Goal: Task Accomplishment & Management: Complete application form

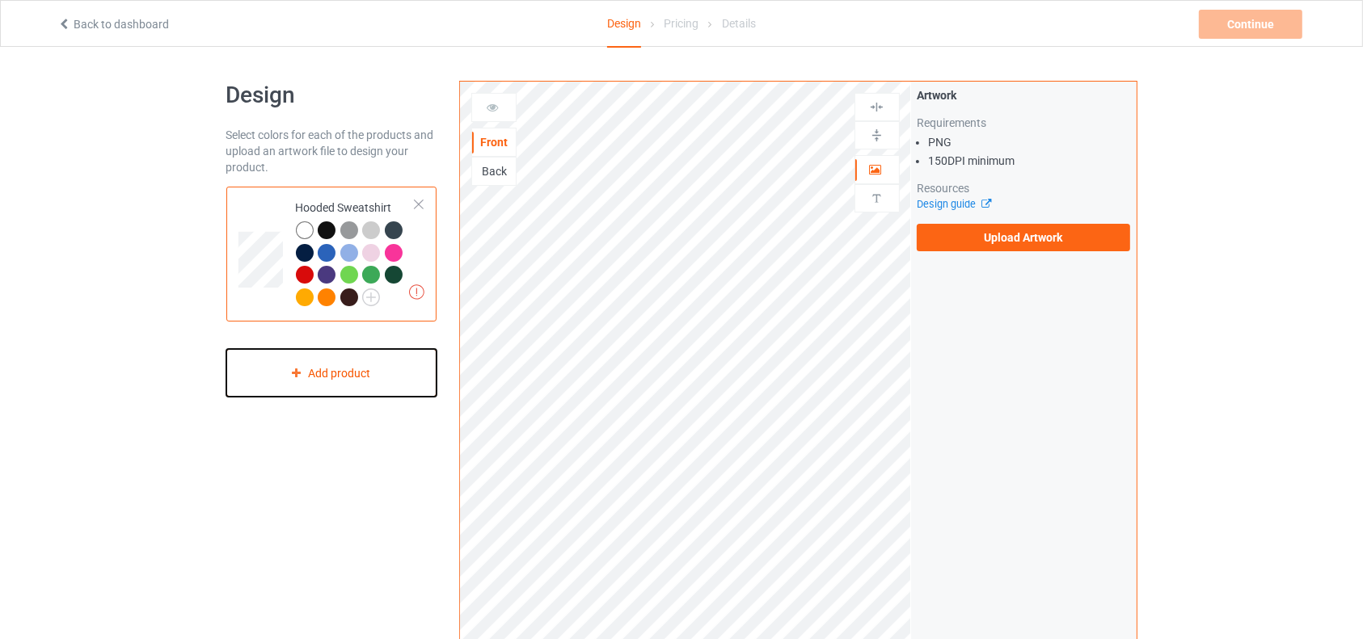
click at [375, 362] on div "Add product" at bounding box center [331, 373] width 211 height 48
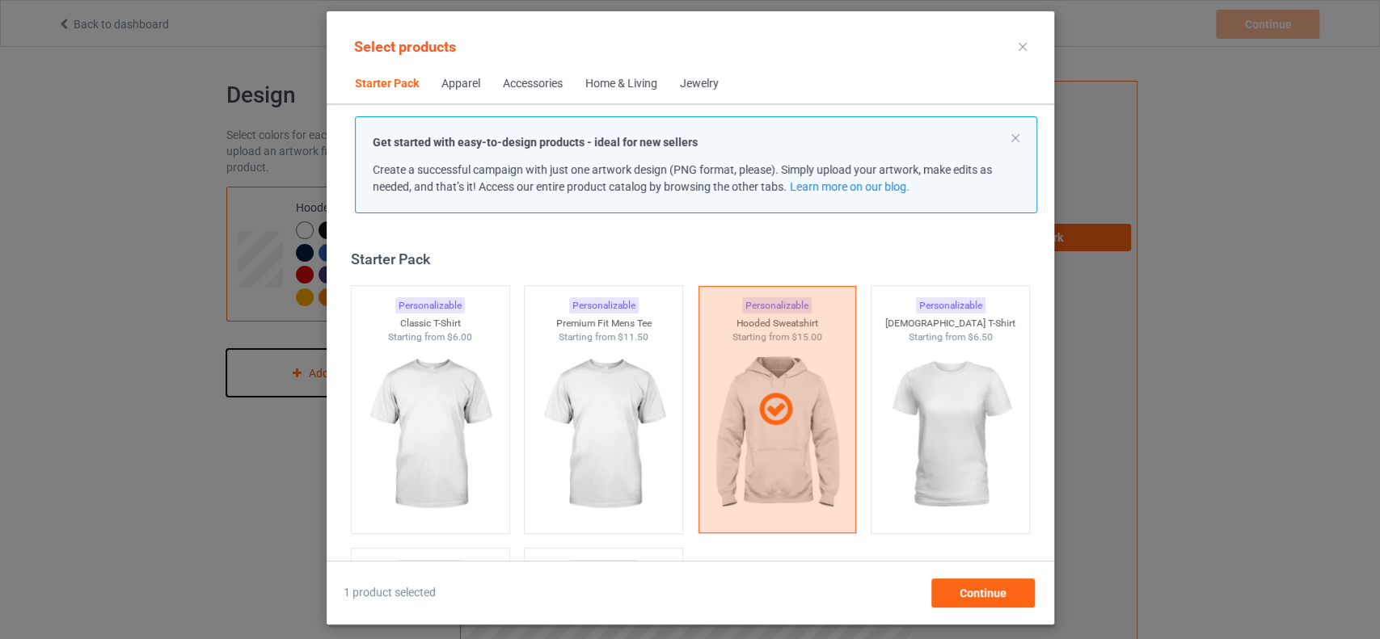
scroll to position [19, 0]
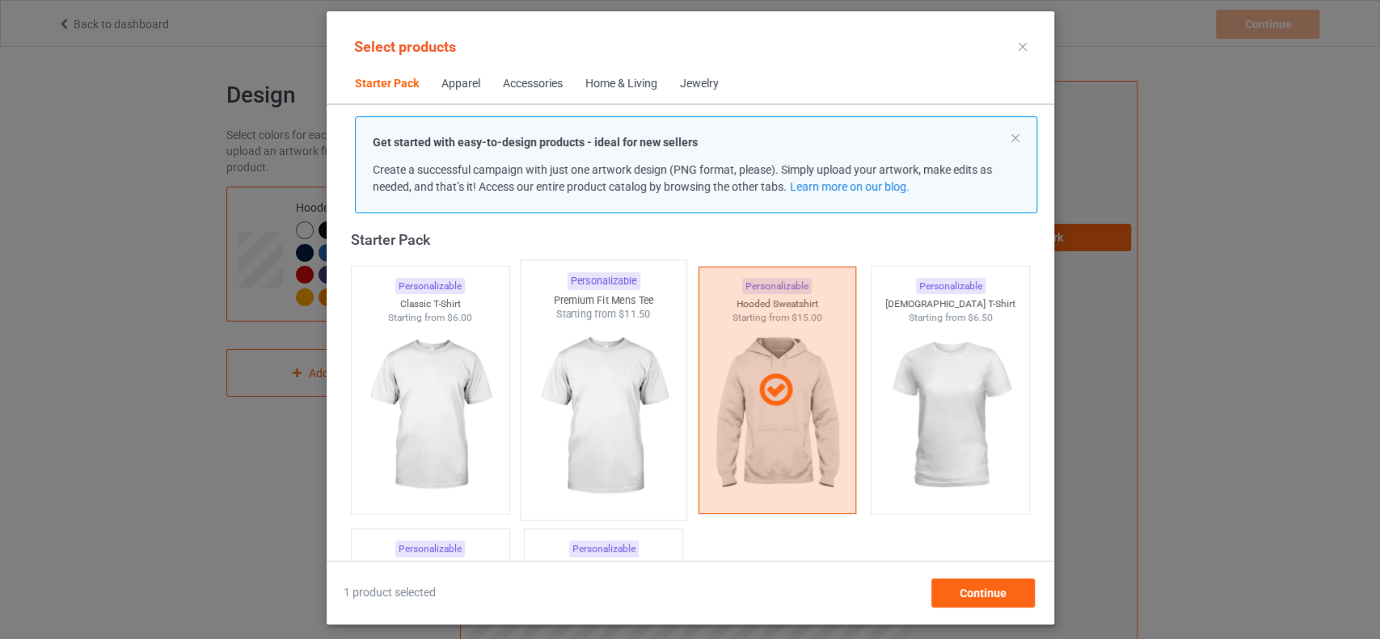
click at [597, 432] on img at bounding box center [603, 417] width 152 height 190
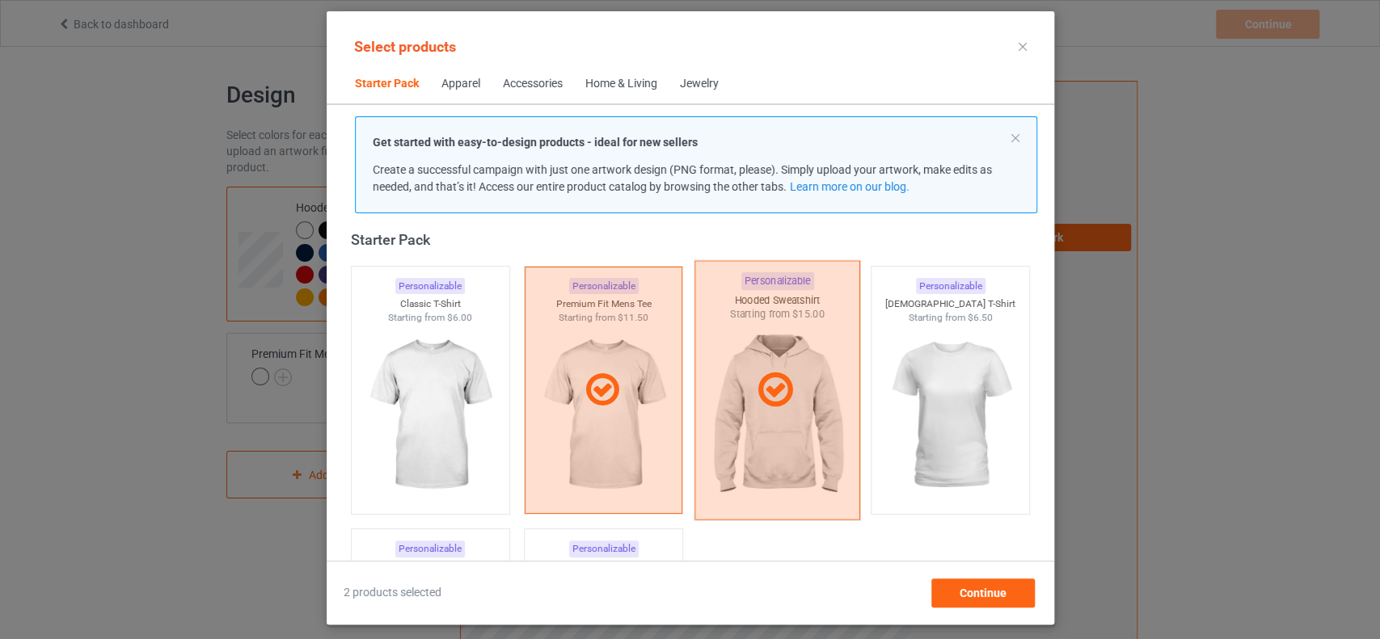
click at [743, 359] on div at bounding box center [776, 389] width 166 height 259
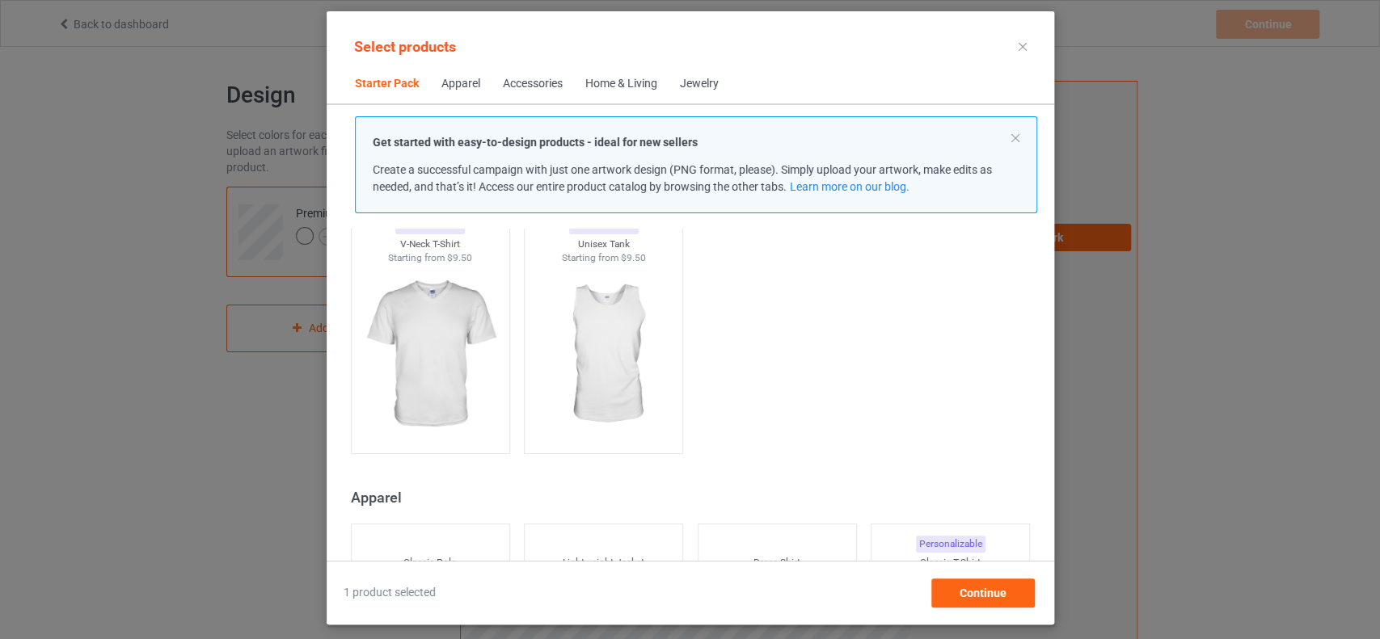
scroll to position [163, 0]
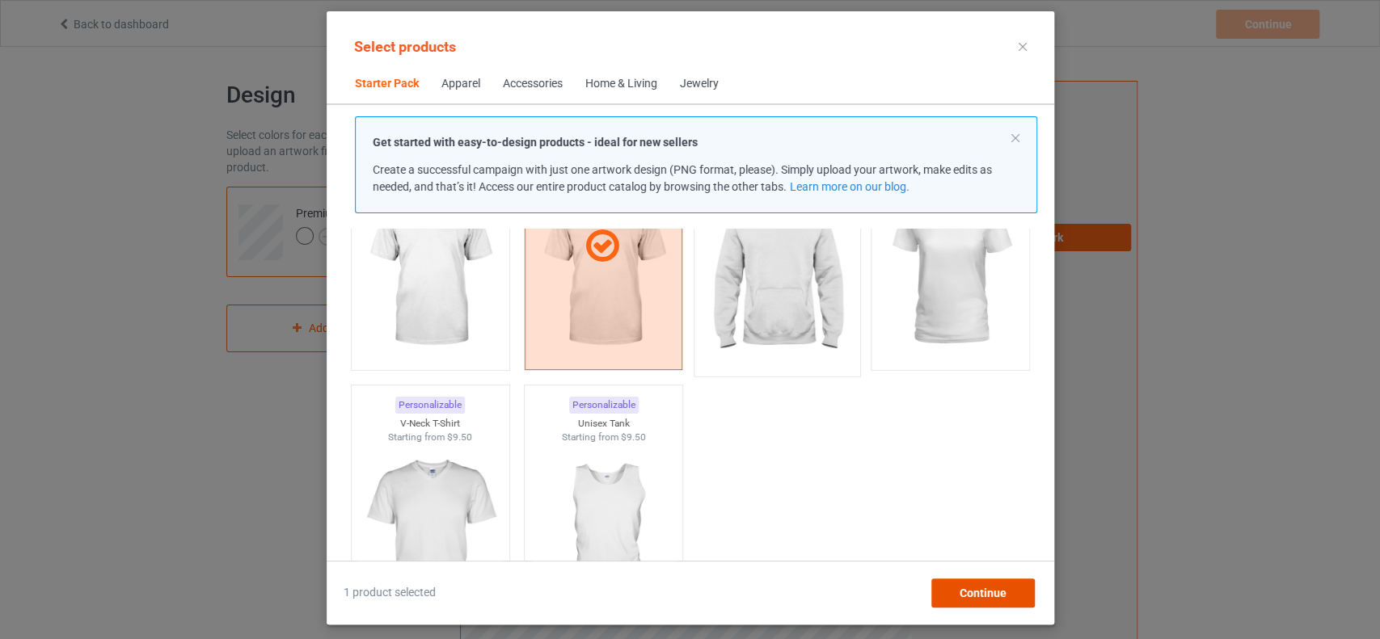
click at [996, 592] on span "Continue" at bounding box center [982, 593] width 47 height 13
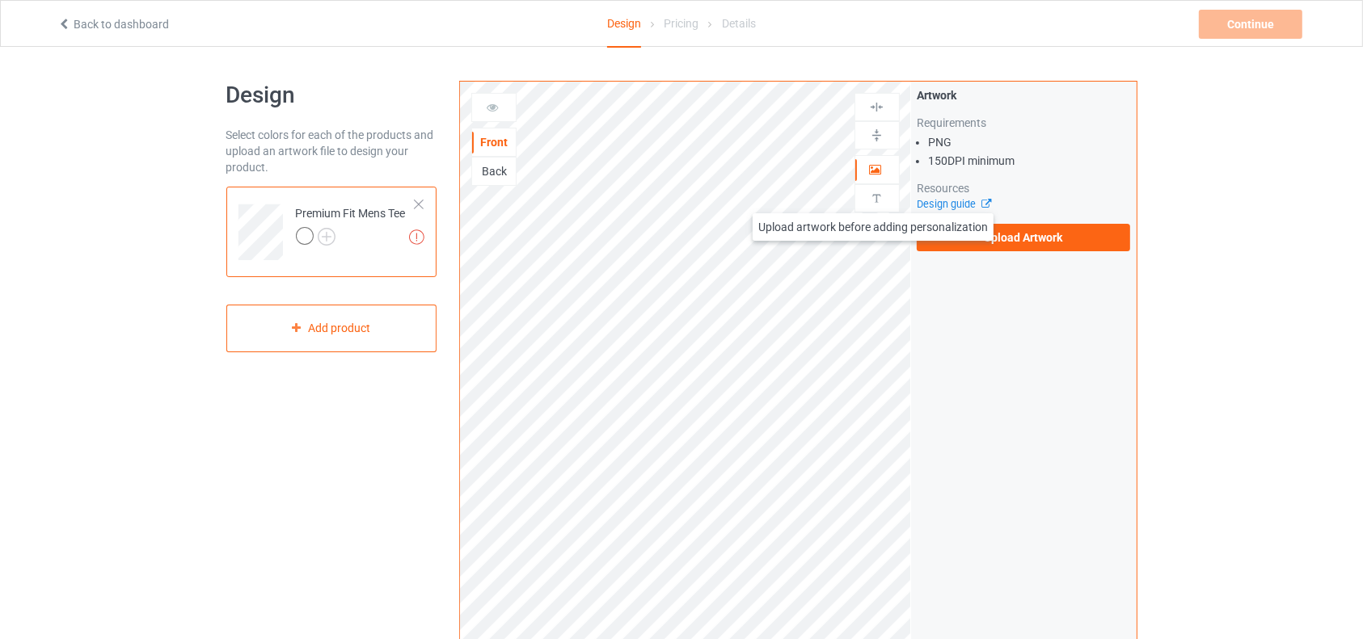
click at [873, 197] on img at bounding box center [876, 198] width 15 height 15
click at [887, 191] on div at bounding box center [877, 198] width 44 height 15
click at [878, 199] on img at bounding box center [876, 198] width 15 height 15
click at [874, 200] on img at bounding box center [876, 198] width 15 height 15
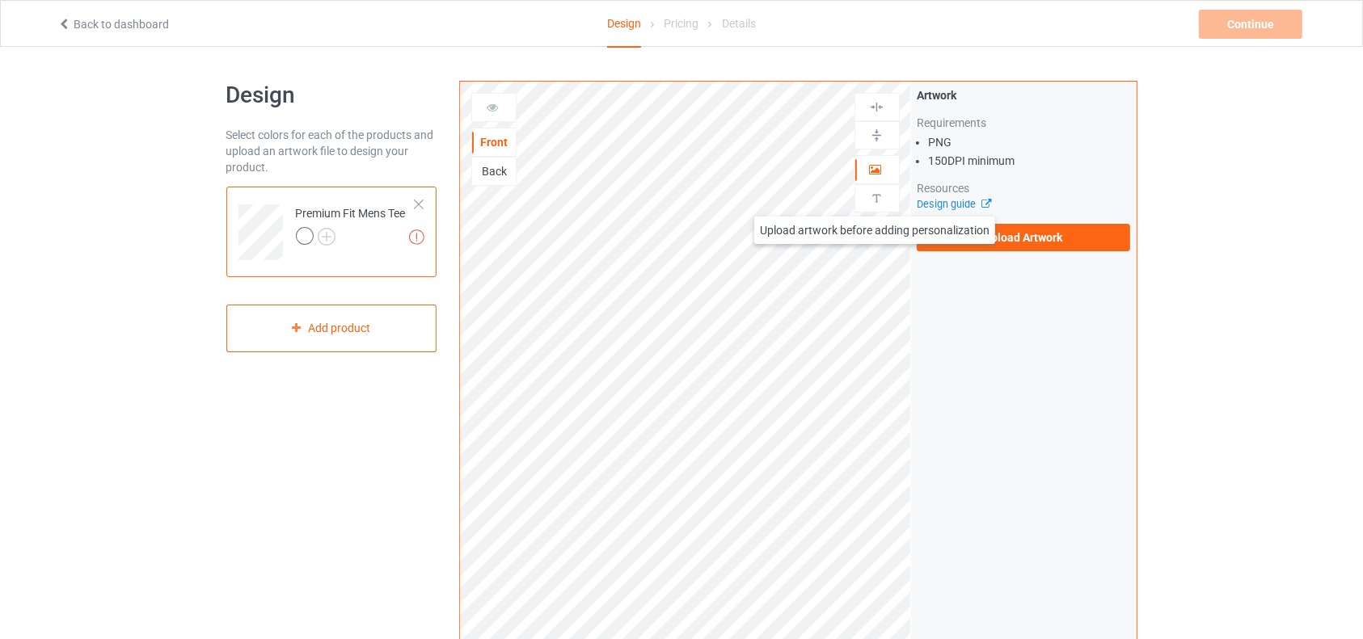
click at [874, 200] on img at bounding box center [876, 198] width 15 height 15
click at [493, 171] on div "Back" at bounding box center [494, 171] width 44 height 16
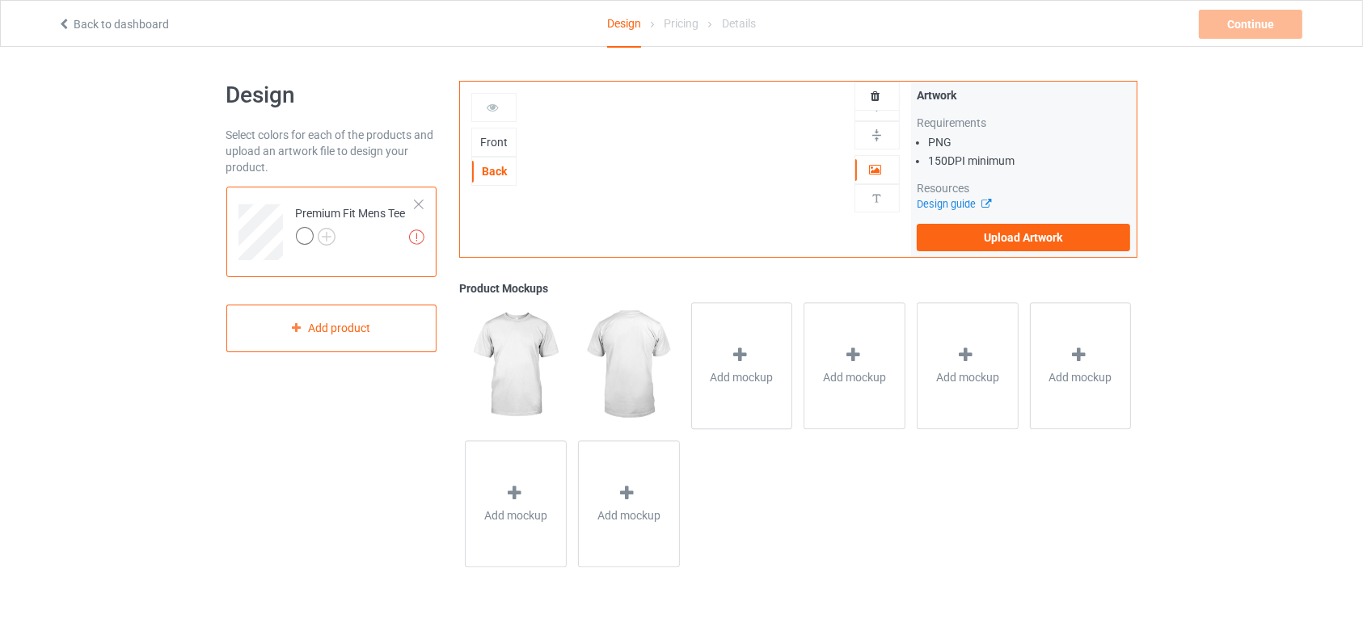
click at [495, 145] on div "Front" at bounding box center [494, 142] width 44 height 16
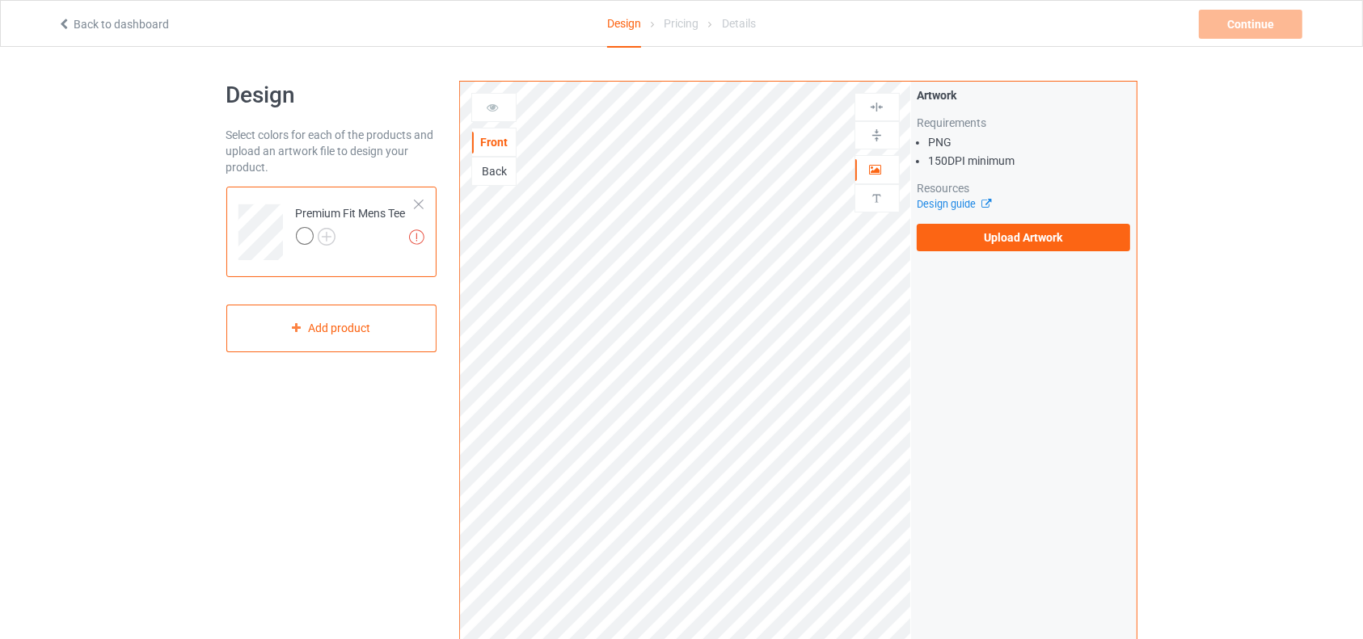
click at [874, 189] on div "Upload artwork before adding personalization" at bounding box center [876, 198] width 45 height 28
click at [874, 196] on img at bounding box center [876, 198] width 15 height 15
click at [966, 247] on label "Upload Artwork" at bounding box center [1024, 237] width 214 height 27
click at [0, 0] on input "Upload Artwork" at bounding box center [0, 0] width 0 height 0
click at [497, 171] on div "Back" at bounding box center [494, 171] width 44 height 16
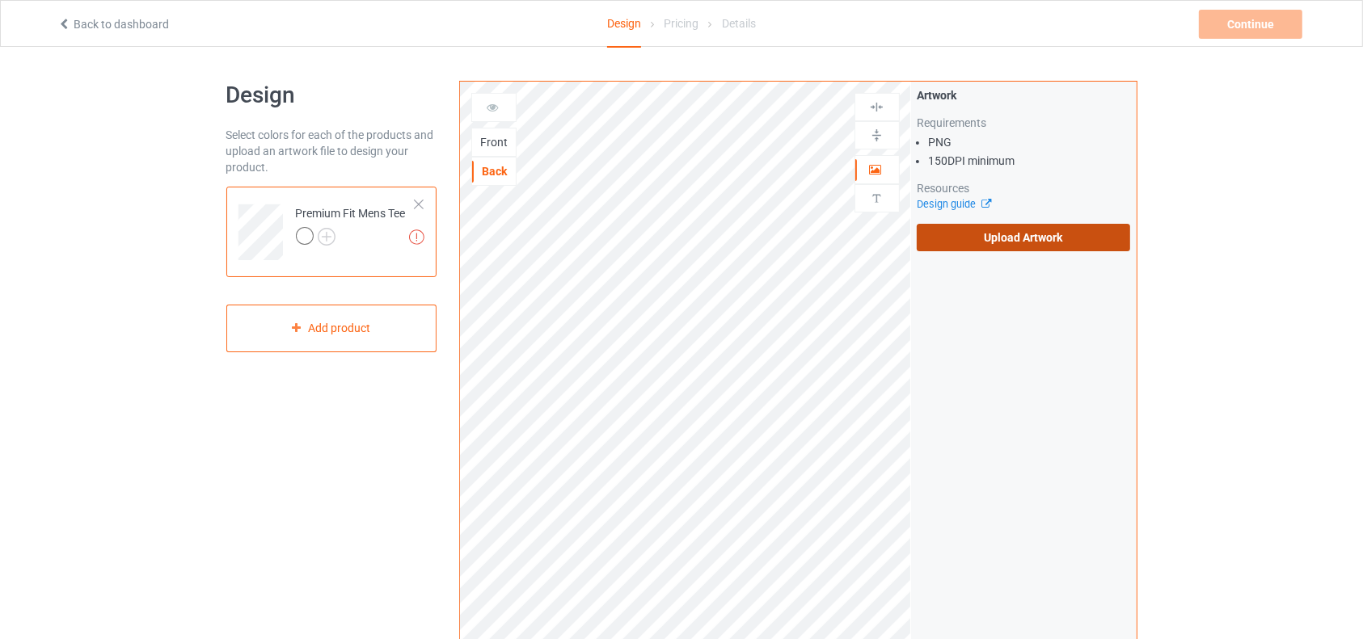
click at [967, 239] on label "Upload Artwork" at bounding box center [1024, 237] width 214 height 27
click at [0, 0] on input "Upload Artwork" at bounding box center [0, 0] width 0 height 0
click at [1005, 245] on label "Upload Artwork" at bounding box center [1024, 237] width 214 height 27
click at [0, 0] on input "Upload Artwork" at bounding box center [0, 0] width 0 height 0
click at [992, 235] on label "Upload Artwork" at bounding box center [1024, 237] width 214 height 27
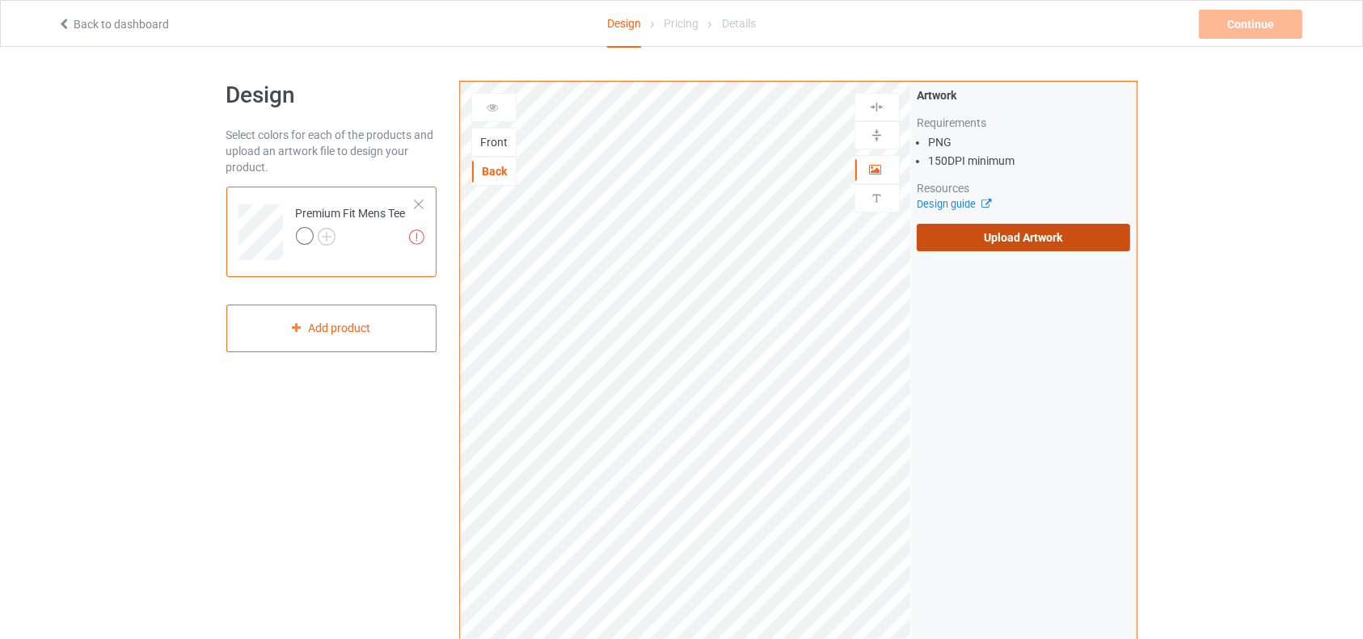
click at [0, 0] on input "Upload Artwork" at bounding box center [0, 0] width 0 height 0
click at [485, 145] on div "Front" at bounding box center [494, 142] width 44 height 16
click at [959, 242] on label "Upload Artwork" at bounding box center [1024, 237] width 214 height 27
click at [0, 0] on input "Upload Artwork" at bounding box center [0, 0] width 0 height 0
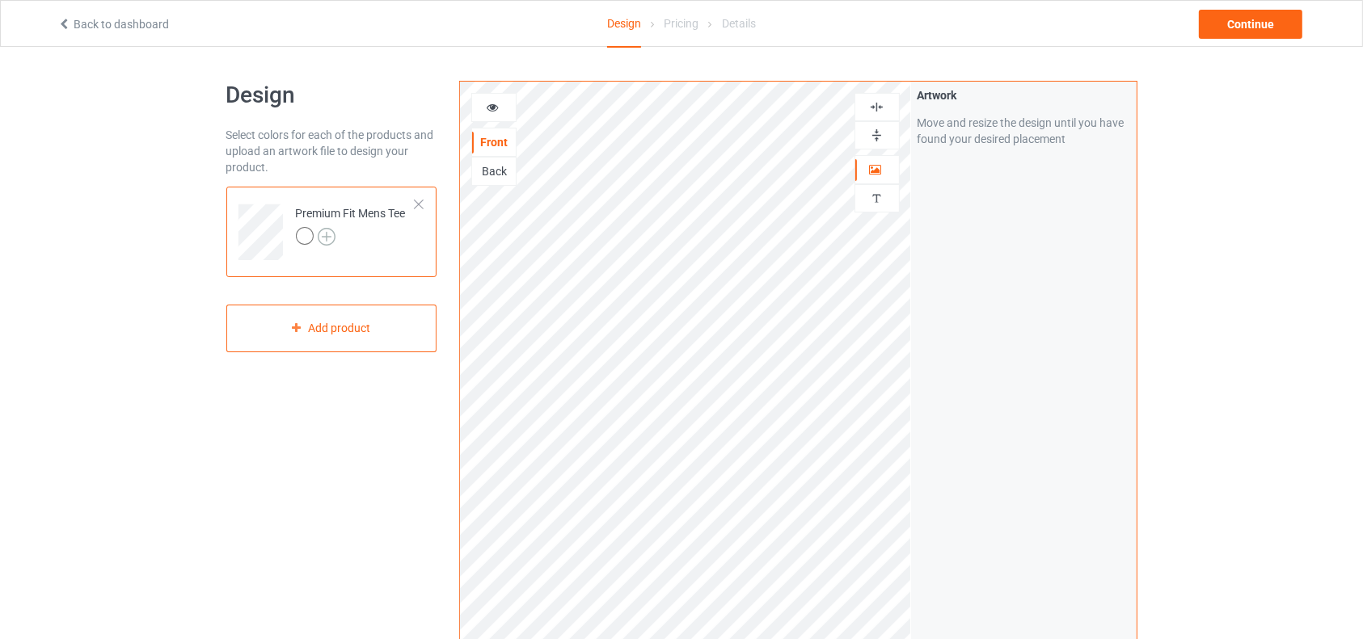
click at [335, 230] on img at bounding box center [327, 237] width 18 height 18
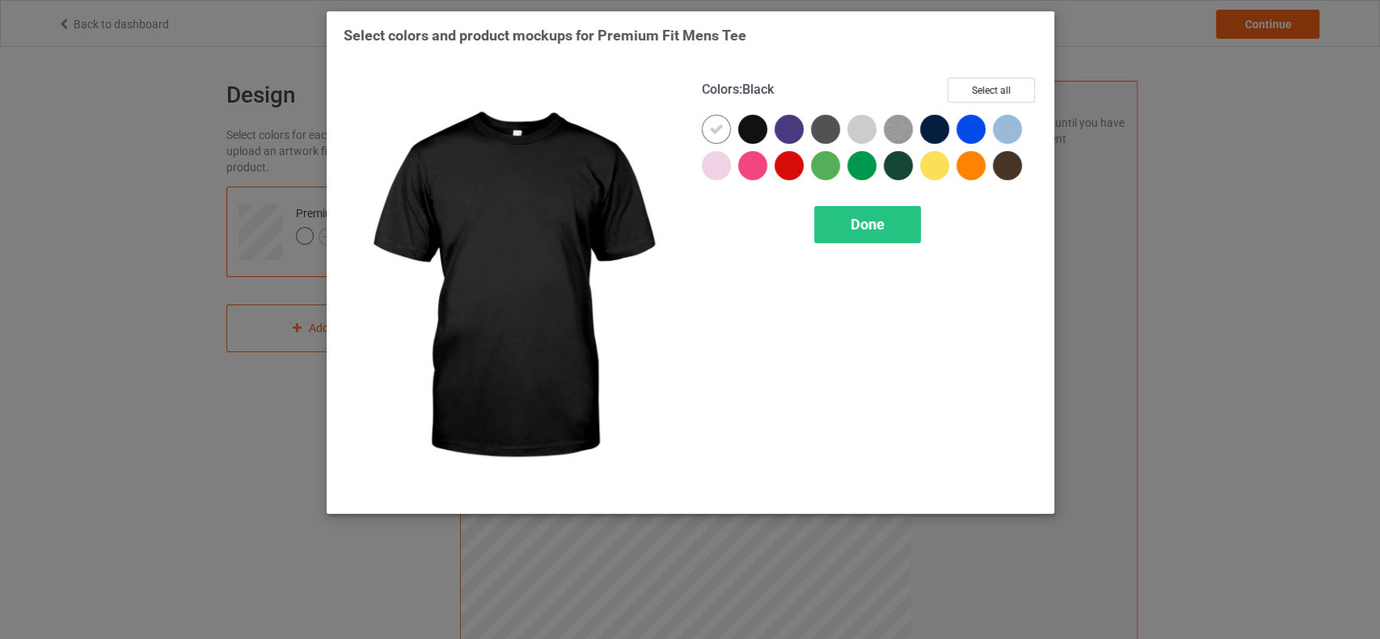
click at [751, 127] on div at bounding box center [752, 129] width 29 height 29
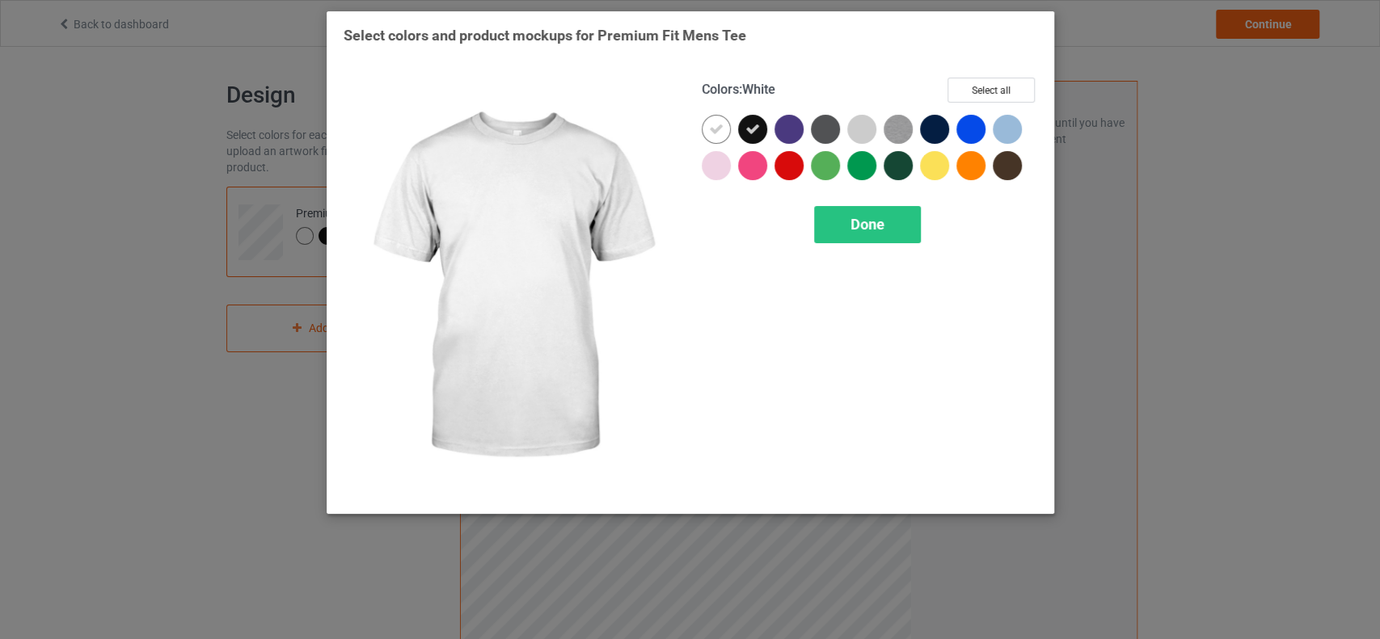
click at [723, 127] on icon at bounding box center [716, 129] width 15 height 15
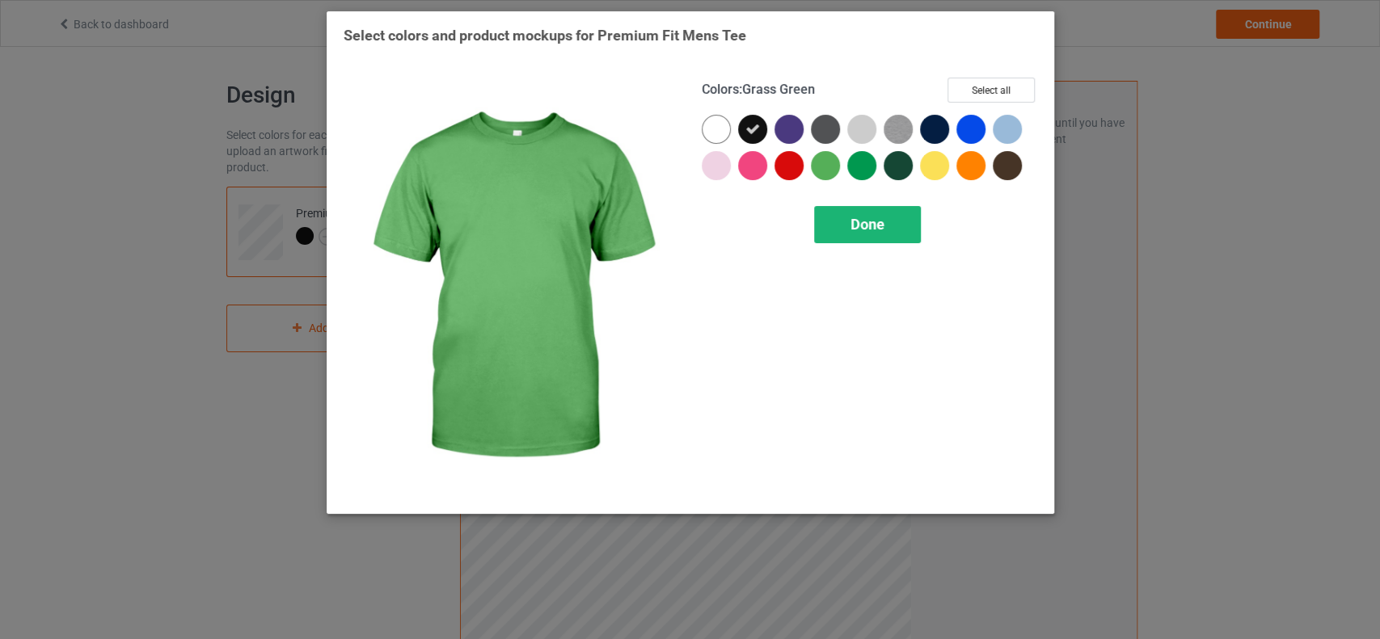
click at [843, 228] on div "Done" at bounding box center [867, 224] width 107 height 37
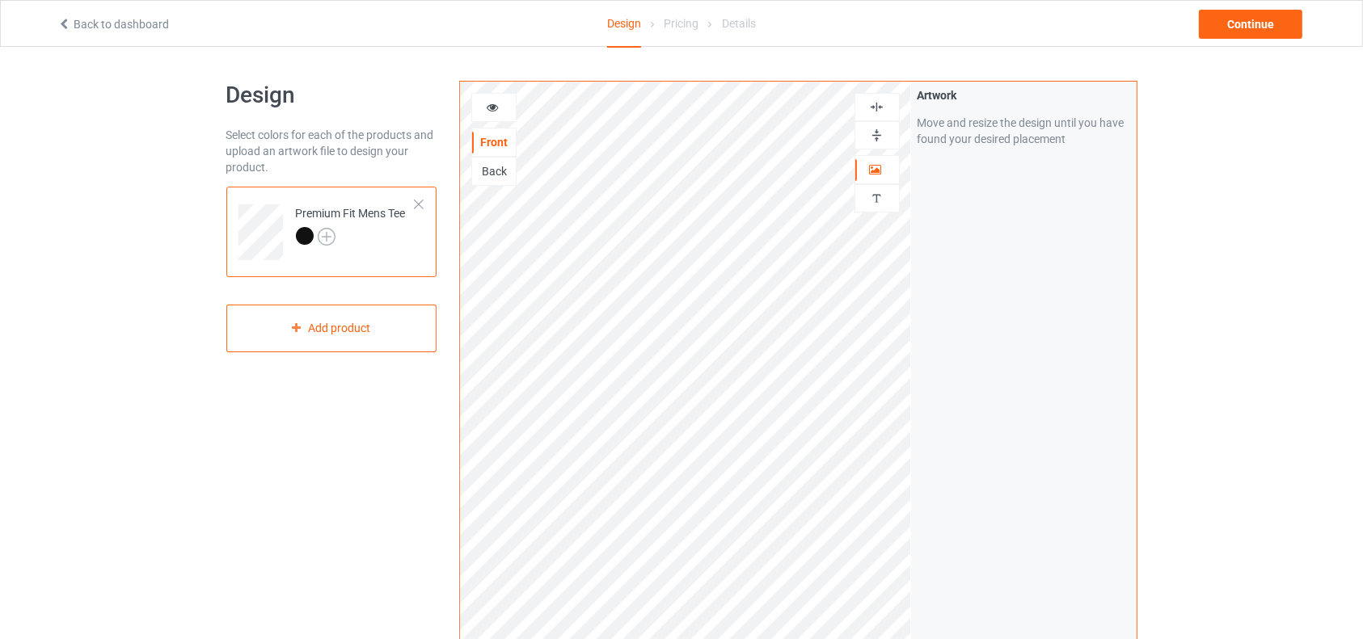
click at [330, 236] on img at bounding box center [327, 237] width 18 height 18
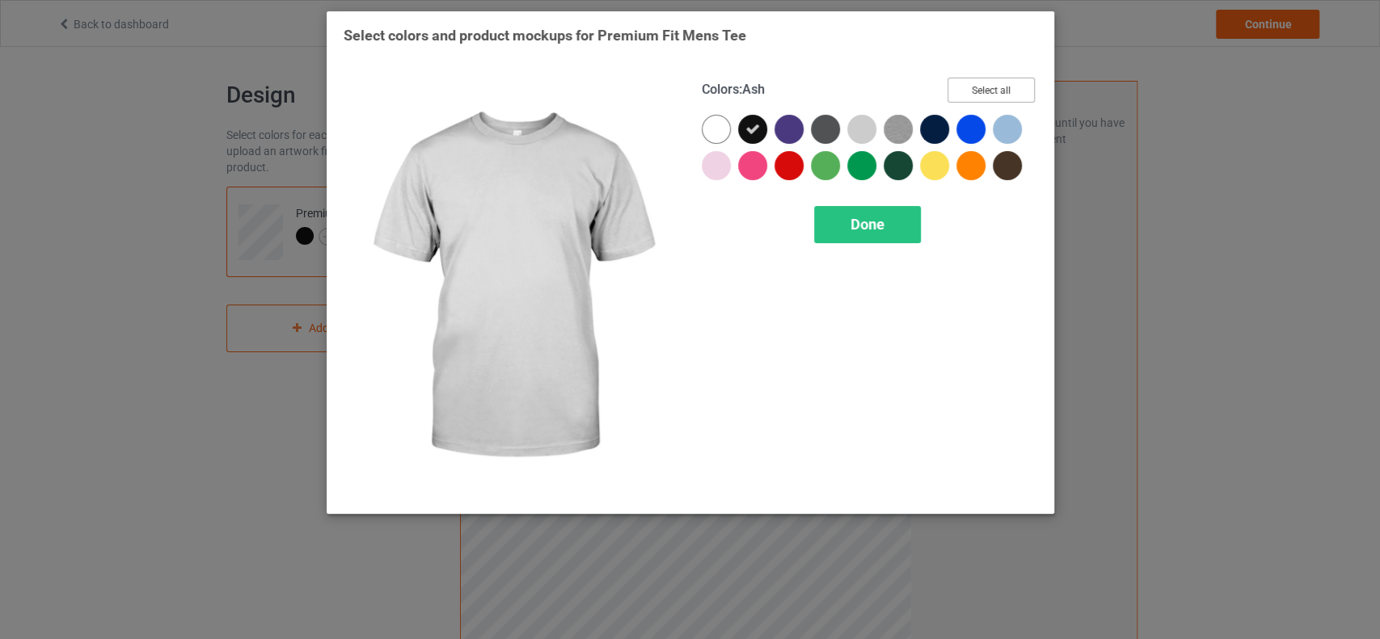
click at [976, 90] on button "Select all" at bounding box center [990, 90] width 87 height 25
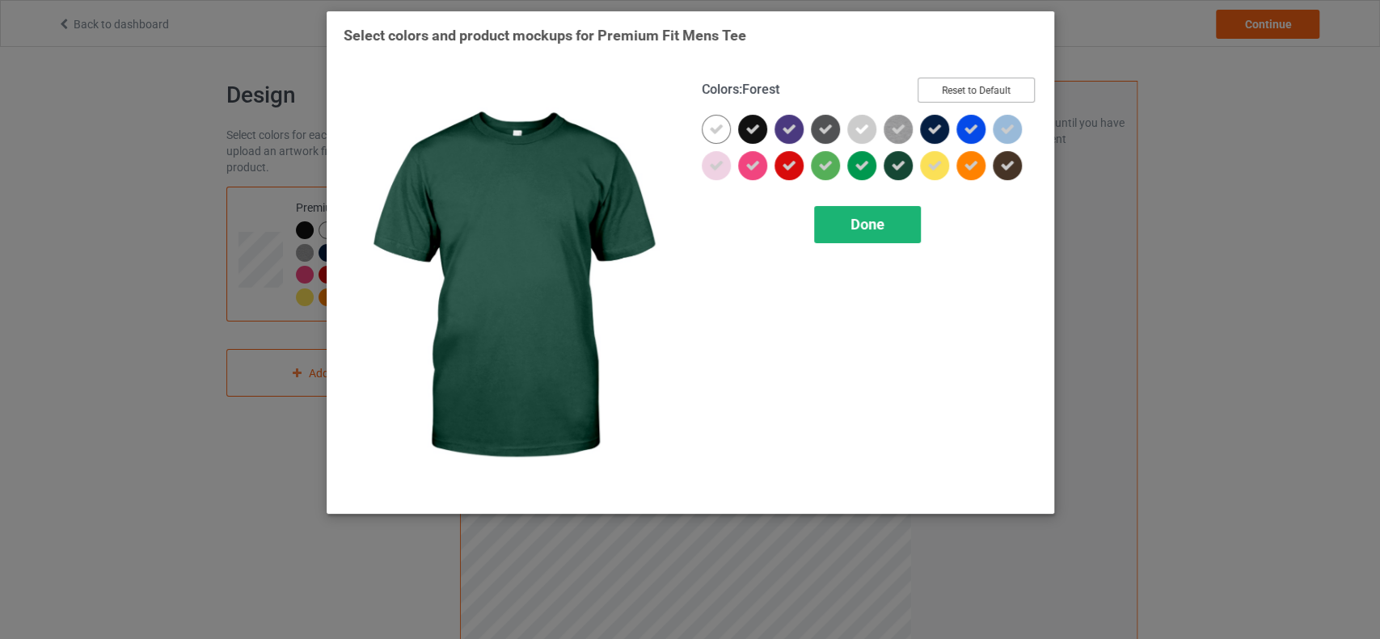
click at [881, 227] on span "Done" at bounding box center [867, 224] width 34 height 17
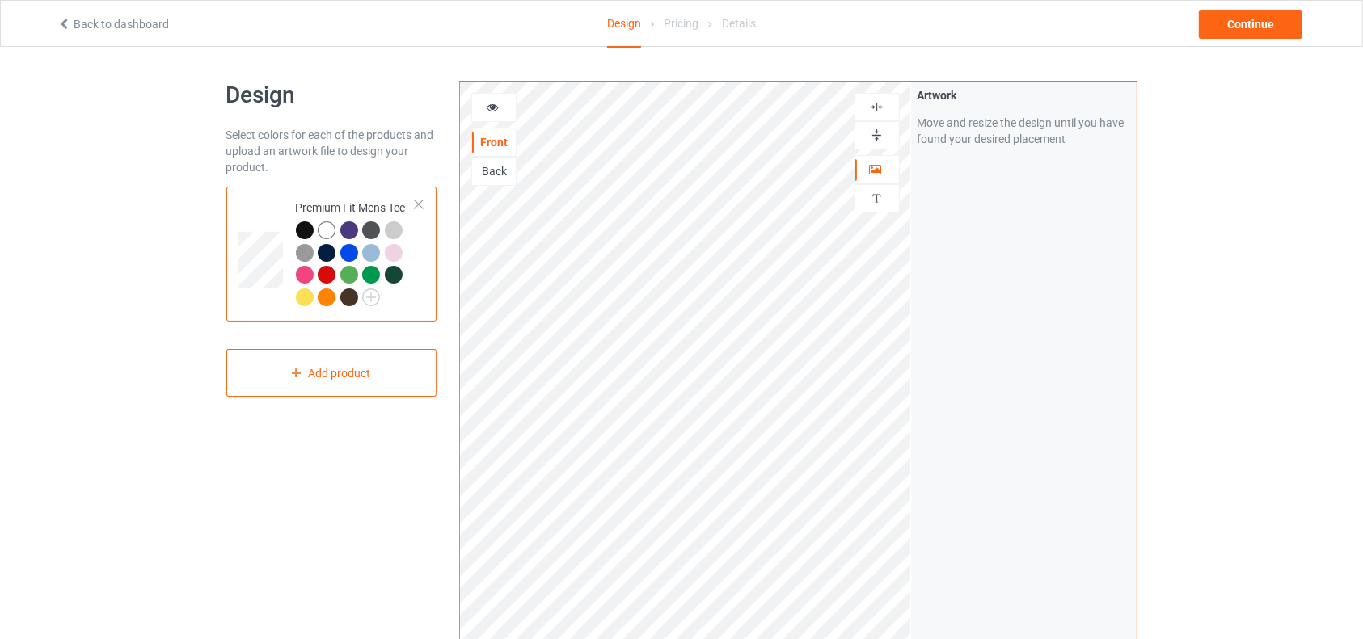
click at [495, 109] on icon at bounding box center [493, 104] width 14 height 11
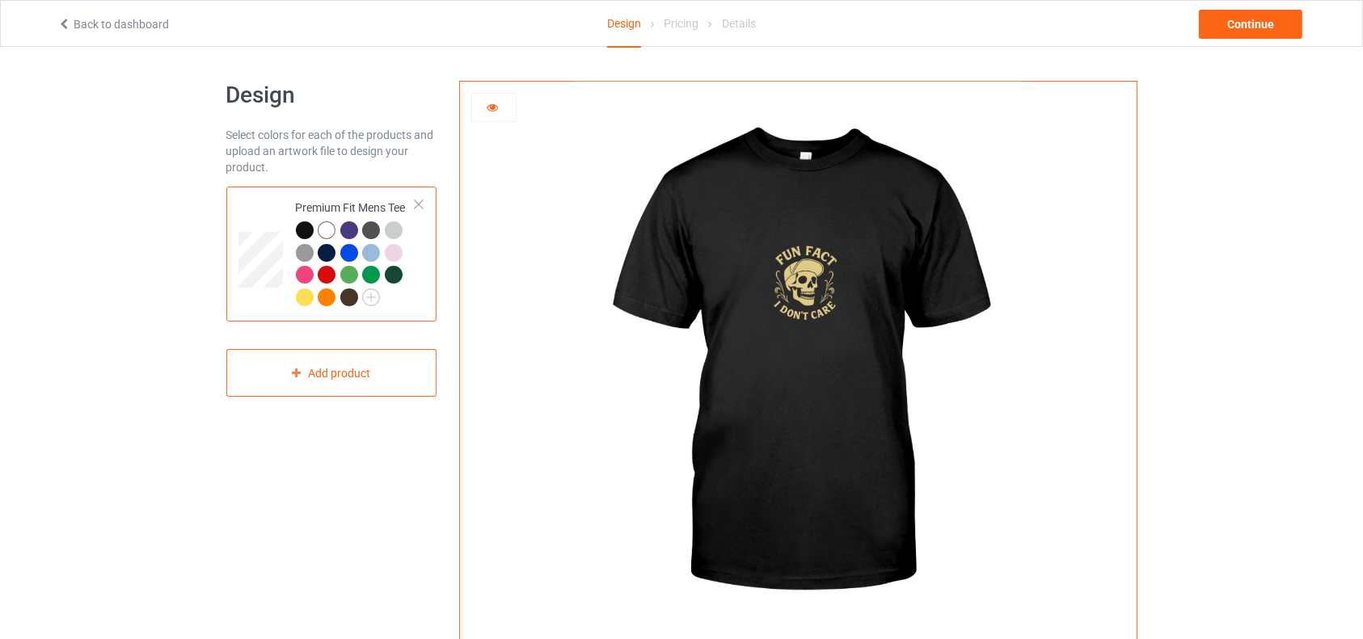
click at [810, 291] on img at bounding box center [798, 363] width 450 height 563
click at [330, 228] on div at bounding box center [327, 230] width 18 height 18
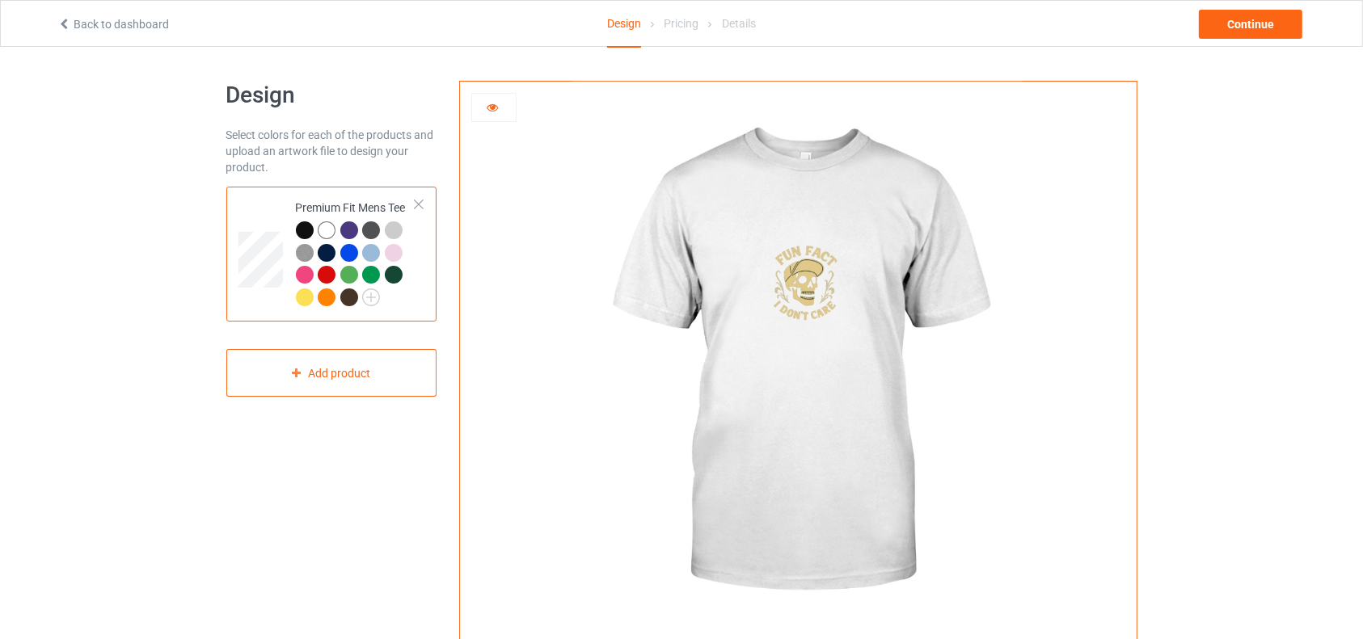
click at [353, 230] on div at bounding box center [349, 230] width 18 height 18
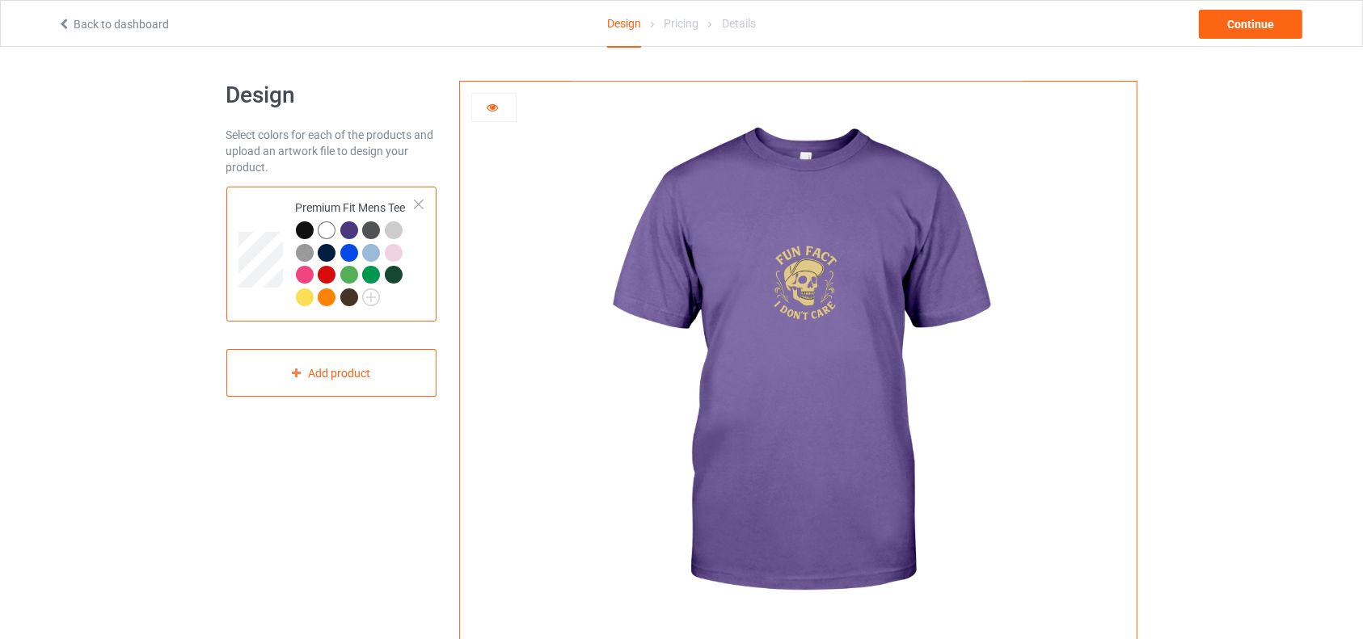
click at [369, 275] on div at bounding box center [371, 275] width 18 height 18
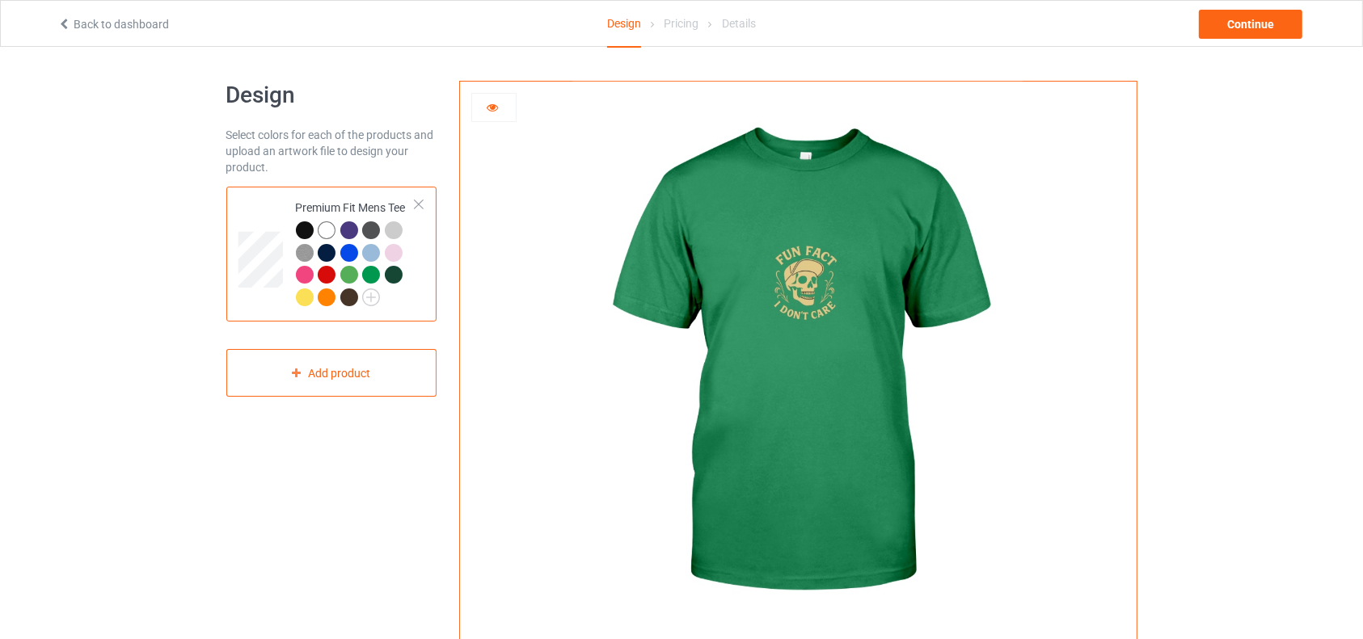
click at [300, 230] on div at bounding box center [305, 230] width 18 height 18
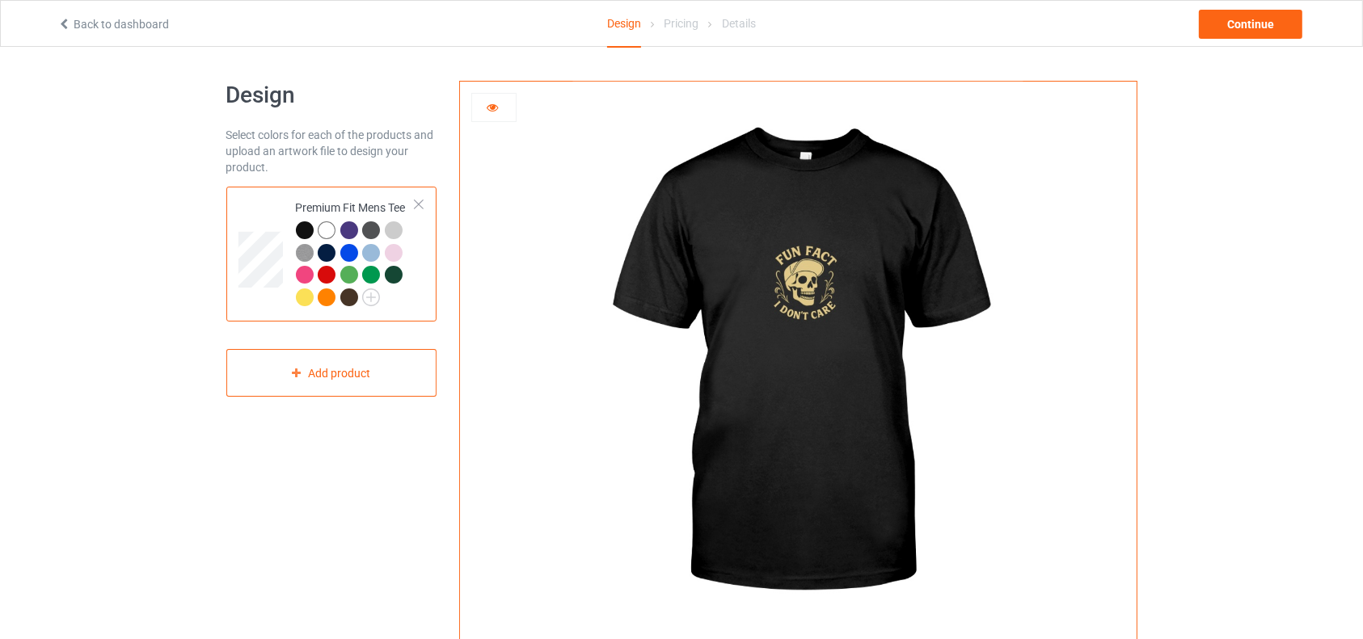
click at [752, 289] on img at bounding box center [798, 363] width 450 height 563
click at [759, 276] on img at bounding box center [798, 363] width 450 height 563
click at [360, 386] on div "Add product" at bounding box center [331, 373] width 211 height 48
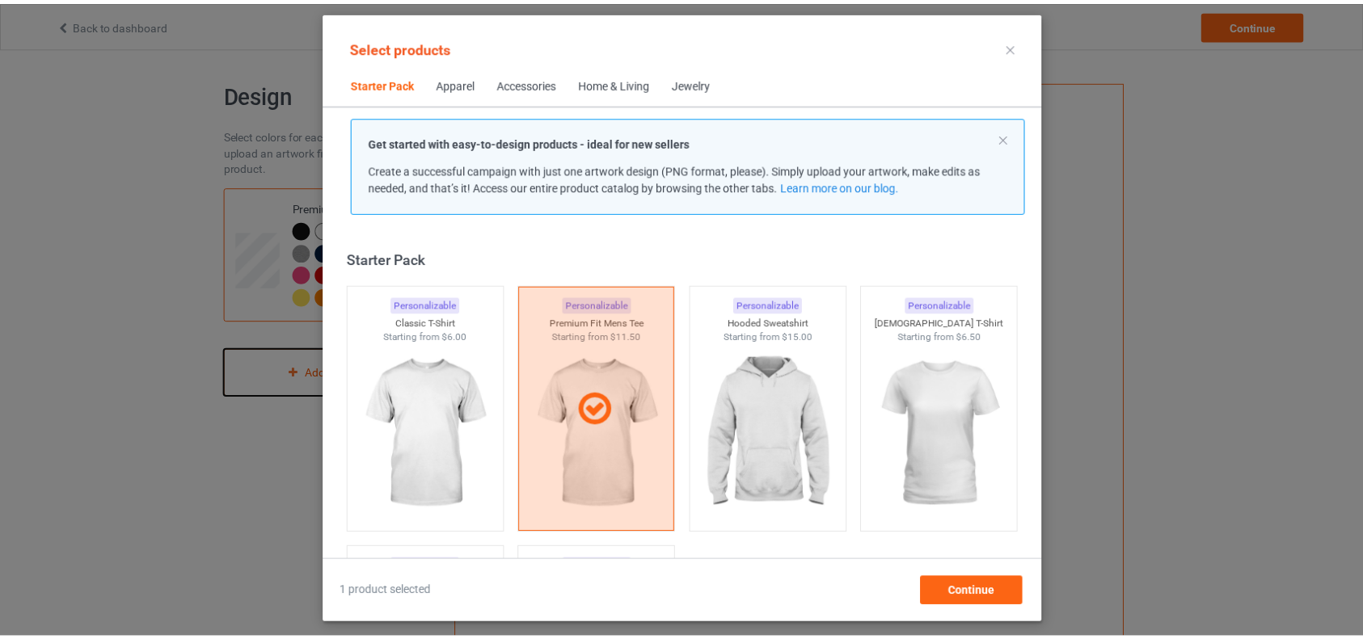
scroll to position [19, 0]
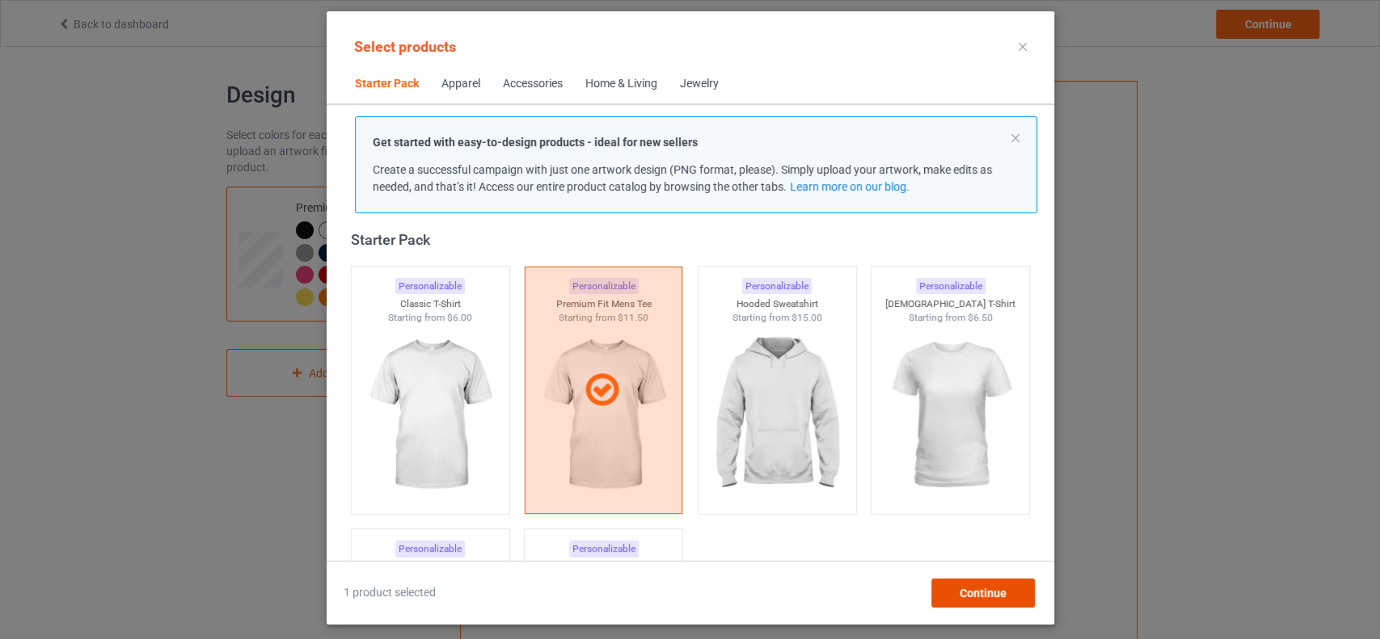
click at [983, 593] on span "Continue" at bounding box center [982, 593] width 47 height 13
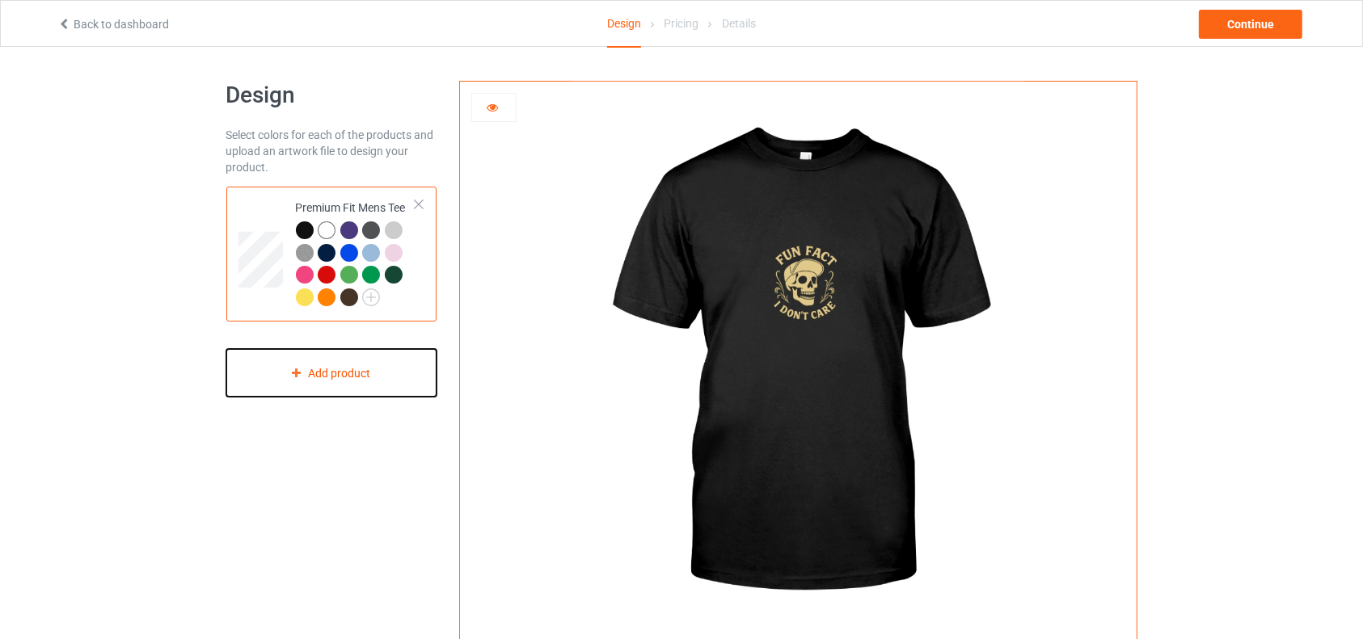
click at [377, 381] on div "Add product" at bounding box center [331, 373] width 211 height 48
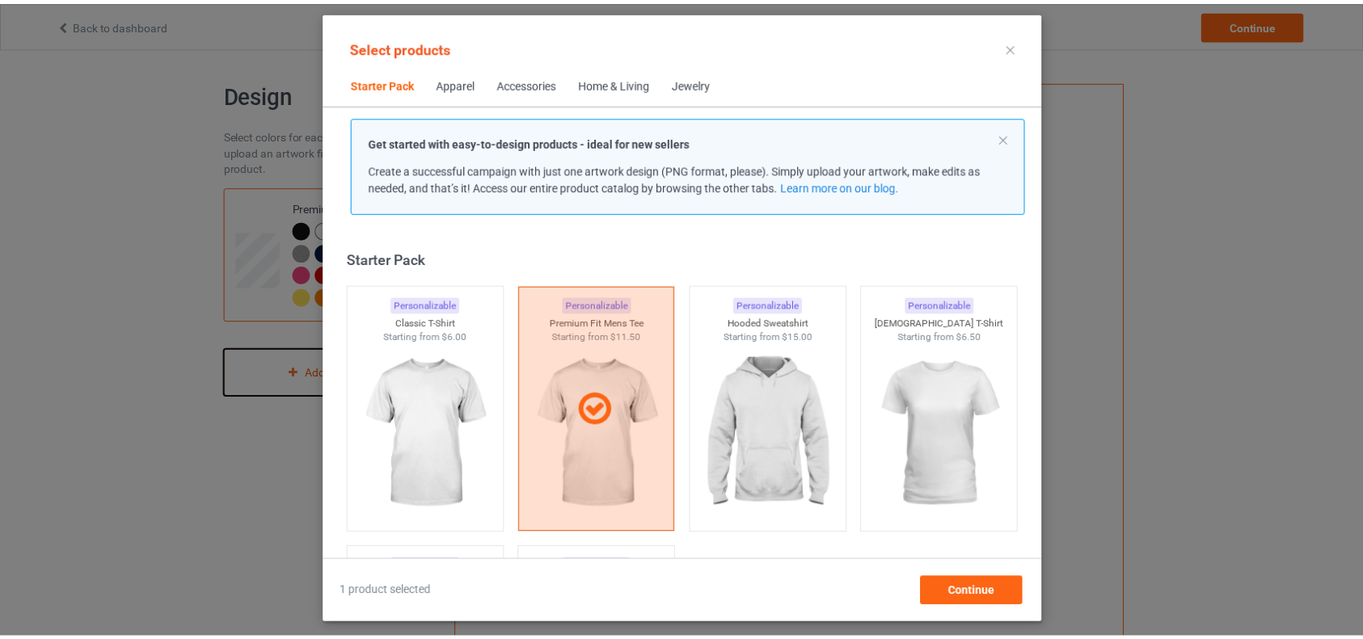
scroll to position [19, 0]
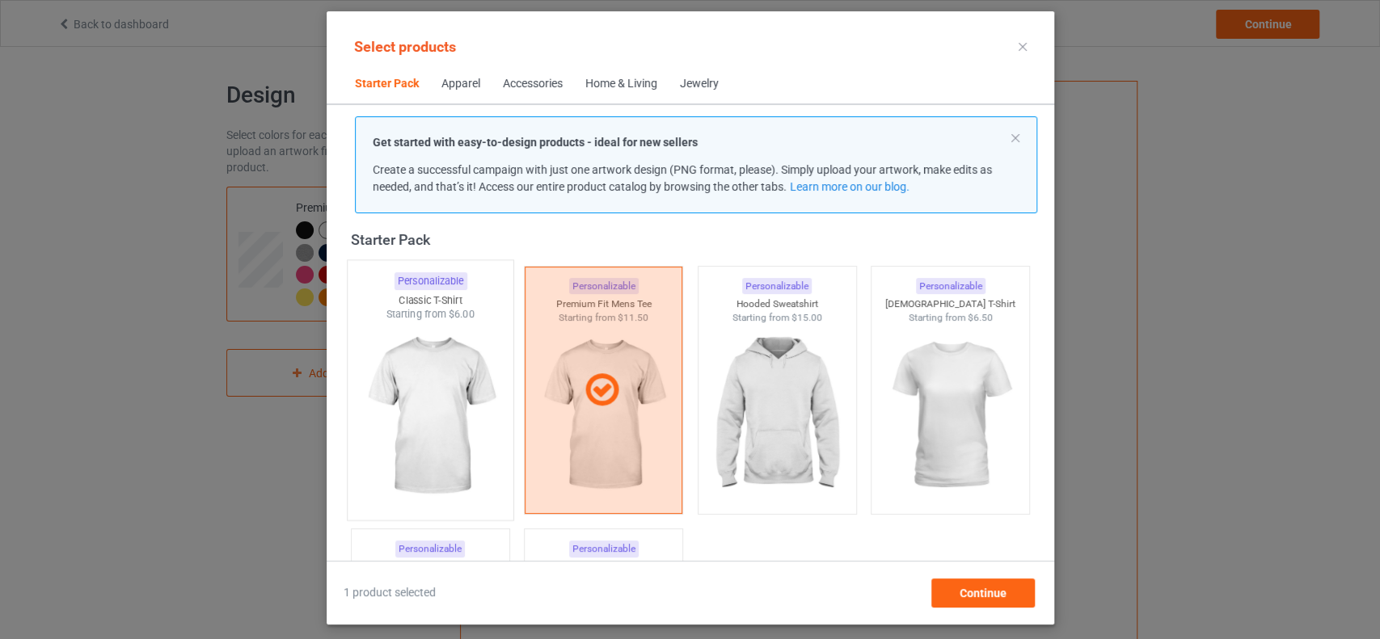
click at [478, 360] on img at bounding box center [430, 417] width 152 height 190
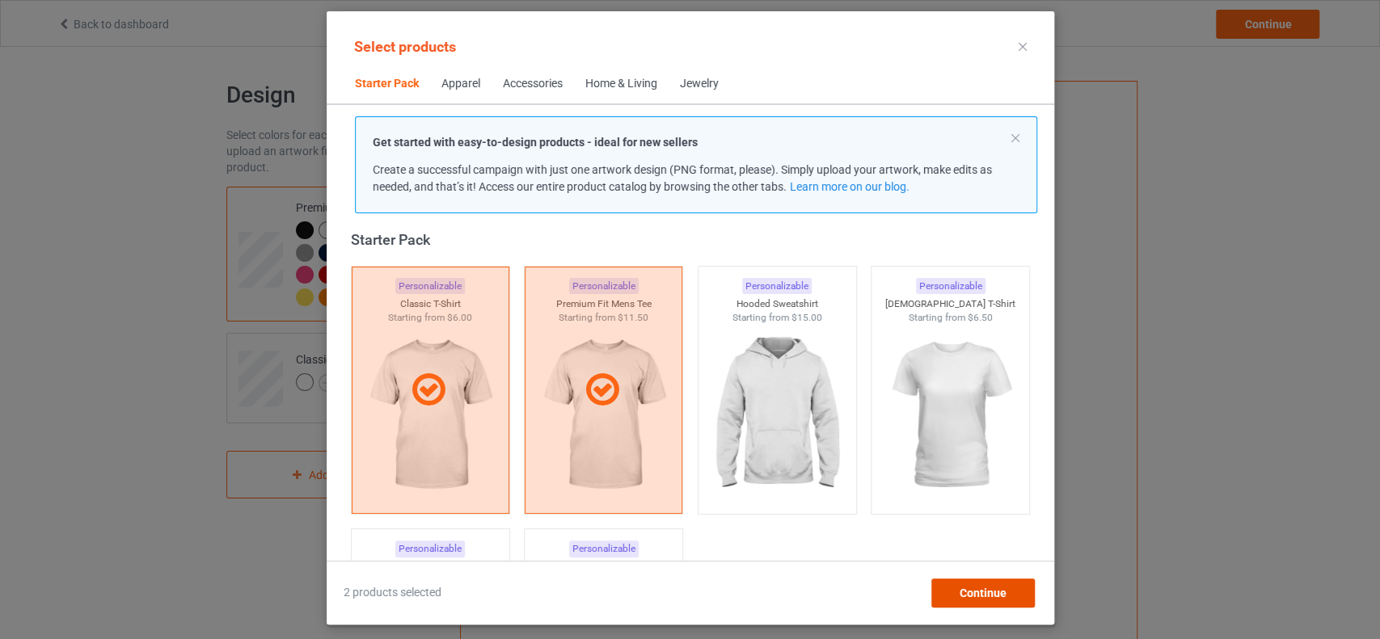
click at [997, 590] on span "Continue" at bounding box center [982, 593] width 47 height 13
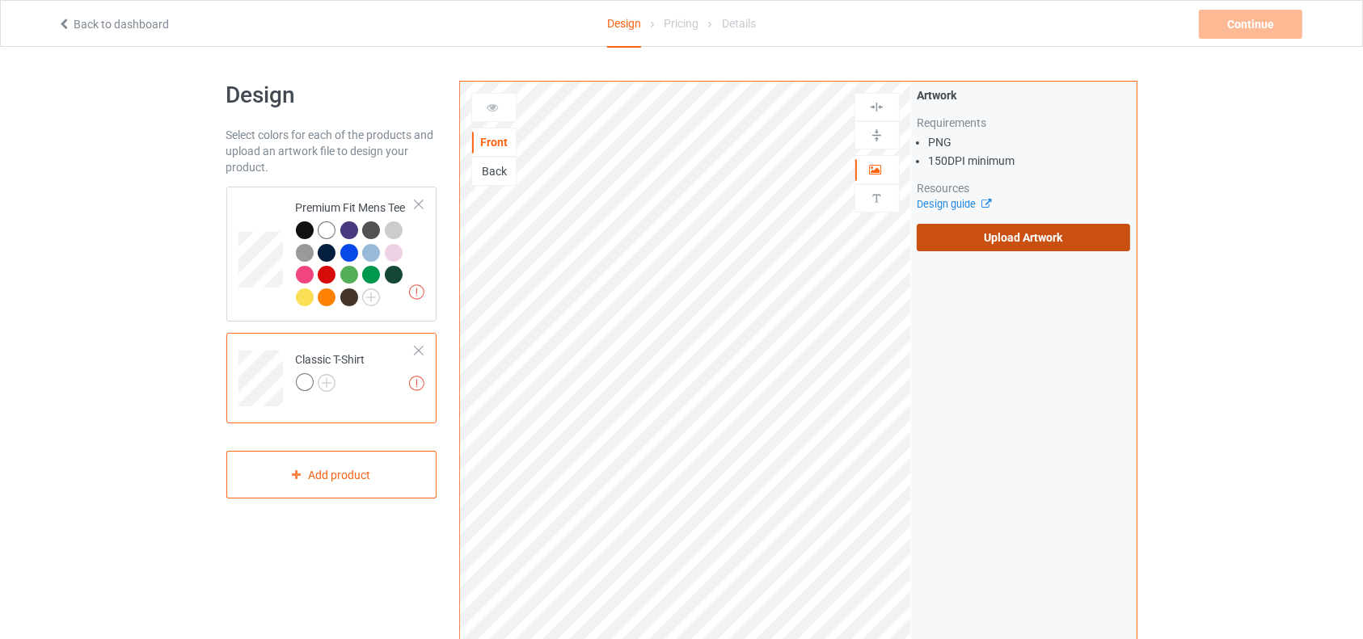
click at [953, 234] on label "Upload Artwork" at bounding box center [1024, 237] width 214 height 27
click at [0, 0] on input "Upload Artwork" at bounding box center [0, 0] width 0 height 0
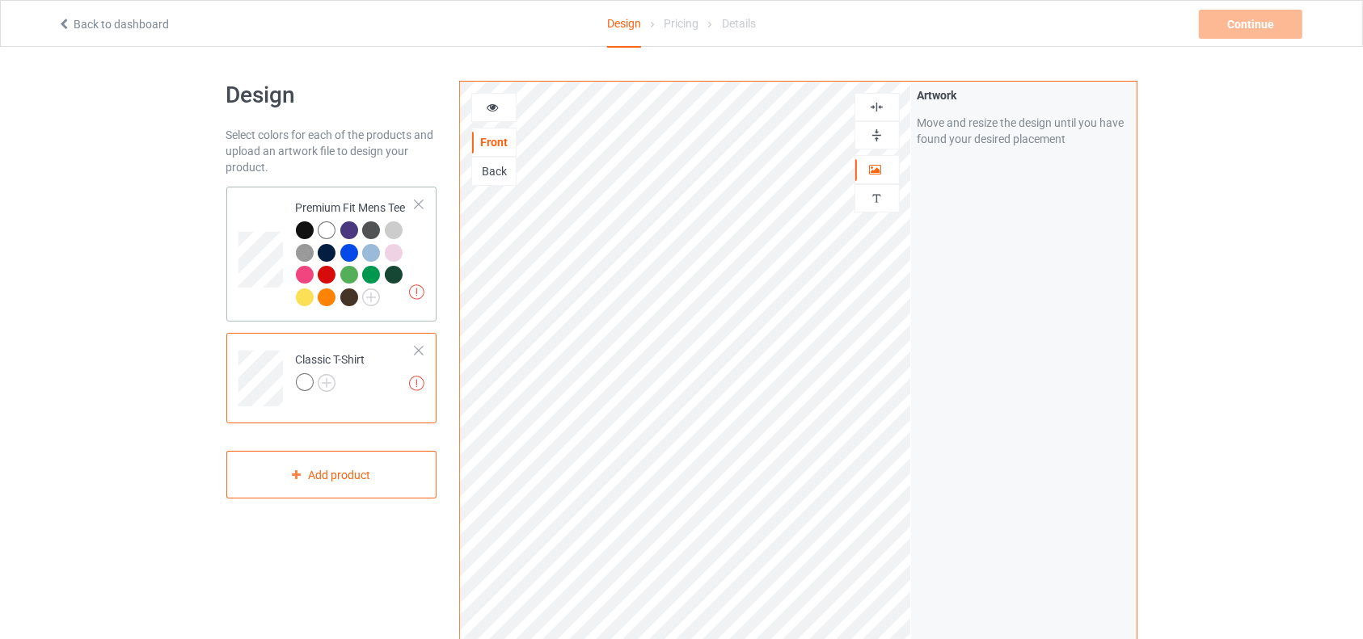
click at [303, 229] on div at bounding box center [305, 230] width 18 height 18
click at [508, 112] on div at bounding box center [494, 107] width 44 height 16
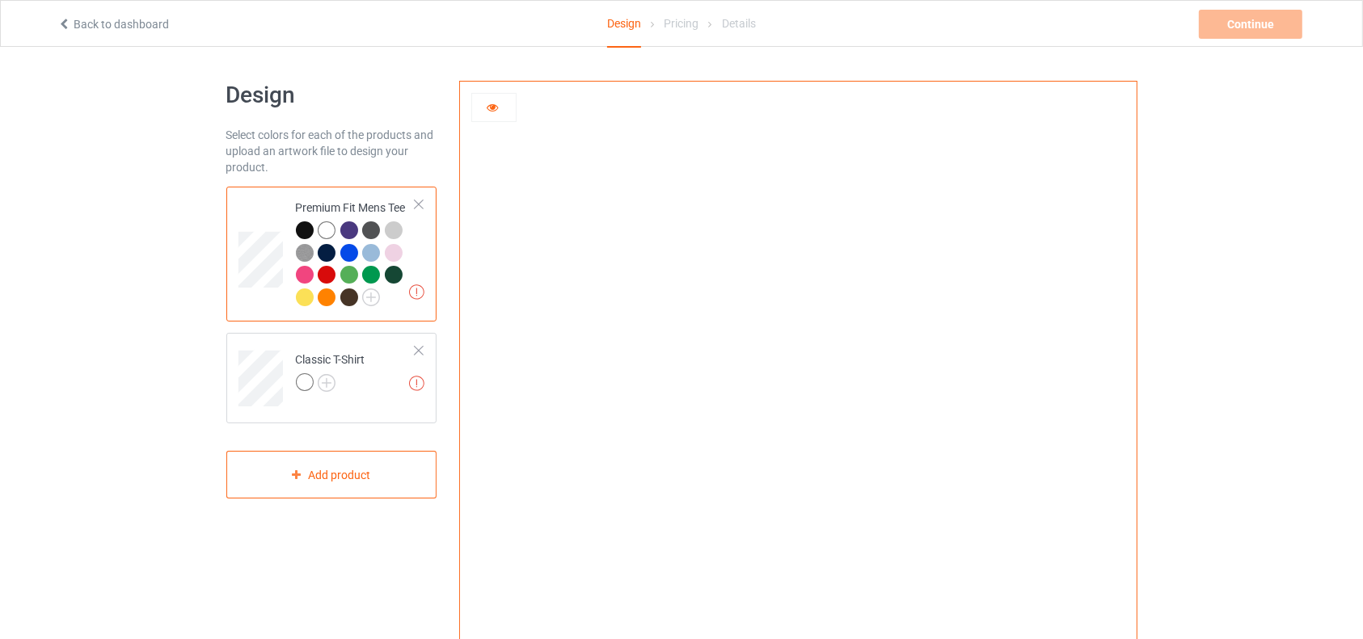
click at [798, 363] on img at bounding box center [798, 363] width 0 height 0
click at [497, 102] on icon at bounding box center [493, 104] width 14 height 11
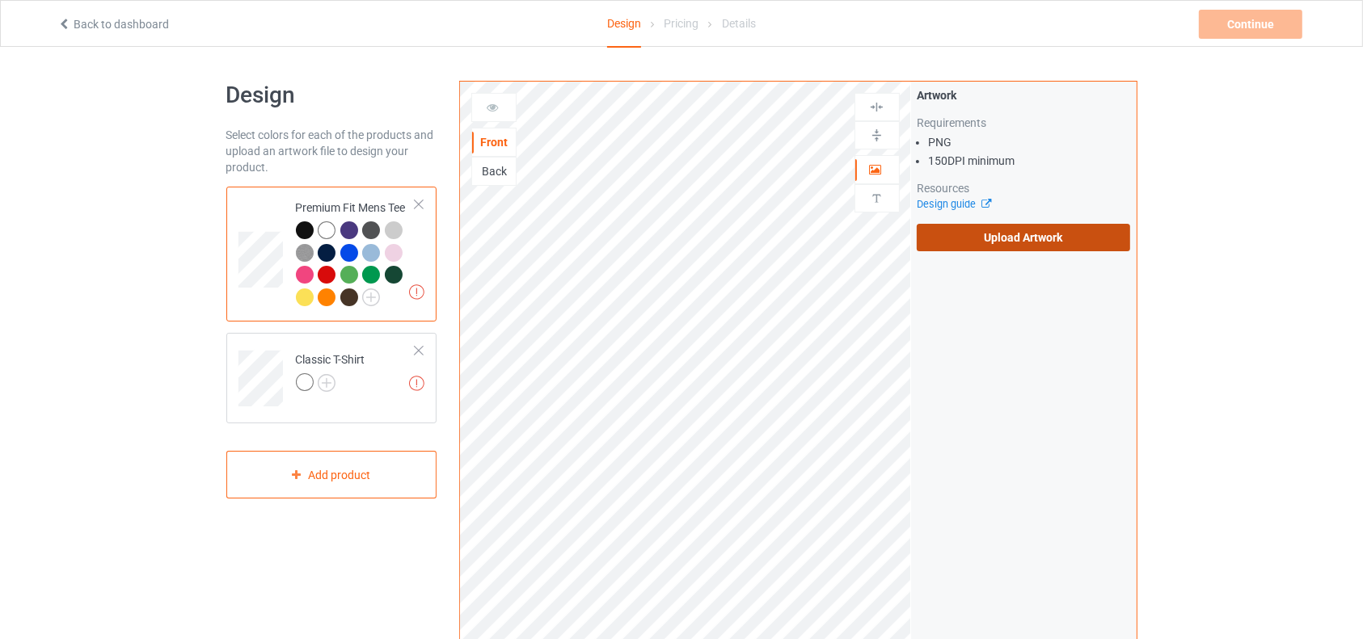
click at [997, 235] on label "Upload Artwork" at bounding box center [1024, 237] width 214 height 27
click at [0, 0] on input "Upload Artwork" at bounding box center [0, 0] width 0 height 0
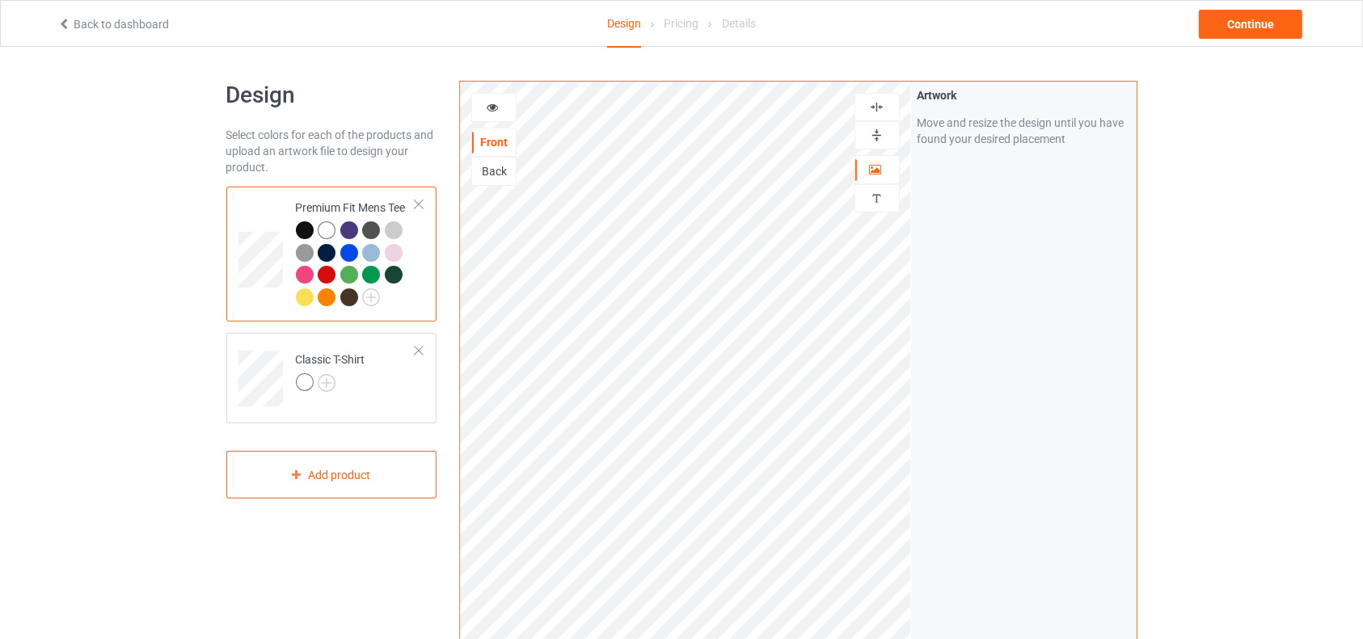
click at [499, 109] on div at bounding box center [494, 107] width 44 height 16
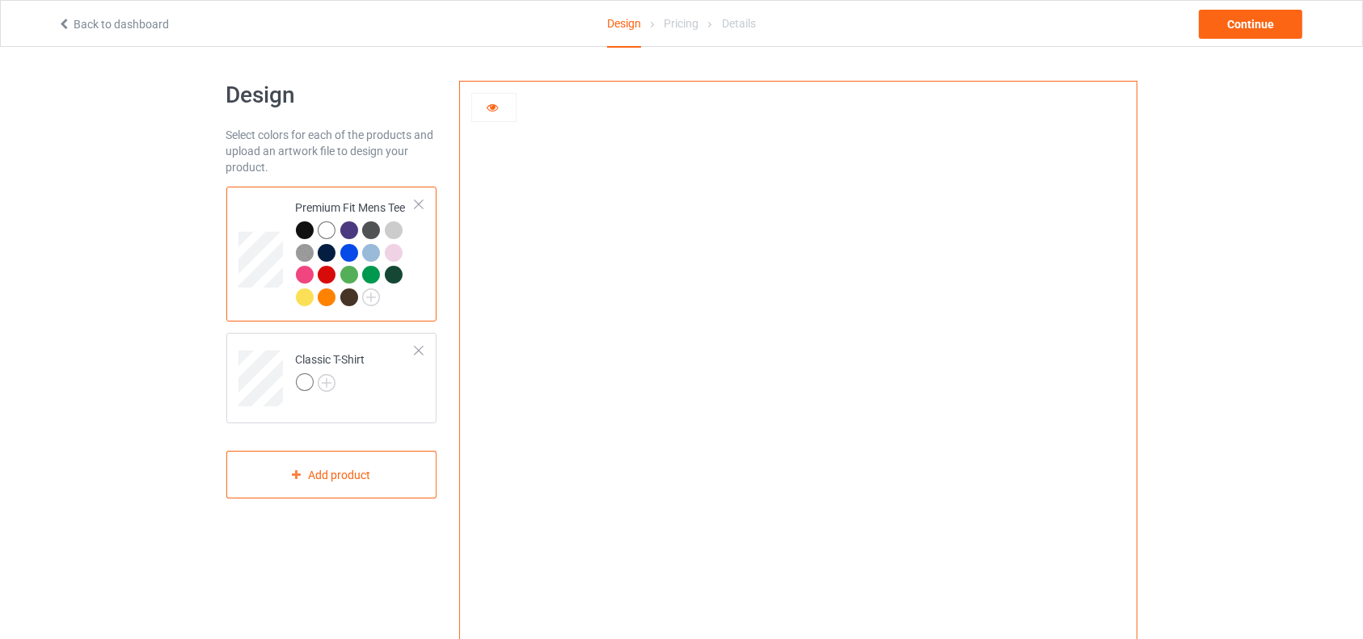
click at [327, 251] on div at bounding box center [327, 253] width 18 height 18
click at [299, 231] on div at bounding box center [305, 230] width 18 height 18
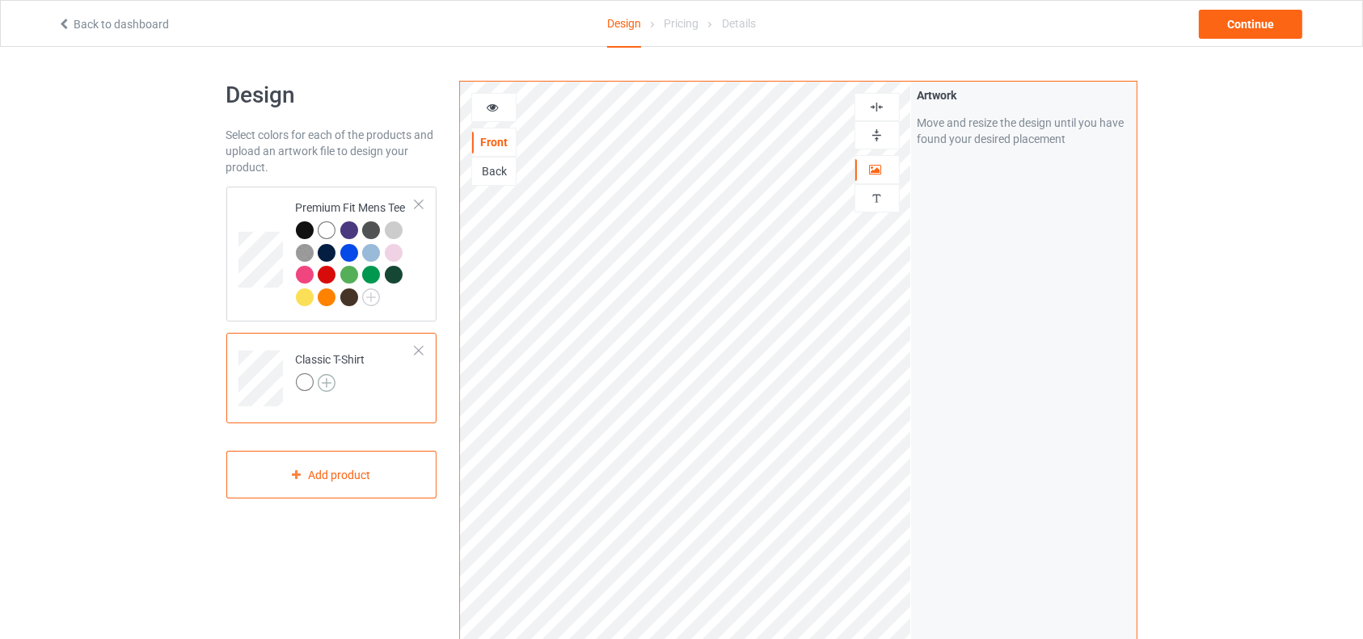
click at [325, 384] on img at bounding box center [327, 383] width 18 height 18
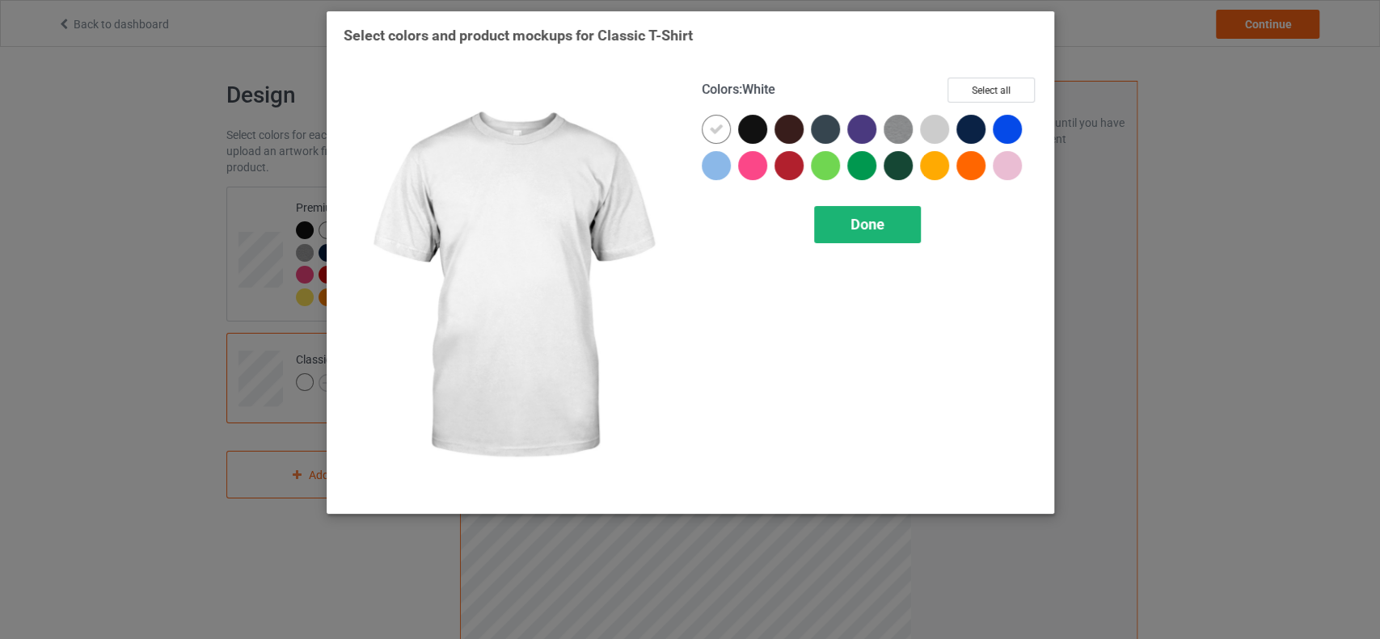
click at [879, 216] on span "Done" at bounding box center [867, 224] width 34 height 17
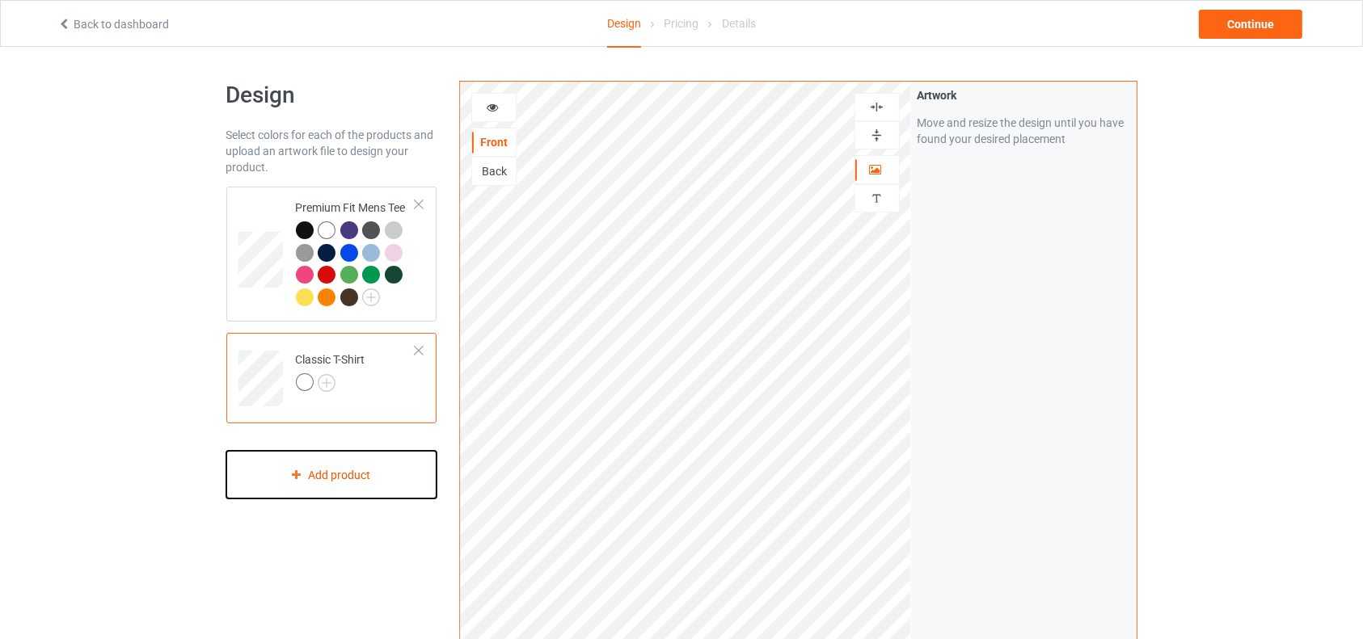
click at [354, 476] on div "Add product" at bounding box center [331, 475] width 211 height 48
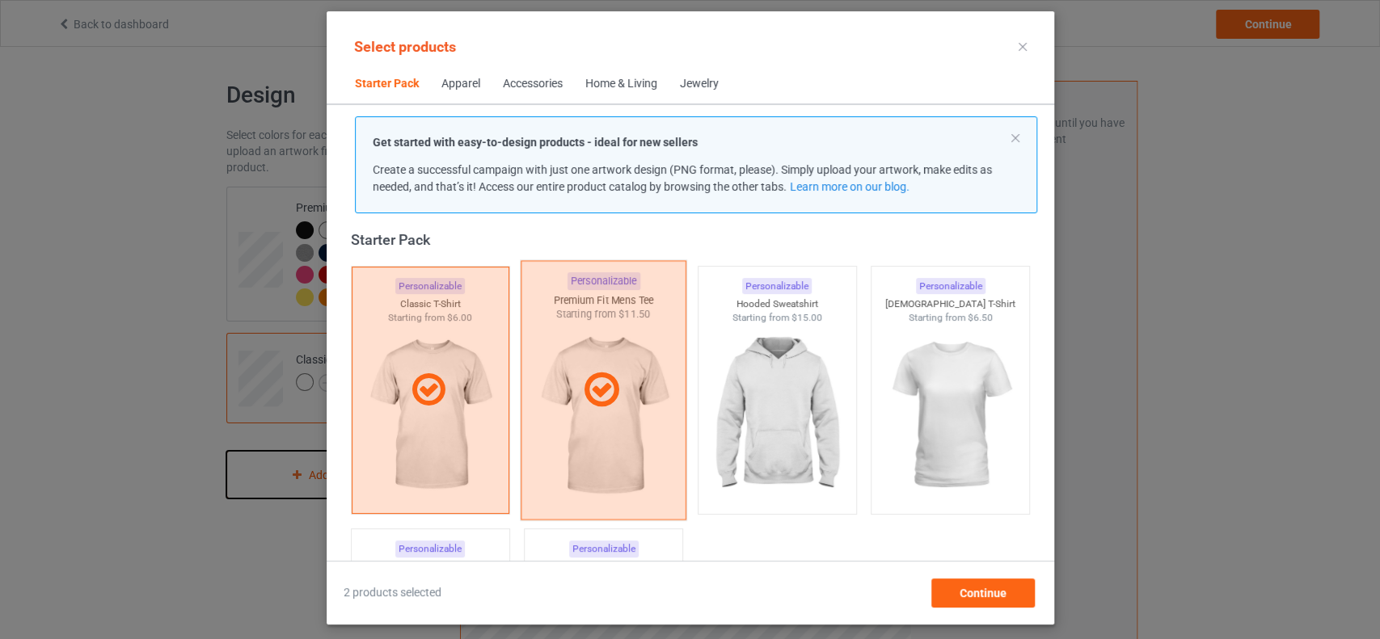
scroll to position [38, 0]
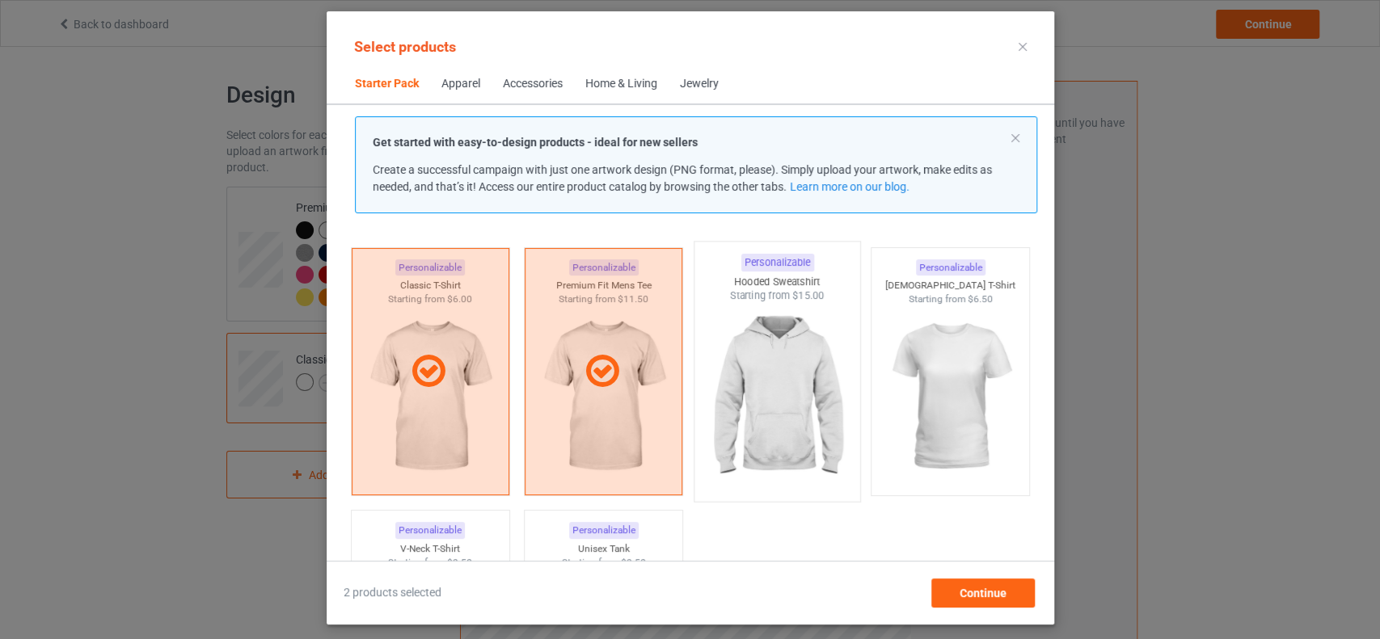
click at [765, 355] on img at bounding box center [777, 398] width 152 height 190
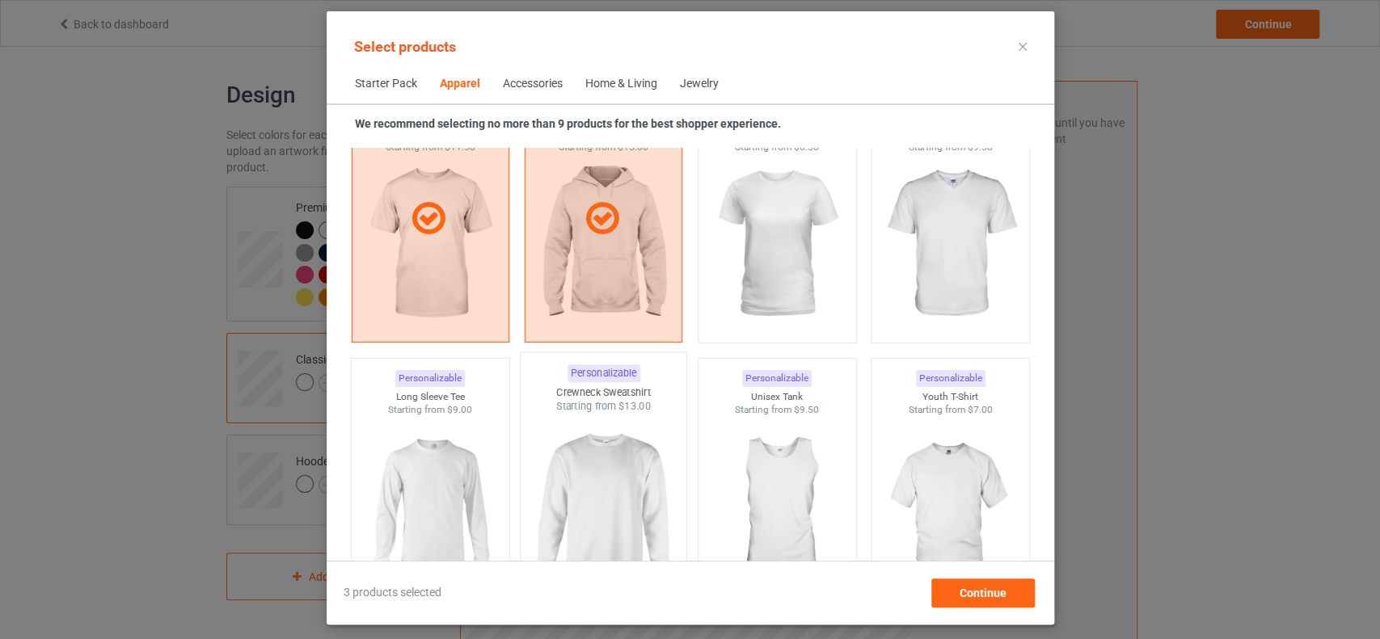
scroll to position [1098, 0]
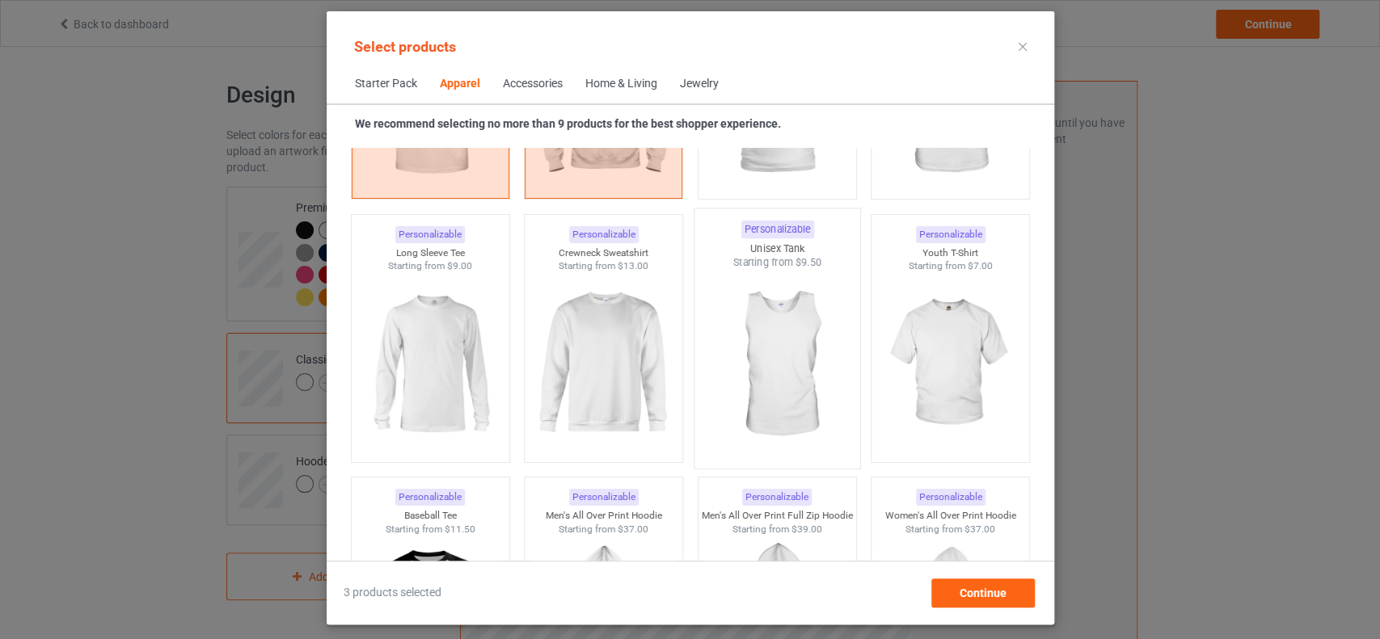
click at [757, 372] on img at bounding box center [777, 365] width 152 height 190
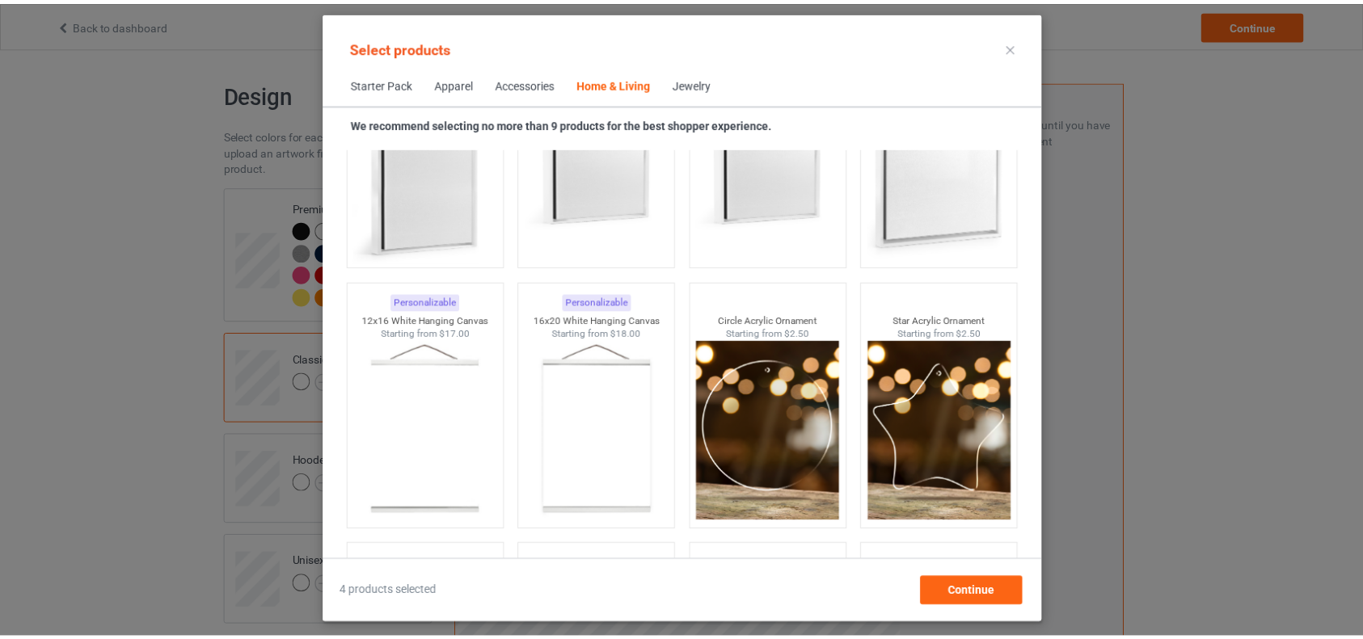
scroll to position [15115, 0]
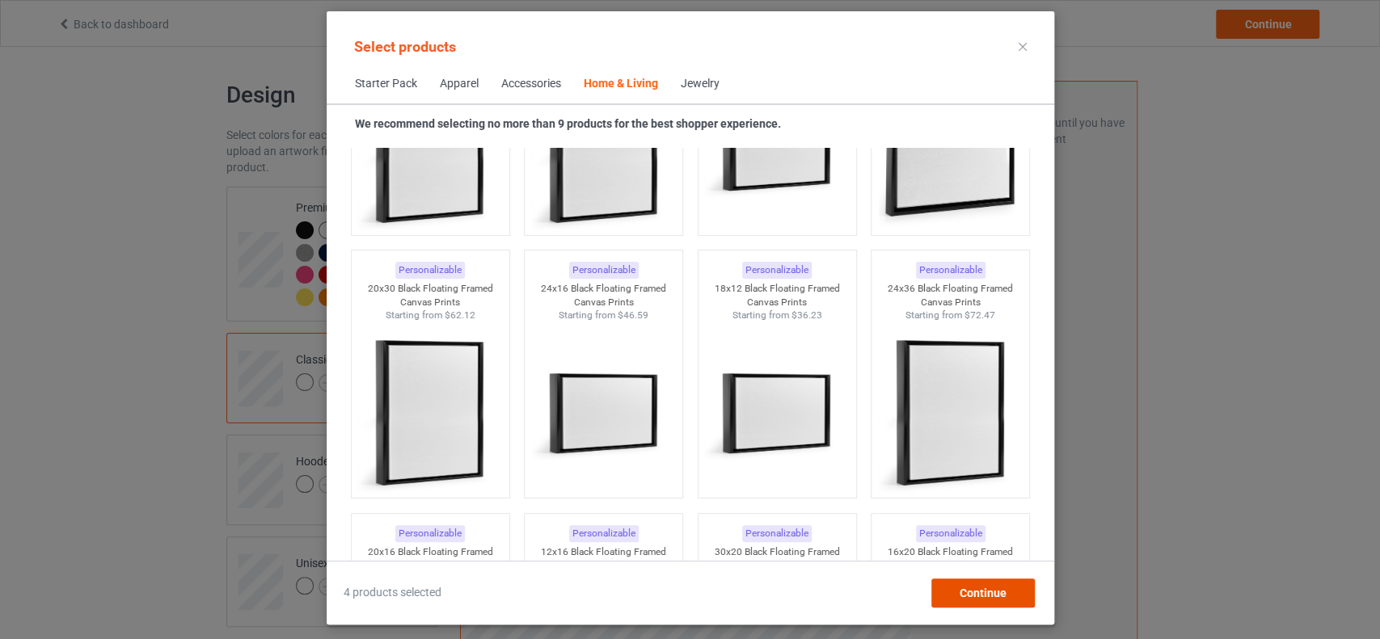
click at [967, 606] on div "Continue" at bounding box center [981, 593] width 103 height 29
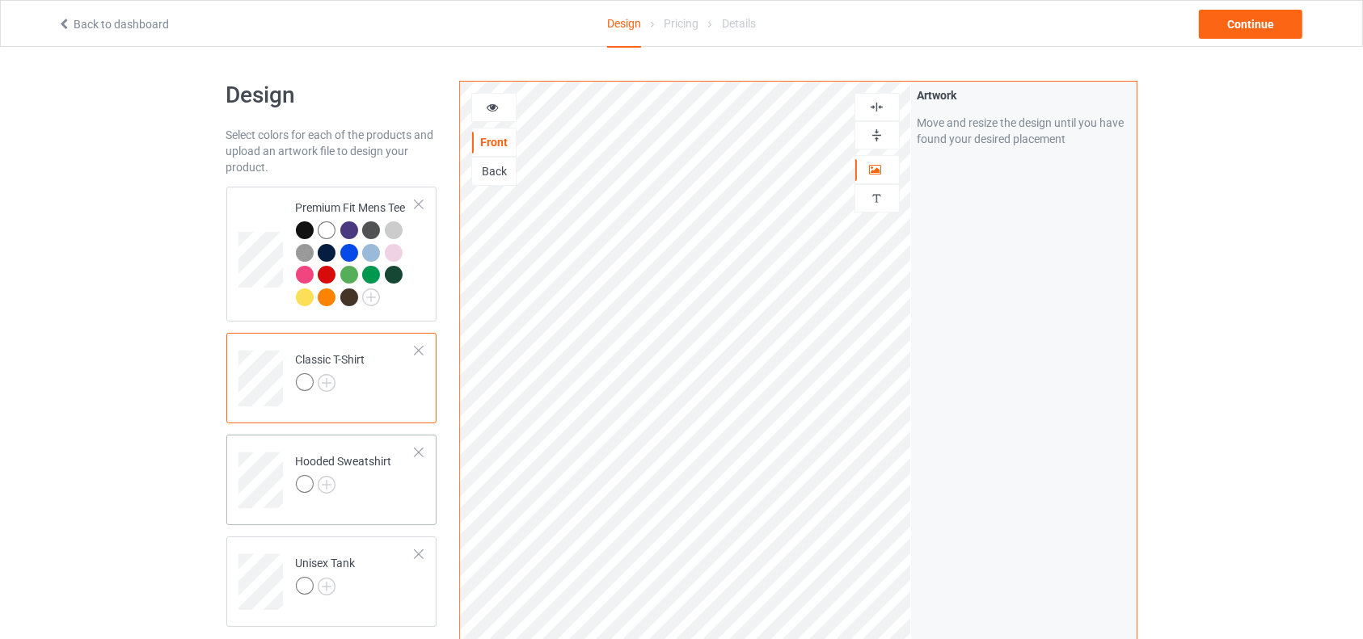
scroll to position [233, 0]
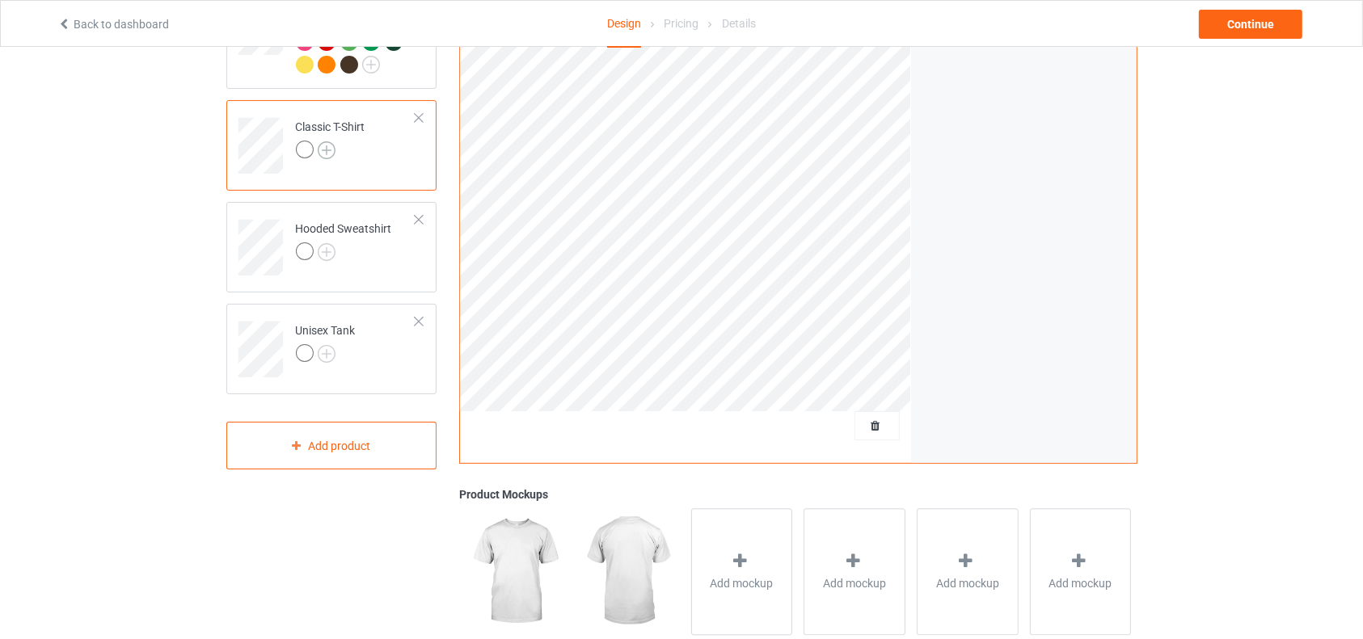
click at [323, 146] on img at bounding box center [327, 150] width 18 height 18
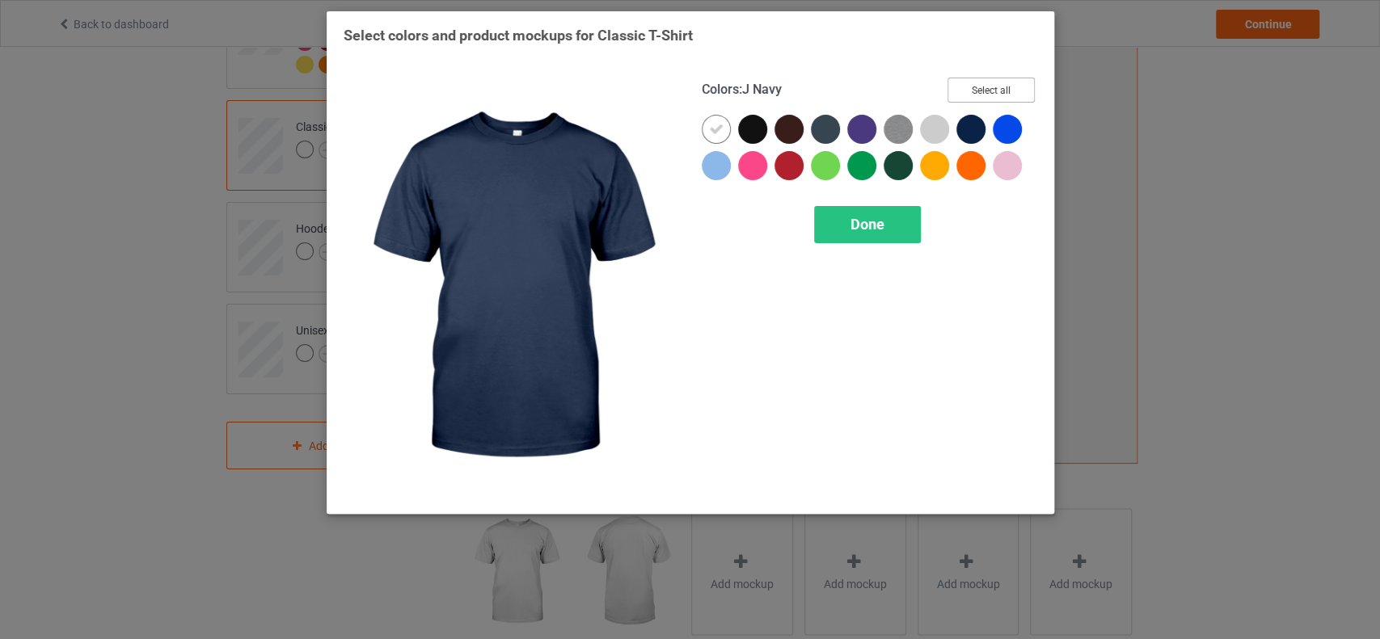
click at [992, 78] on button "Select all" at bounding box center [990, 90] width 87 height 25
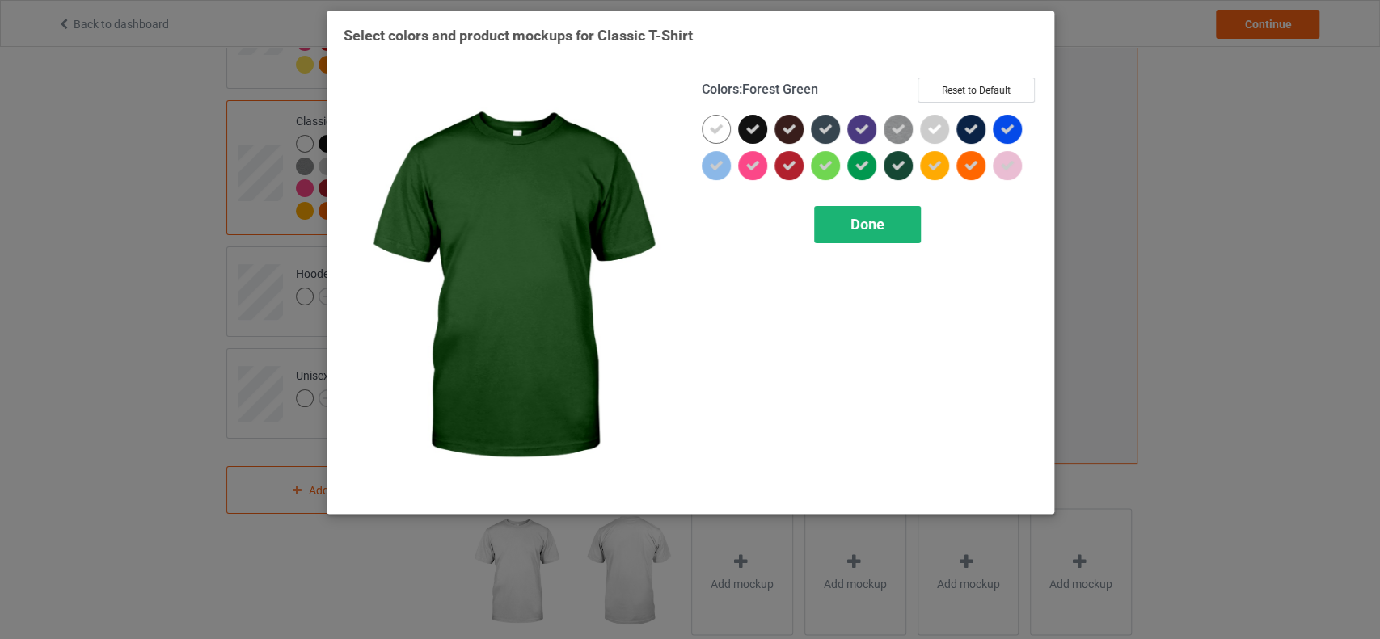
click at [886, 217] on div "Done" at bounding box center [867, 224] width 107 height 37
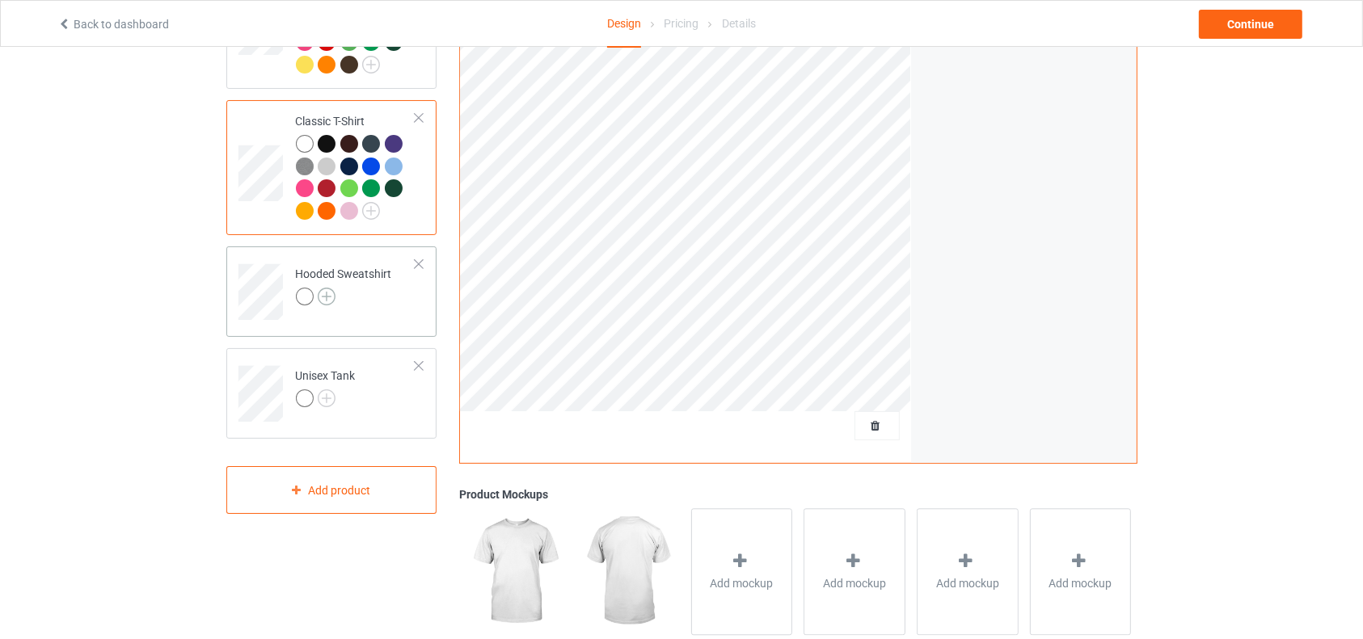
click at [322, 298] on img at bounding box center [327, 297] width 18 height 18
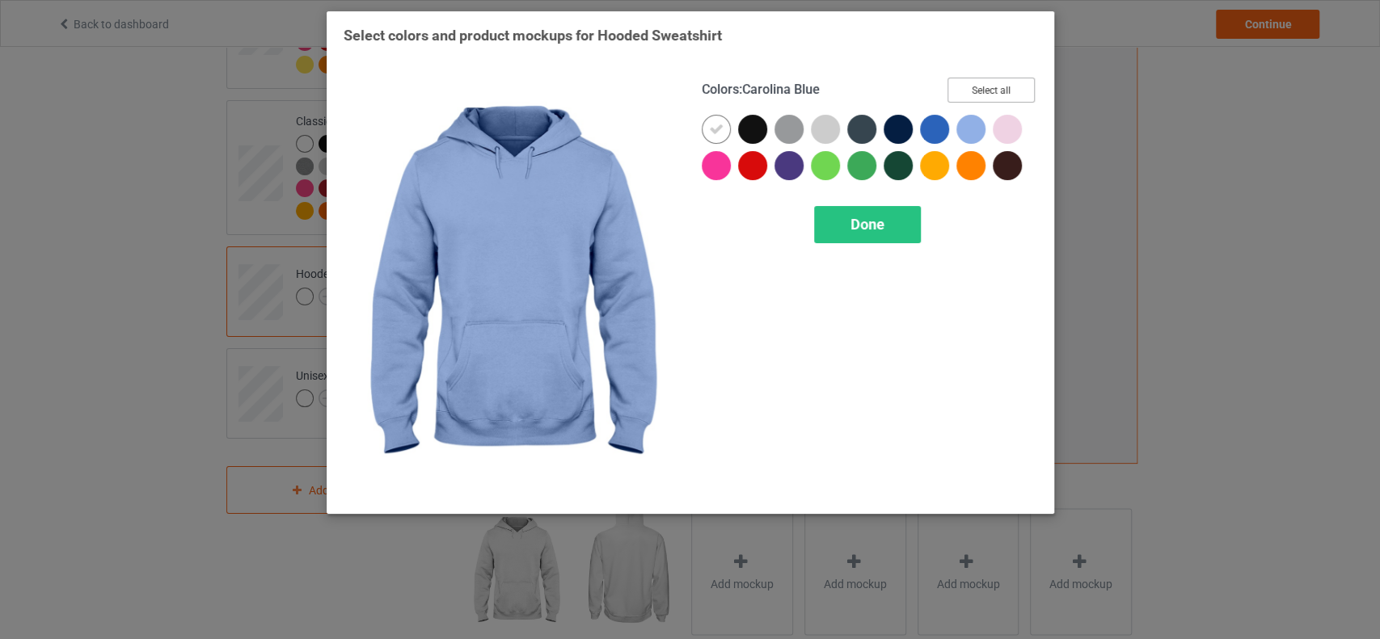
click at [995, 84] on button "Select all" at bounding box center [990, 90] width 87 height 25
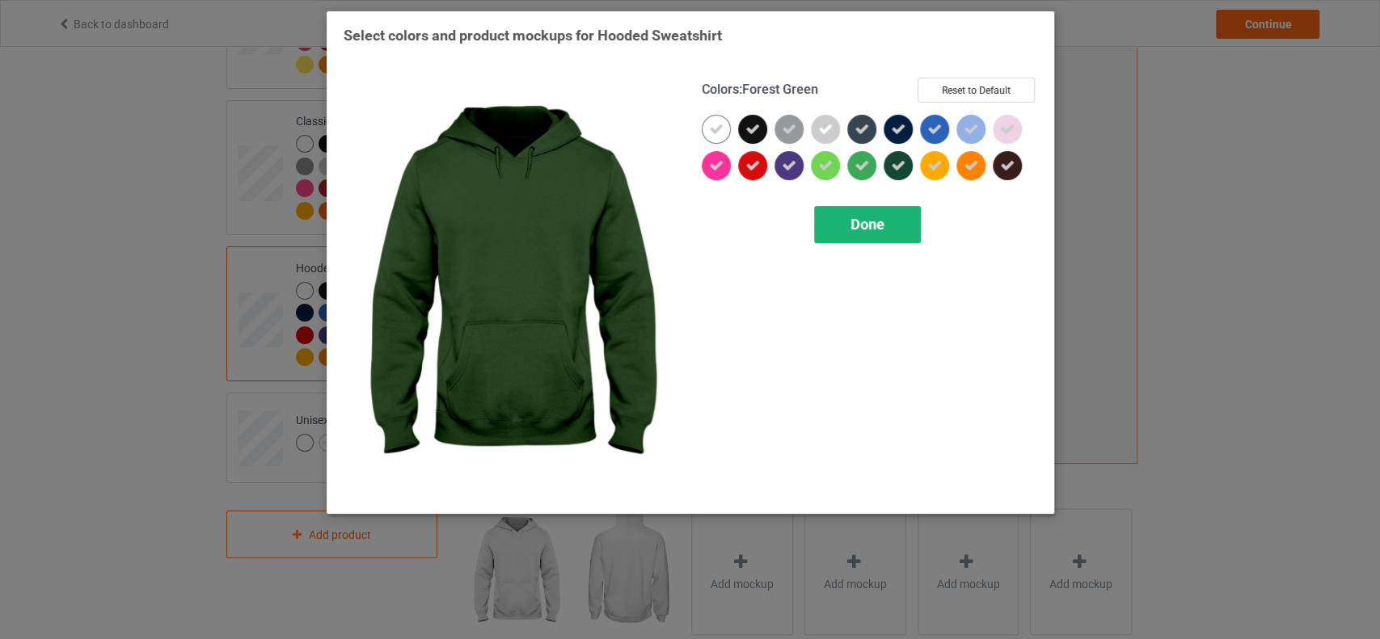
click at [879, 218] on span "Done" at bounding box center [867, 224] width 34 height 17
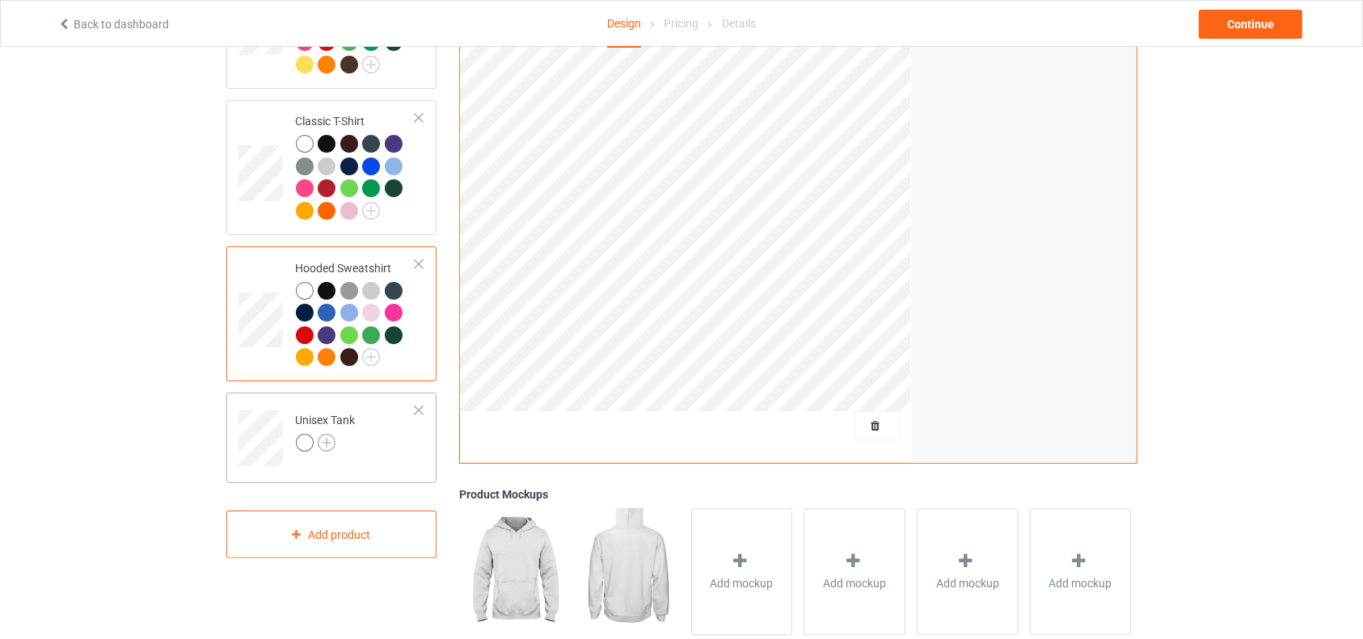
click at [327, 440] on img at bounding box center [327, 443] width 18 height 18
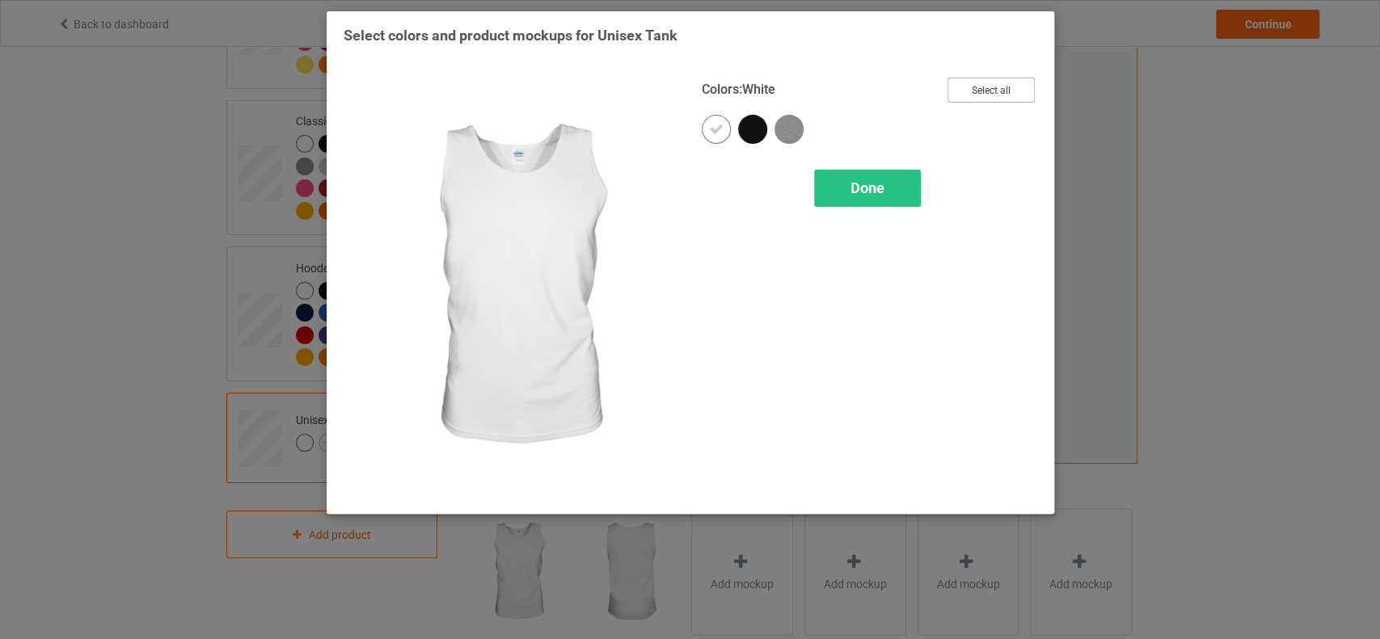
click at [1009, 86] on button "Select all" at bounding box center [990, 90] width 87 height 25
click at [864, 193] on span "Done" at bounding box center [867, 187] width 34 height 17
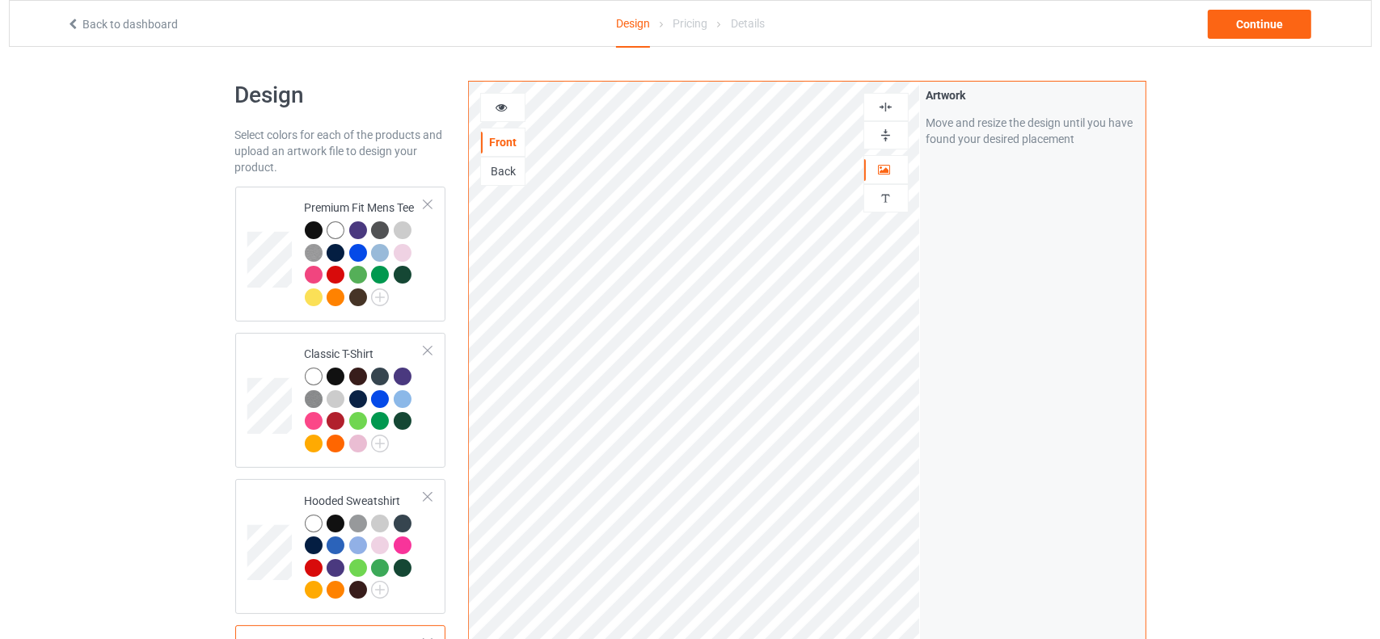
scroll to position [407, 0]
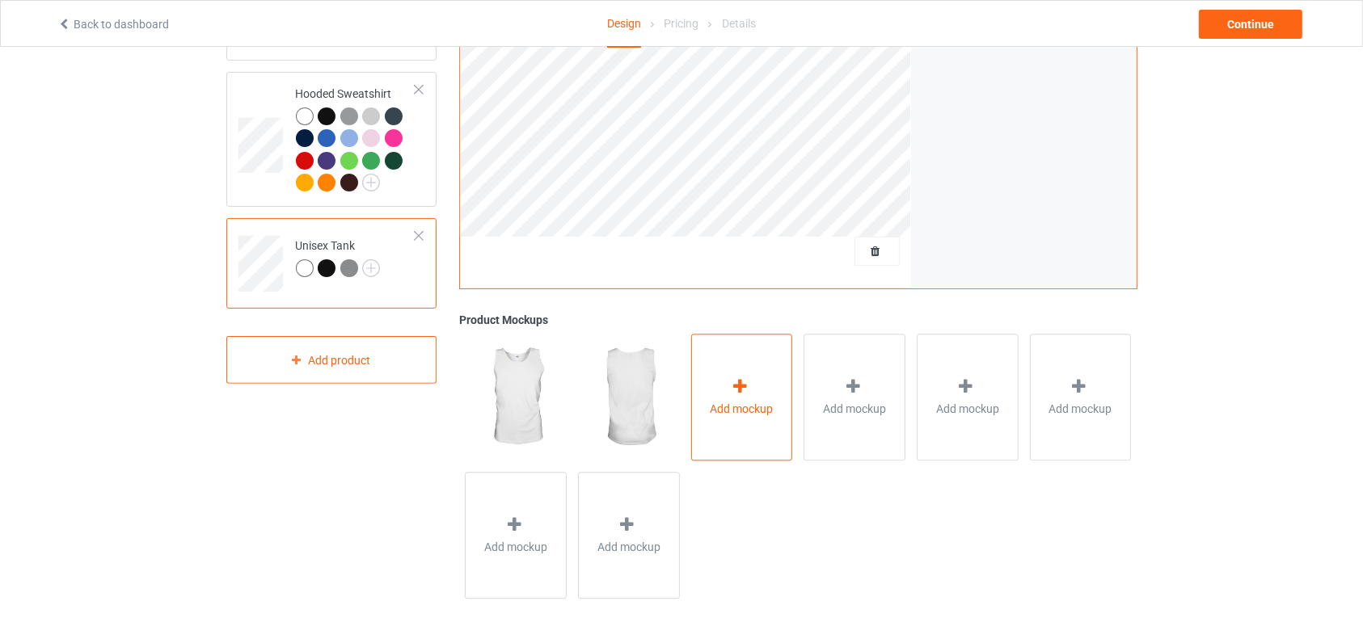
click at [750, 410] on span "Add mockup" at bounding box center [741, 409] width 63 height 16
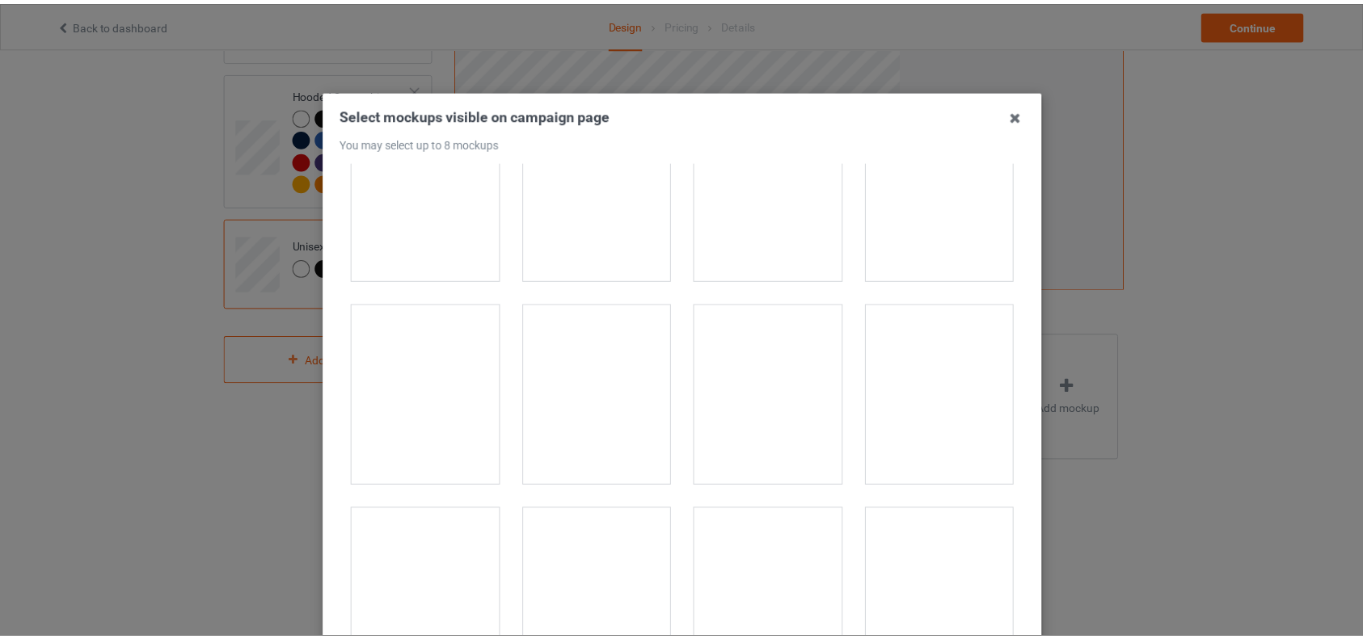
scroll to position [592, 0]
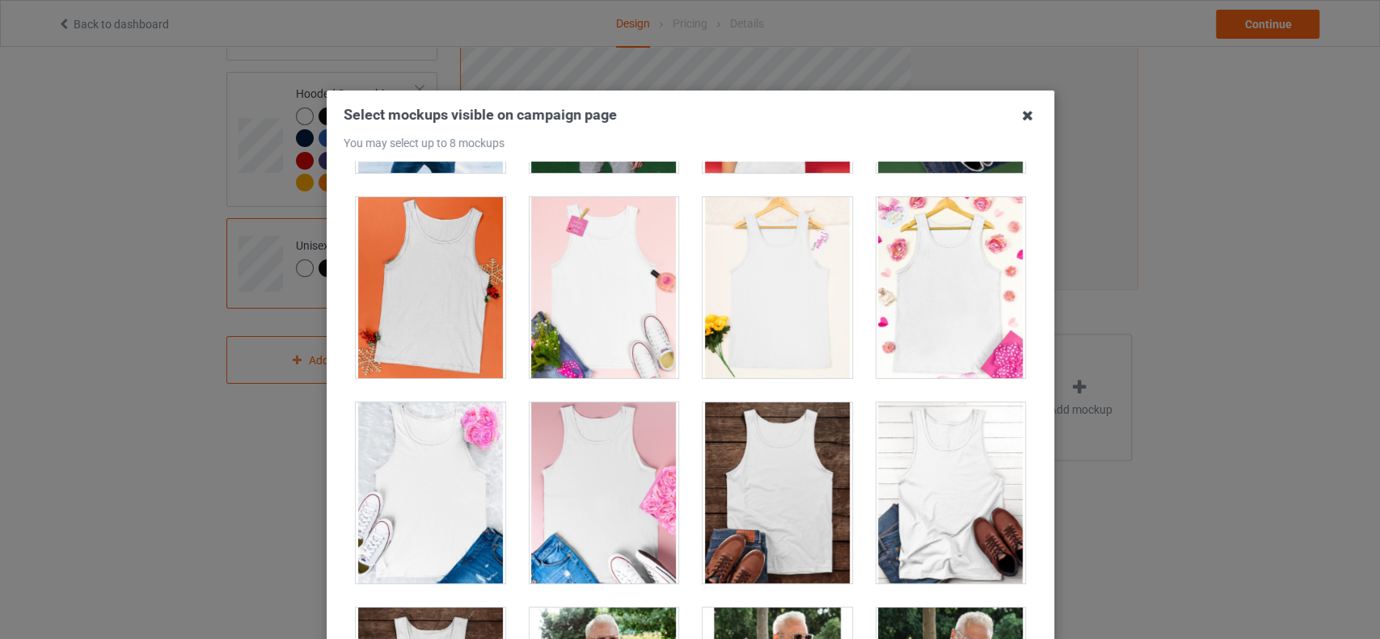
click at [1018, 112] on icon at bounding box center [1027, 116] width 26 height 26
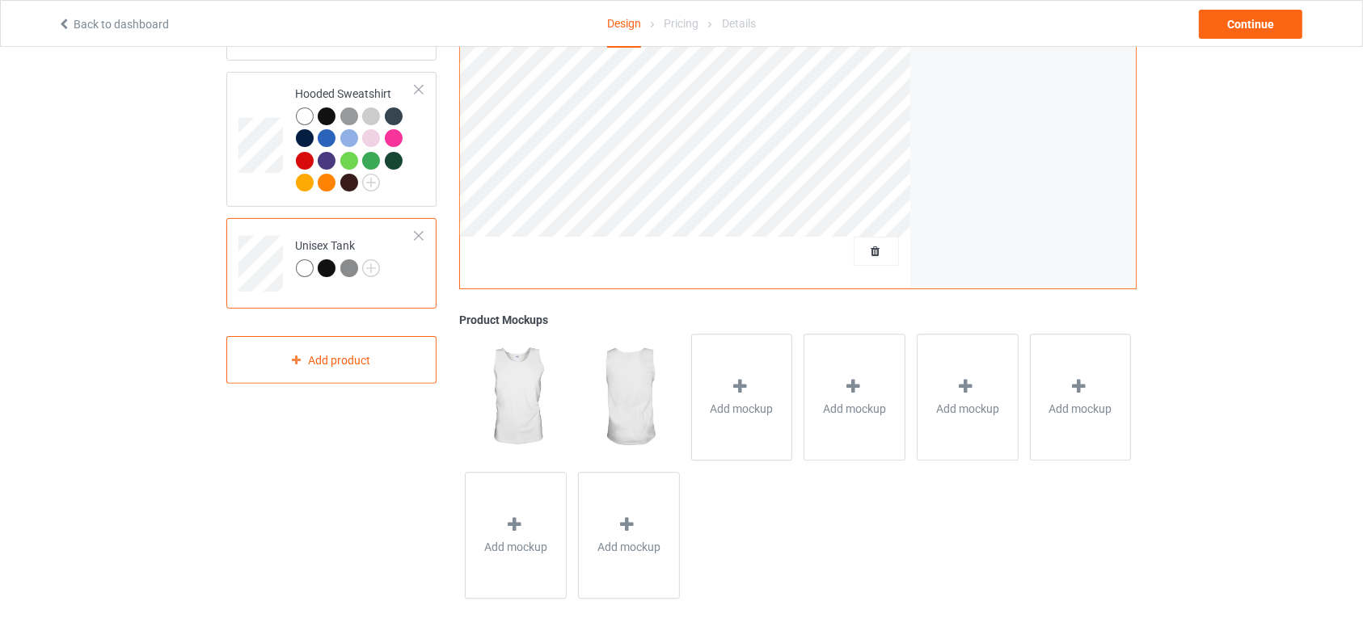
scroll to position [0, 0]
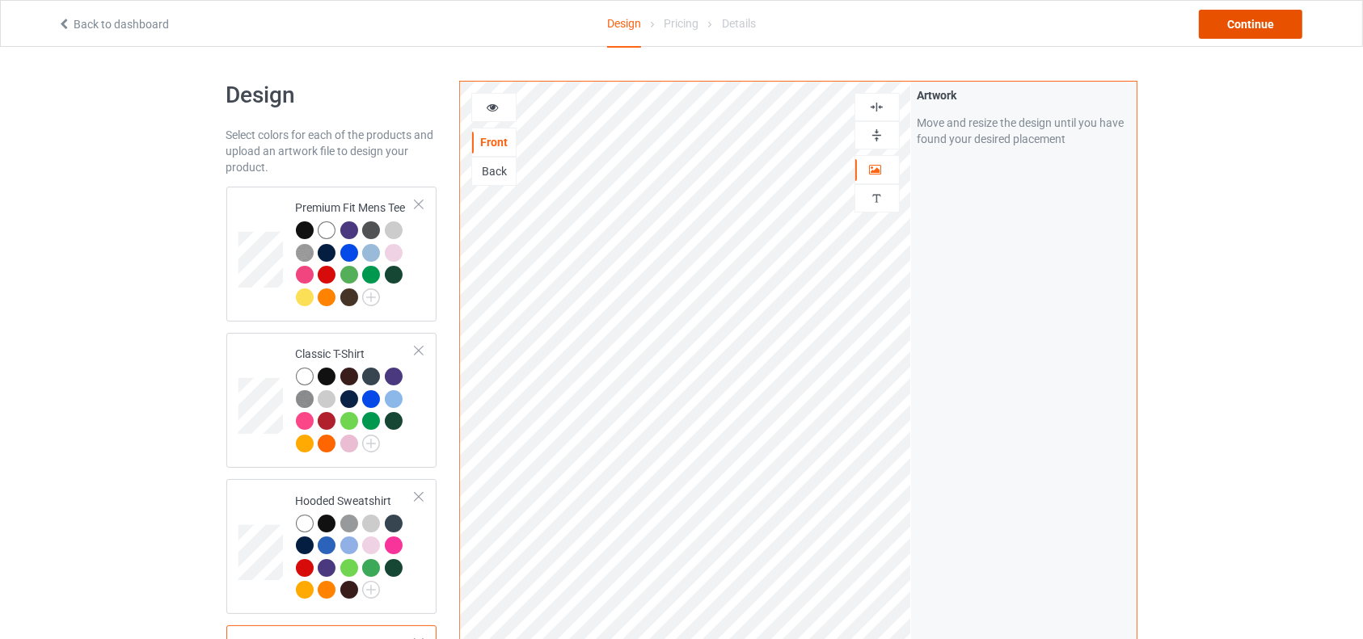
click at [1248, 30] on div "Continue" at bounding box center [1250, 24] width 103 height 29
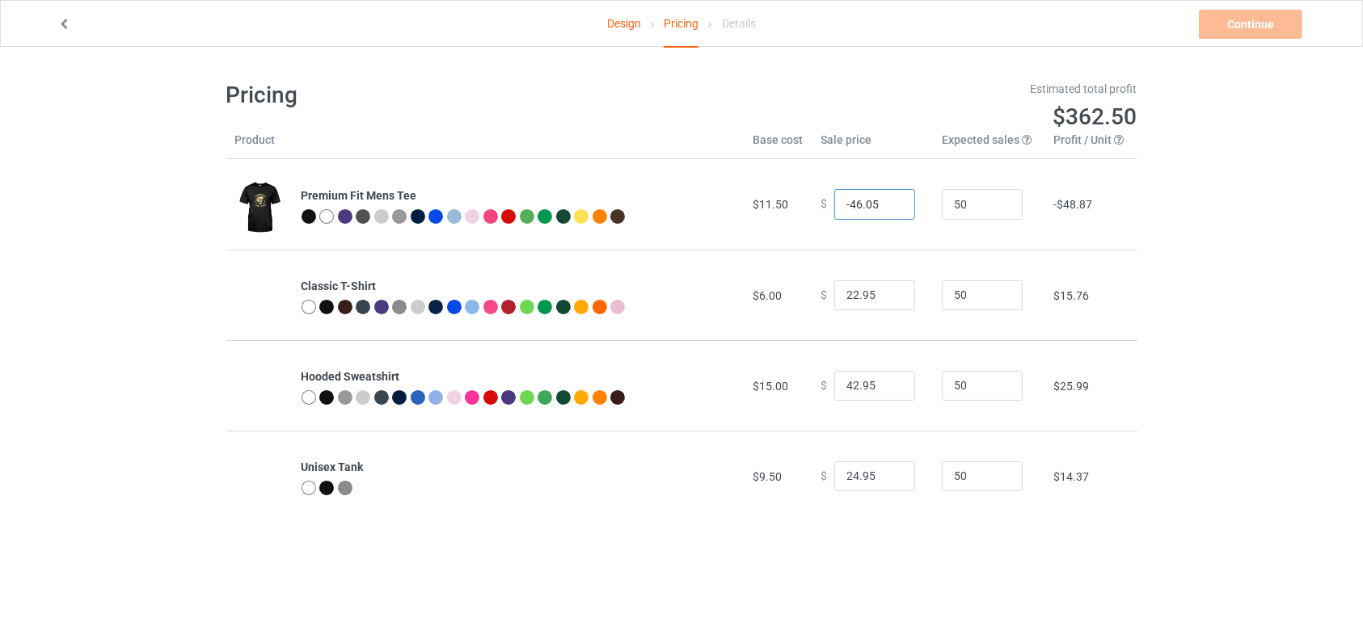
drag, startPoint x: 884, startPoint y: 204, endPoint x: 876, endPoint y: 324, distance: 120.7
click at [876, 220] on input "-46.05" at bounding box center [874, 204] width 81 height 31
drag, startPoint x: 891, startPoint y: 209, endPoint x: 900, endPoint y: 120, distance: 90.2
click at [900, 189] on input "-39.05" at bounding box center [874, 204] width 81 height 31
drag, startPoint x: 899, startPoint y: 215, endPoint x: 893, endPoint y: 143, distance: 72.2
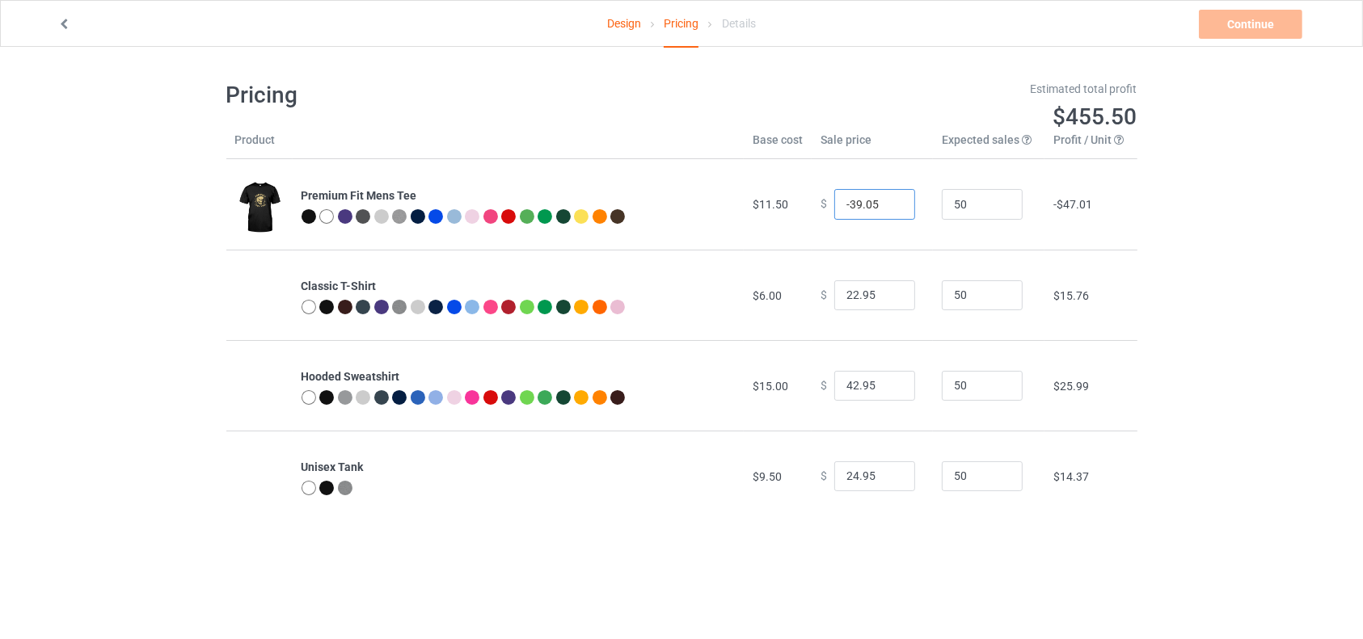
click at [893, 143] on table "Product Base cost Sale price Expected sales Your expected sales will change you…" at bounding box center [681, 327] width 911 height 390
drag, startPoint x: 866, startPoint y: 200, endPoint x: 866, endPoint y: 154, distance: 46.1
click at [866, 154] on table "Product Base cost Sale price Expected sales Your expected sales will change you…" at bounding box center [681, 327] width 911 height 390
drag, startPoint x: 872, startPoint y: 216, endPoint x: 872, endPoint y: 200, distance: 15.4
click at [872, 200] on input "-39.05" at bounding box center [874, 204] width 81 height 31
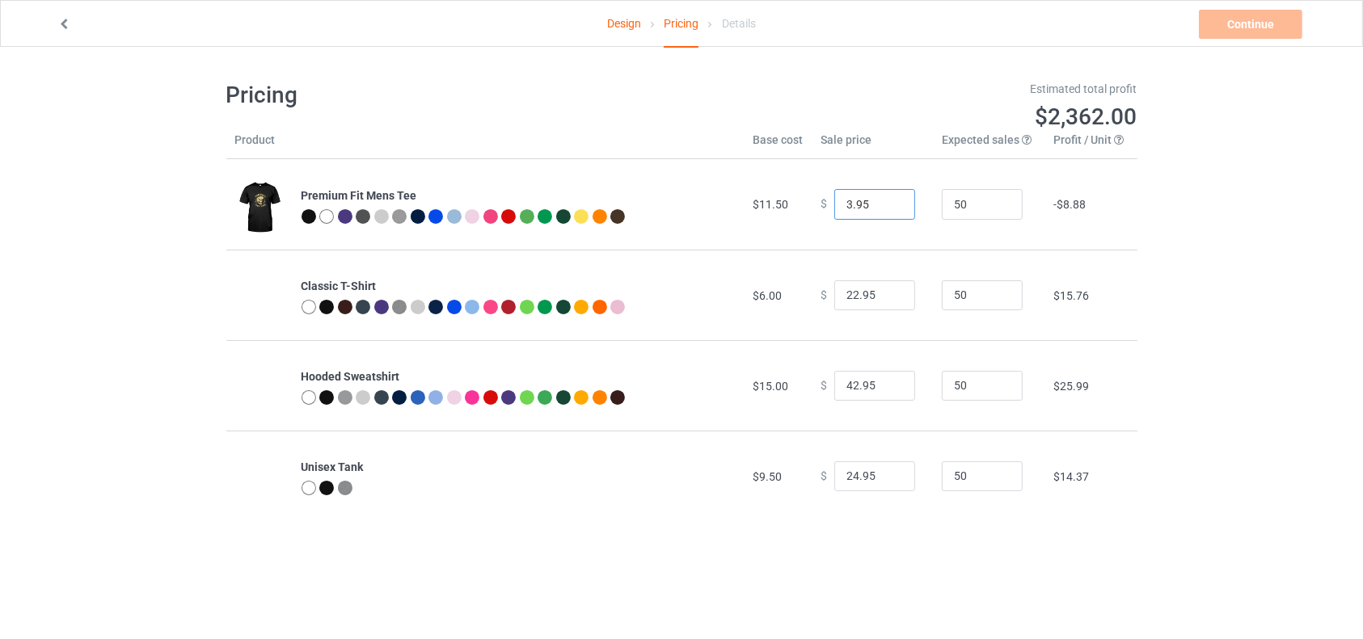
drag, startPoint x: 889, startPoint y: 197, endPoint x: 888, endPoint y: 162, distance: 34.8
click at [888, 189] on input "3.95" at bounding box center [874, 204] width 81 height 31
drag, startPoint x: 887, startPoint y: 184, endPoint x: 887, endPoint y: 168, distance: 16.2
click at [887, 168] on td "$ 3.95" at bounding box center [871, 204] width 121 height 91
click at [887, 200] on input "4.95" at bounding box center [874, 204] width 81 height 31
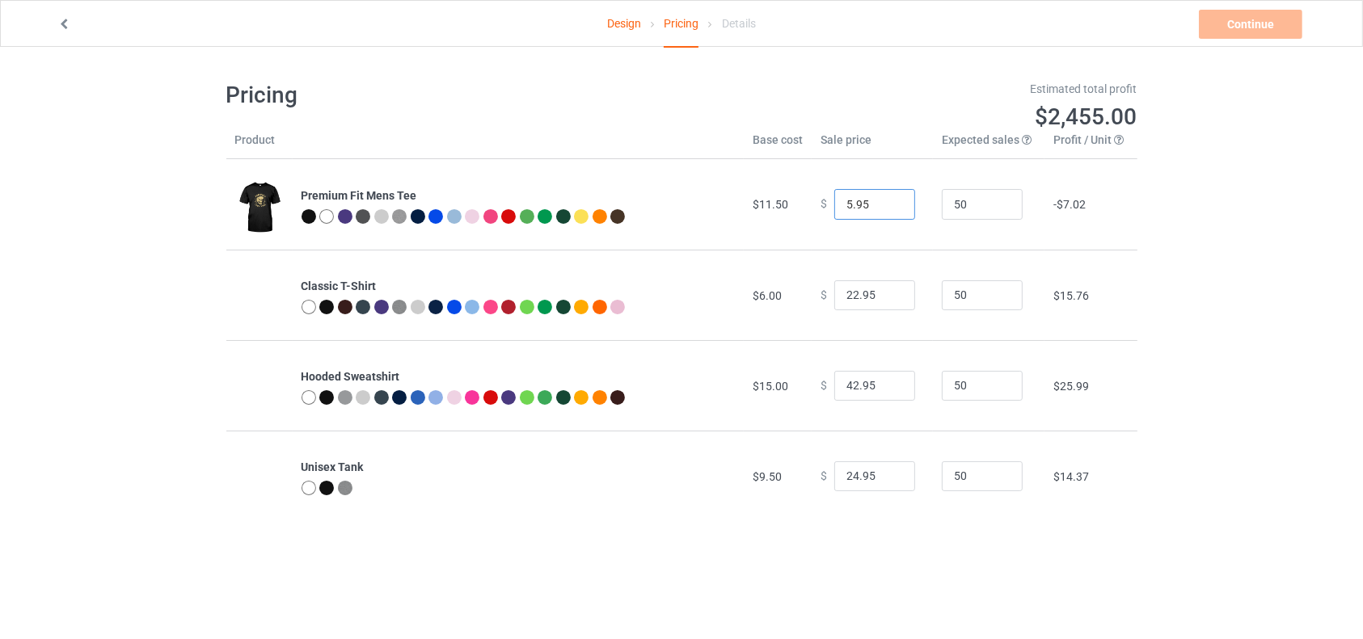
click at [887, 200] on input "5.95" at bounding box center [874, 204] width 81 height 31
click at [887, 200] on input "6.95" at bounding box center [874, 204] width 81 height 31
click at [887, 200] on input "7.95" at bounding box center [874, 204] width 81 height 31
click at [887, 200] on input "8.95" at bounding box center [874, 204] width 81 height 31
click at [887, 200] on input "9.95" at bounding box center [874, 204] width 81 height 31
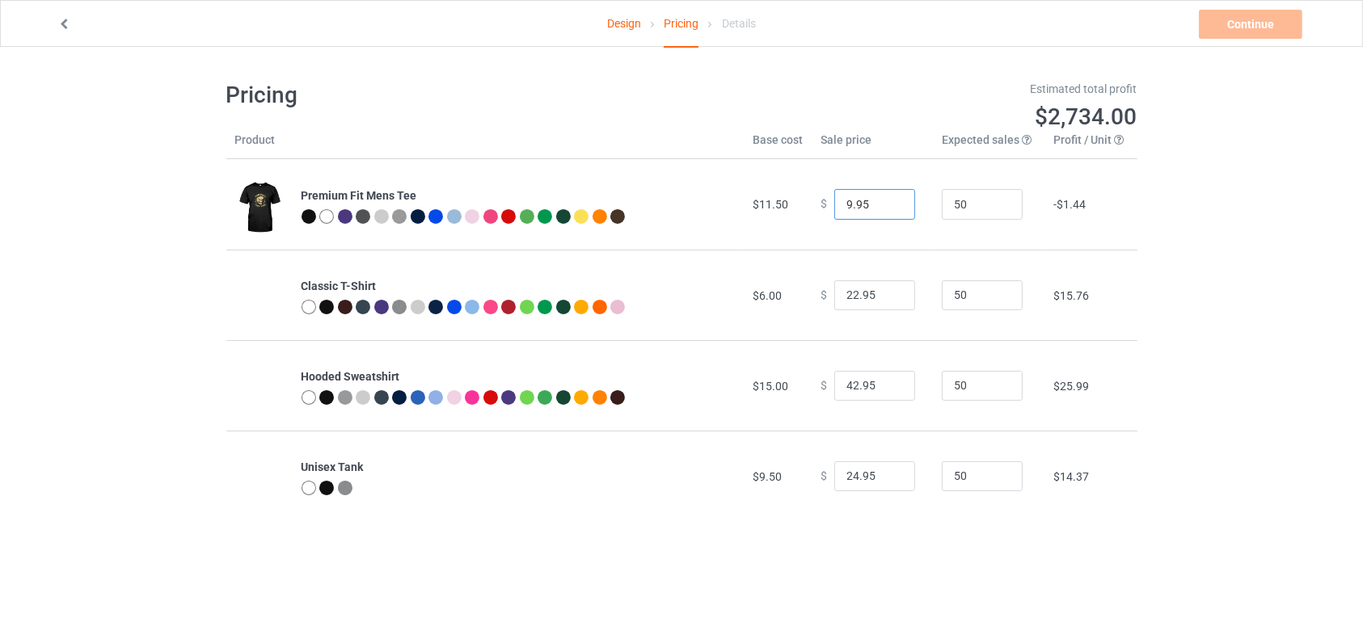
click at [887, 200] on input "10.95" at bounding box center [874, 204] width 81 height 31
click at [887, 200] on input "11.95" at bounding box center [874, 204] width 81 height 31
click at [887, 200] on input "12.95" at bounding box center [874, 204] width 81 height 31
click at [887, 200] on input "13.95" at bounding box center [874, 204] width 81 height 31
click at [887, 200] on input "14.95" at bounding box center [874, 204] width 81 height 31
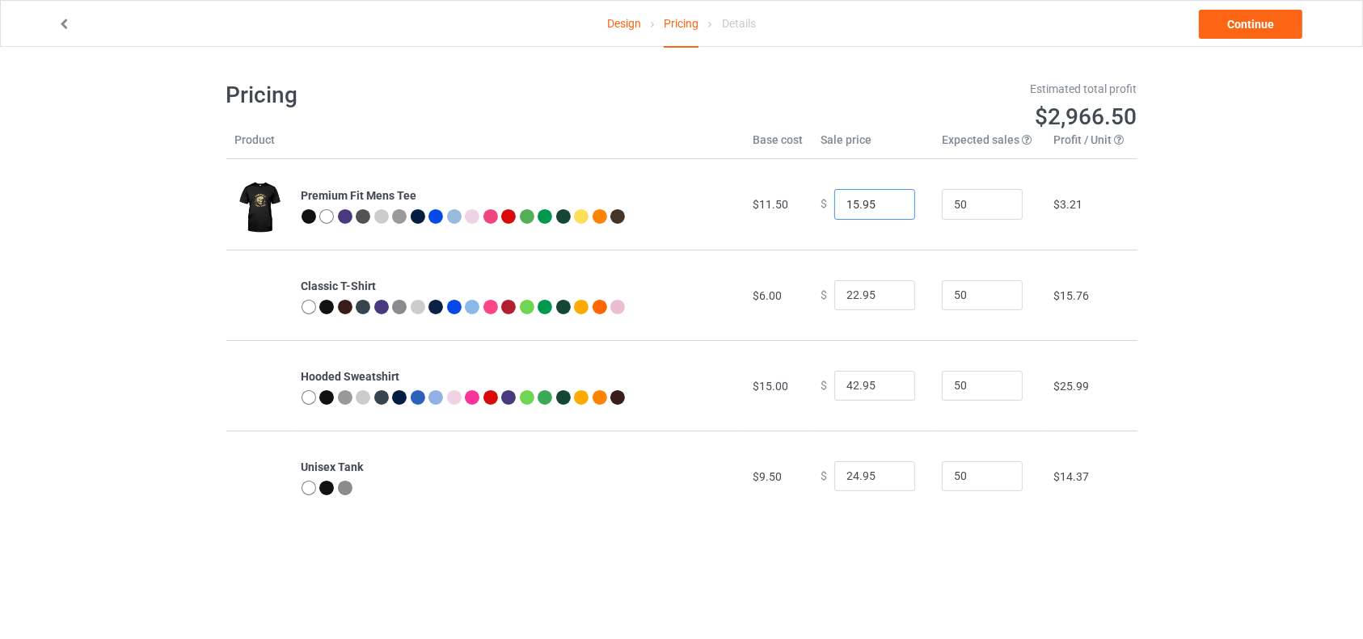
click at [887, 199] on input "15.95" at bounding box center [874, 204] width 81 height 31
type input "16.95"
click at [887, 199] on input "16.95" at bounding box center [874, 204] width 81 height 31
click at [886, 300] on input "21.95" at bounding box center [874, 295] width 81 height 31
click at [886, 300] on input "20.95" at bounding box center [874, 295] width 81 height 31
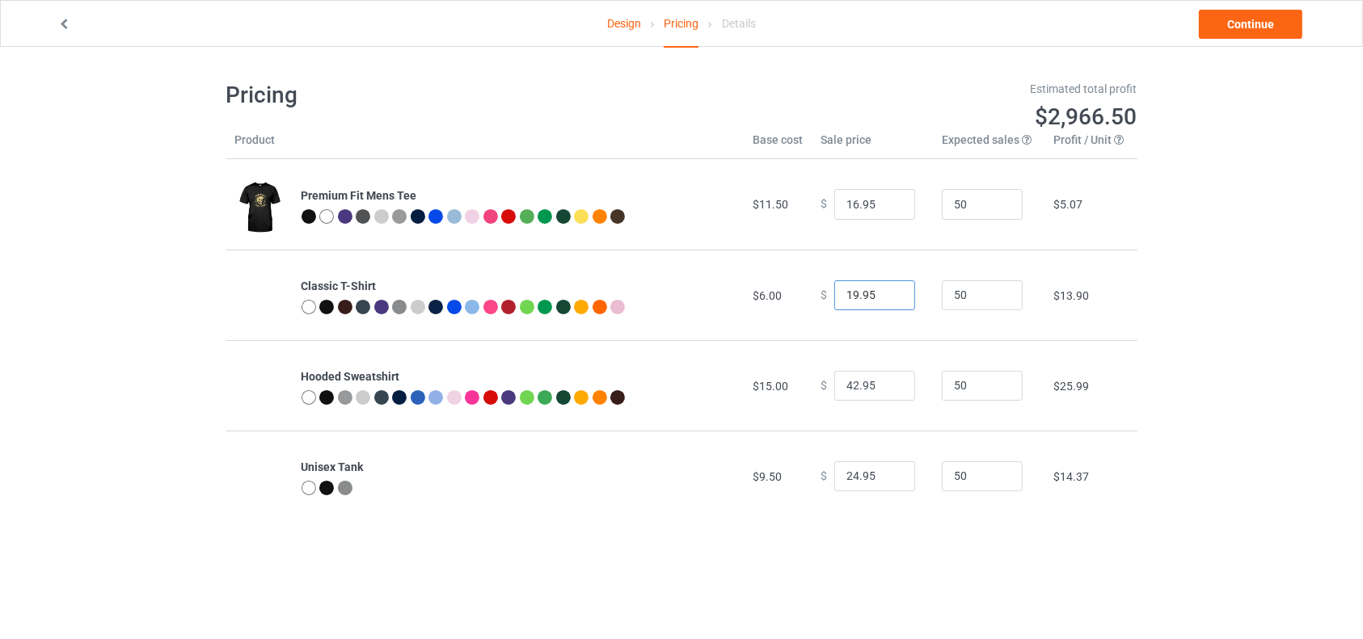
click at [886, 300] on input "19.95" at bounding box center [874, 295] width 81 height 31
click at [886, 300] on input "18.95" at bounding box center [874, 295] width 81 height 31
click at [886, 300] on input "17.95" at bounding box center [874, 295] width 81 height 31
click at [886, 300] on input "16.95" at bounding box center [874, 295] width 81 height 31
type input "15.95"
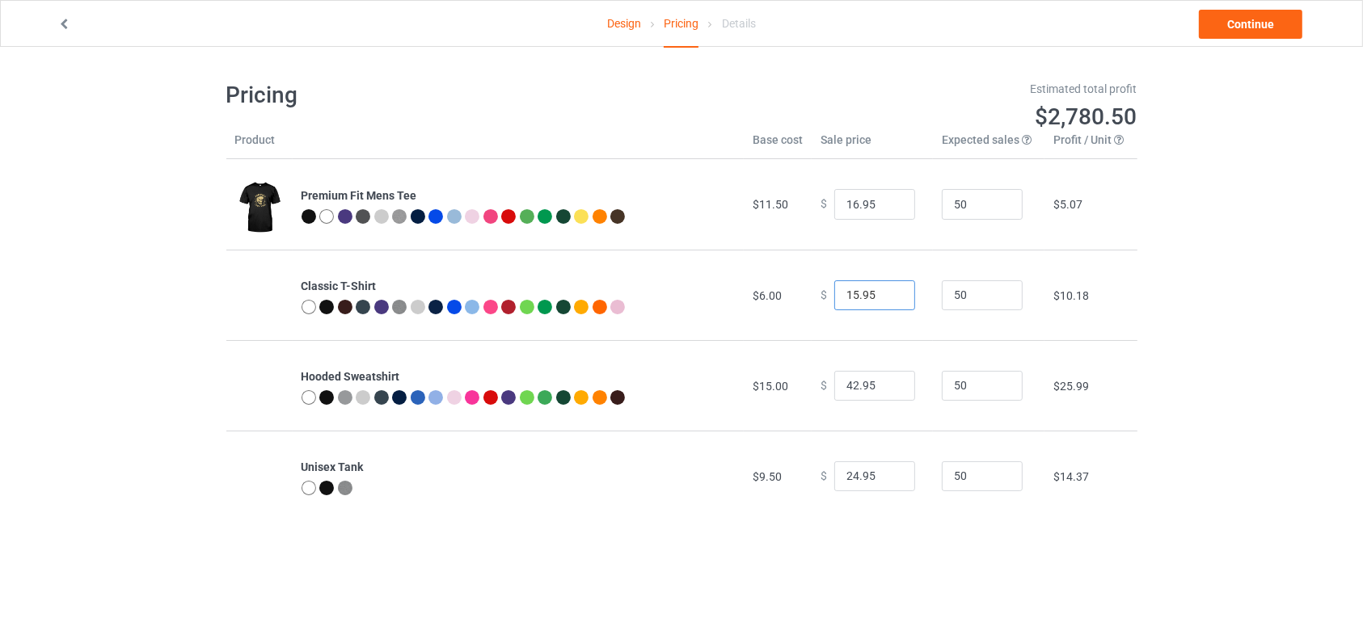
click at [886, 300] on input "15.95" at bounding box center [874, 295] width 81 height 31
click at [887, 390] on input "41.95" at bounding box center [874, 386] width 81 height 31
click at [887, 390] on input "40.95" at bounding box center [874, 386] width 81 height 31
click at [887, 390] on input "39.95" at bounding box center [874, 386] width 81 height 31
click at [887, 390] on input "38.95" at bounding box center [874, 386] width 81 height 31
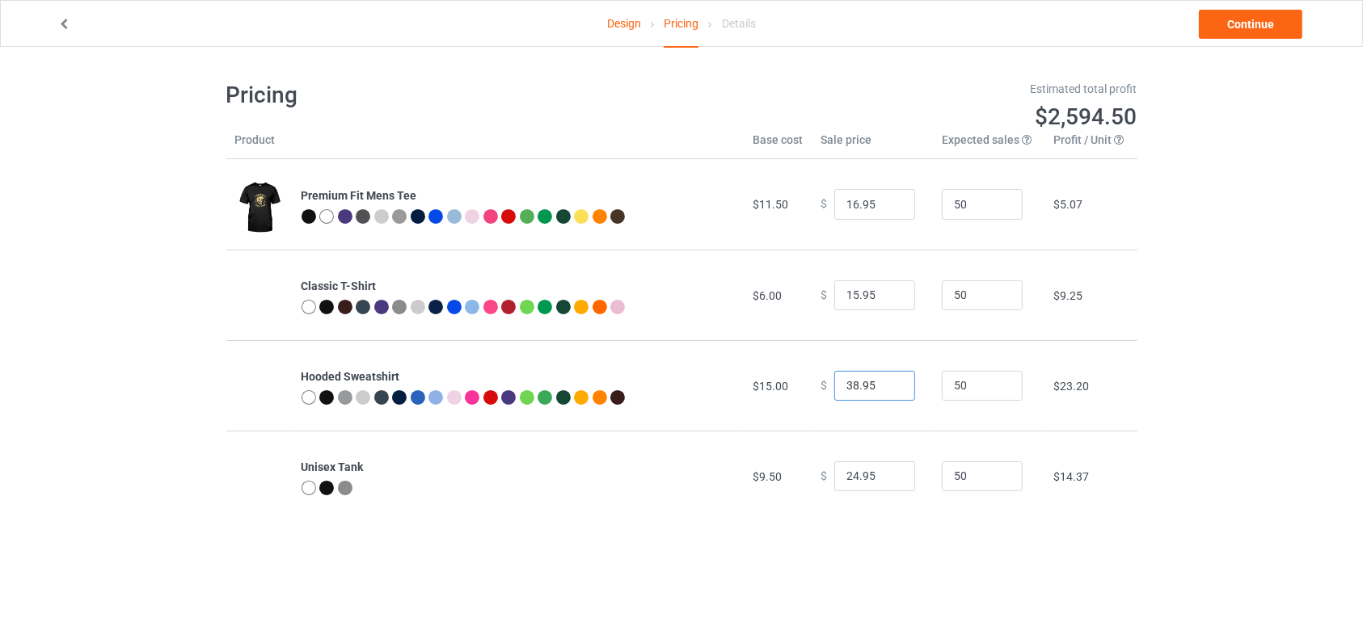
click at [887, 390] on input "37.95" at bounding box center [874, 386] width 81 height 31
click at [887, 390] on input "36.95" at bounding box center [874, 386] width 81 height 31
click at [887, 390] on input "35.95" at bounding box center [874, 386] width 81 height 31
click at [887, 390] on input "34.95" at bounding box center [874, 386] width 81 height 31
click at [887, 390] on input "33.95" at bounding box center [874, 386] width 81 height 31
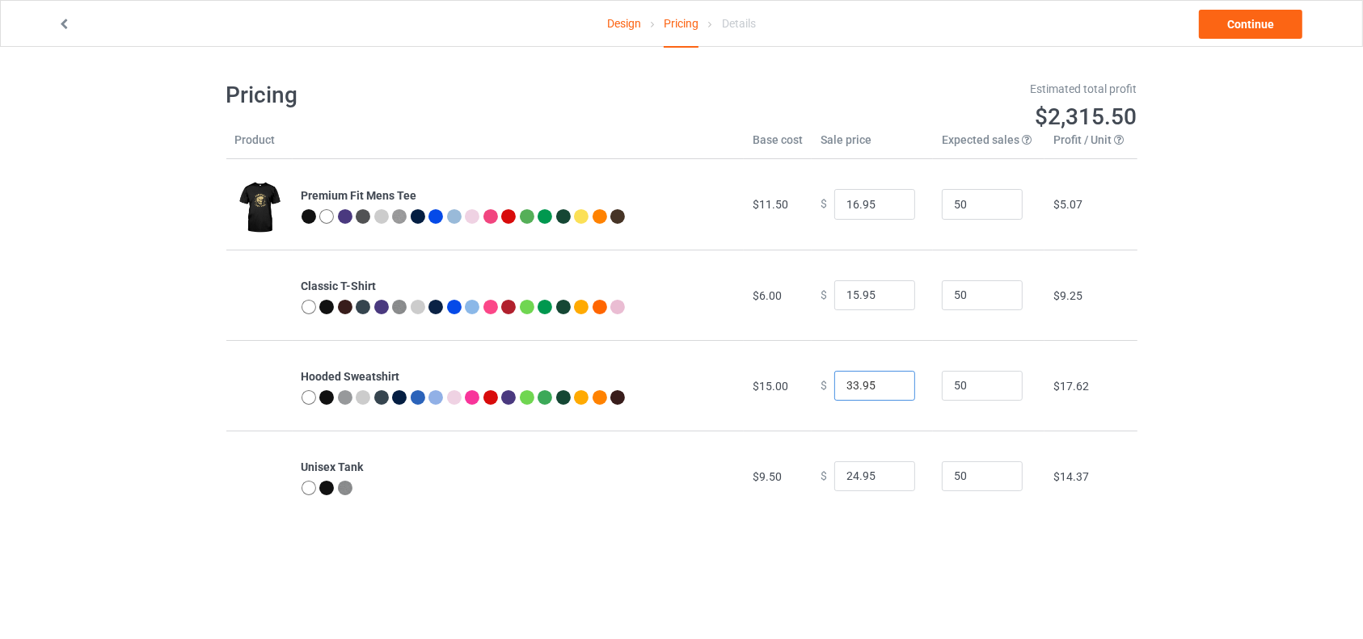
click at [887, 390] on input "32.95" at bounding box center [874, 386] width 81 height 31
click at [887, 390] on input "31.95" at bounding box center [874, 386] width 81 height 31
click at [887, 390] on input "30.95" at bounding box center [874, 386] width 81 height 31
click at [887, 390] on input "29.95" at bounding box center [874, 386] width 81 height 31
click at [887, 390] on input "28.95" at bounding box center [874, 386] width 81 height 31
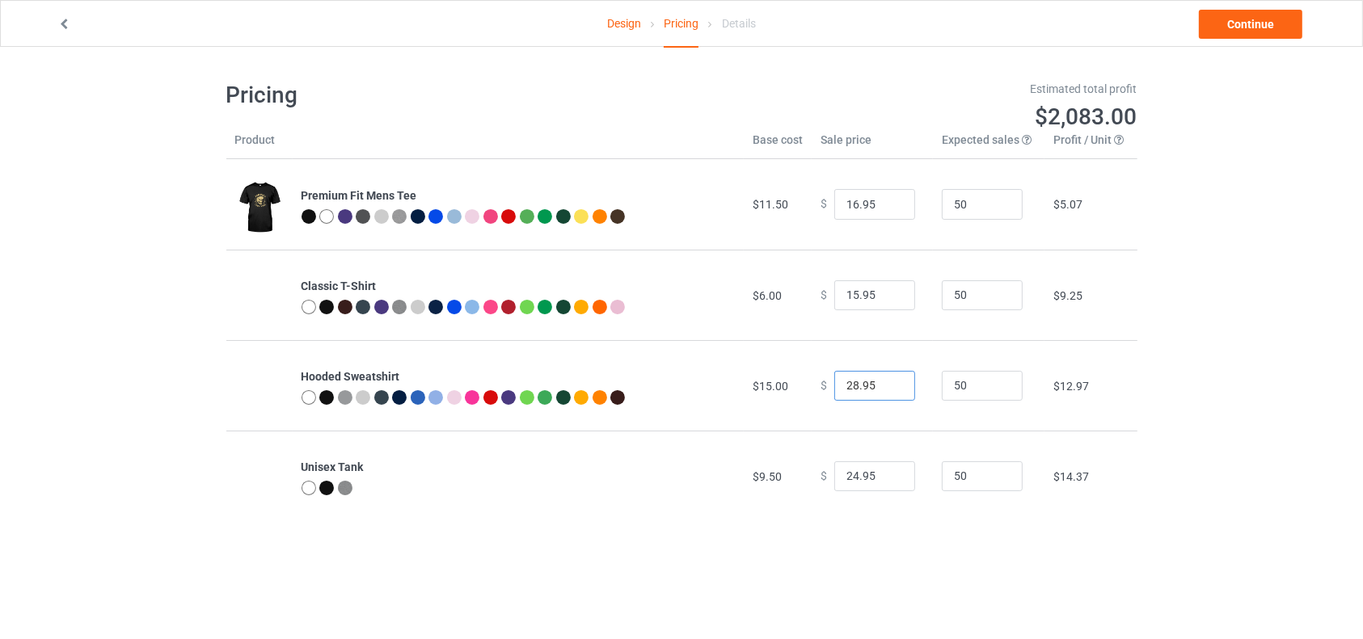
click at [887, 390] on input "27.95" at bounding box center [874, 386] width 81 height 31
click at [887, 390] on input "26.95" at bounding box center [874, 386] width 81 height 31
click at [887, 390] on input "25.95" at bounding box center [874, 386] width 81 height 31
click at [887, 390] on input "24.95" at bounding box center [874, 386] width 81 height 31
click at [887, 390] on input "23.95" at bounding box center [874, 386] width 81 height 31
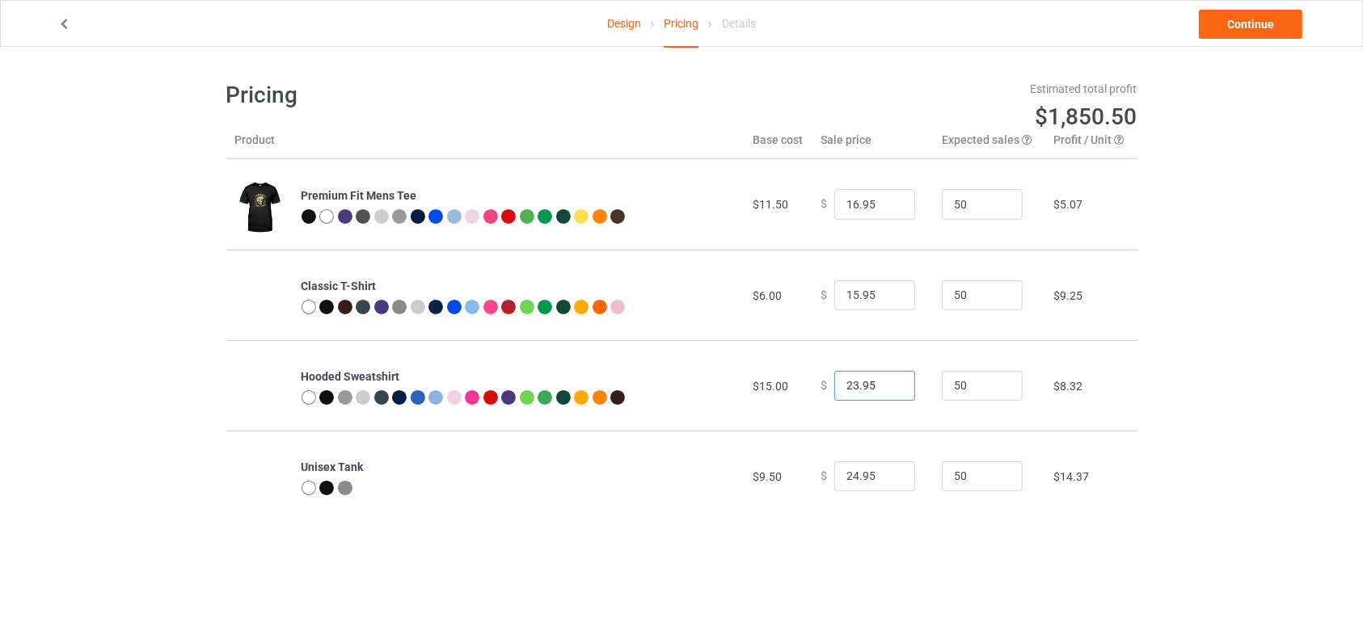
type input "22.95"
click at [887, 390] on input "22.95" at bounding box center [874, 386] width 81 height 31
click at [886, 478] on input "23.95" at bounding box center [874, 476] width 81 height 31
click at [886, 478] on input "22.95" at bounding box center [874, 476] width 81 height 31
click at [886, 478] on input "21.95" at bounding box center [874, 476] width 81 height 31
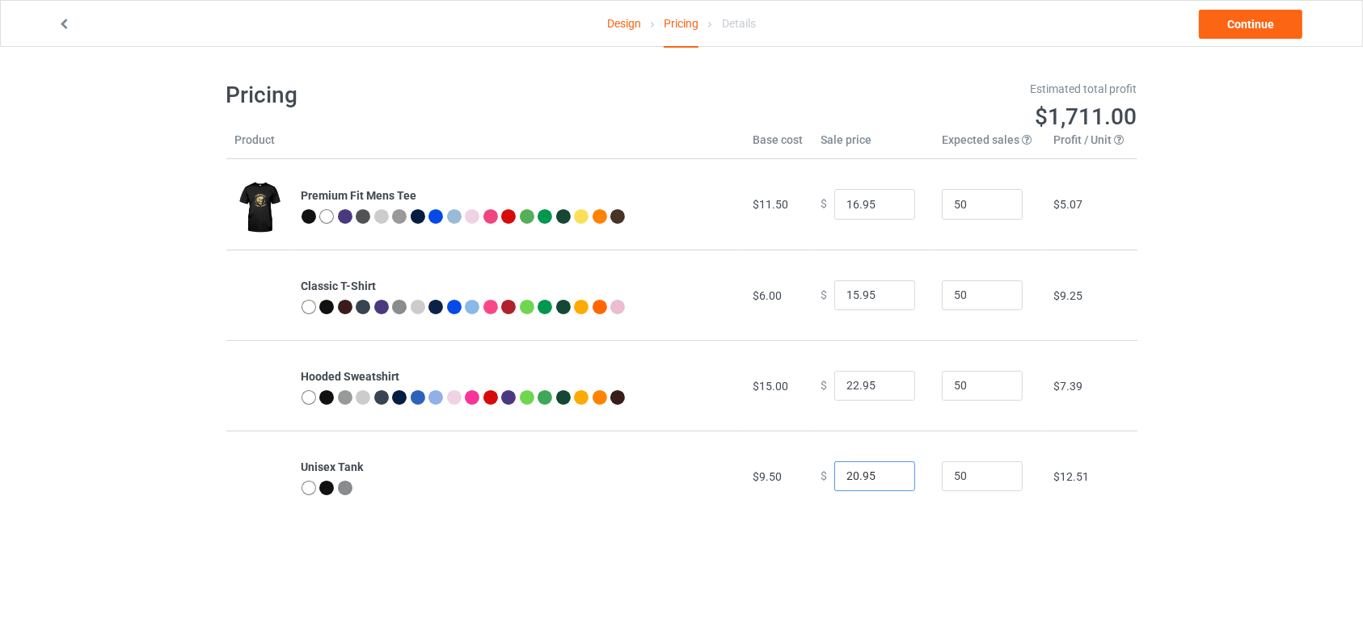
click at [886, 478] on input "20.95" at bounding box center [874, 476] width 81 height 31
click at [886, 478] on input "19.95" at bounding box center [874, 476] width 81 height 31
click at [886, 478] on input "18.95" at bounding box center [874, 476] width 81 height 31
click at [886, 478] on input "17.95" at bounding box center [874, 476] width 81 height 31
click at [886, 478] on input "16.95" at bounding box center [874, 476] width 81 height 31
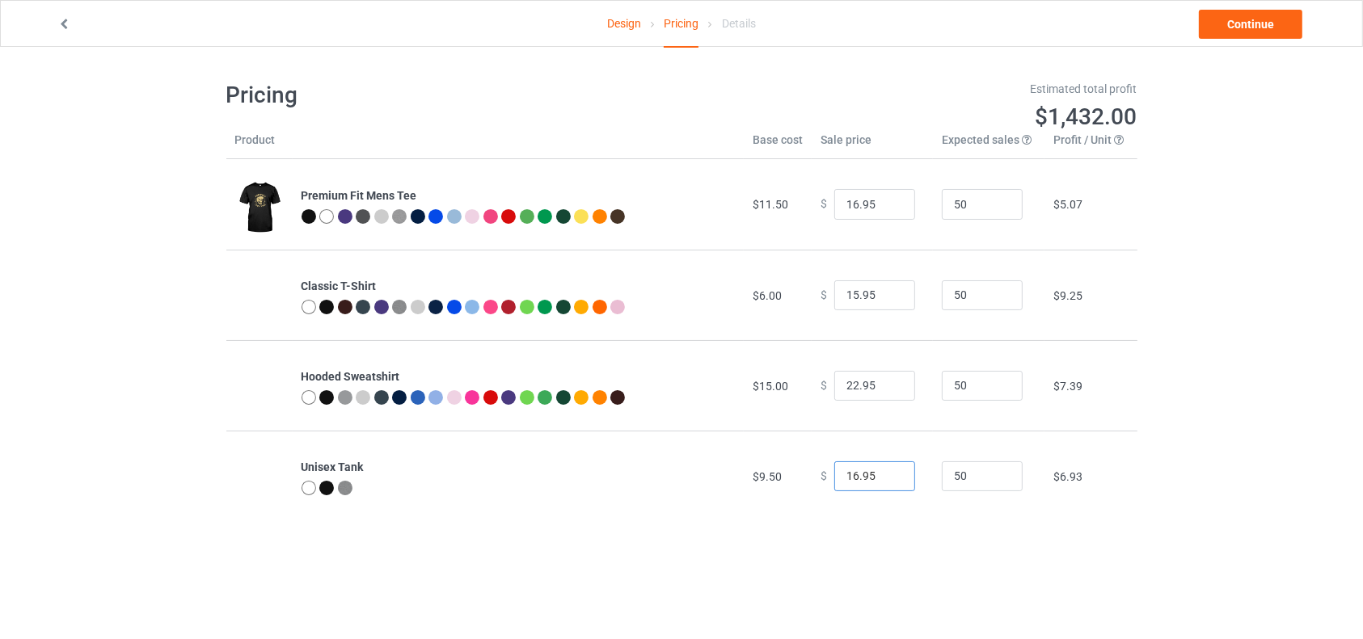
click at [886, 478] on input "15.95" at bounding box center [874, 476] width 81 height 31
click at [886, 478] on input "14.95" at bounding box center [874, 476] width 81 height 31
click at [886, 478] on input "13.95" at bounding box center [874, 476] width 81 height 31
click at [886, 478] on input "12.95" at bounding box center [874, 476] width 81 height 31
click at [886, 478] on input "11.95" at bounding box center [874, 476] width 81 height 31
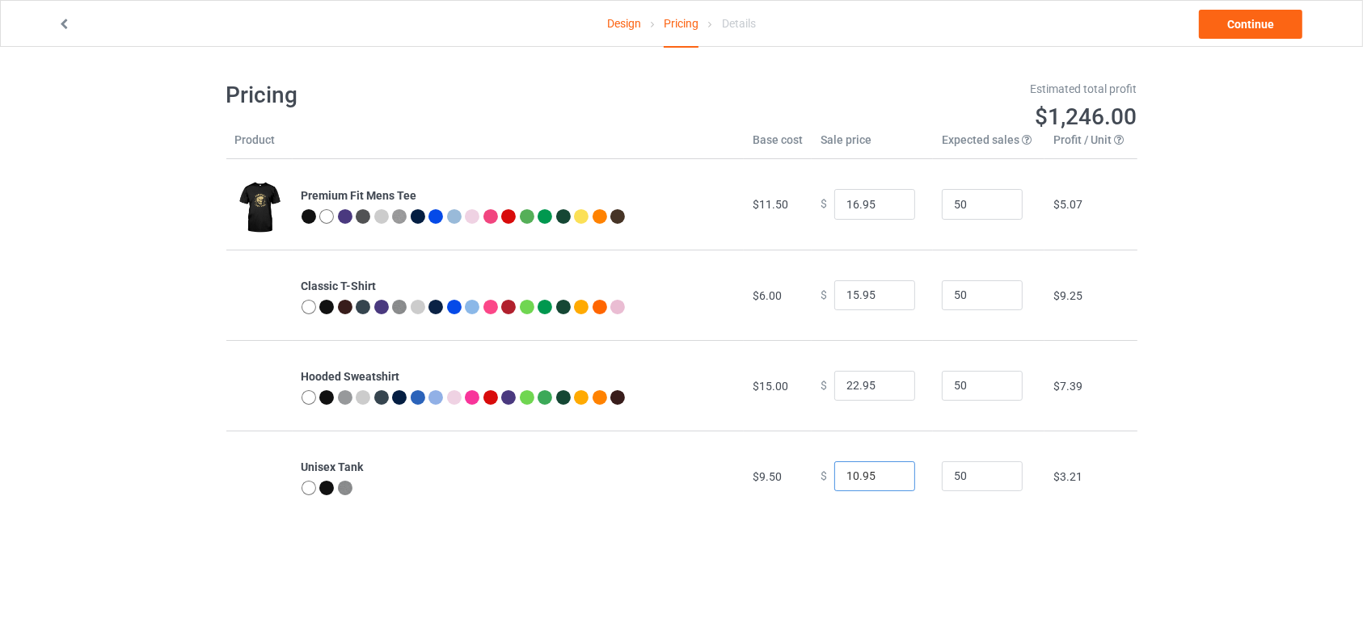
click at [886, 478] on input "10.95" at bounding box center [874, 476] width 81 height 31
click at [890, 469] on input "11.95" at bounding box center [874, 476] width 81 height 31
type input "12.95"
click at [890, 469] on input "12.95" at bounding box center [874, 476] width 81 height 31
click at [1239, 23] on link "Continue" at bounding box center [1250, 24] width 103 height 29
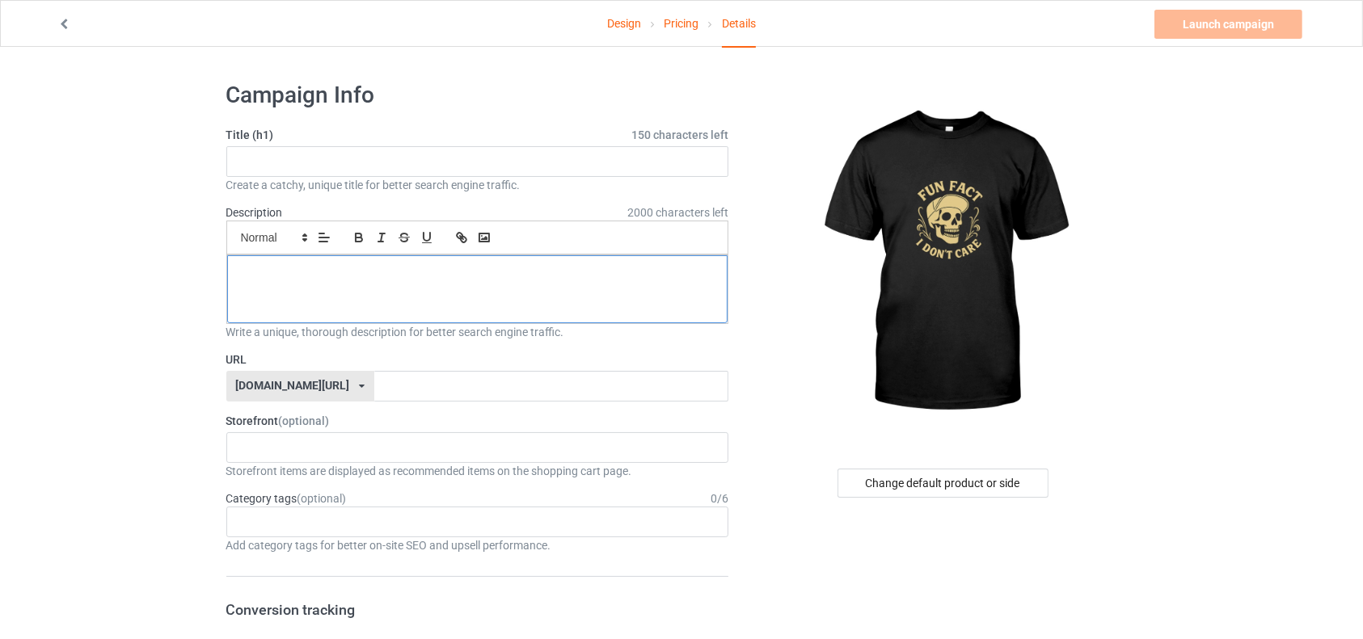
click at [550, 301] on div at bounding box center [477, 289] width 501 height 68
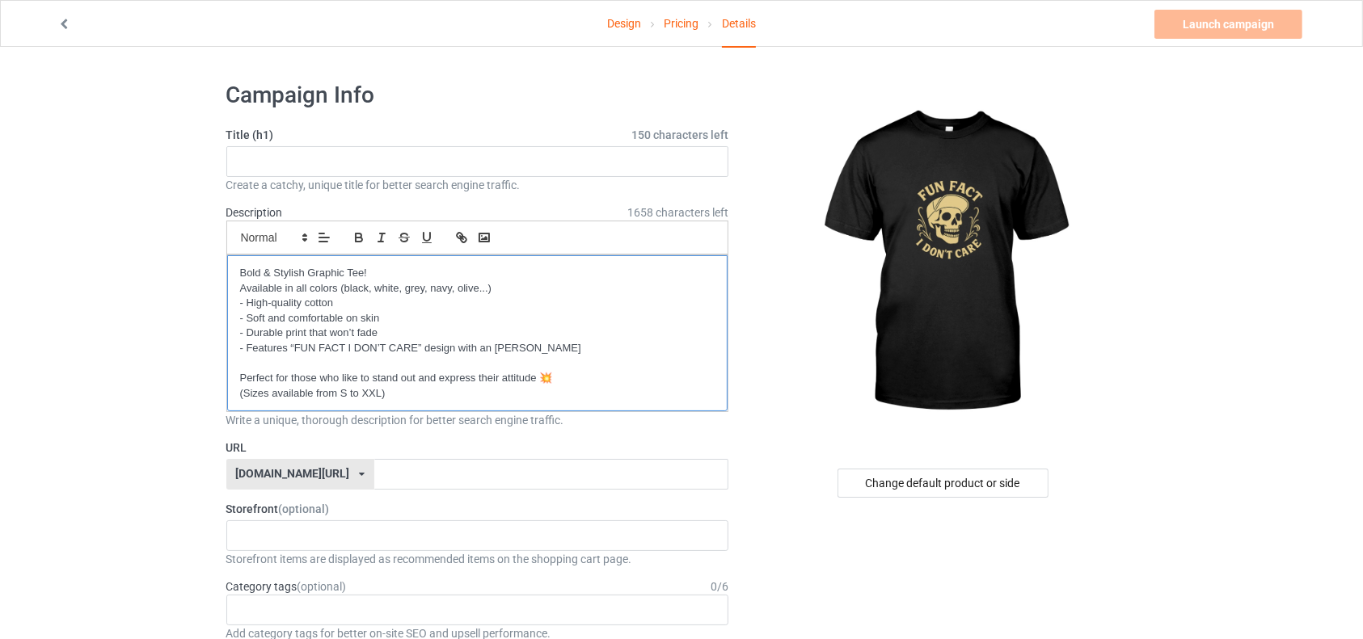
click at [240, 377] on p "Perfect for those who like to stand out and express their attitude 💥" at bounding box center [477, 378] width 475 height 15
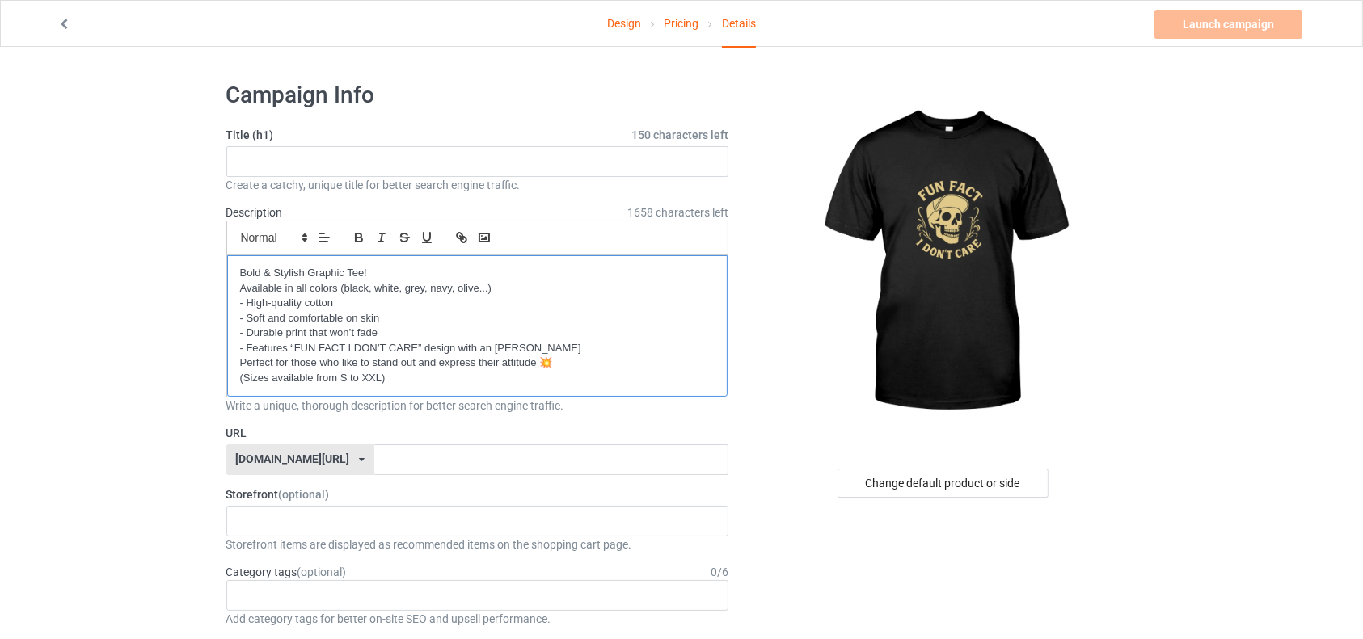
click at [393, 377] on p "(Sizes available from S to XXL)" at bounding box center [477, 378] width 475 height 15
drag, startPoint x: 394, startPoint y: 380, endPoint x: 238, endPoint y: 386, distance: 156.1
click at [238, 386] on div "Bold & Stylish Graphic Tee! Available in all colors (black, white, grey, navy, …" at bounding box center [477, 325] width 501 height 141
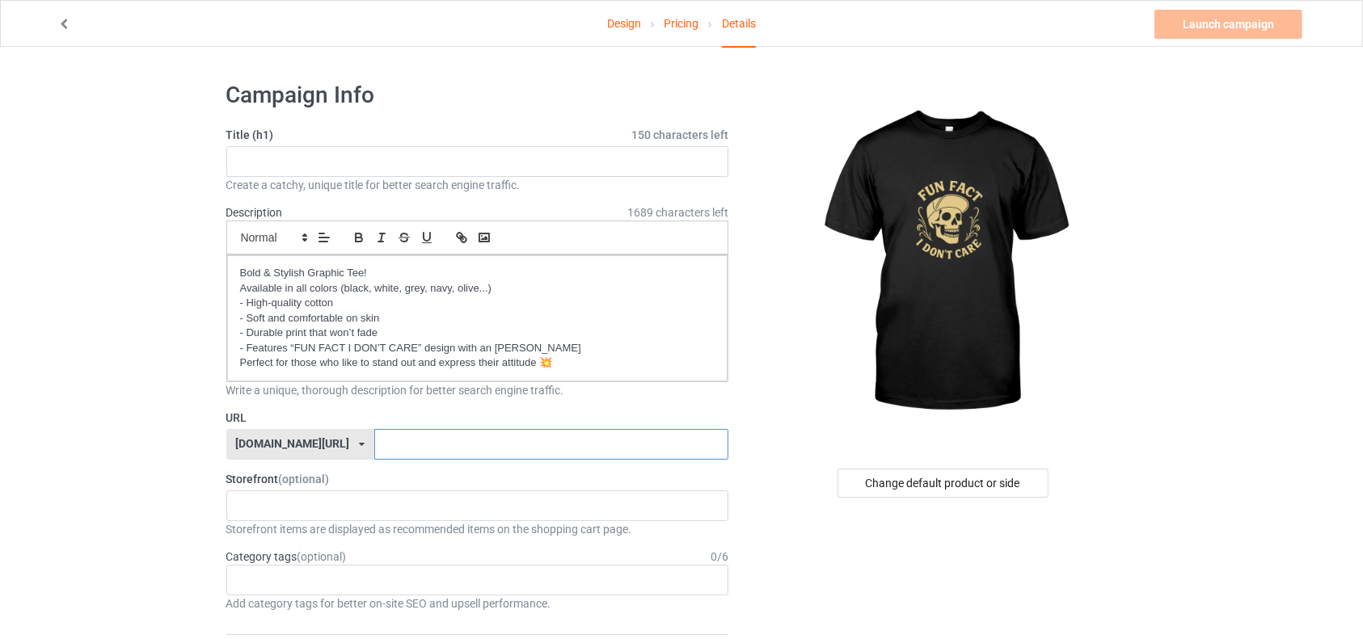
click at [374, 444] on input "text" at bounding box center [551, 444] width 354 height 31
type input "[PERSON_NAME]"
click at [386, 165] on input "text" at bounding box center [477, 161] width 503 height 31
type input "tishort"
click at [337, 518] on div "No result found" at bounding box center [477, 506] width 503 height 31
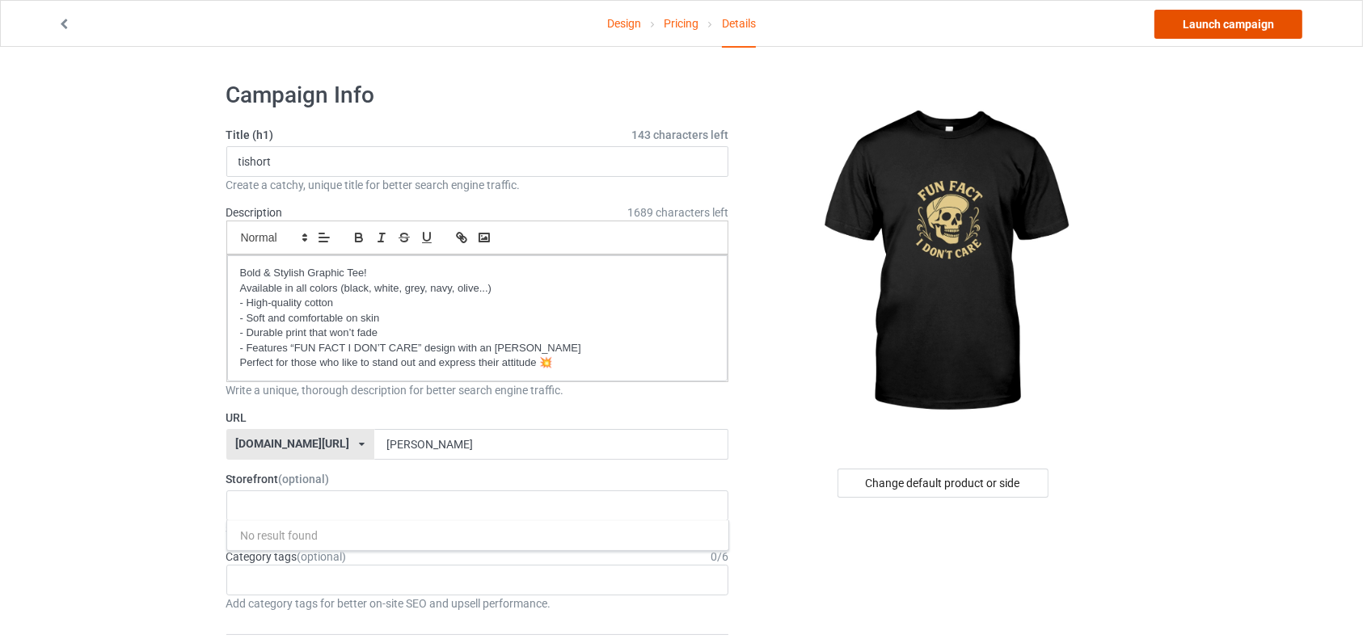
click at [1236, 19] on link "Launch campaign" at bounding box center [1228, 24] width 148 height 29
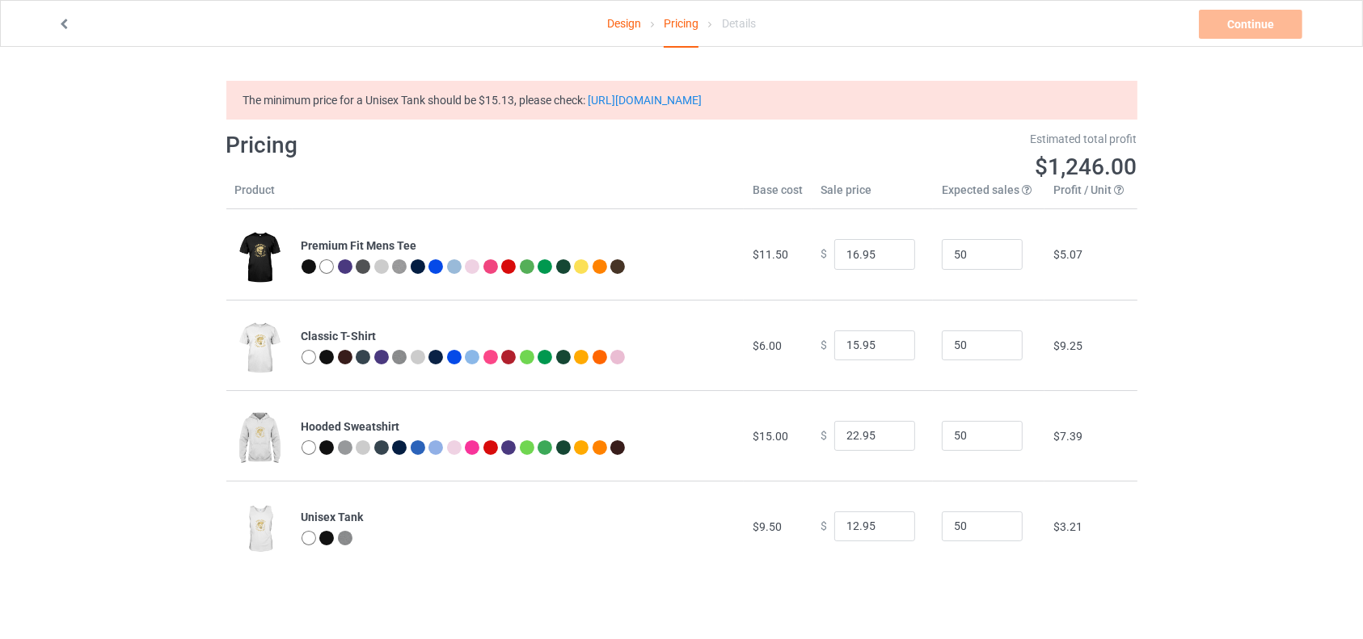
drag, startPoint x: 866, startPoint y: 90, endPoint x: 599, endPoint y: 107, distance: 268.1
click at [599, 107] on div "The minimum price for a Unisex Tank should be $15.13, please check: [URL][DOMAI…" at bounding box center [681, 100] width 911 height 39
copy link "[URL][DOMAIN_NAME]"
click at [179, 345] on div "Design Pricing Details Continue Check minimum retail sale prices The minimum pr…" at bounding box center [681, 326] width 1363 height 558
click at [698, 106] on link "[URL][DOMAIN_NAME]" at bounding box center [645, 100] width 114 height 13
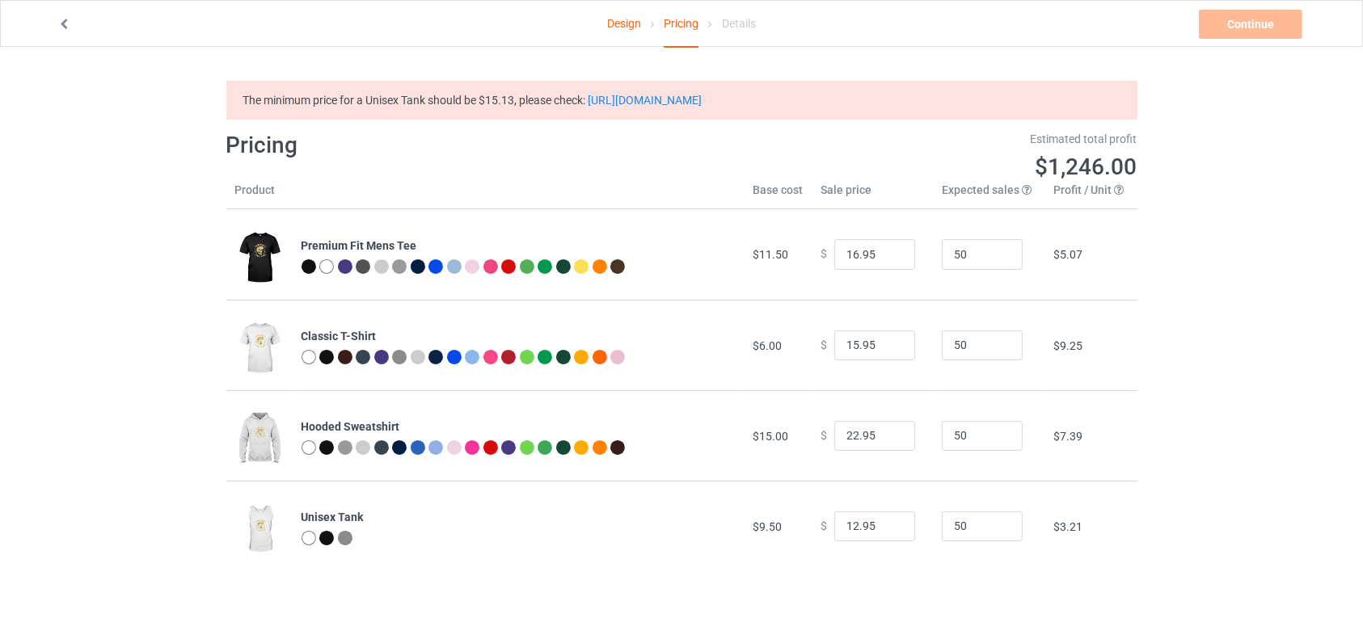
scroll to position [36, 0]
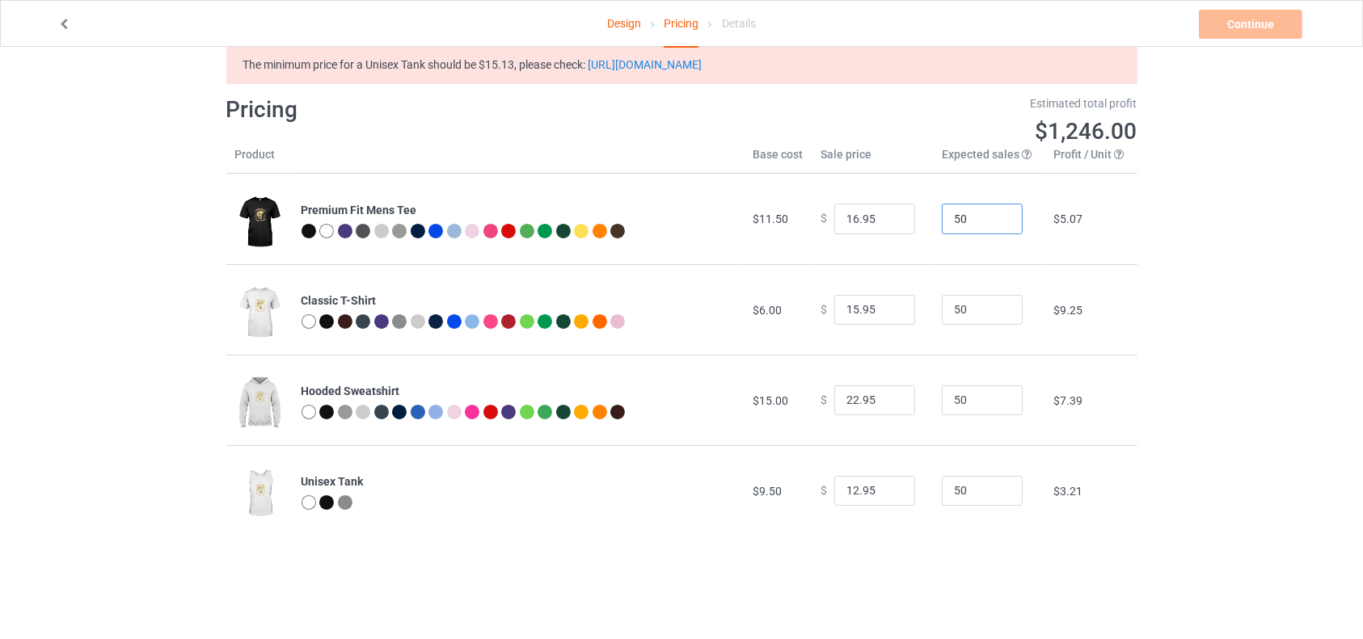
click at [995, 205] on input "50" at bounding box center [982, 219] width 81 height 31
click at [791, 402] on td "$15.00" at bounding box center [778, 400] width 68 height 91
click at [772, 405] on span "$15.00" at bounding box center [770, 400] width 36 height 13
click at [865, 401] on input "22.95" at bounding box center [874, 401] width 81 height 31
click at [886, 484] on input "13.95" at bounding box center [874, 491] width 81 height 31
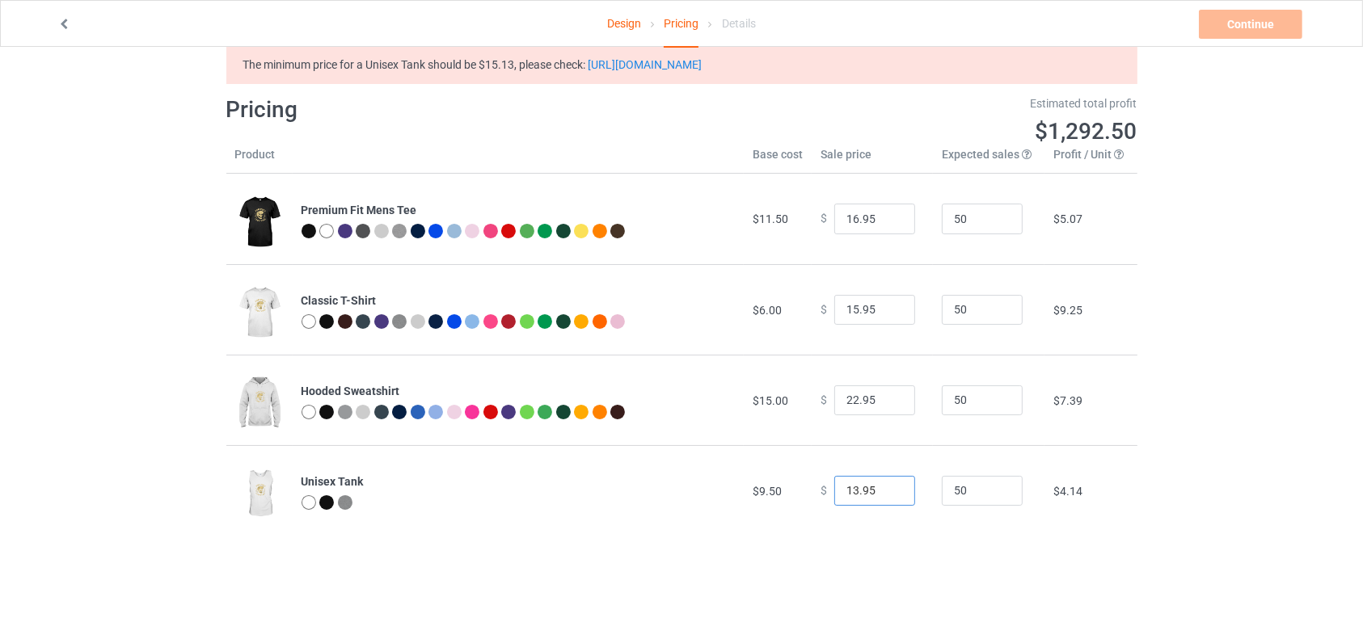
click at [886, 484] on input "14.95" at bounding box center [874, 491] width 81 height 31
click at [888, 489] on input "15.95" at bounding box center [874, 491] width 81 height 31
click at [888, 489] on input "16.95" at bounding box center [874, 491] width 81 height 31
click at [888, 489] on input "17.95" at bounding box center [874, 491] width 81 height 31
click at [888, 489] on input "18.95" at bounding box center [874, 491] width 81 height 31
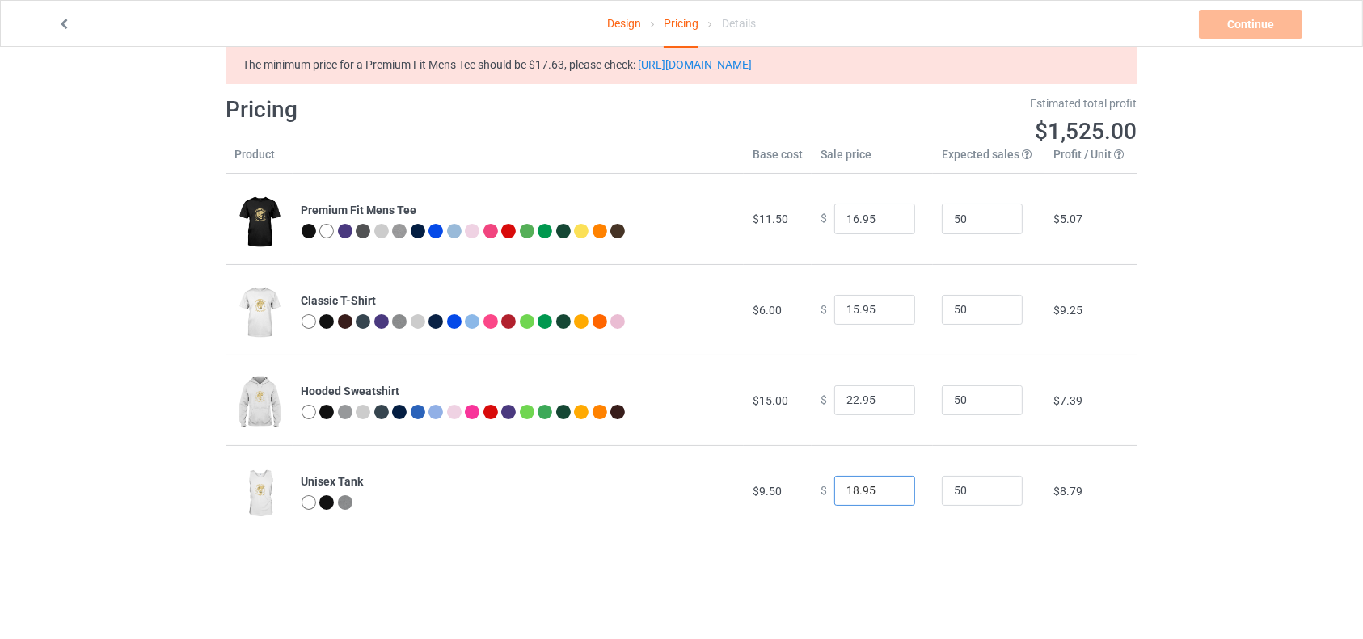
click at [888, 504] on input "18.95" at bounding box center [874, 491] width 81 height 31
click at [888, 496] on input "17.95" at bounding box center [874, 491] width 81 height 31
type input "16.95"
click at [888, 496] on input "16.95" at bounding box center [874, 491] width 81 height 31
click at [890, 303] on input "16.95" at bounding box center [874, 310] width 81 height 31
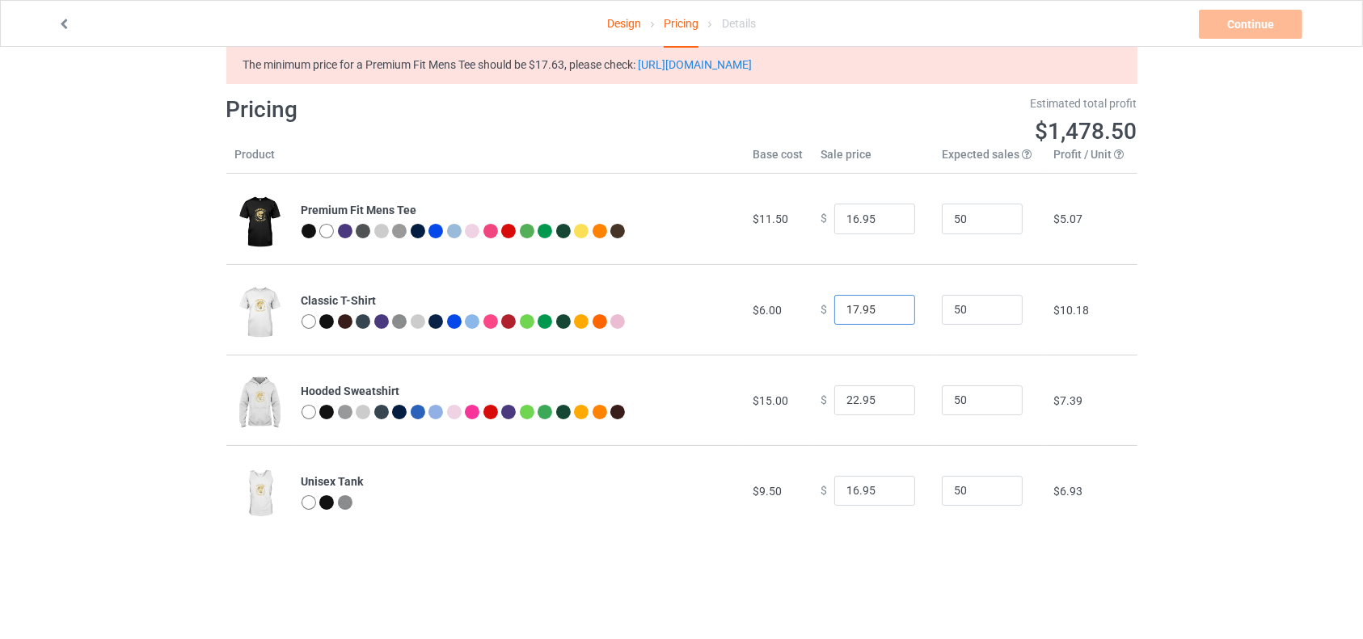
click at [890, 303] on input "17.95" at bounding box center [874, 310] width 81 height 31
type input "16.95"
click at [887, 313] on input "16.95" at bounding box center [874, 310] width 81 height 31
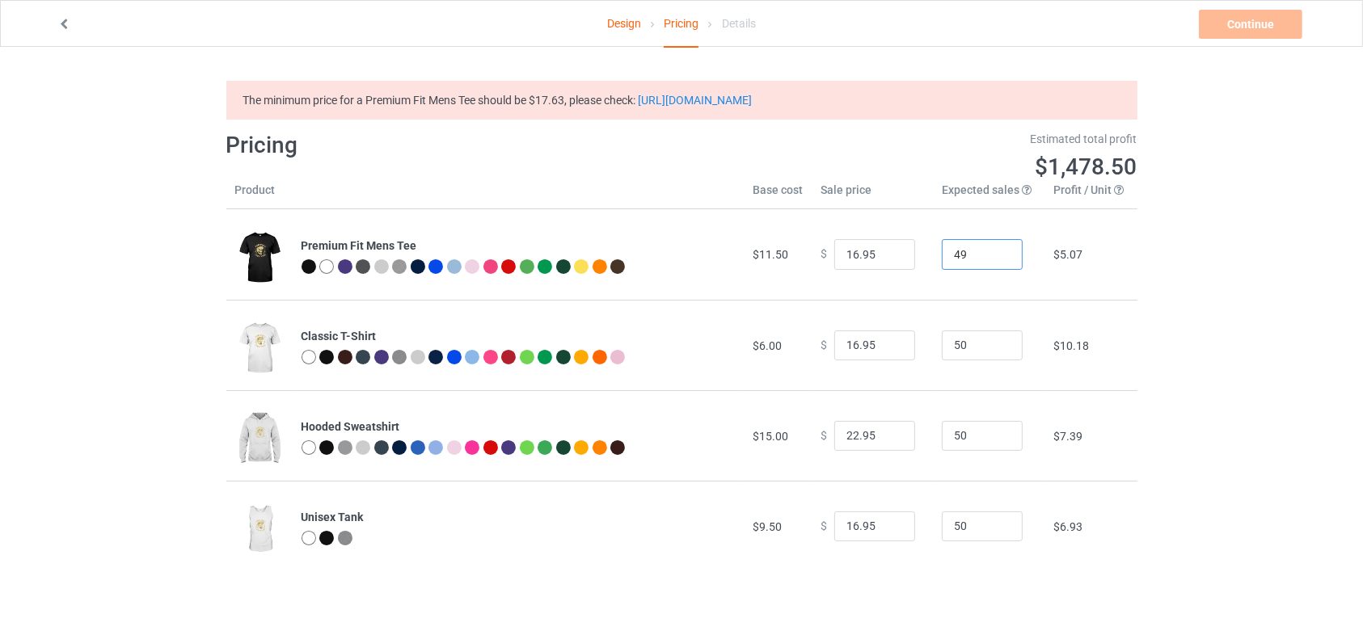
click at [994, 259] on input "49" at bounding box center [982, 254] width 81 height 31
click at [994, 259] on input "48" at bounding box center [982, 254] width 81 height 31
click at [994, 259] on input "47" at bounding box center [982, 254] width 81 height 31
click at [994, 259] on input "46" at bounding box center [982, 254] width 81 height 31
click at [994, 259] on input "45" at bounding box center [982, 254] width 81 height 31
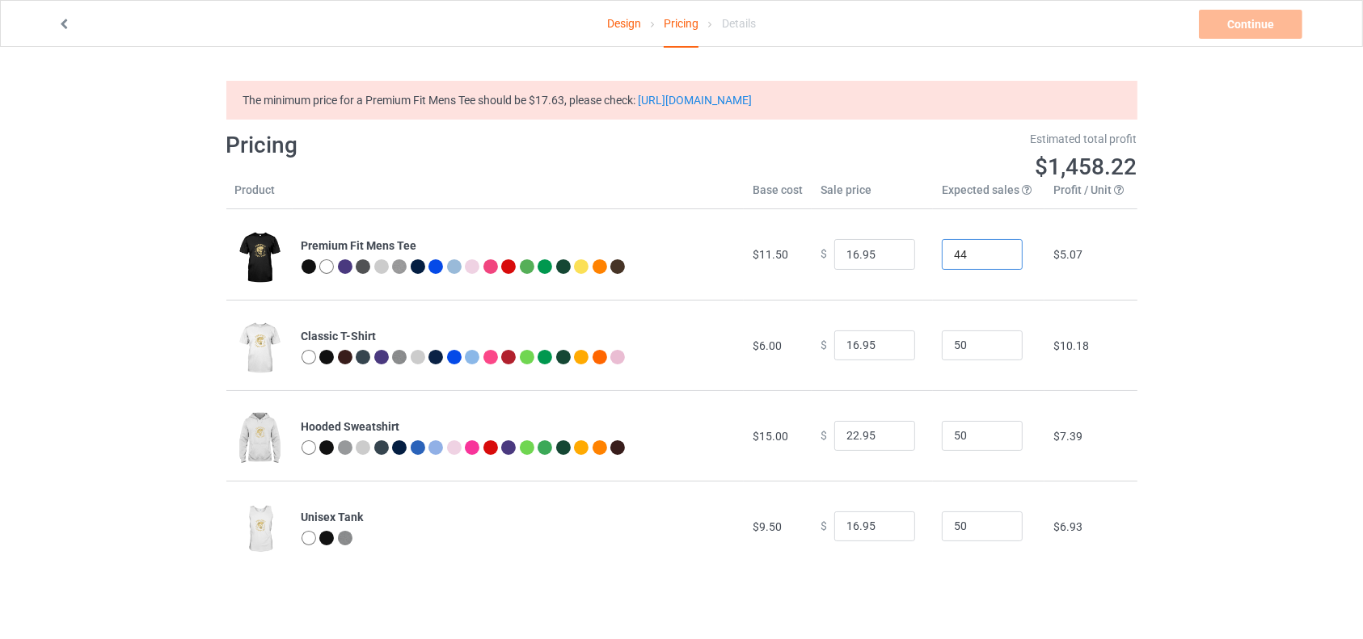
click at [994, 259] on input "44" at bounding box center [982, 254] width 81 height 31
click at [994, 259] on input "43" at bounding box center [982, 254] width 81 height 31
click at [994, 259] on input "42" at bounding box center [982, 254] width 81 height 31
click at [994, 259] on input "41" at bounding box center [982, 254] width 81 height 31
click at [994, 259] on input "40" at bounding box center [982, 254] width 81 height 31
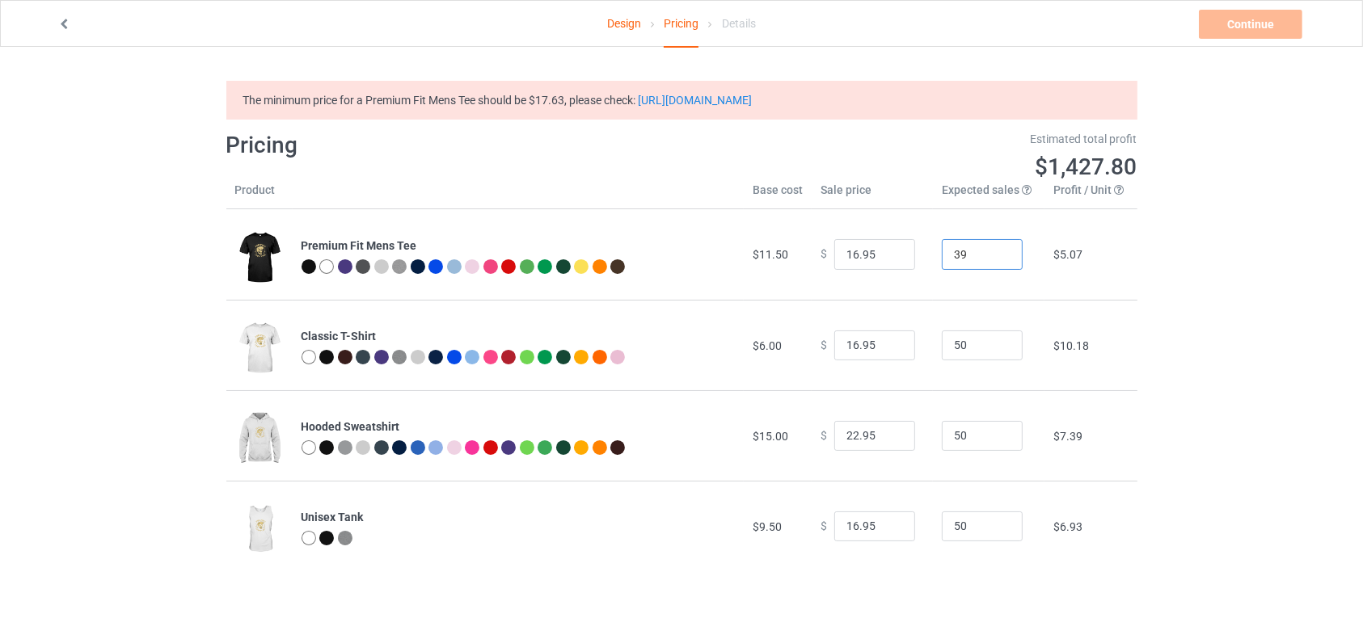
click at [994, 259] on input "39" at bounding box center [982, 254] width 81 height 31
click at [994, 259] on input "38" at bounding box center [982, 254] width 81 height 31
click at [994, 259] on input "37" at bounding box center [982, 254] width 81 height 31
click at [994, 259] on input "36" at bounding box center [982, 254] width 81 height 31
click at [994, 259] on input "35" at bounding box center [982, 254] width 81 height 31
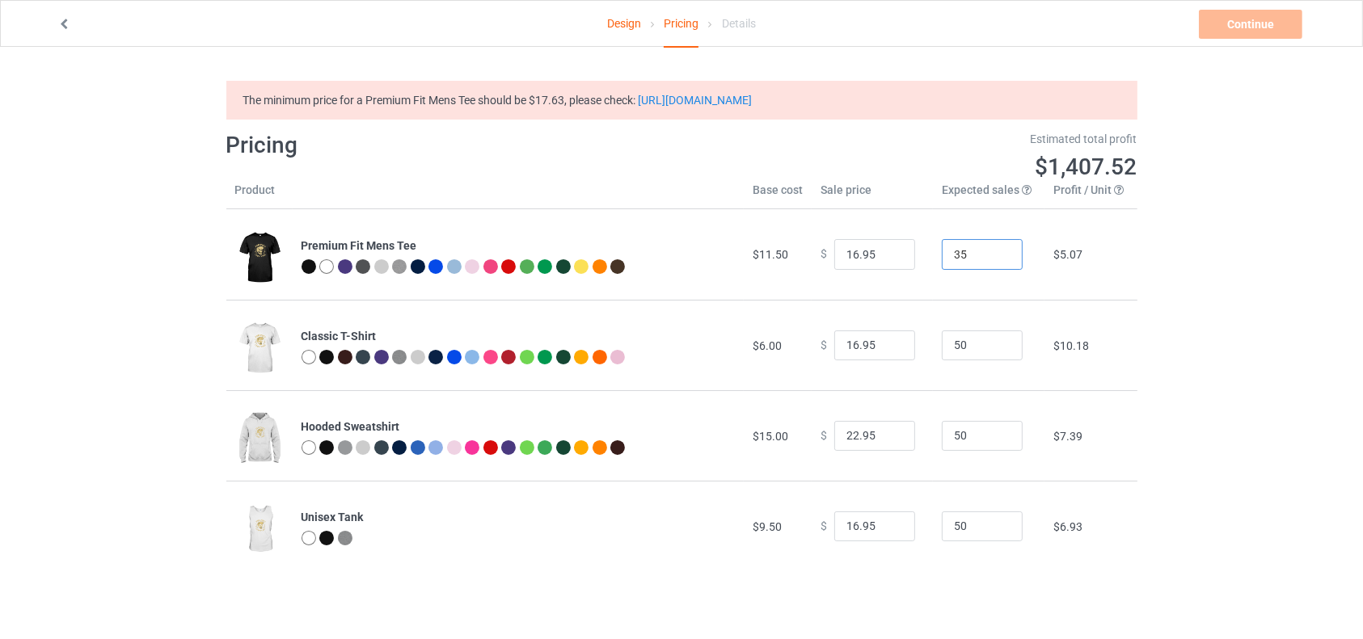
click at [994, 259] on input "34" at bounding box center [982, 254] width 81 height 31
click at [994, 259] on input "33" at bounding box center [982, 254] width 81 height 31
click at [994, 259] on input "32" at bounding box center [982, 254] width 81 height 31
click at [994, 259] on input "31" at bounding box center [982, 254] width 81 height 31
click at [994, 259] on input "30" at bounding box center [982, 254] width 81 height 31
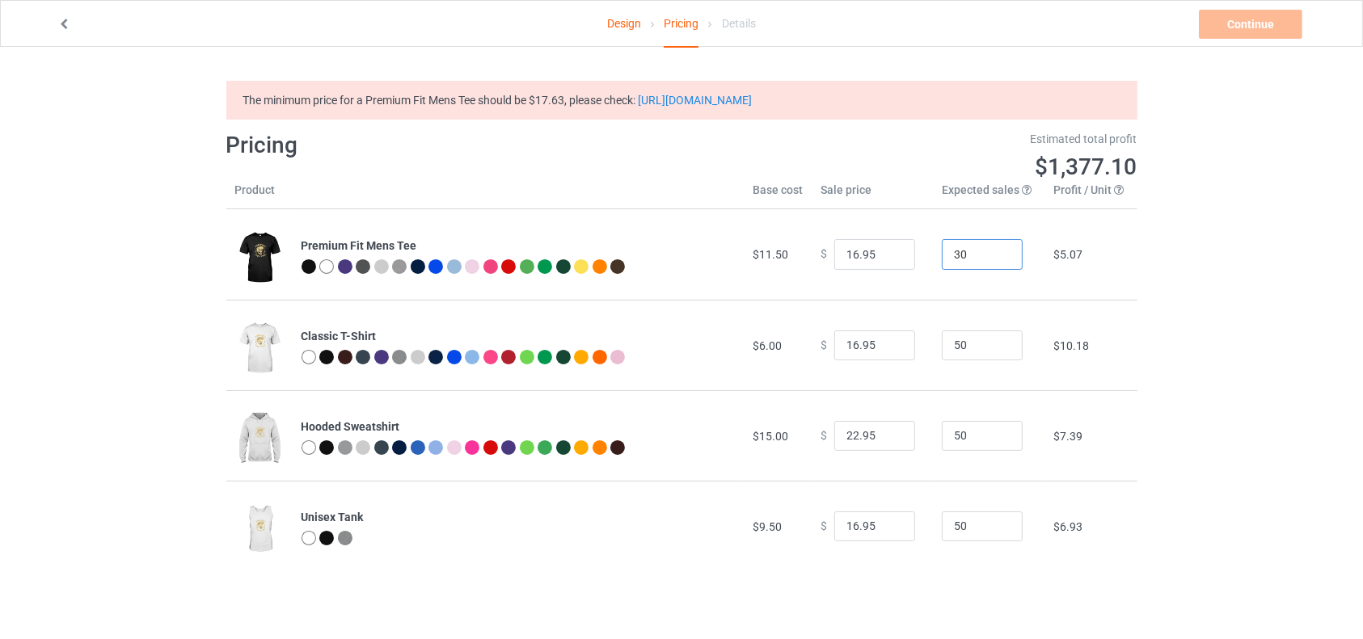
click at [994, 259] on input "29" at bounding box center [982, 254] width 81 height 31
click at [994, 259] on input "28" at bounding box center [982, 254] width 81 height 31
click at [994, 259] on input "27" at bounding box center [982, 254] width 81 height 31
click at [994, 259] on input "26" at bounding box center [982, 254] width 81 height 31
click at [994, 259] on input "25" at bounding box center [982, 254] width 81 height 31
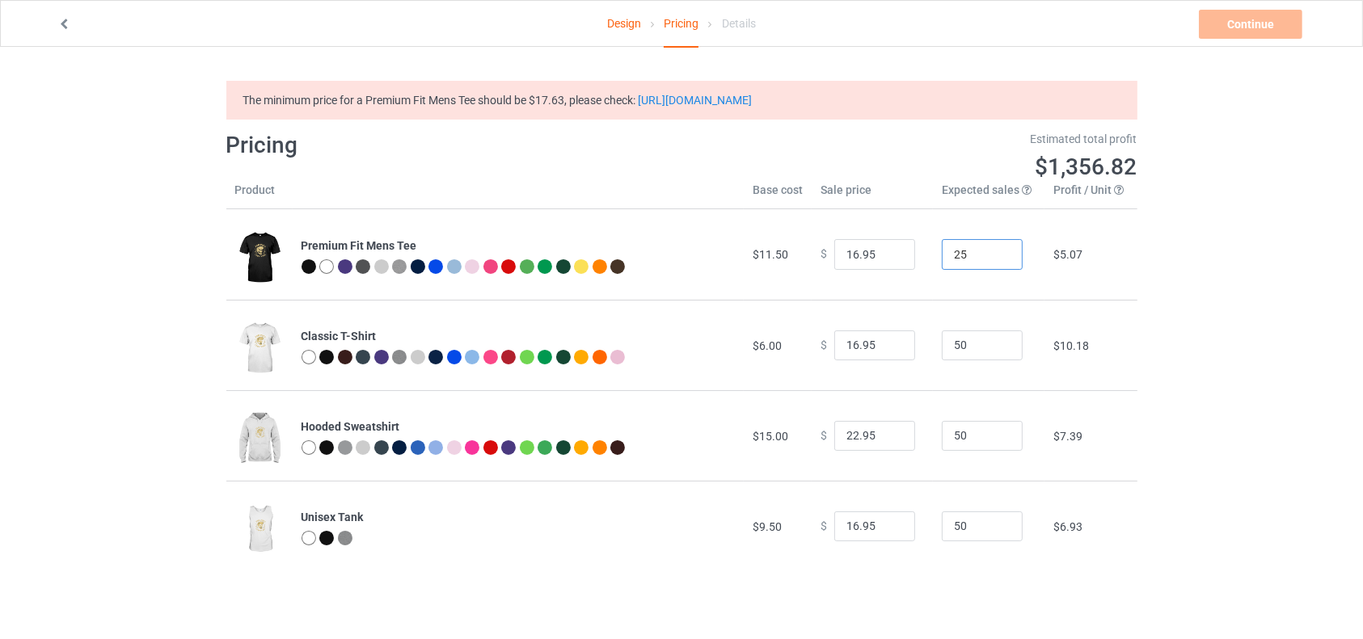
click at [994, 259] on input "24" at bounding box center [982, 254] width 81 height 31
click at [994, 259] on input "23" at bounding box center [982, 254] width 81 height 31
click at [994, 259] on input "22" at bounding box center [982, 254] width 81 height 31
click at [994, 259] on input "21" at bounding box center [982, 254] width 81 height 31
click at [994, 259] on input "20" at bounding box center [982, 254] width 81 height 31
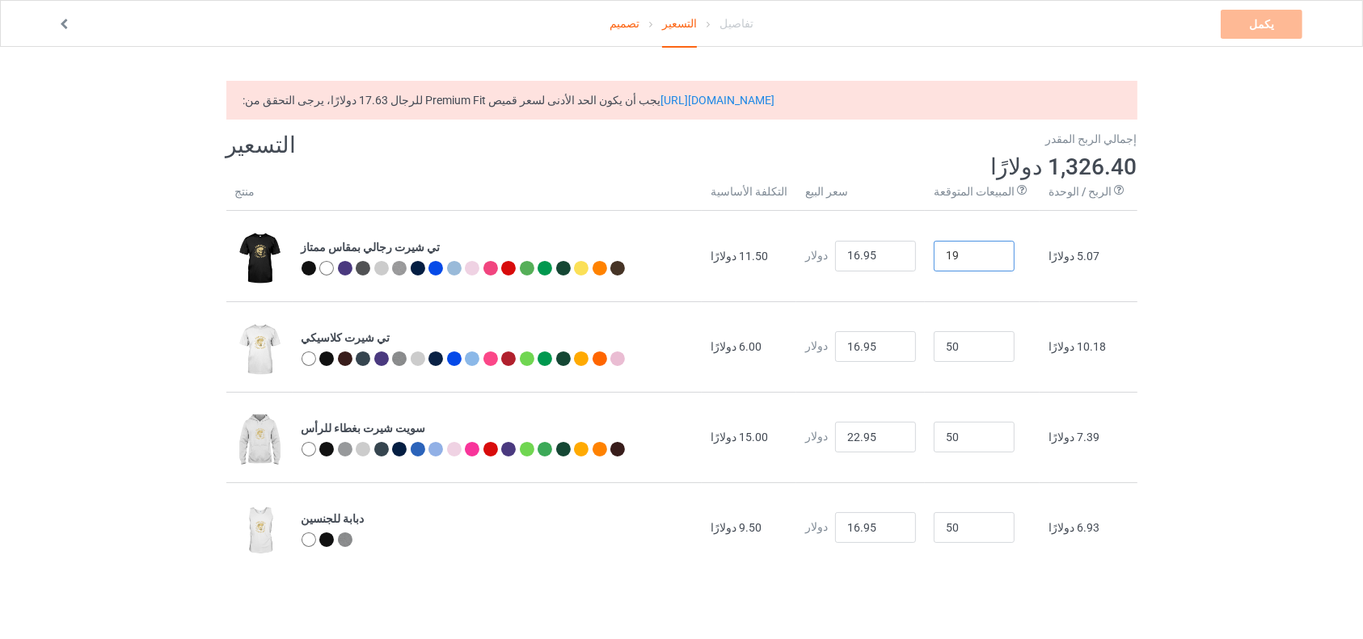
click at [1014, 258] on input "19" at bounding box center [973, 256] width 81 height 31
click at [1014, 258] on input "18" at bounding box center [973, 256] width 81 height 31
click at [1014, 258] on input "17" at bounding box center [973, 256] width 81 height 31
click at [1014, 258] on input "16" at bounding box center [973, 256] width 81 height 31
type input "15"
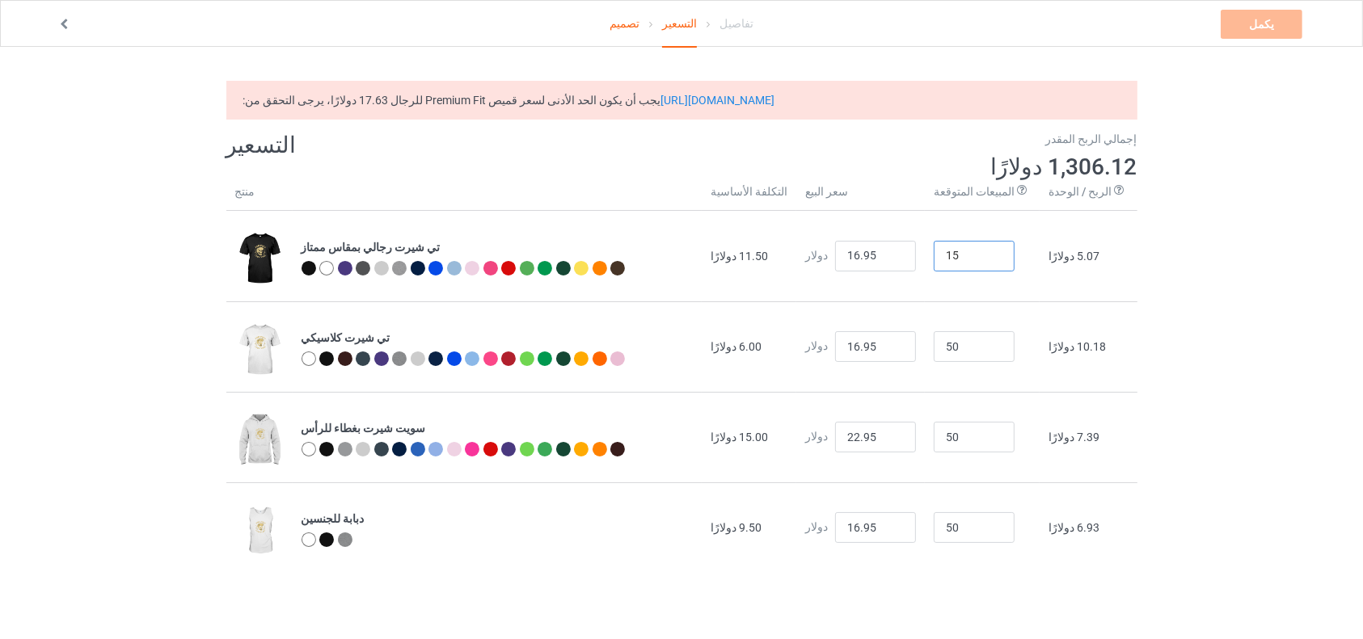
click at [1014, 258] on input "15" at bounding box center [973, 256] width 81 height 31
click at [1014, 350] on input "49" at bounding box center [973, 346] width 81 height 31
click at [1014, 350] on input "48" at bounding box center [973, 346] width 81 height 31
click at [1014, 350] on input "47" at bounding box center [973, 346] width 81 height 31
click at [1014, 350] on input "46" at bounding box center [973, 346] width 81 height 31
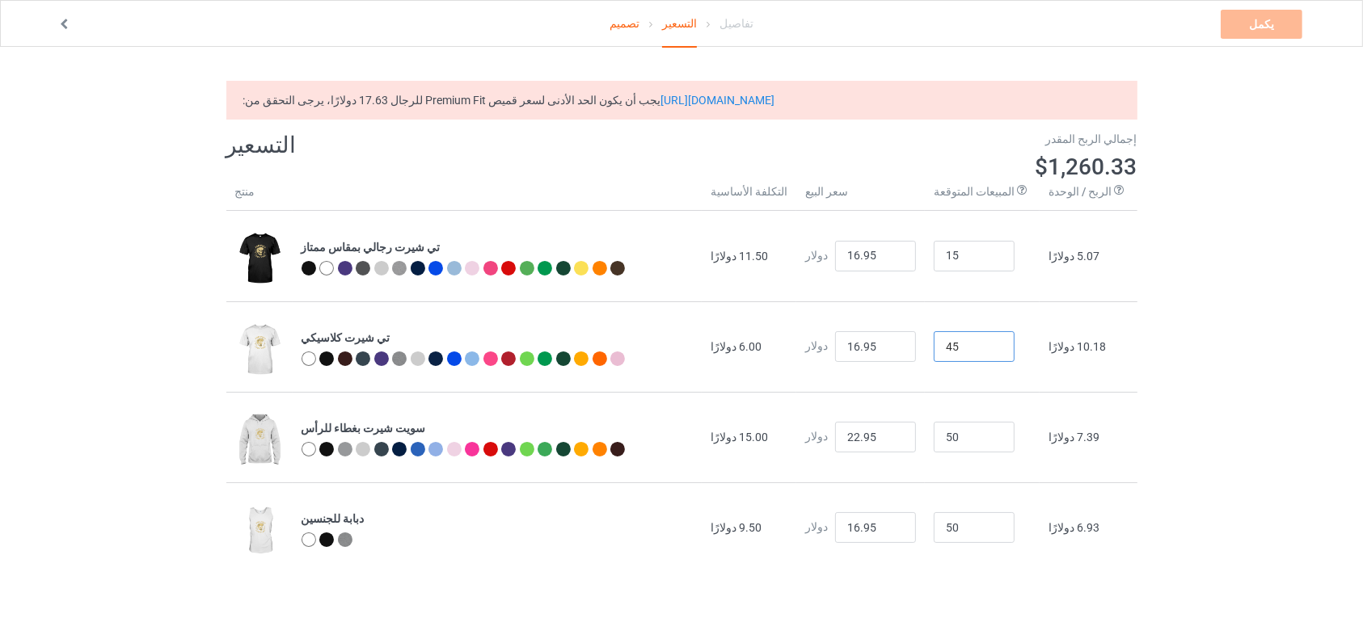
click at [1014, 350] on input "45" at bounding box center [973, 346] width 81 height 31
click at [1014, 350] on input "44" at bounding box center [973, 346] width 81 height 31
click at [1014, 350] on input "43" at bounding box center [973, 346] width 81 height 31
click at [1014, 350] on input "42" at bounding box center [973, 346] width 81 height 31
click at [1014, 350] on input "41" at bounding box center [973, 346] width 81 height 31
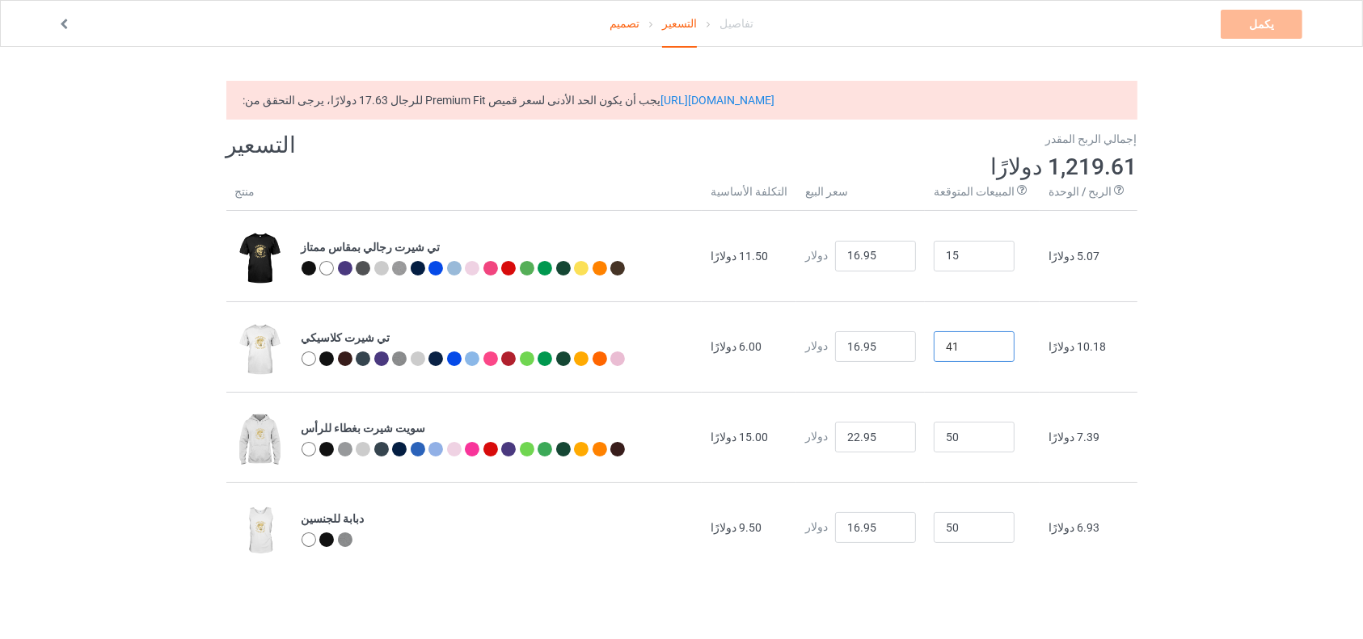
click at [1014, 350] on input "40" at bounding box center [973, 346] width 81 height 31
click at [1014, 350] on input "39" at bounding box center [973, 346] width 81 height 31
click at [1014, 350] on input "38" at bounding box center [973, 346] width 81 height 31
click at [1014, 350] on input "37" at bounding box center [973, 346] width 81 height 31
click at [1014, 350] on input "36" at bounding box center [973, 346] width 81 height 31
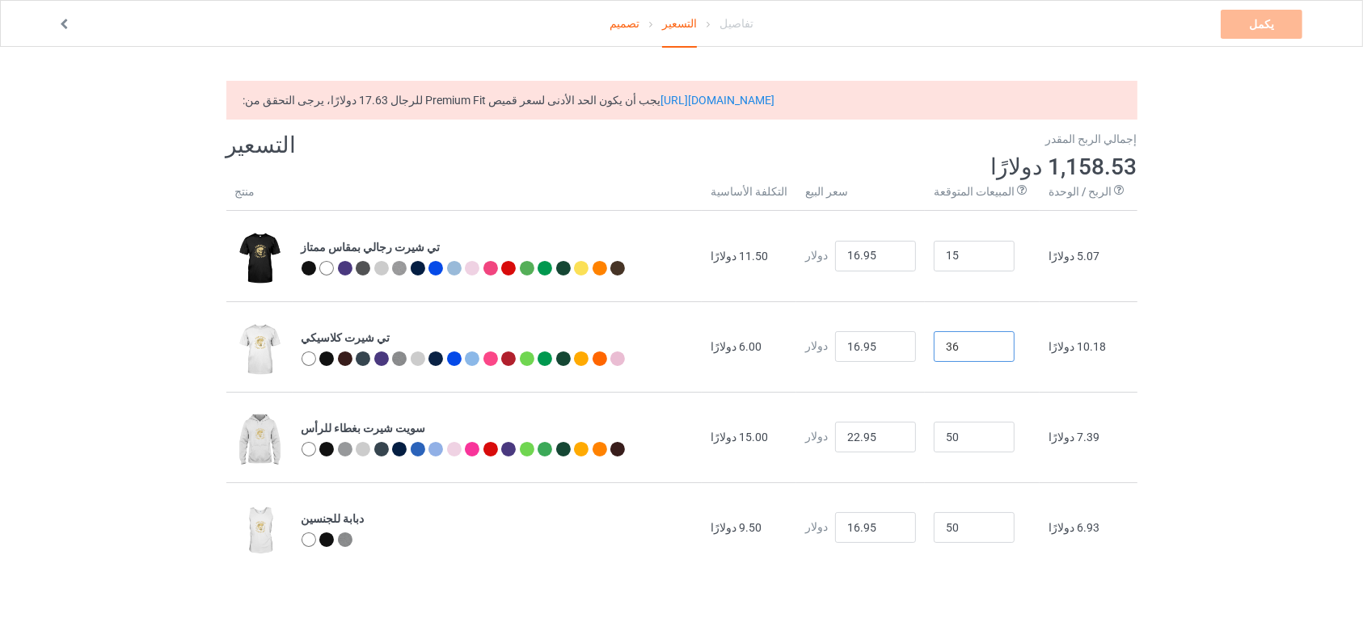
click at [1014, 350] on input "35" at bounding box center [973, 346] width 81 height 31
click at [1014, 350] on input "34" at bounding box center [973, 346] width 81 height 31
click at [1014, 350] on input "33" at bounding box center [973, 346] width 81 height 31
click at [1014, 350] on input "32" at bounding box center [973, 346] width 81 height 31
click at [1014, 350] on input "31" at bounding box center [973, 346] width 81 height 31
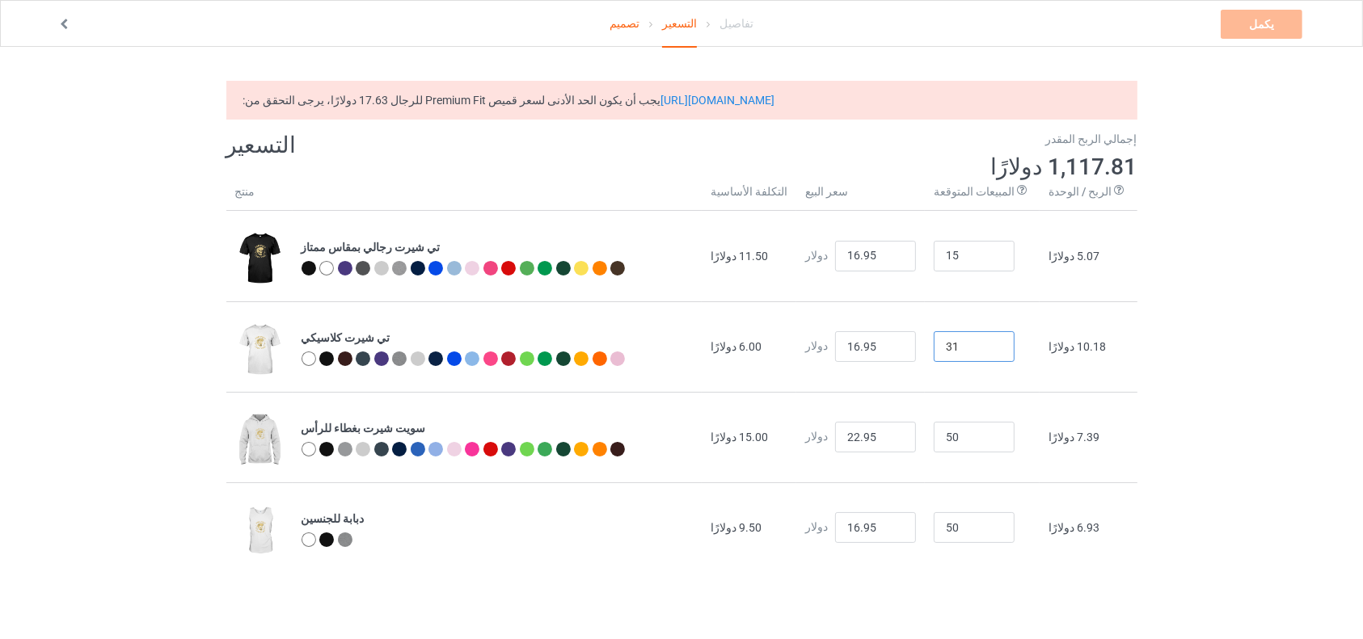
click at [1014, 350] on input "30" at bounding box center [973, 346] width 81 height 31
click at [1014, 350] on input "29" at bounding box center [973, 346] width 81 height 31
click at [1014, 350] on input "28" at bounding box center [973, 346] width 81 height 31
drag, startPoint x: 1019, startPoint y: 350, endPoint x: 993, endPoint y: 349, distance: 25.9
click at [993, 349] on input "26" at bounding box center [973, 346] width 81 height 31
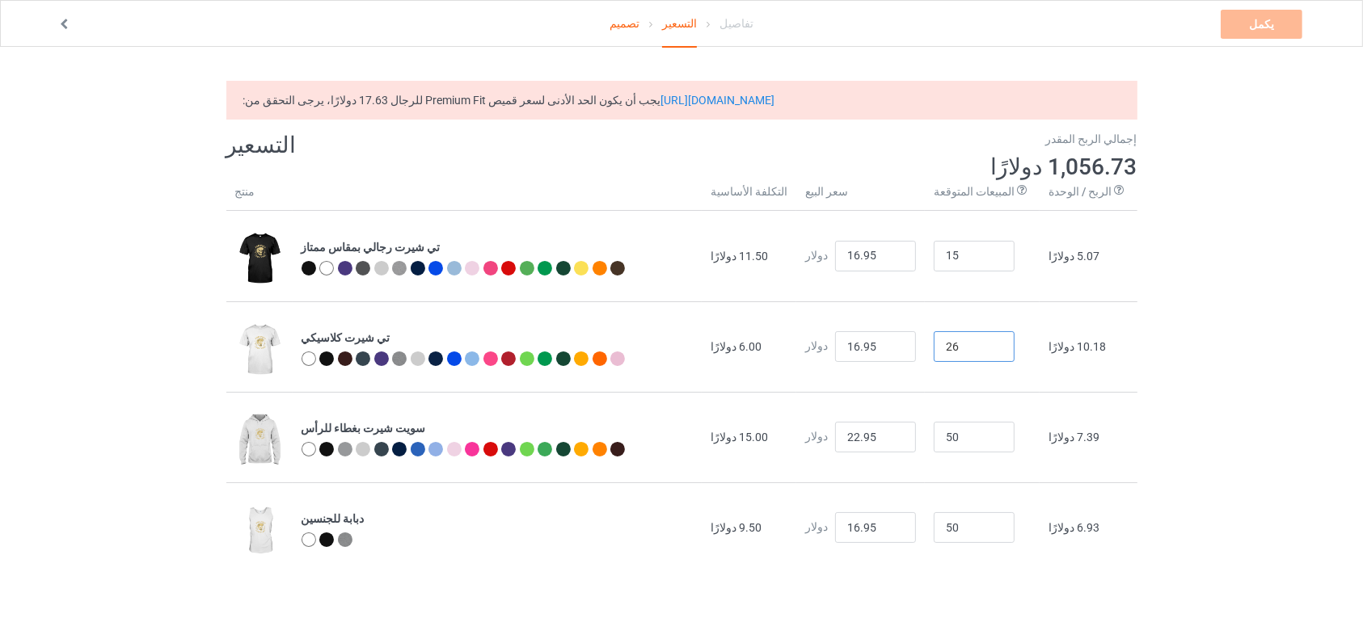
drag, startPoint x: 993, startPoint y: 349, endPoint x: 966, endPoint y: 349, distance: 27.5
click at [966, 349] on input "26" at bounding box center [973, 346] width 81 height 31
type input "15"
drag, startPoint x: 966, startPoint y: 432, endPoint x: 984, endPoint y: 436, distance: 19.2
click at [984, 436] on input "50" at bounding box center [973, 437] width 81 height 31
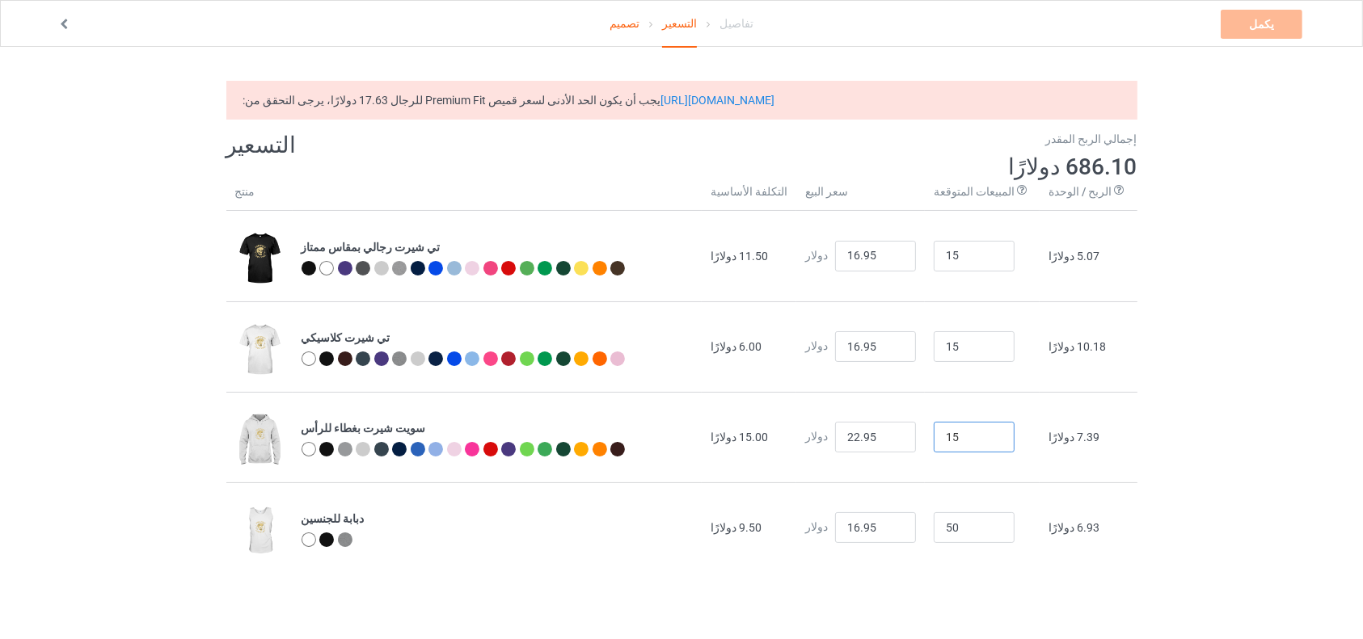
type input "15"
drag, startPoint x: 963, startPoint y: 533, endPoint x: 994, endPoint y: 529, distance: 31.0
click at [994, 529] on input "50" at bounding box center [973, 527] width 81 height 31
type input "15"
type input "17.95"
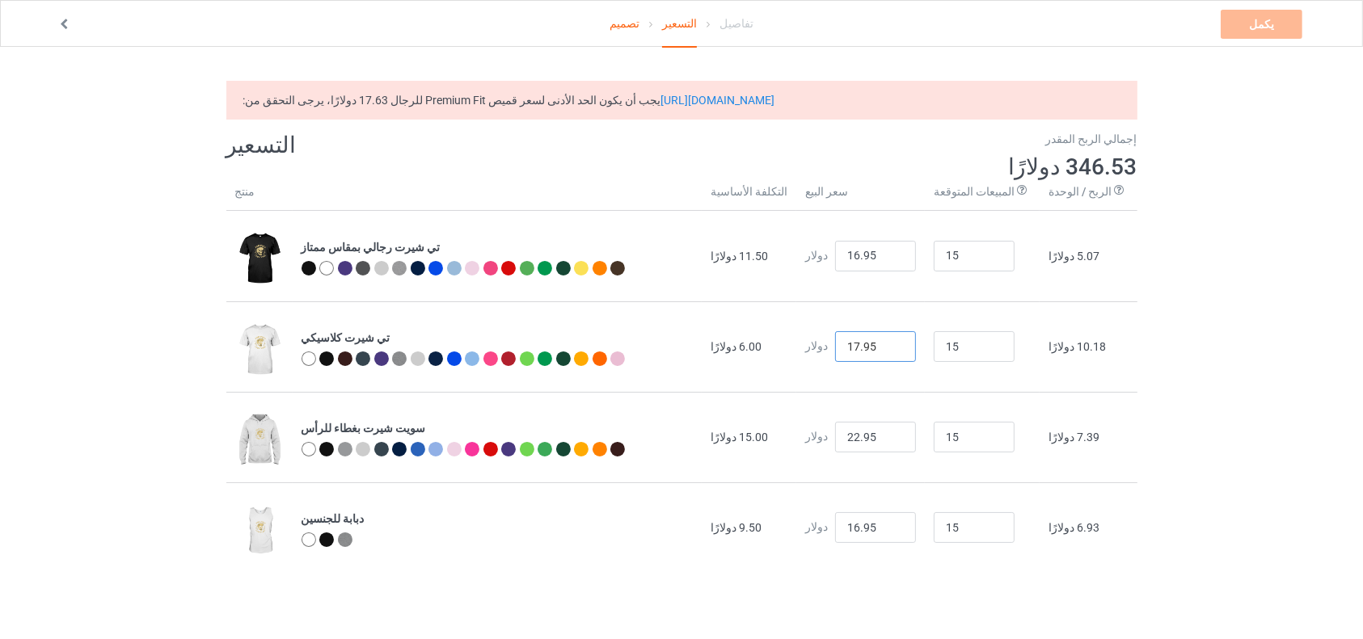
click at [916, 341] on input "17.95" at bounding box center [875, 346] width 81 height 31
type input "17.95"
click at [916, 522] on input "17.95" at bounding box center [875, 527] width 81 height 31
type input "17.95"
click at [915, 255] on input "17.95" at bounding box center [875, 256] width 81 height 31
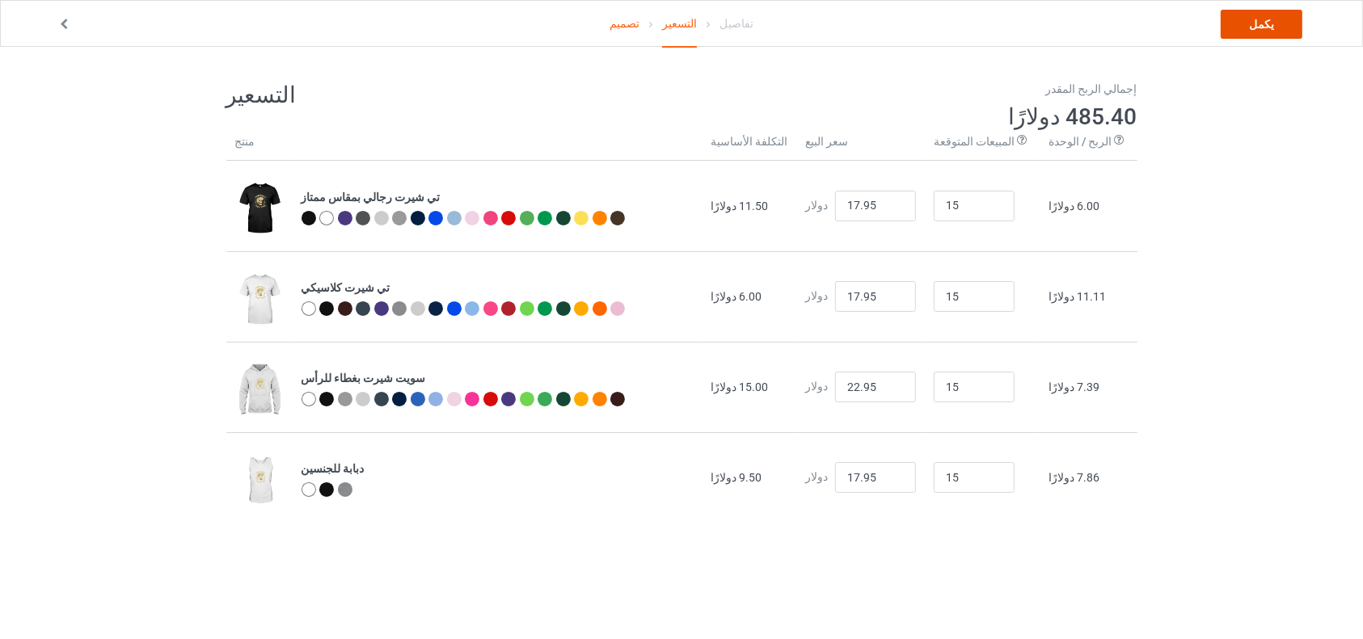
click at [1253, 23] on link "يكمل" at bounding box center [1261, 24] width 82 height 29
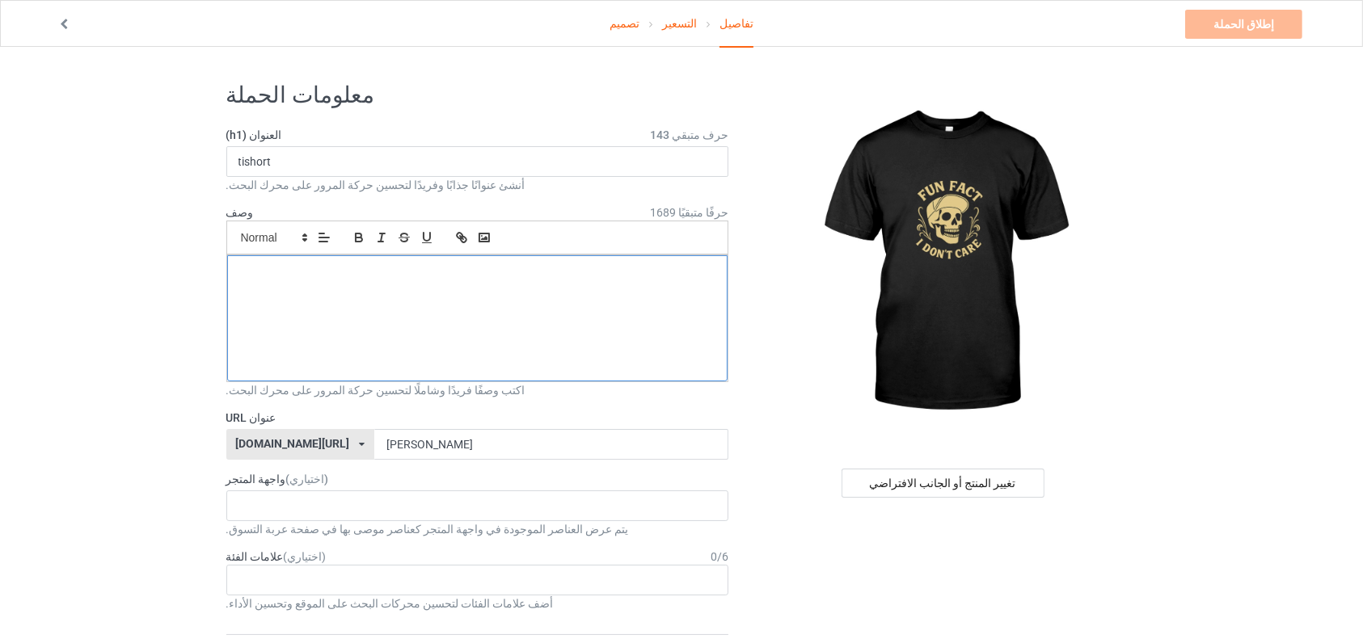
click at [463, 311] on p at bounding box center [477, 318] width 475 height 15
click at [557, 281] on p at bounding box center [477, 288] width 475 height 15
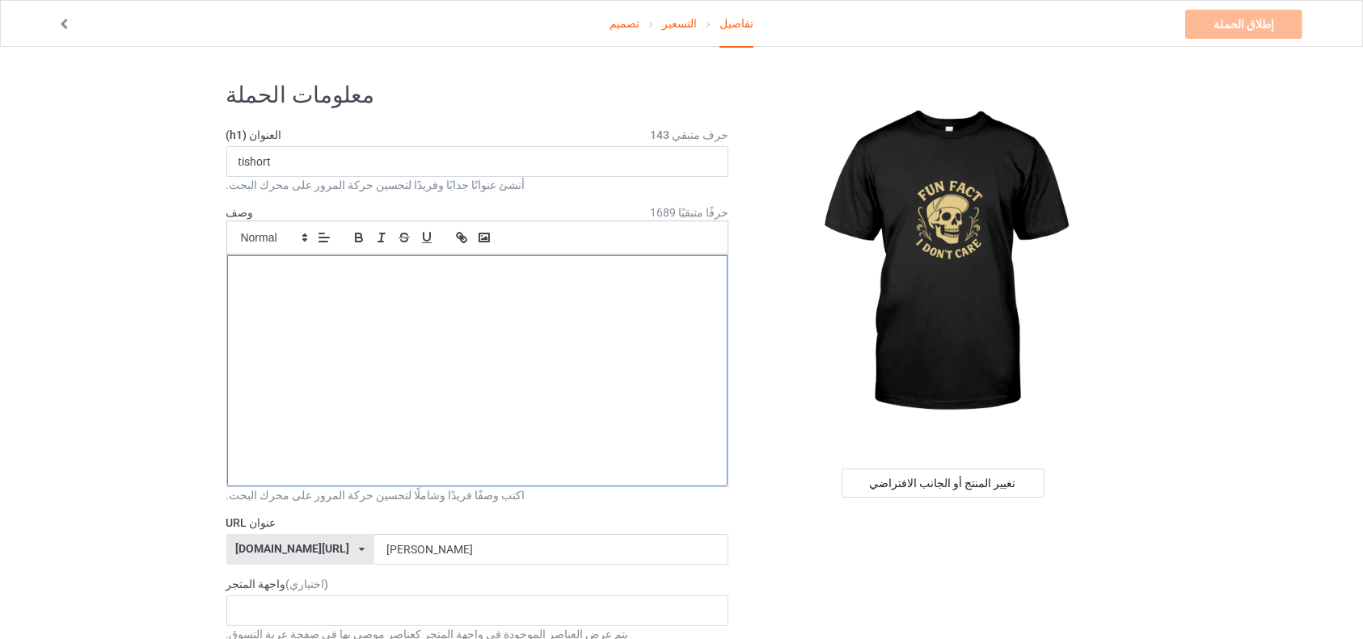
click at [479, 357] on p at bounding box center [477, 363] width 475 height 15
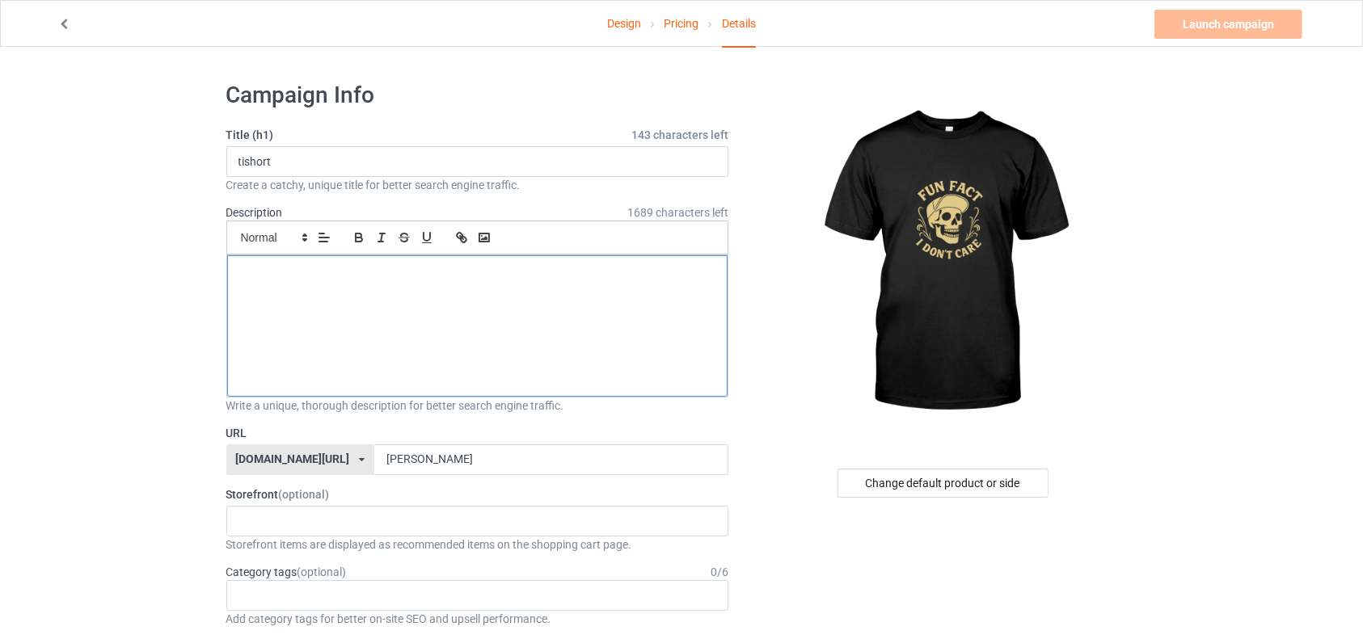
click at [427, 345] on p at bounding box center [477, 348] width 475 height 15
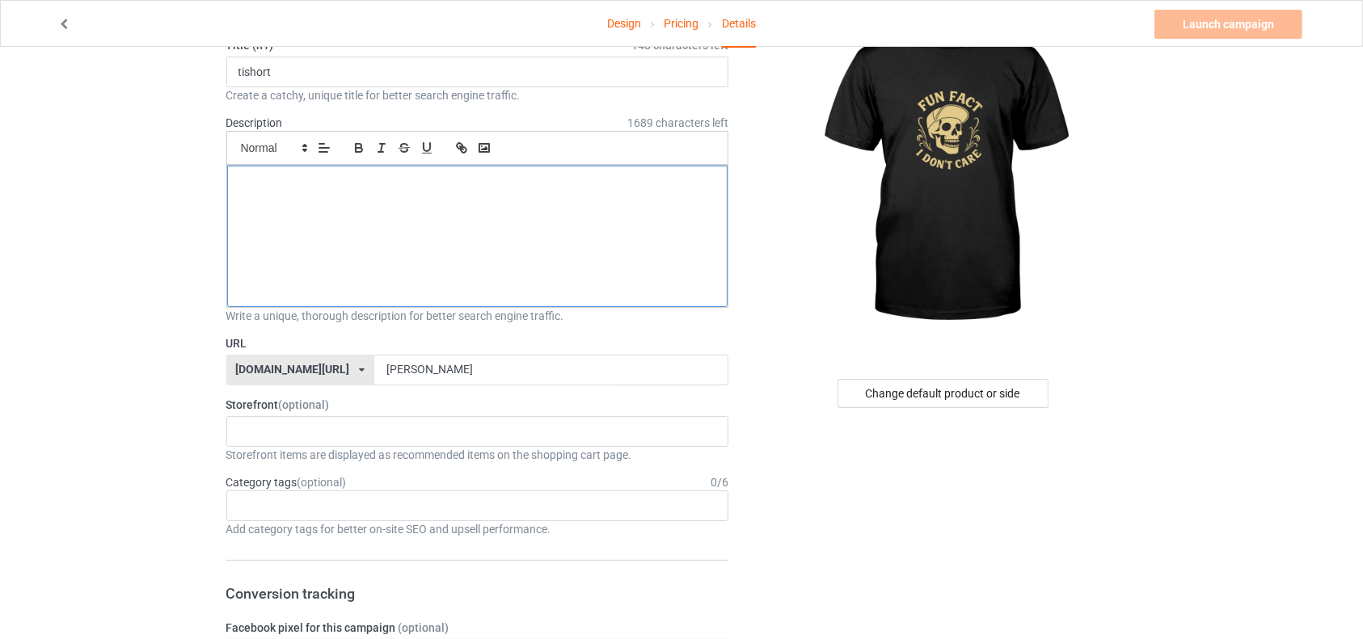
click at [453, 255] on p at bounding box center [477, 258] width 475 height 15
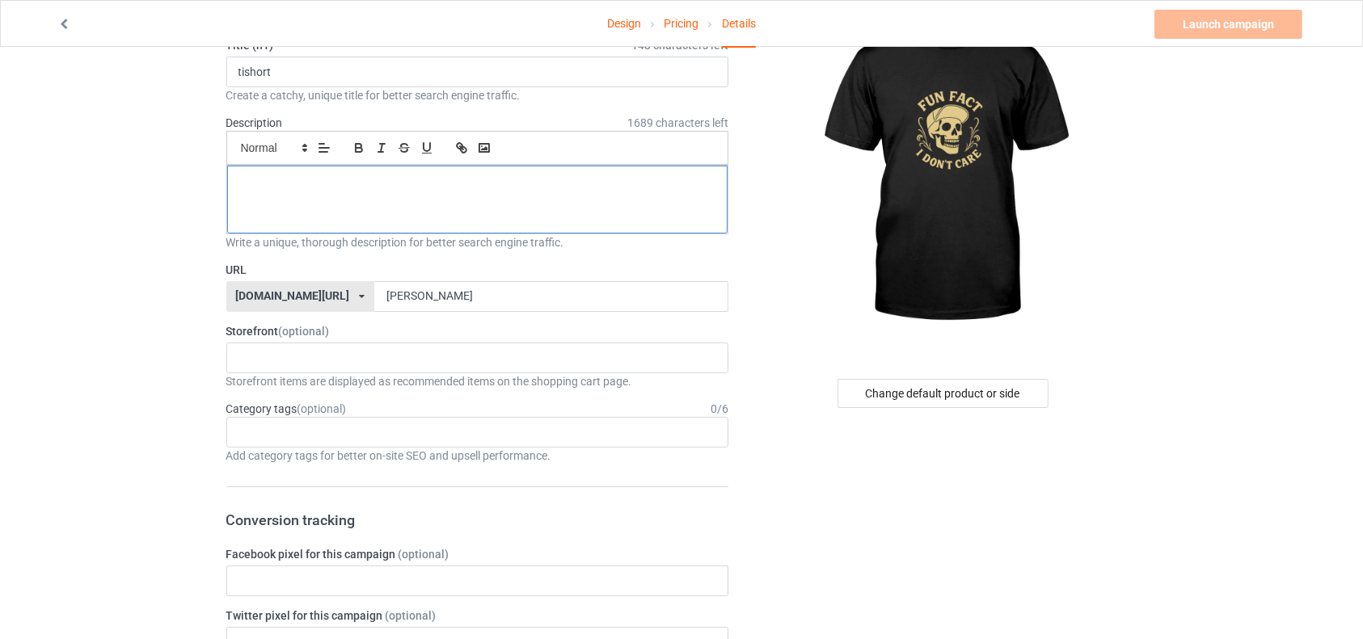
click at [432, 194] on div at bounding box center [477, 200] width 501 height 68
click at [414, 209] on div at bounding box center [477, 200] width 501 height 68
click at [372, 223] on div at bounding box center [477, 200] width 501 height 68
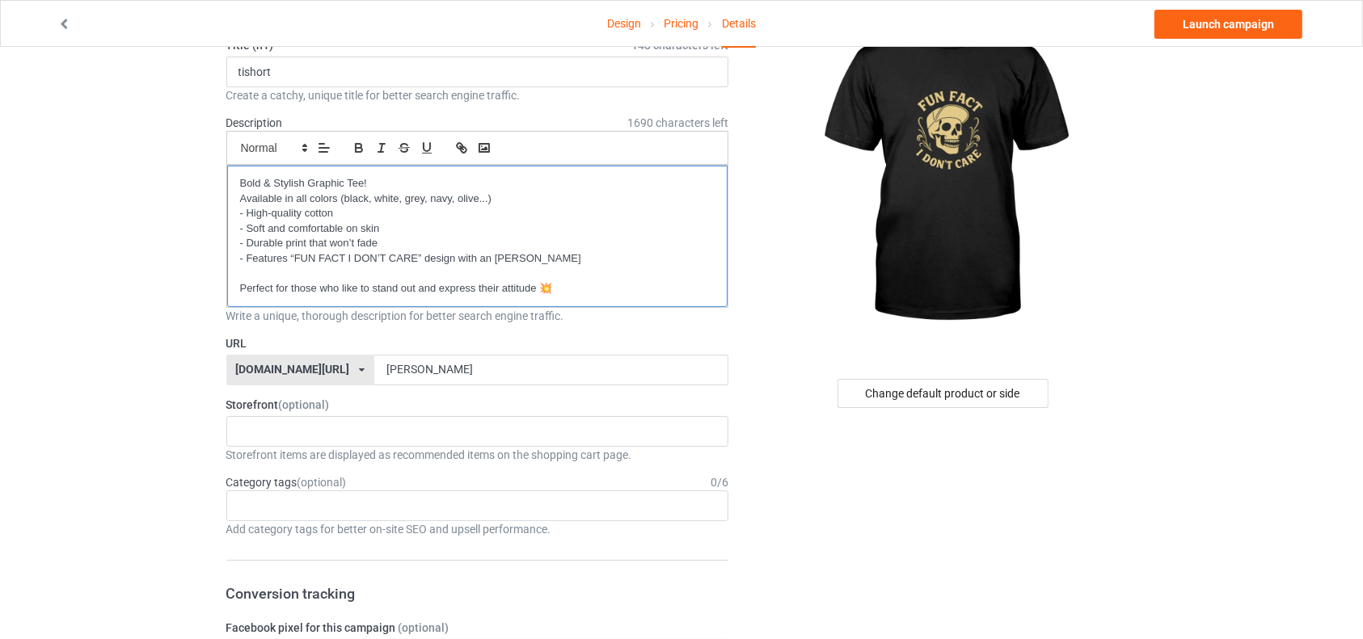
scroll to position [0, 0]
click at [310, 275] on p at bounding box center [477, 273] width 475 height 15
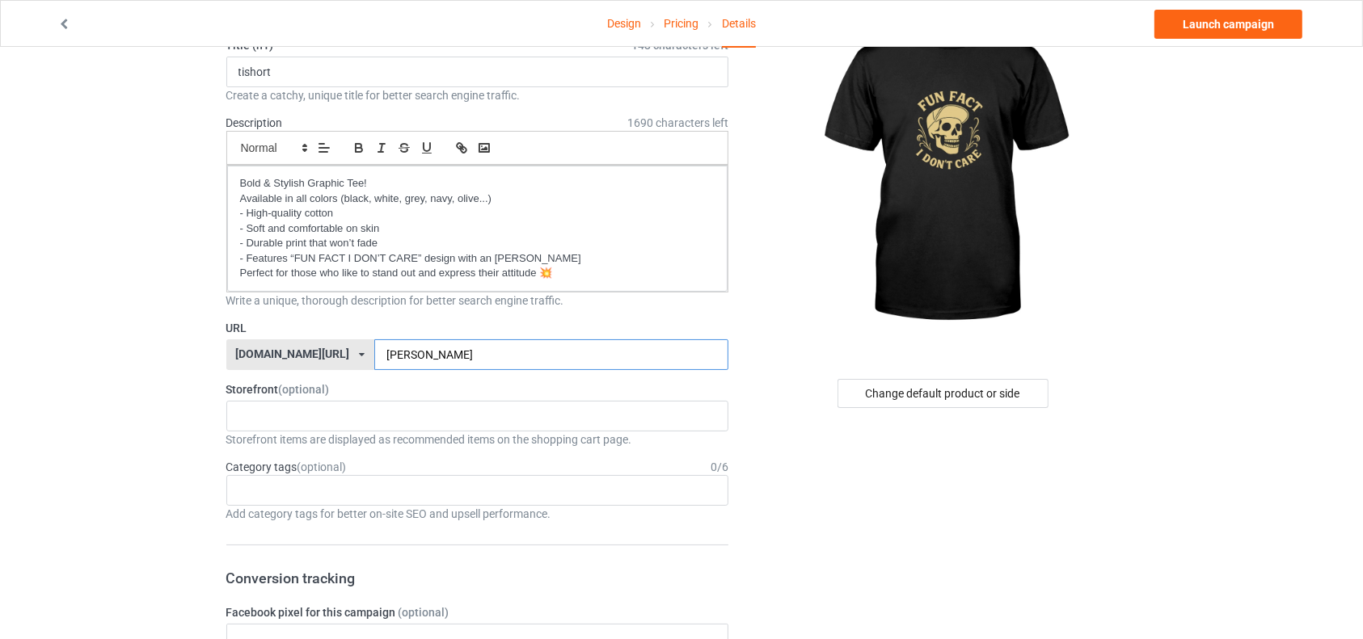
click at [374, 352] on input "[PERSON_NAME]" at bounding box center [551, 354] width 354 height 31
click at [1282, 27] on link "Launch campaign" at bounding box center [1228, 24] width 148 height 29
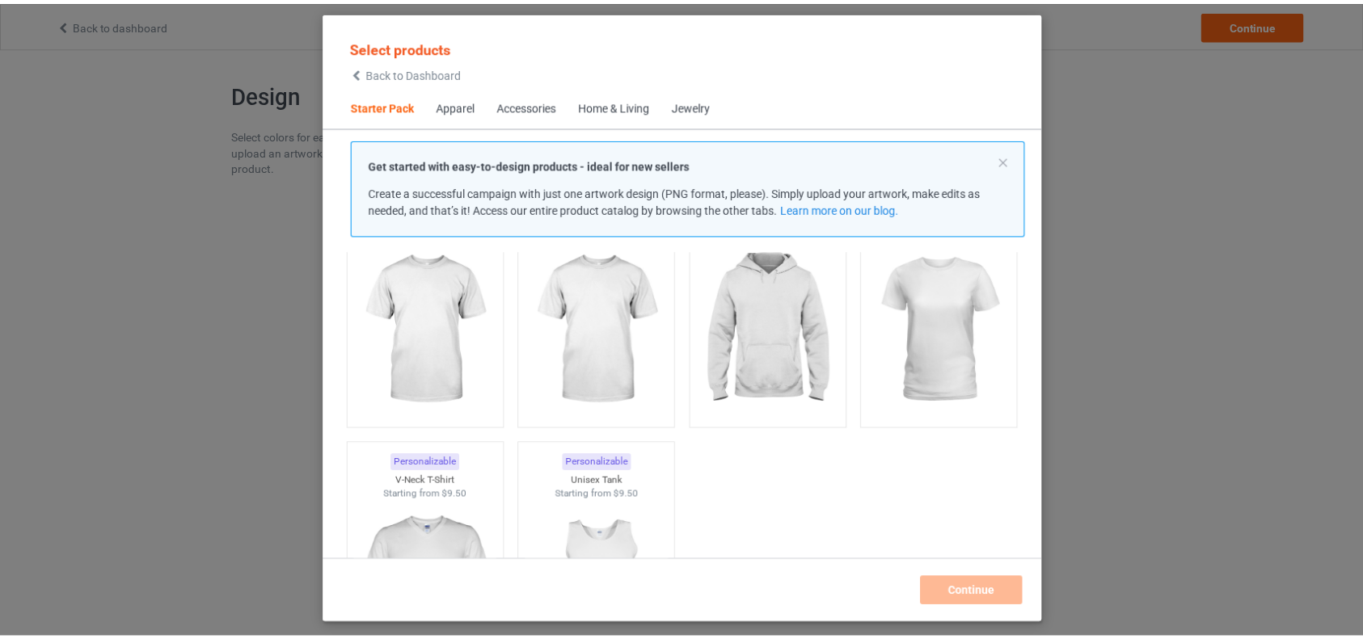
scroll to position [56, 0]
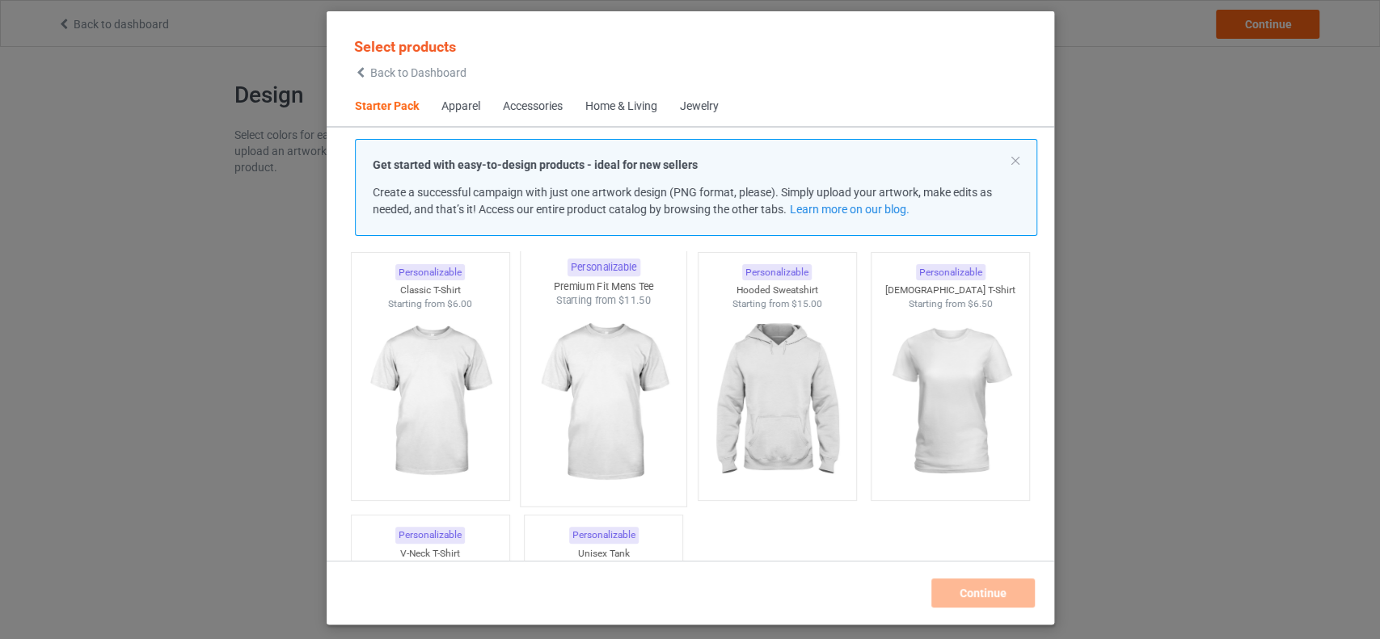
click at [588, 388] on img at bounding box center [603, 403] width 152 height 190
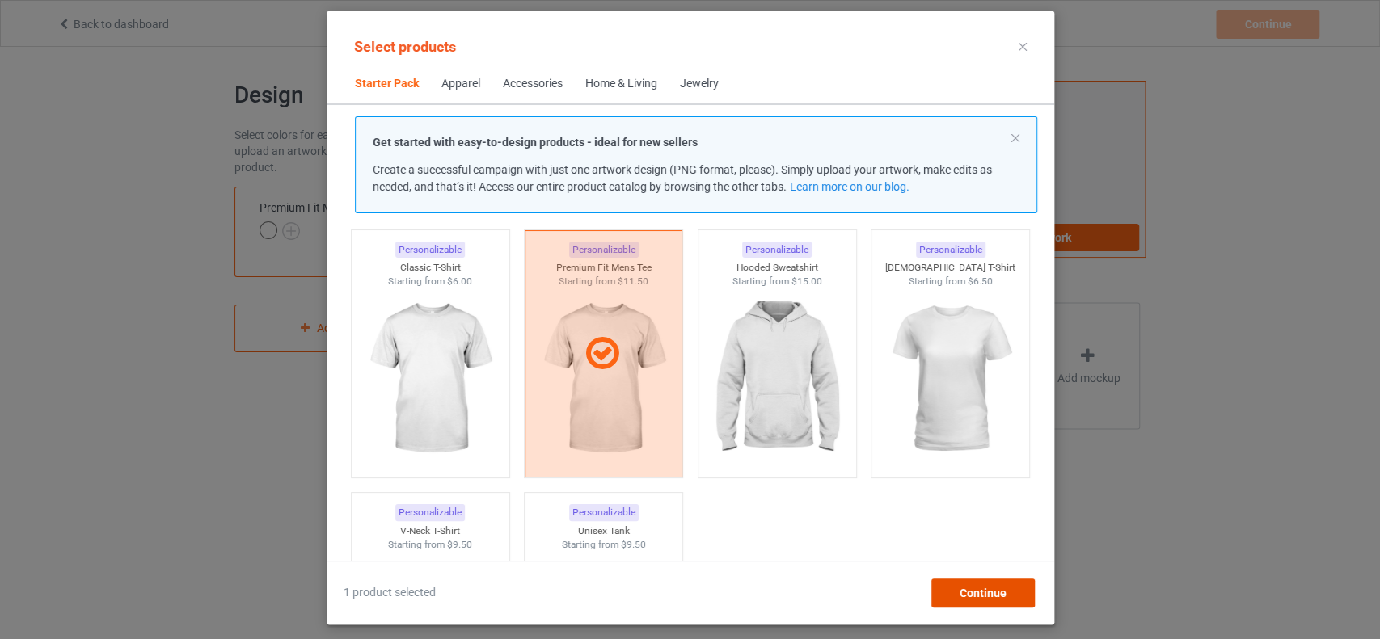
click at [989, 593] on span "Continue" at bounding box center [982, 593] width 47 height 13
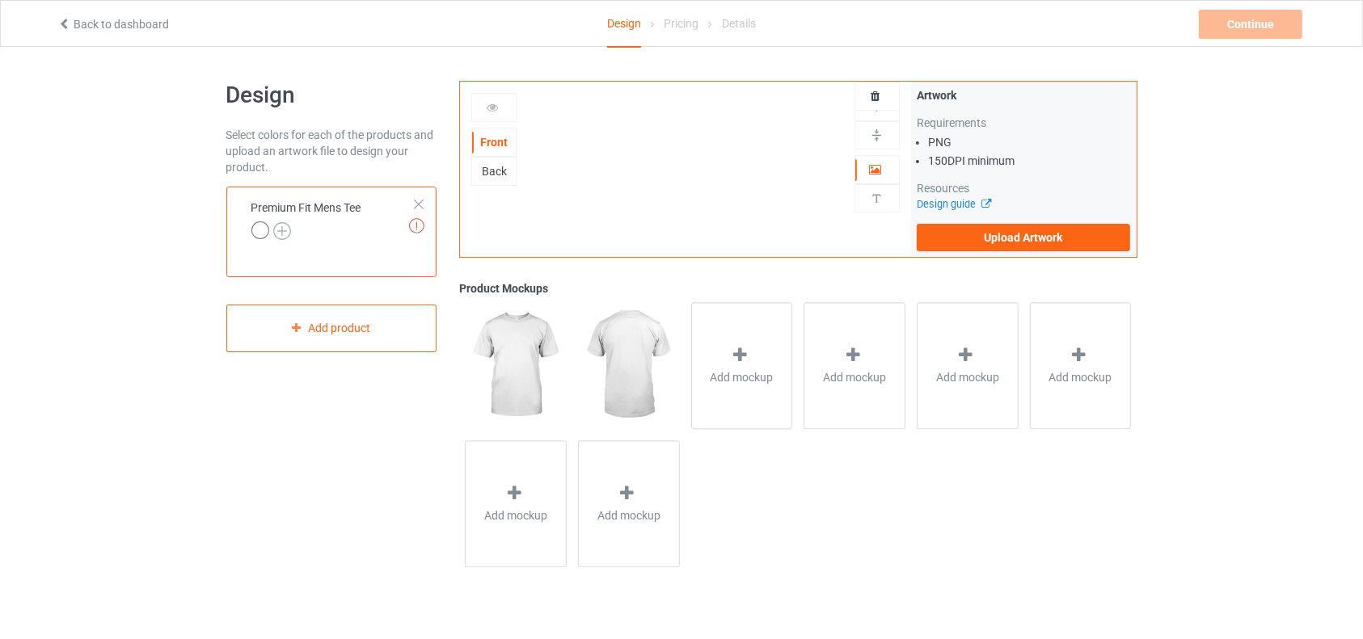
click at [280, 222] on img at bounding box center [282, 231] width 18 height 18
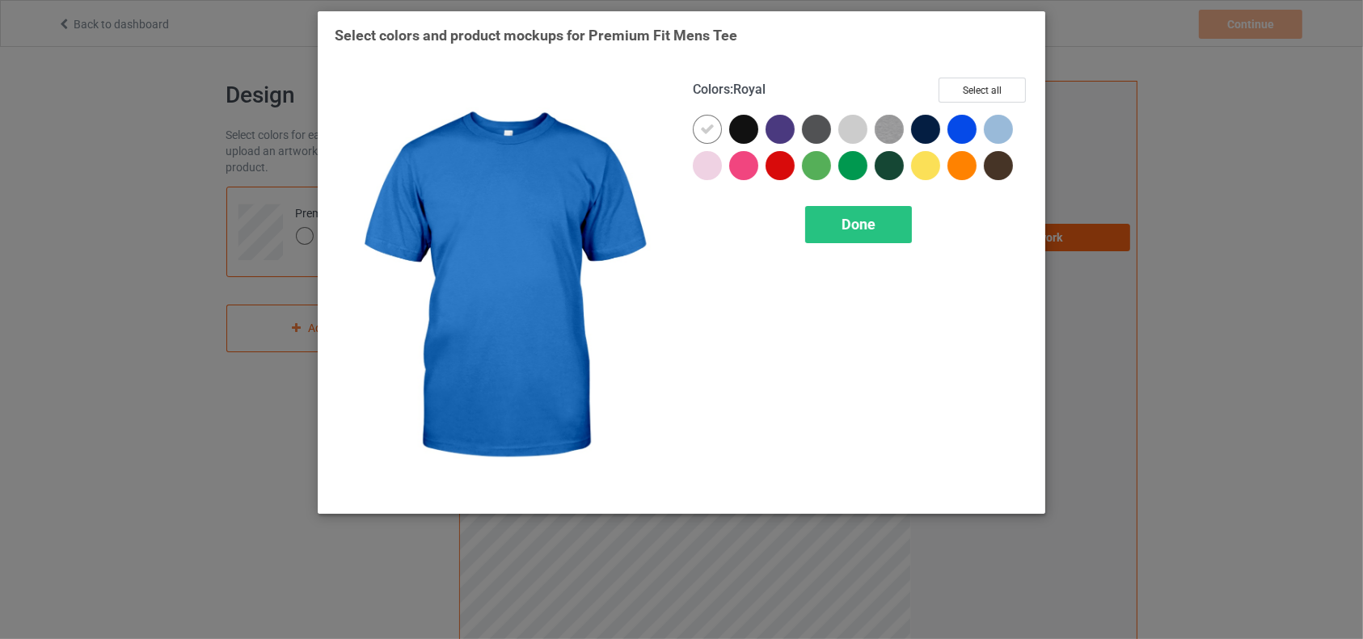
click at [963, 123] on div at bounding box center [961, 129] width 29 height 29
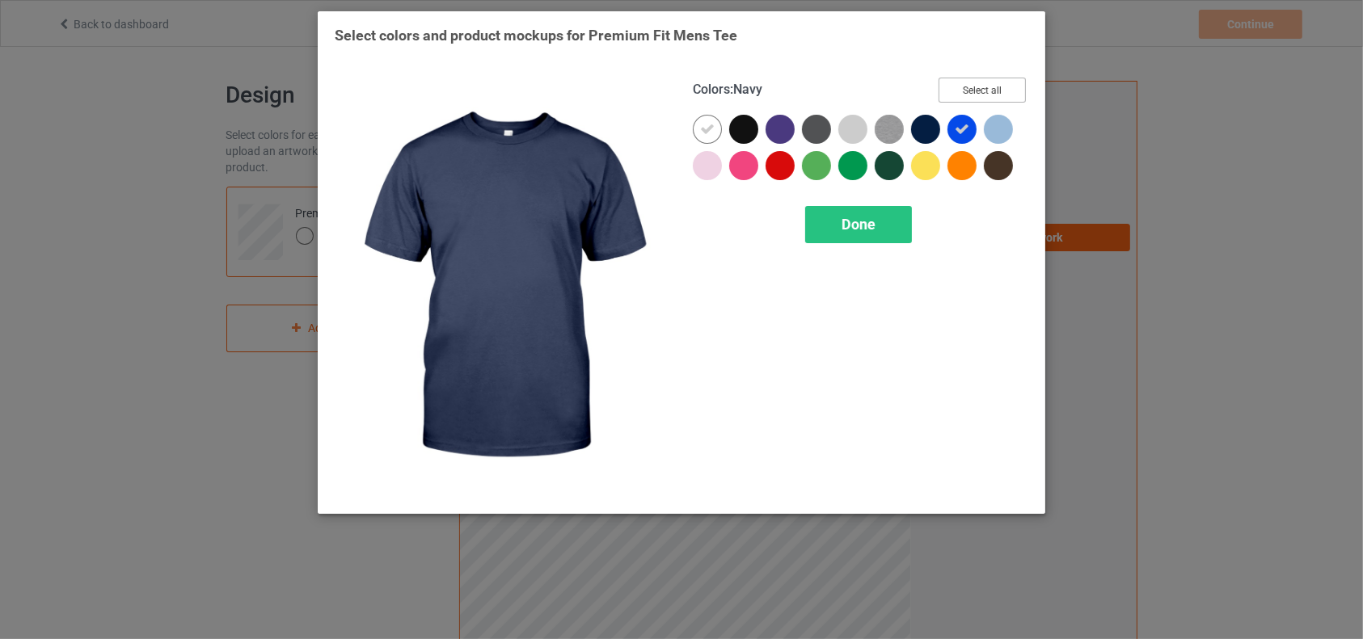
click at [988, 81] on button "Select all" at bounding box center [981, 90] width 87 height 25
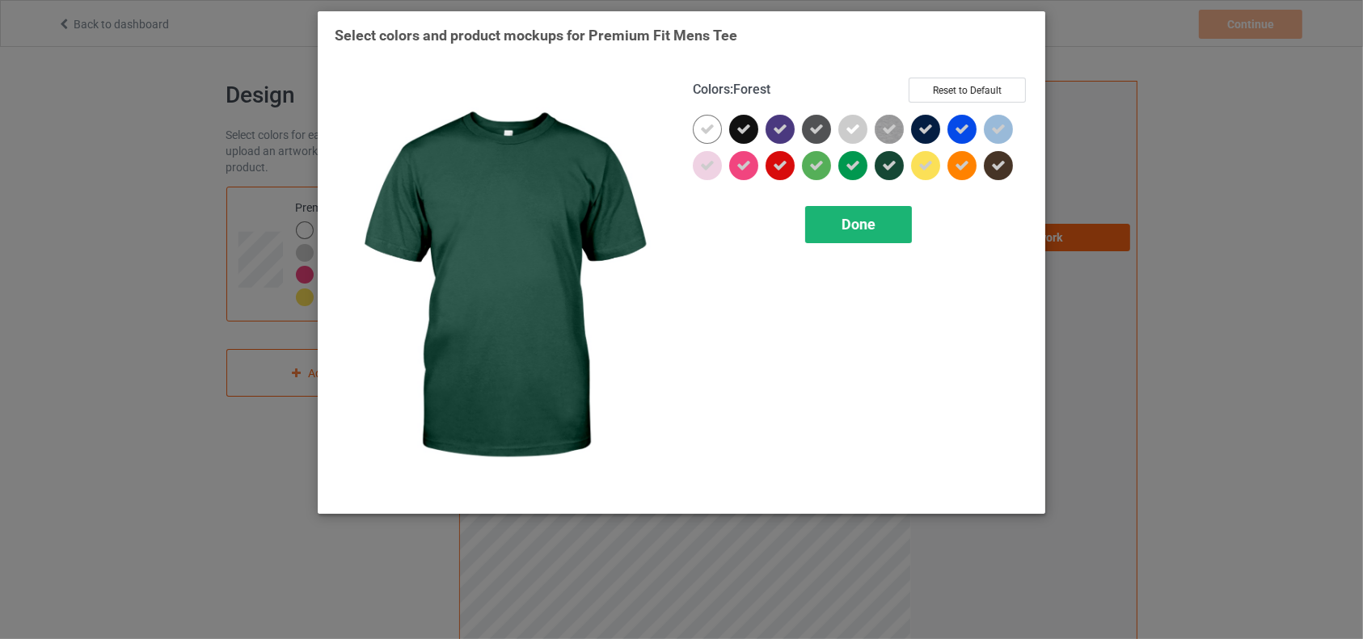
click at [853, 227] on span "Done" at bounding box center [858, 224] width 34 height 17
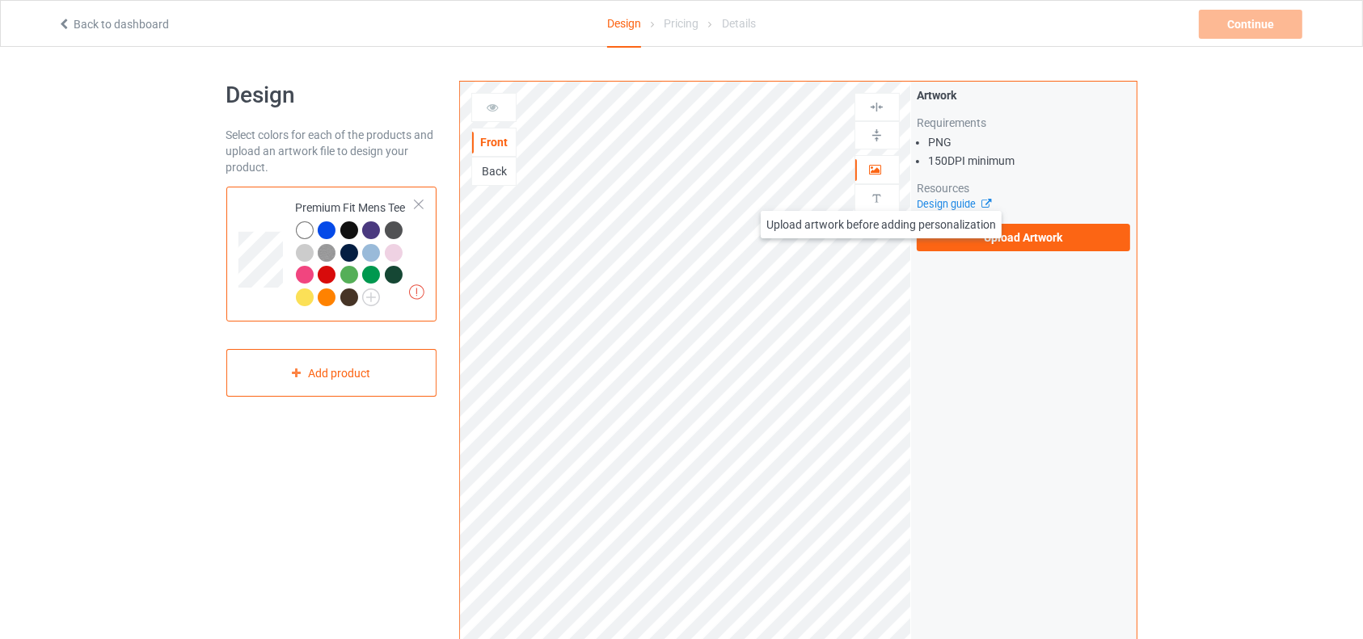
click at [881, 195] on img at bounding box center [876, 198] width 15 height 15
click at [482, 171] on div "Back" at bounding box center [494, 171] width 44 height 16
click at [879, 201] on img at bounding box center [876, 198] width 15 height 15
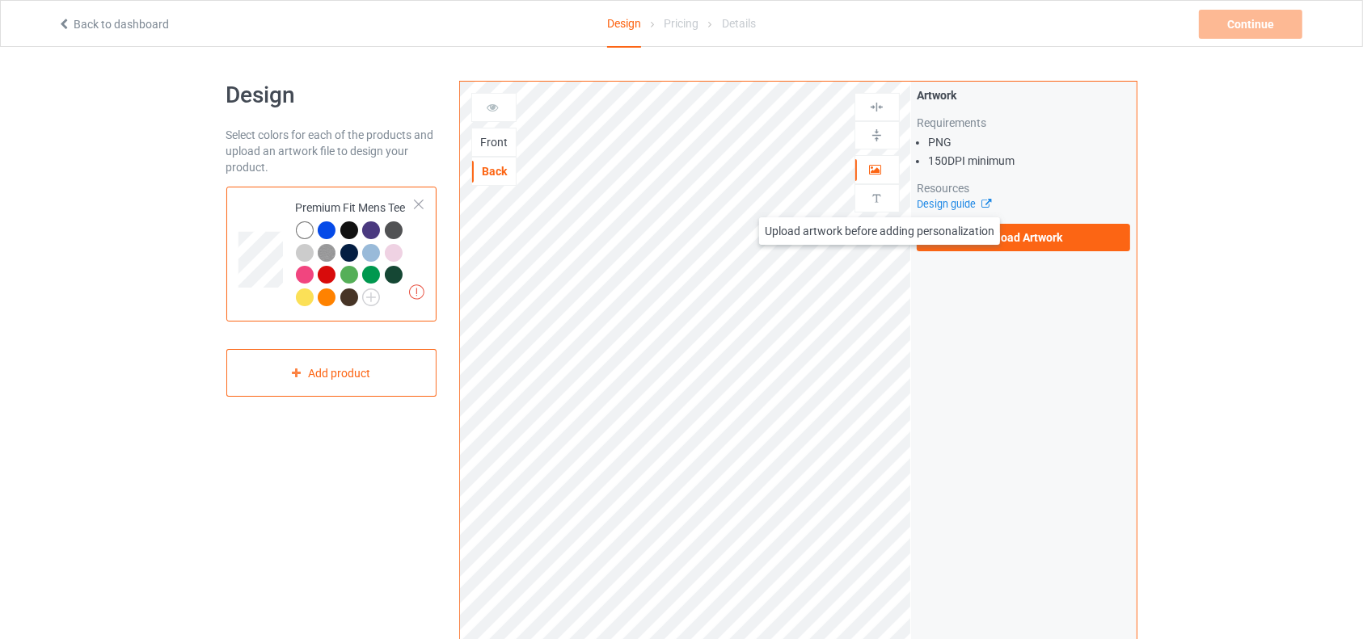
click at [879, 201] on img at bounding box center [876, 198] width 15 height 15
click at [489, 111] on icon at bounding box center [493, 104] width 14 height 11
click at [491, 137] on div "Front" at bounding box center [494, 142] width 44 height 16
click at [873, 204] on img at bounding box center [876, 198] width 15 height 15
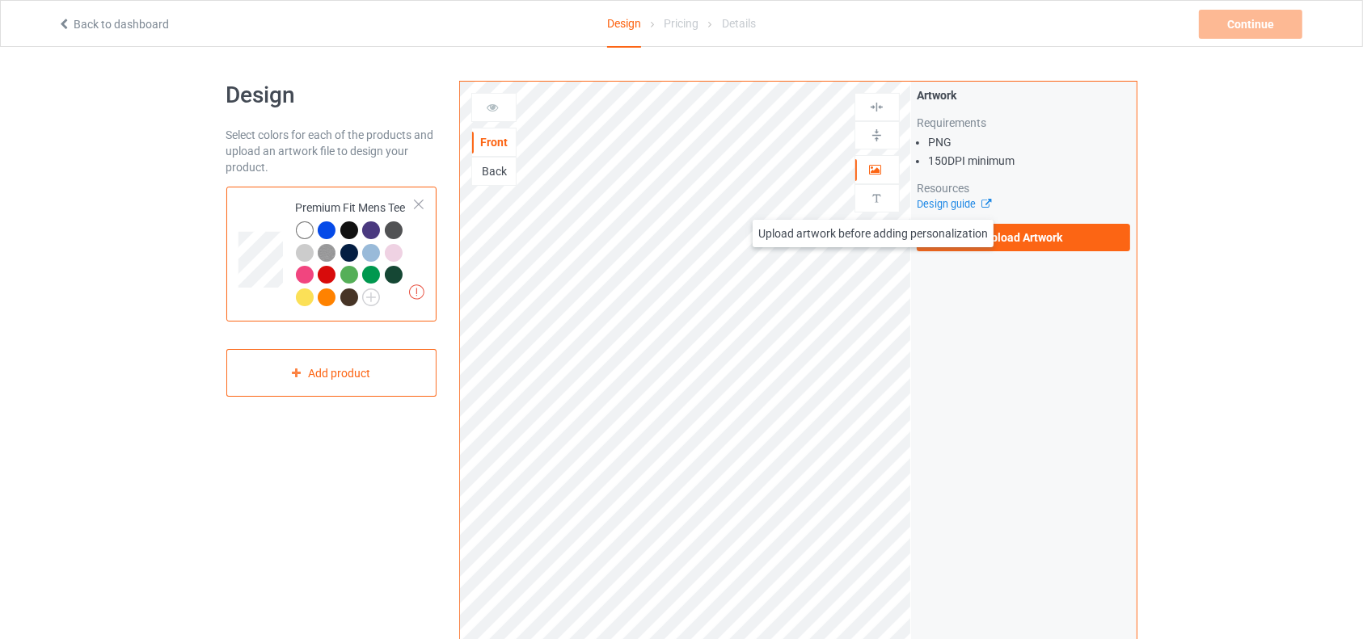
drag, startPoint x: 873, startPoint y: 204, endPoint x: 948, endPoint y: 215, distance: 76.0
click at [948, 215] on div "Front Back Artwork Upload artwork before adding personalization Artwork Require…" at bounding box center [797, 389] width 677 height 616
click at [954, 203] on link "Design guide" at bounding box center [954, 204] width 74 height 12
click at [950, 242] on label "Upload Artwork" at bounding box center [1024, 237] width 214 height 27
click at [0, 0] on input "Upload Artwork" at bounding box center [0, 0] width 0 height 0
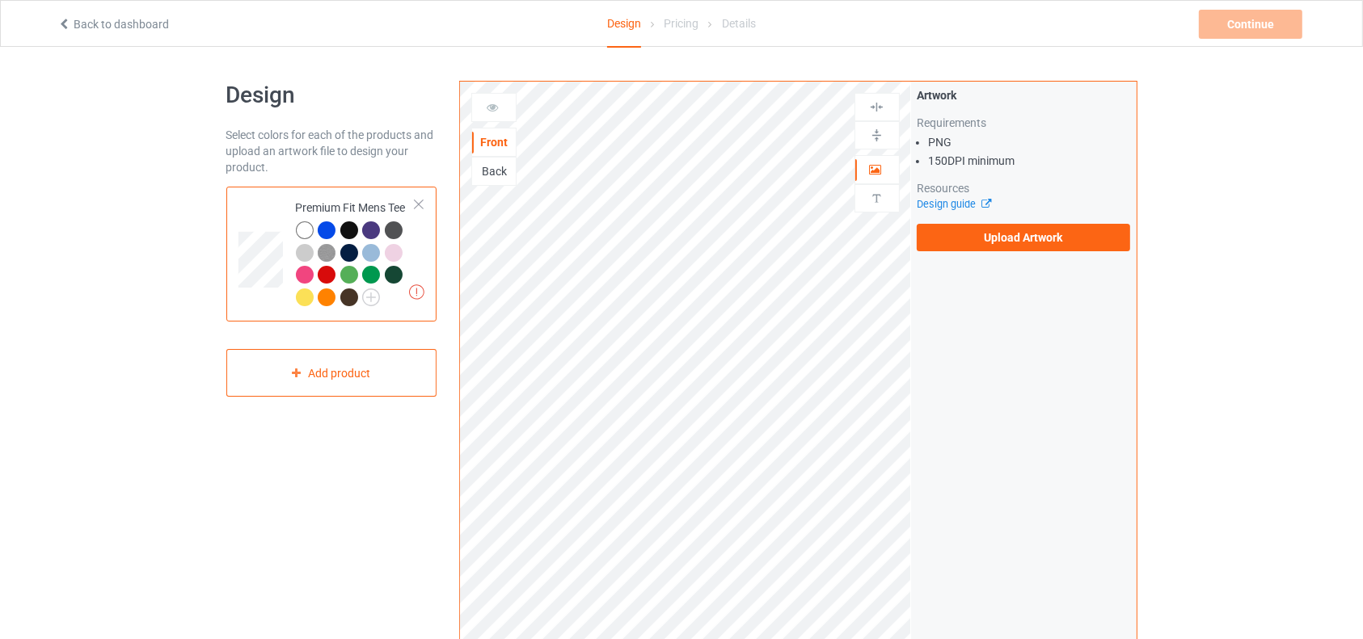
click at [508, 173] on div "Back" at bounding box center [494, 171] width 44 height 16
click at [1014, 248] on label "Upload Artwork" at bounding box center [1024, 237] width 214 height 27
click at [0, 0] on input "Upload Artwork" at bounding box center [0, 0] width 0 height 0
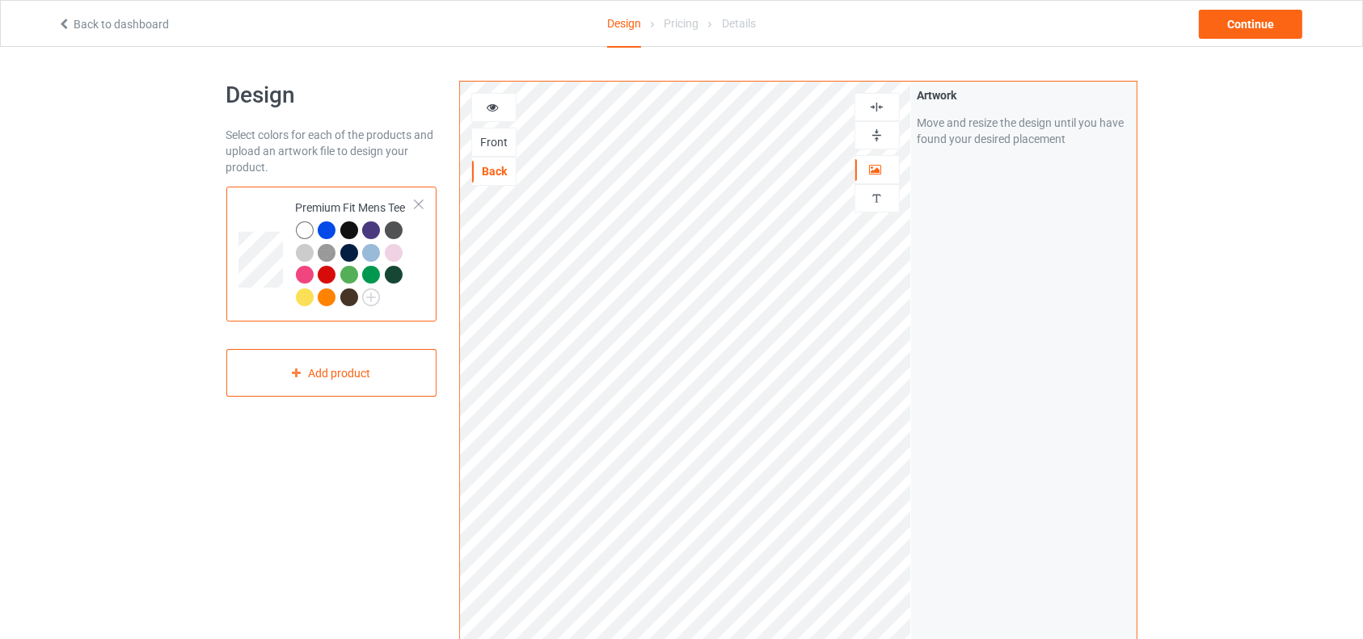
click at [500, 137] on div "Front" at bounding box center [494, 142] width 44 height 16
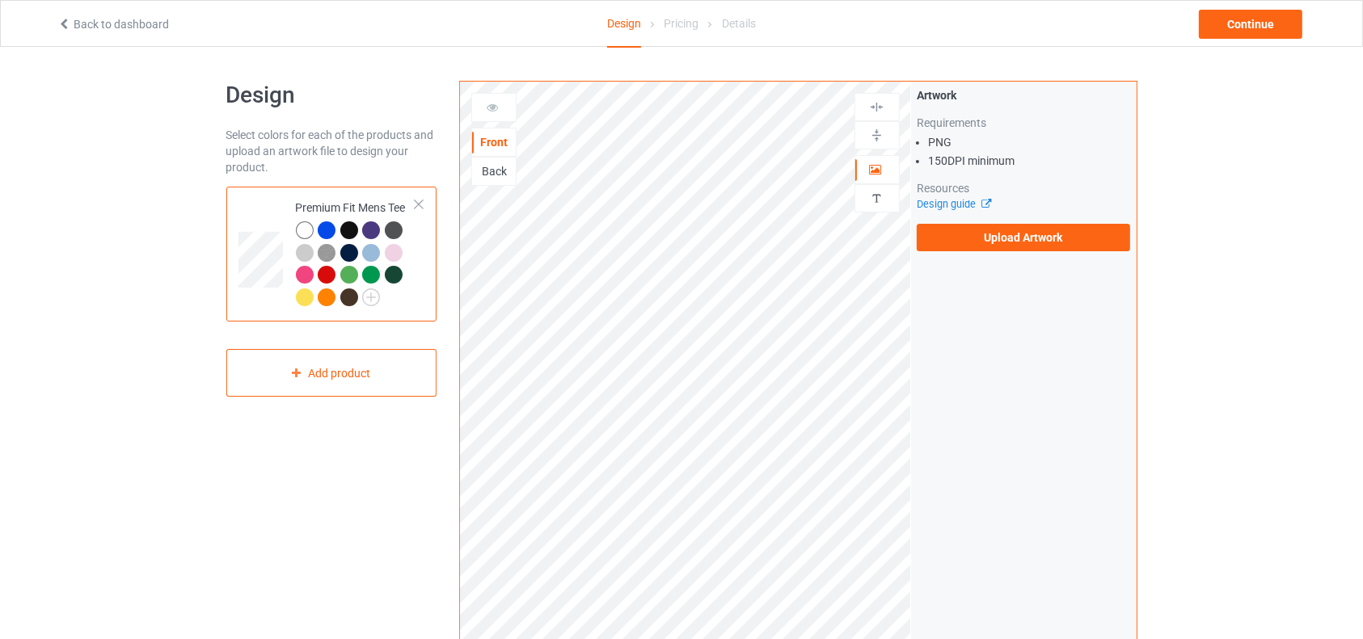
click at [497, 173] on div "Back" at bounding box center [494, 171] width 44 height 16
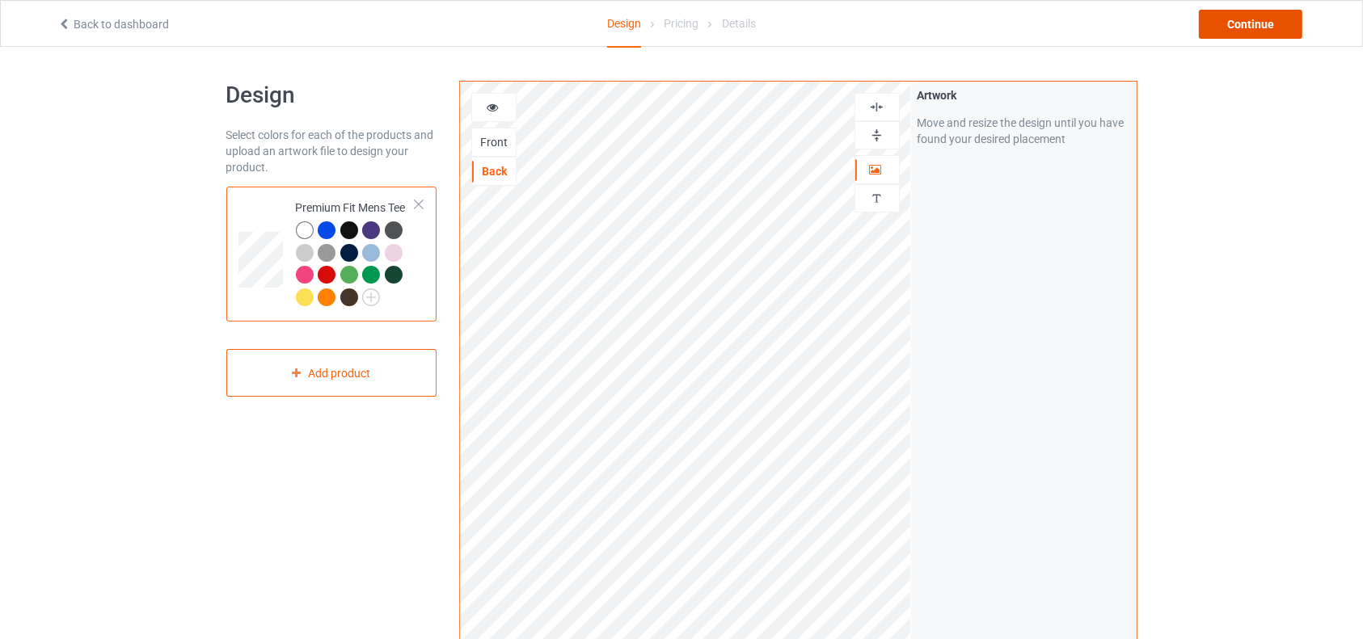
click at [1255, 27] on div "Continue" at bounding box center [1250, 24] width 103 height 29
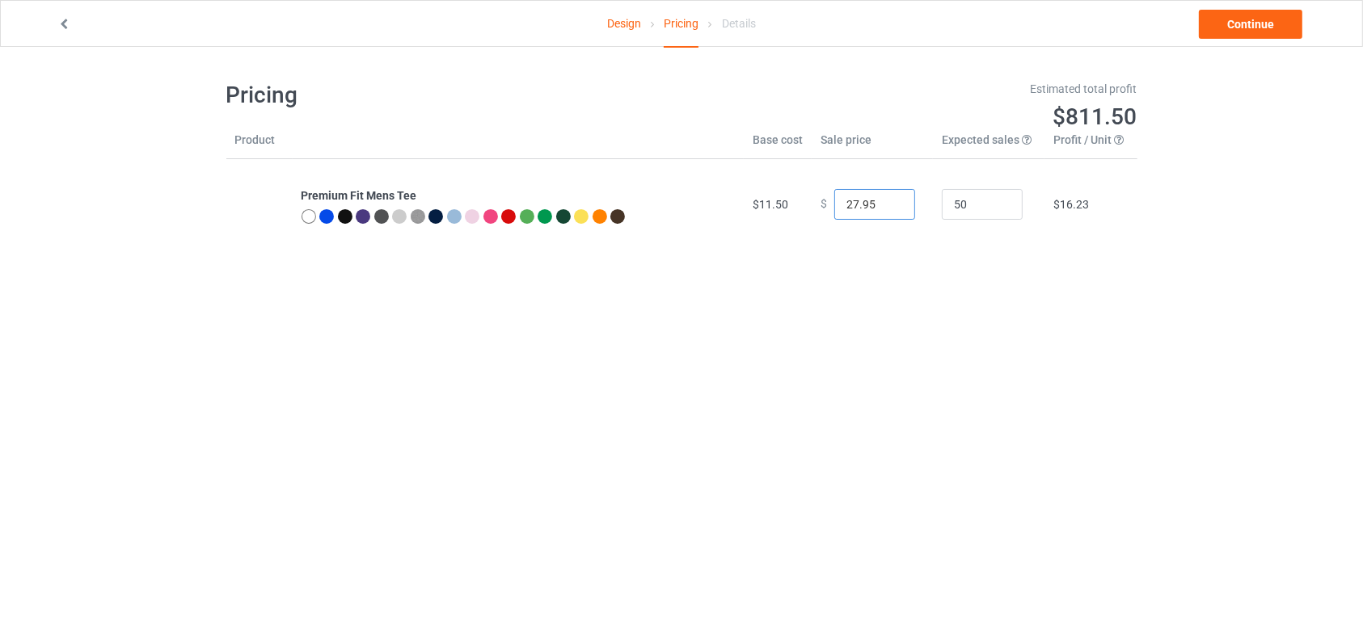
click at [887, 204] on input "27.95" at bounding box center [874, 204] width 81 height 31
click at [887, 204] on input "26.95" at bounding box center [874, 204] width 81 height 31
click at [887, 204] on input "25.95" at bounding box center [874, 204] width 81 height 31
click at [887, 204] on input "24.95" at bounding box center [874, 204] width 81 height 31
click at [887, 204] on input "23.95" at bounding box center [874, 204] width 81 height 31
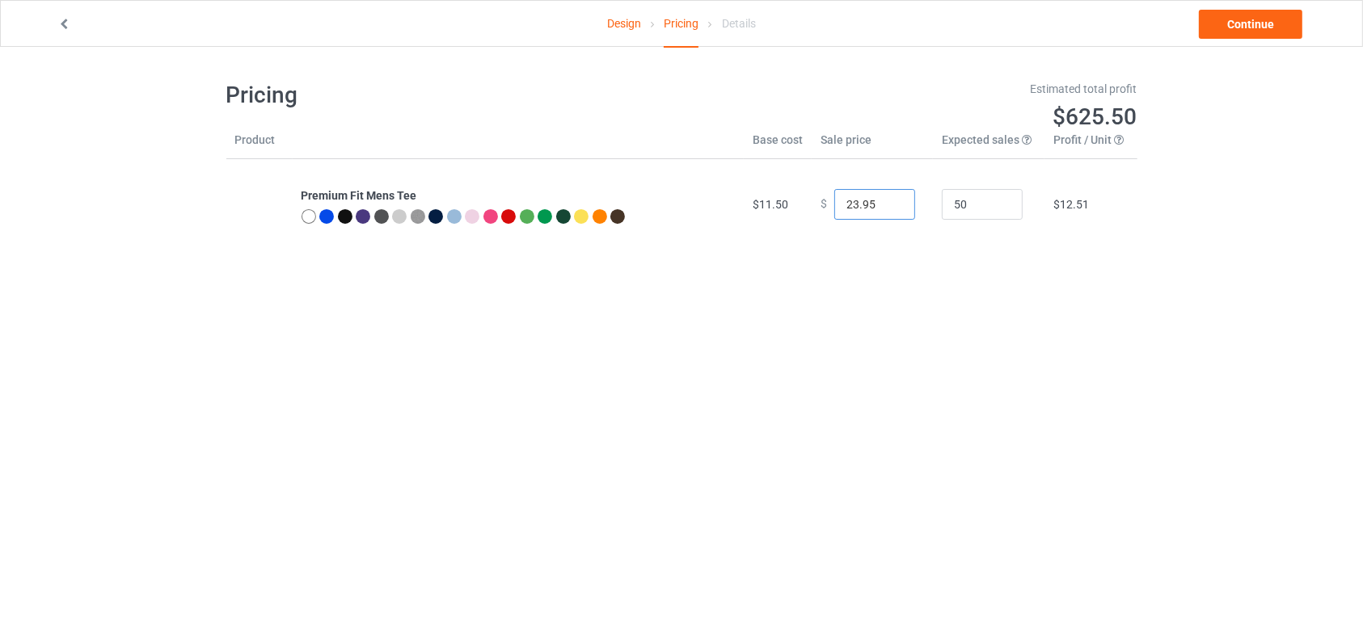
click at [887, 204] on input "22.95" at bounding box center [874, 204] width 81 height 31
click at [887, 204] on input "21.95" at bounding box center [874, 204] width 81 height 31
click at [887, 204] on input "20.95" at bounding box center [874, 204] width 81 height 31
click at [887, 204] on input "19.95" at bounding box center [874, 204] width 81 height 31
click at [887, 204] on input "18.95" at bounding box center [874, 204] width 81 height 31
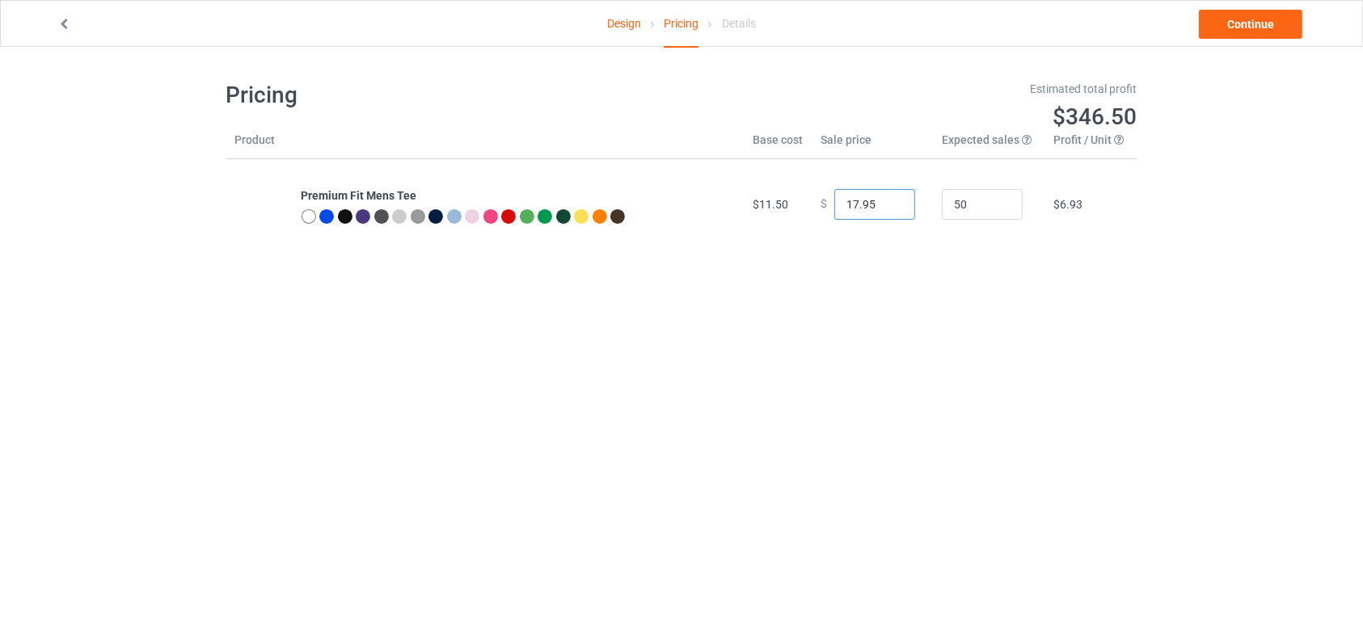
click at [887, 204] on input "17.95" at bounding box center [874, 204] width 81 height 31
click at [887, 204] on input "16.95" at bounding box center [874, 204] width 81 height 31
type input "17.95"
click at [886, 200] on input "17.95" at bounding box center [874, 204] width 81 height 31
click at [1244, 32] on link "Continue" at bounding box center [1250, 24] width 103 height 29
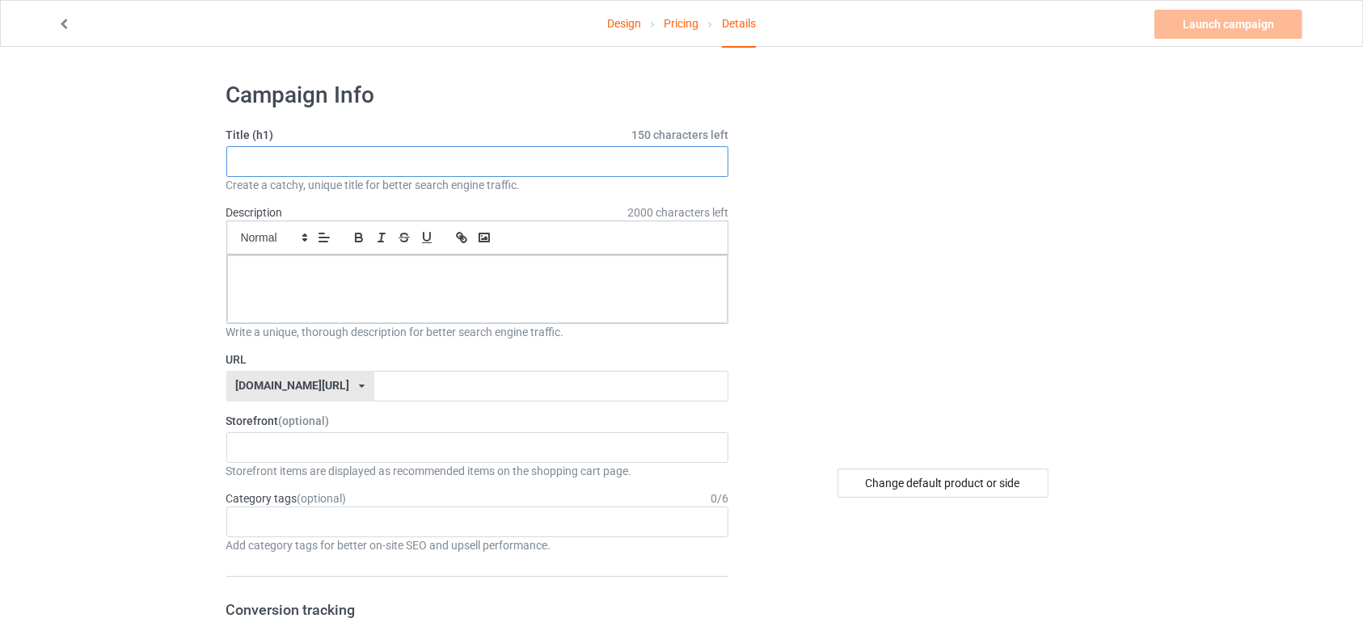
click at [424, 166] on input "text" at bounding box center [477, 161] width 503 height 31
type input "simple shirt"
click at [405, 320] on div at bounding box center [477, 289] width 501 height 68
click at [577, 285] on div at bounding box center [477, 289] width 501 height 68
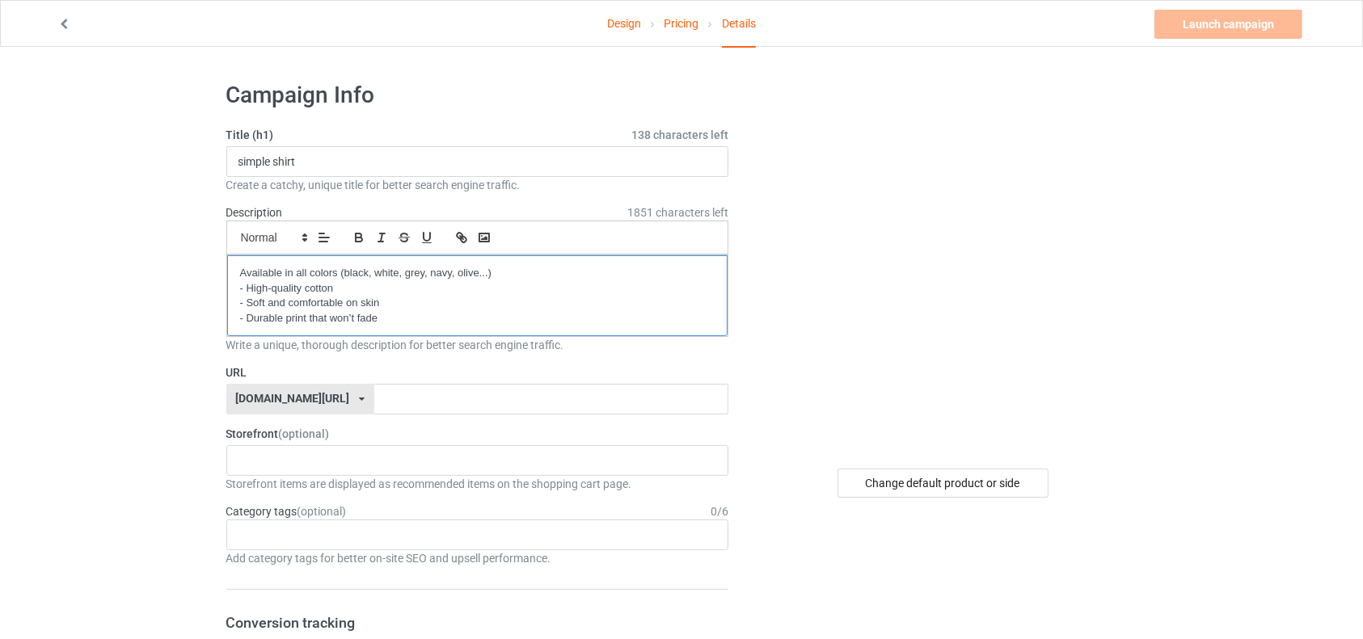
scroll to position [18, 0]
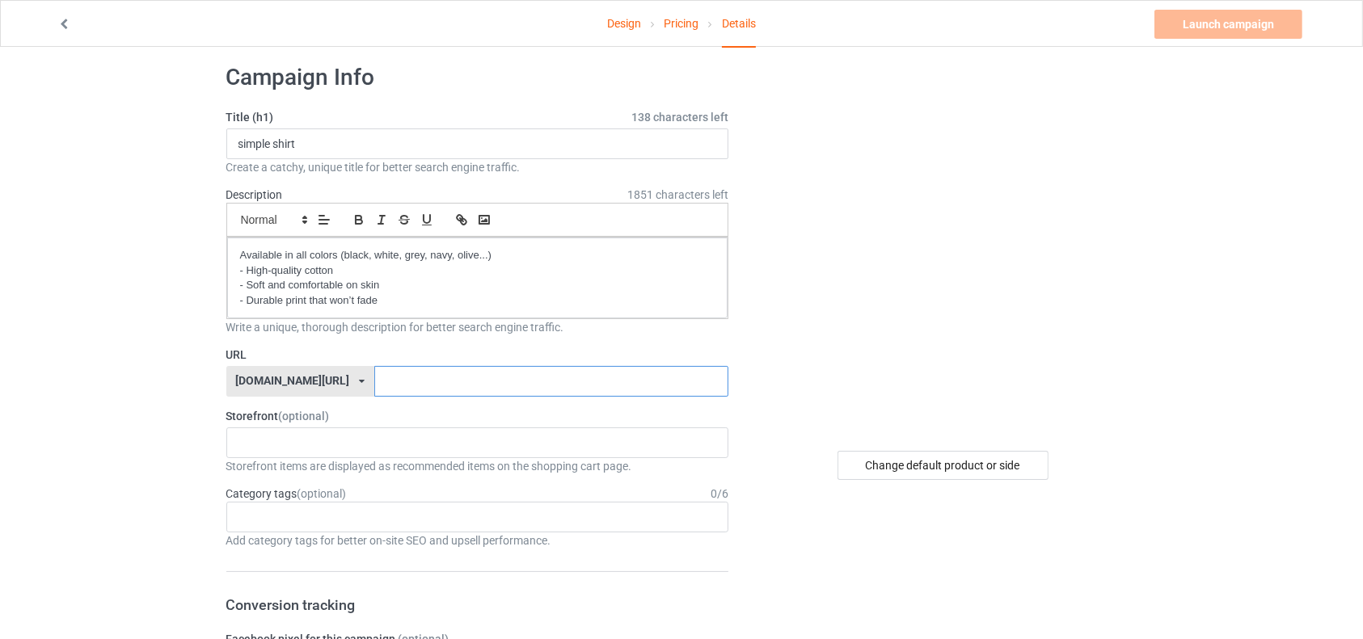
click at [482, 394] on input "text" at bounding box center [551, 381] width 354 height 31
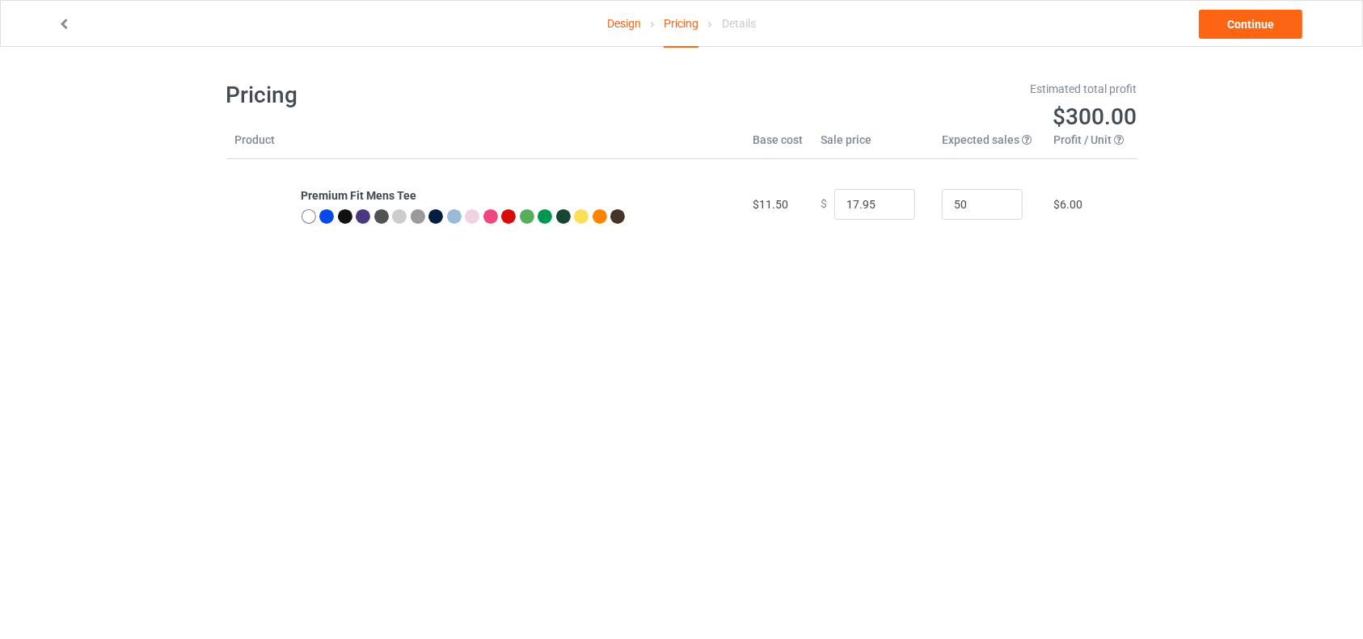
click at [619, 33] on link "Design" at bounding box center [624, 23] width 34 height 45
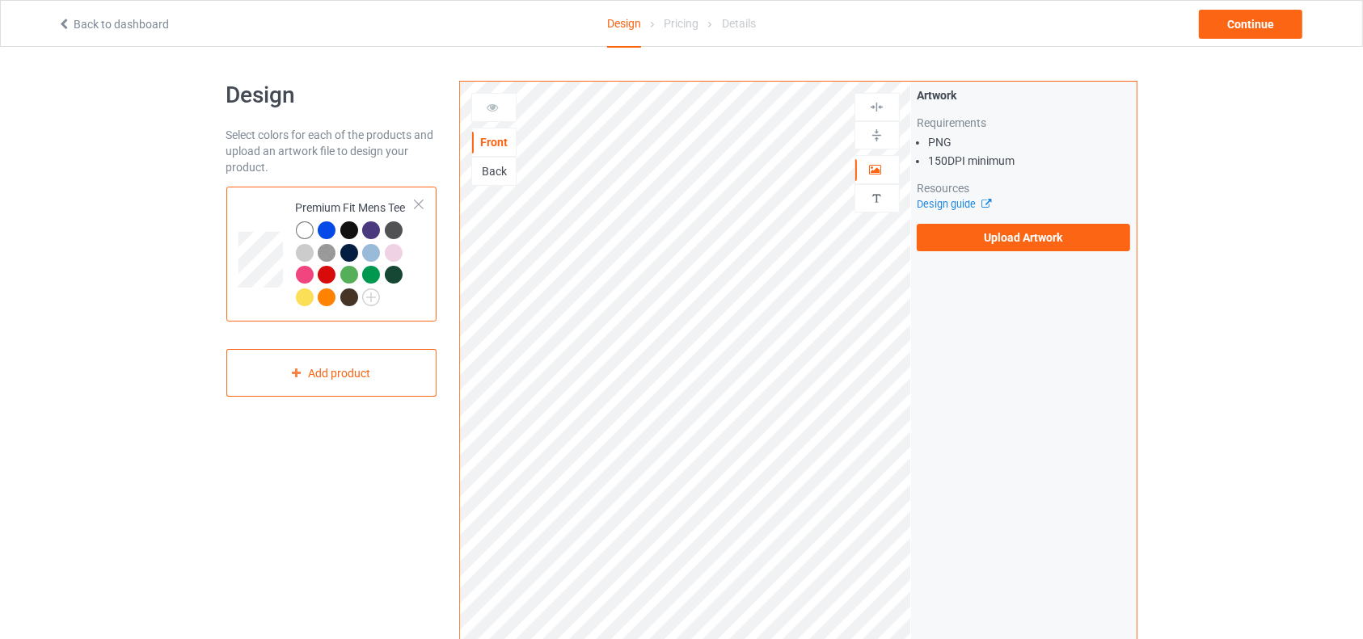
click at [875, 189] on div "Personalized text" at bounding box center [876, 198] width 45 height 28
click at [874, 199] on img at bounding box center [876, 198] width 15 height 15
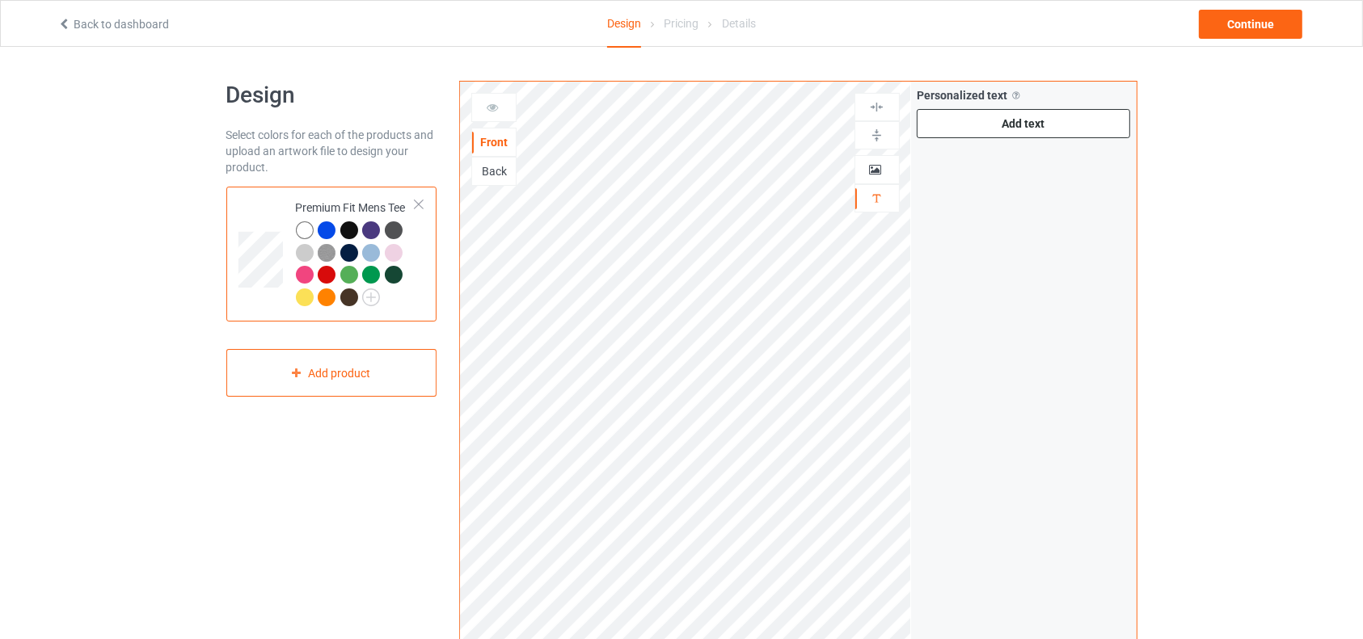
click at [997, 112] on div "Add text" at bounding box center [1024, 123] width 214 height 29
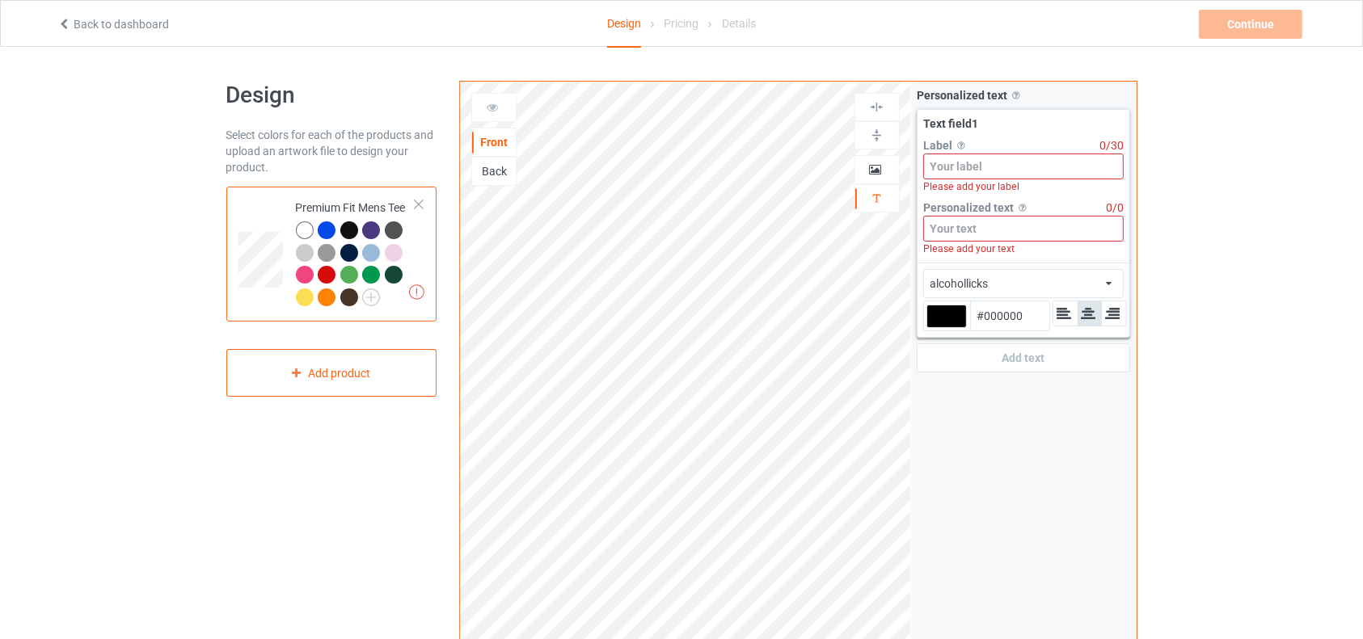
click at [494, 174] on div "Back" at bounding box center [494, 171] width 44 height 16
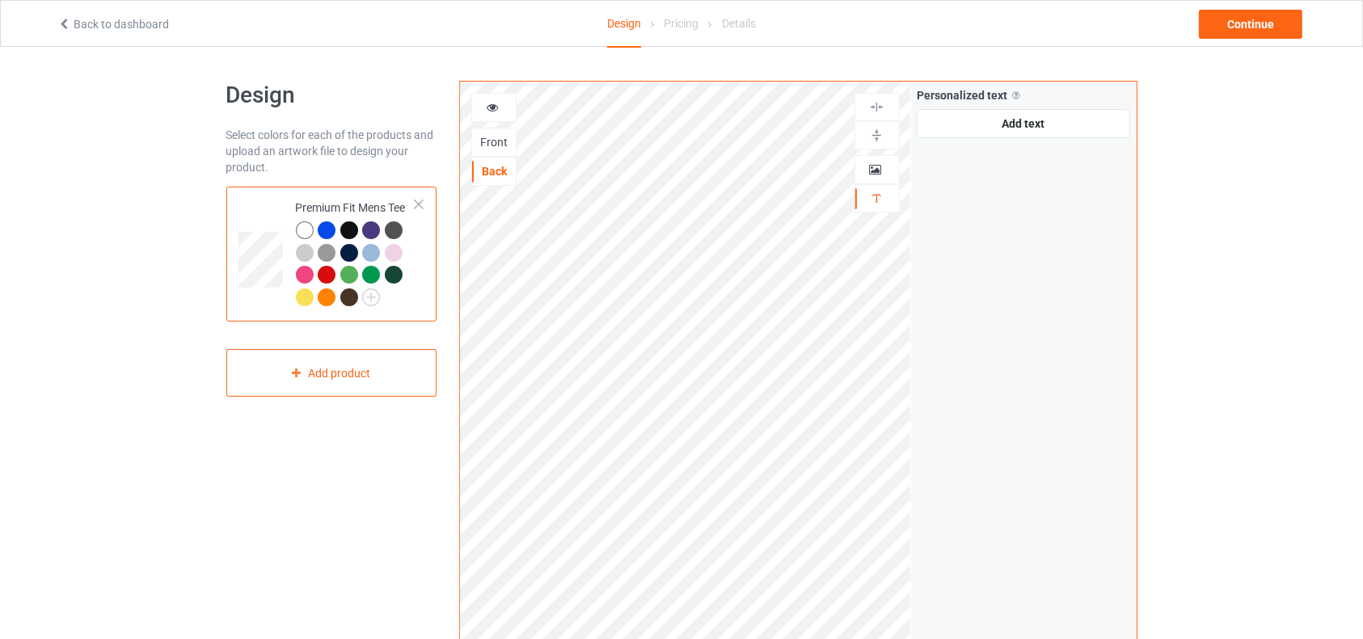
click at [492, 134] on div "Front" at bounding box center [494, 142] width 44 height 16
click at [873, 195] on img at bounding box center [876, 198] width 15 height 15
click at [976, 131] on div "Add text" at bounding box center [1024, 123] width 214 height 29
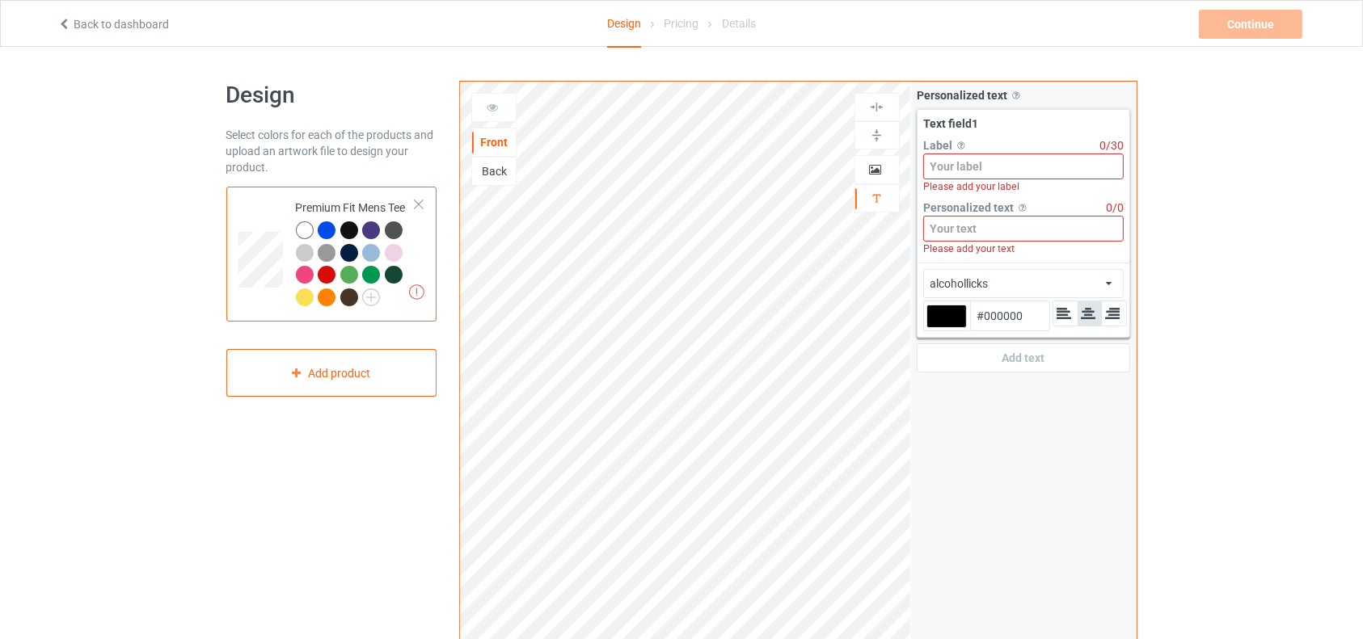
click at [954, 170] on input at bounding box center [1023, 167] width 201 height 26
paste input "Hood Toon Energy"
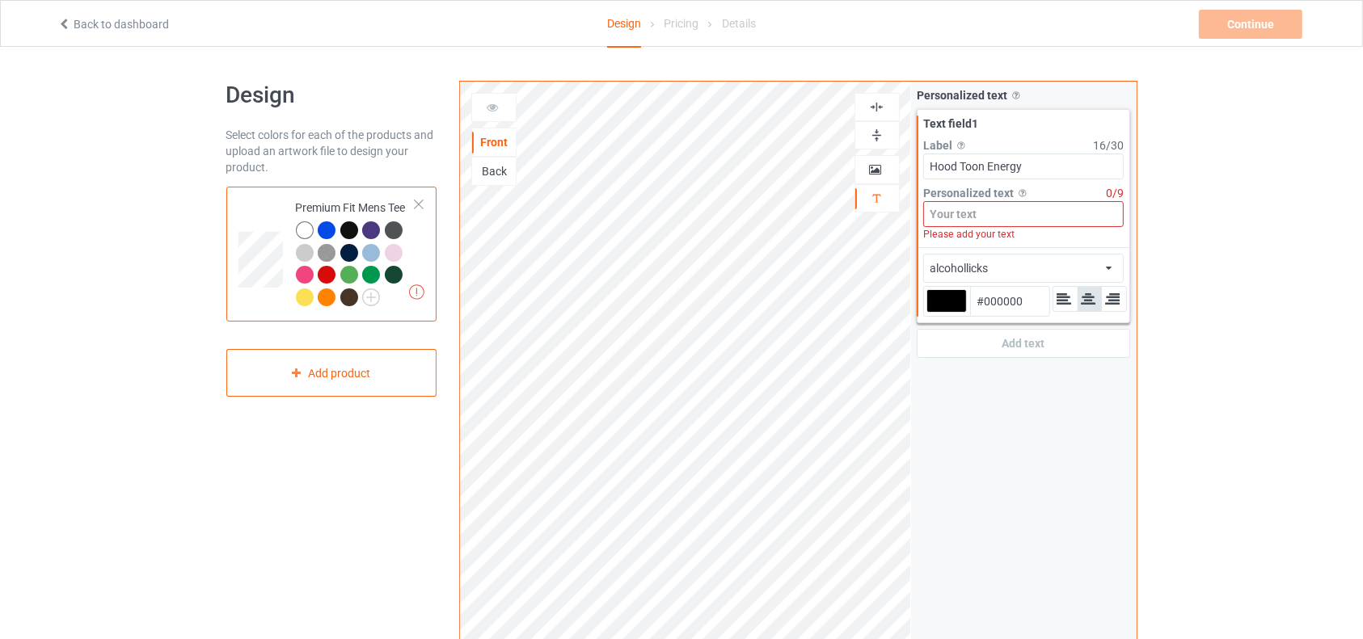
type input "Hood Toon Energy"
click at [953, 225] on input at bounding box center [1023, 214] width 201 height 26
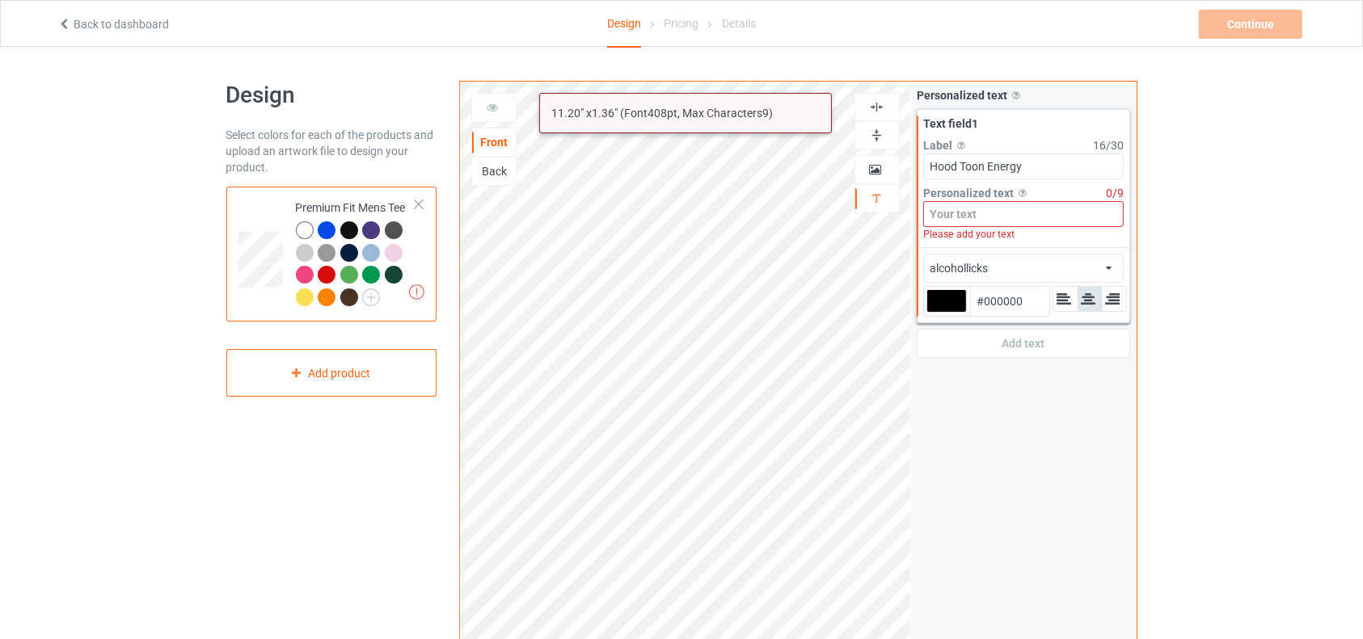
paste input "Hood Toon Energy"
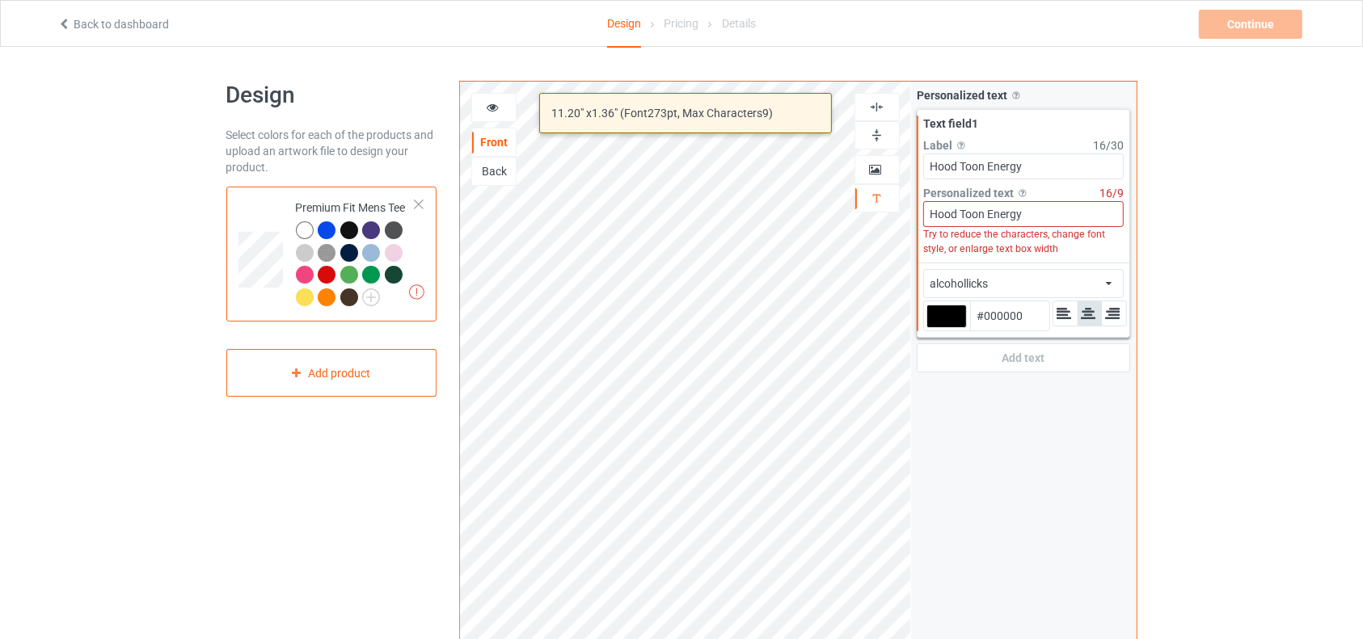
type input "Hood Toon Energy"
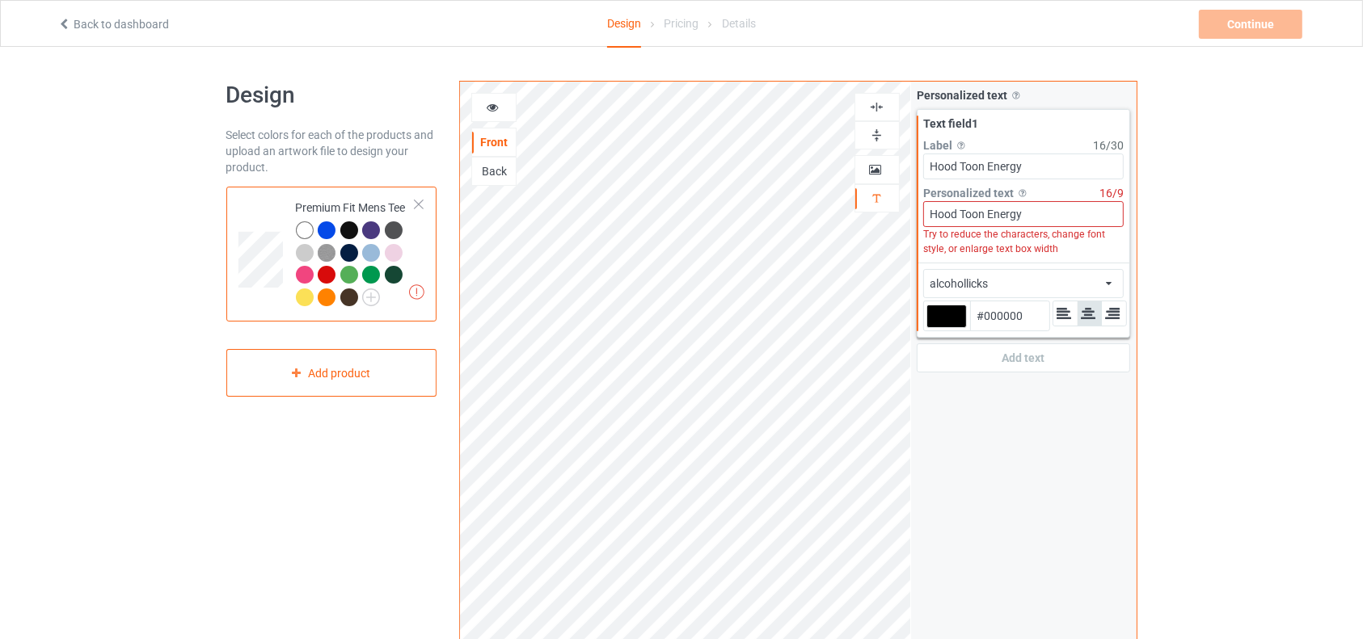
click at [942, 310] on div at bounding box center [946, 316] width 40 height 23
click at [942, 328] on input "#000000" at bounding box center [946, 339] width 40 height 22
type input "#42390b"
type input "#42390B"
type input "#574b0f"
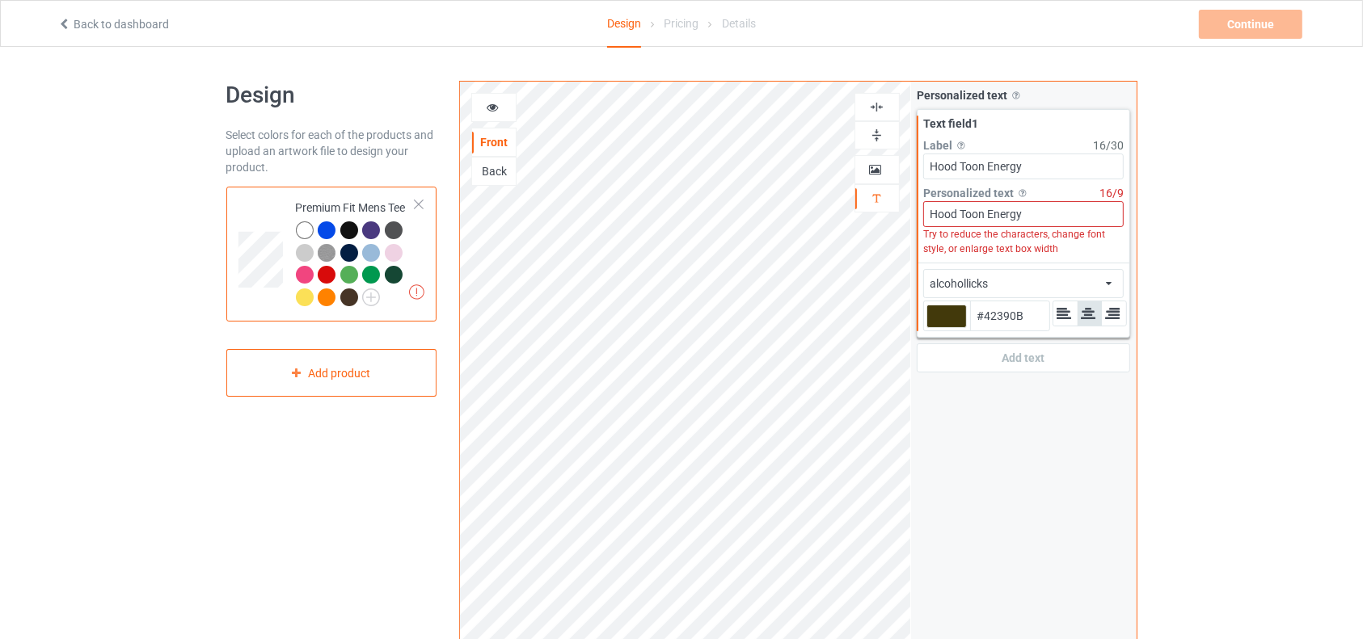
type input "#574B0F"
click at [952, 310] on div at bounding box center [946, 316] width 40 height 23
click at [952, 328] on input "#574b0f" at bounding box center [946, 339] width 40 height 22
type input "#0d0d0d"
type input "#0D0D0D"
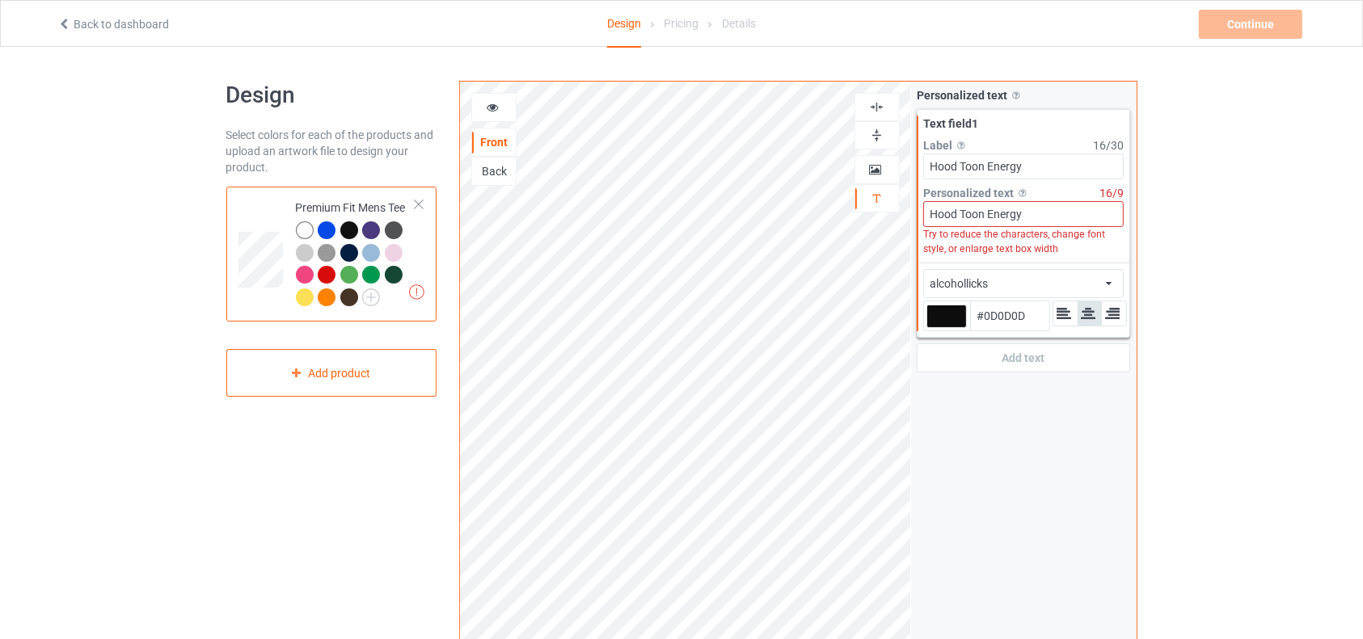
click at [1048, 272] on div "alcohollicks african airstream aladdin alcohollicks aldo algerian almontesnow a…" at bounding box center [1023, 283] width 201 height 29
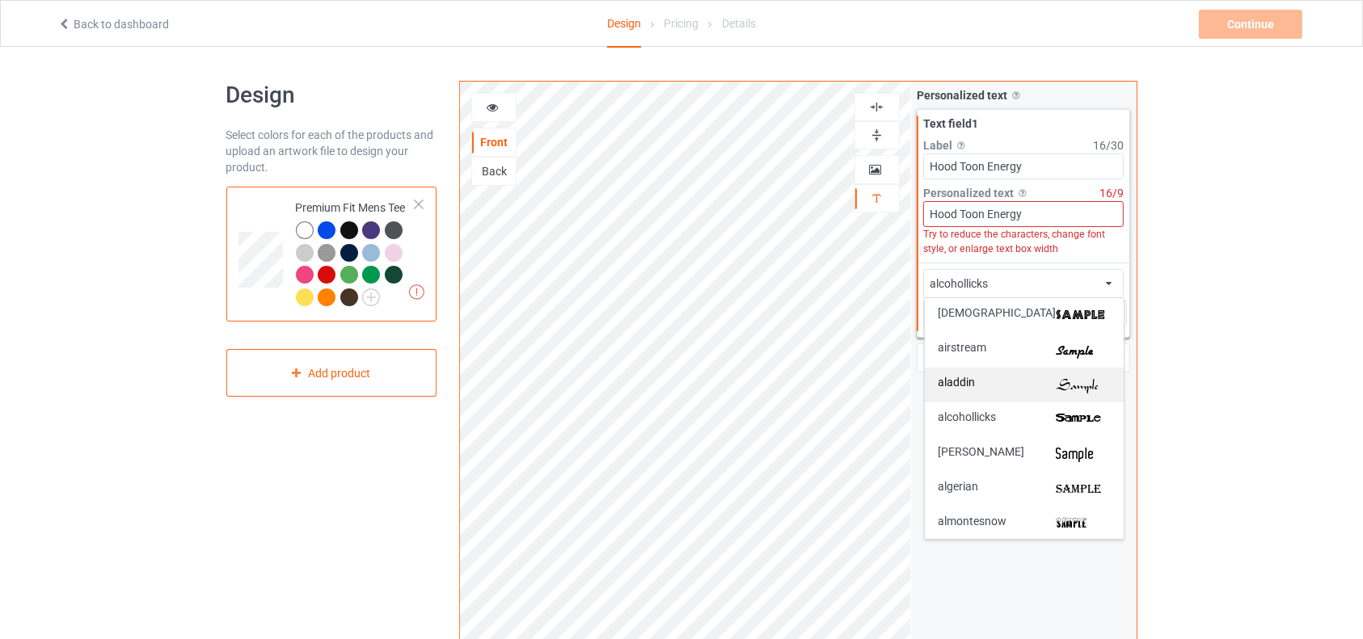
click at [1025, 375] on div "aladdin" at bounding box center [1024, 385] width 199 height 35
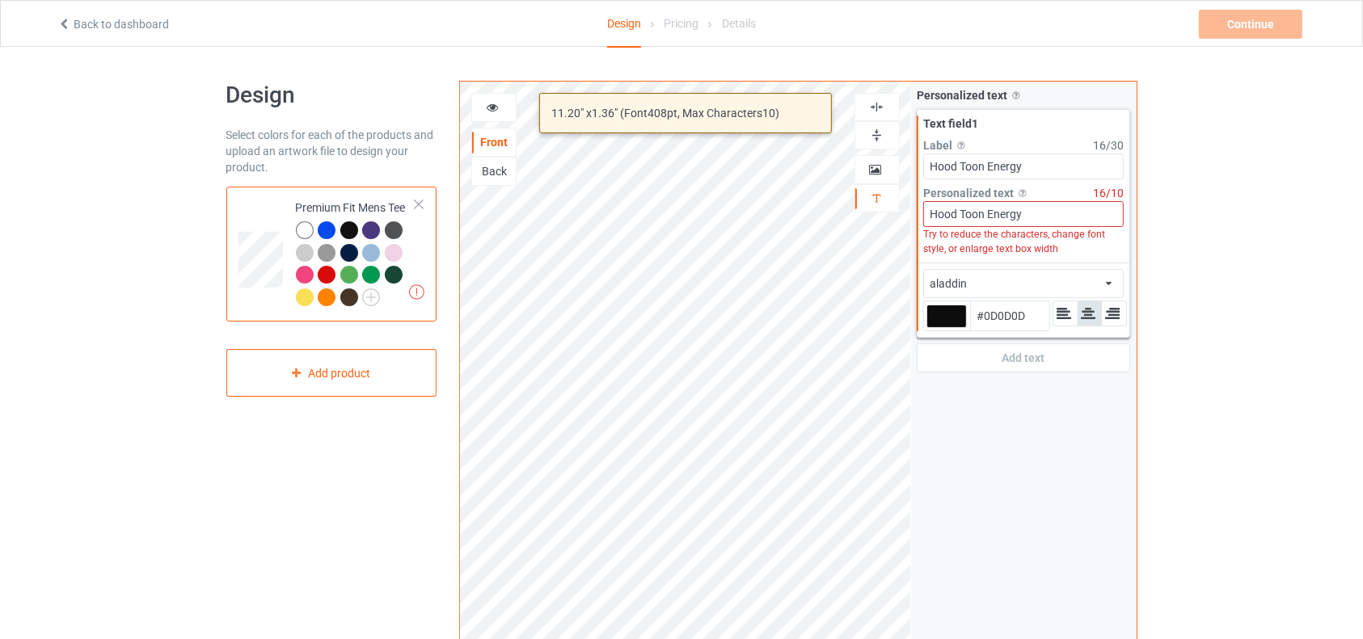
drag, startPoint x: 1029, startPoint y: 217, endPoint x: 988, endPoint y: 220, distance: 41.3
click at [988, 220] on input "Hood Toon Energy" at bounding box center [1023, 214] width 201 height 26
type input "#0d0d0d"
type input "Hood Toon"
type input "#0d0d0d"
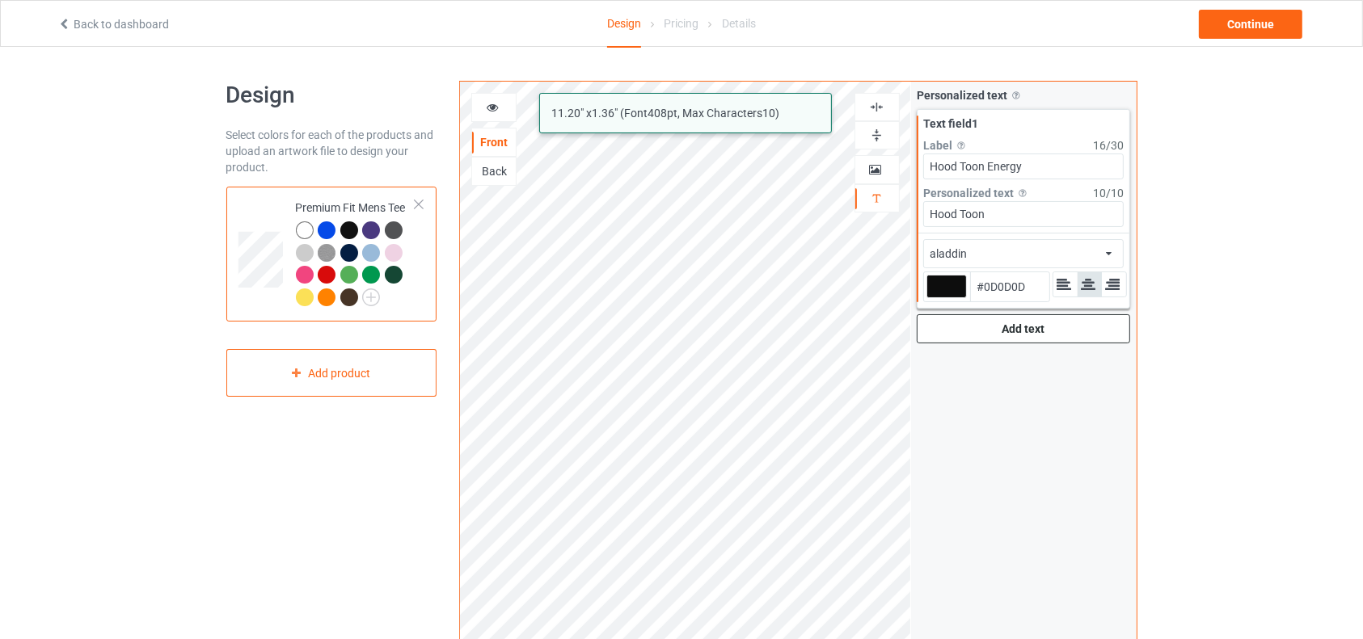
type input "Hood Toon"
click at [1037, 323] on div "Add text" at bounding box center [1024, 328] width 214 height 29
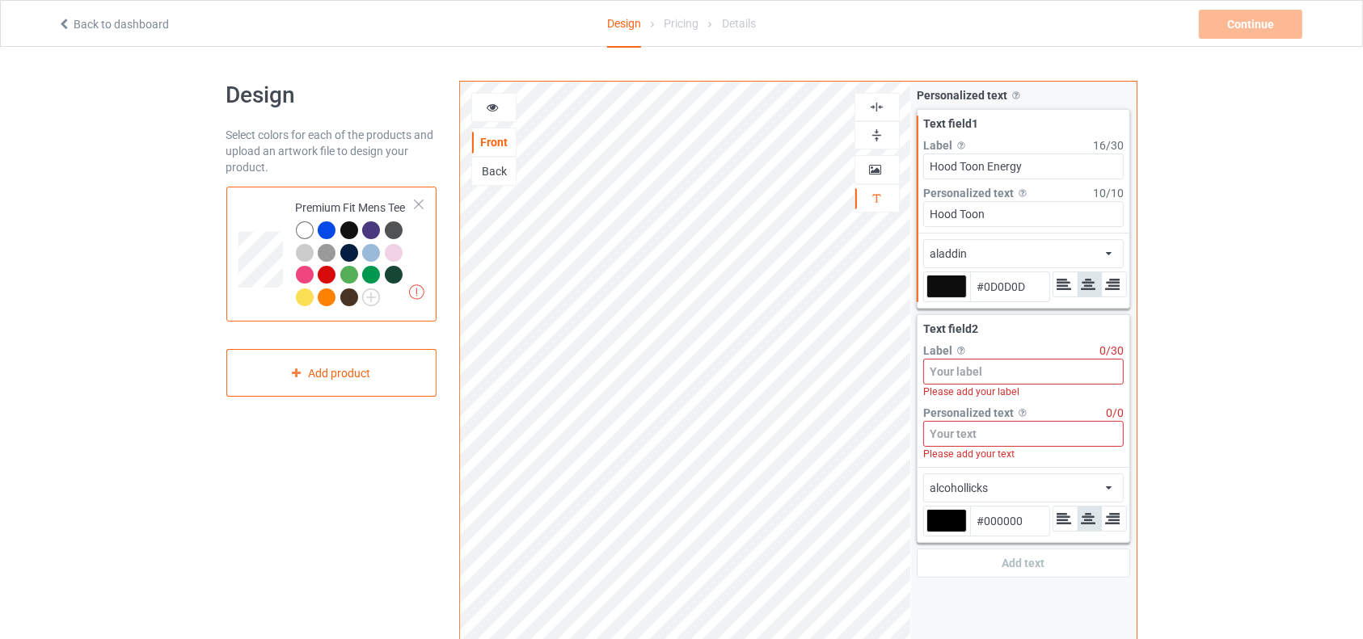
click at [1009, 372] on input at bounding box center [1023, 372] width 201 height 26
paste input "Energy"
type input "#0d0d0d"
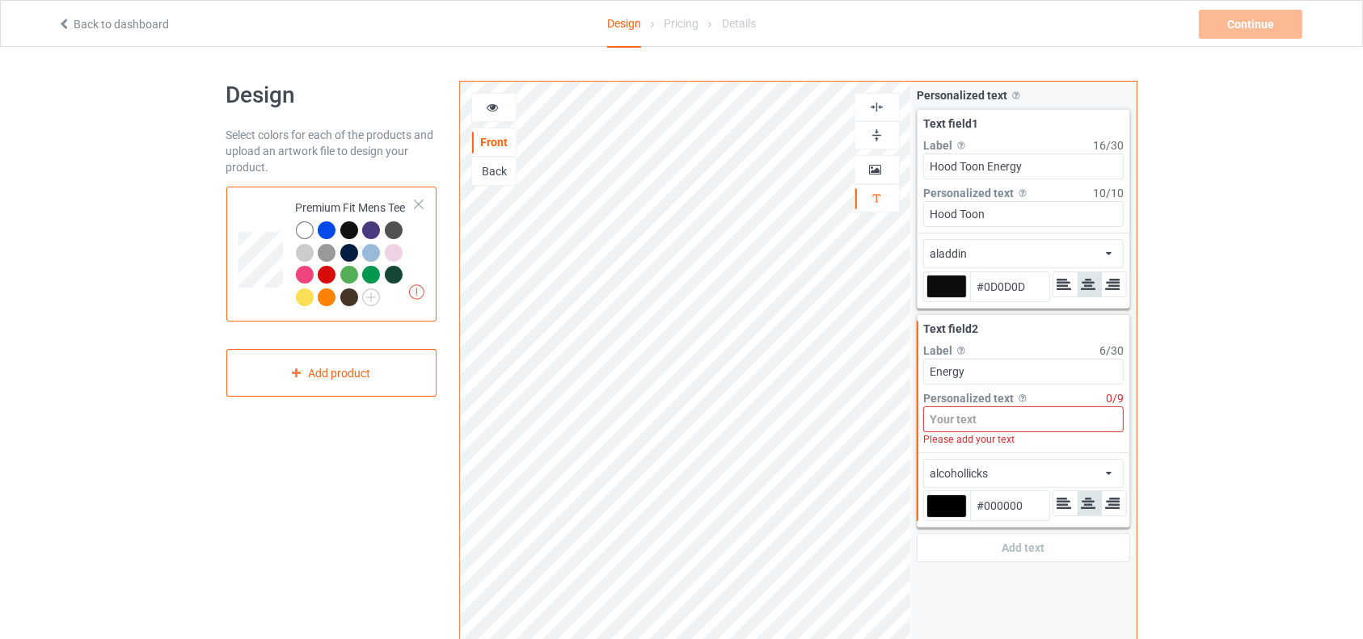
type input "Energy"
click at [994, 410] on input at bounding box center [1023, 420] width 201 height 26
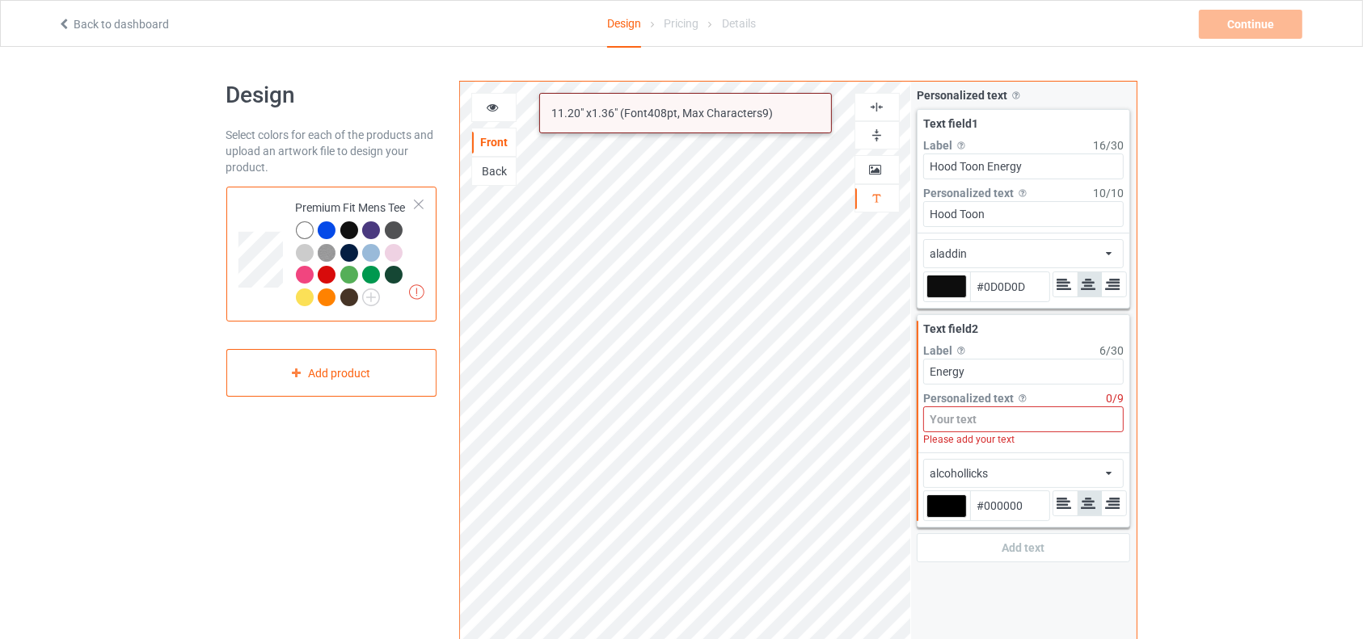
paste input "Energy"
type input "#0d0d0d"
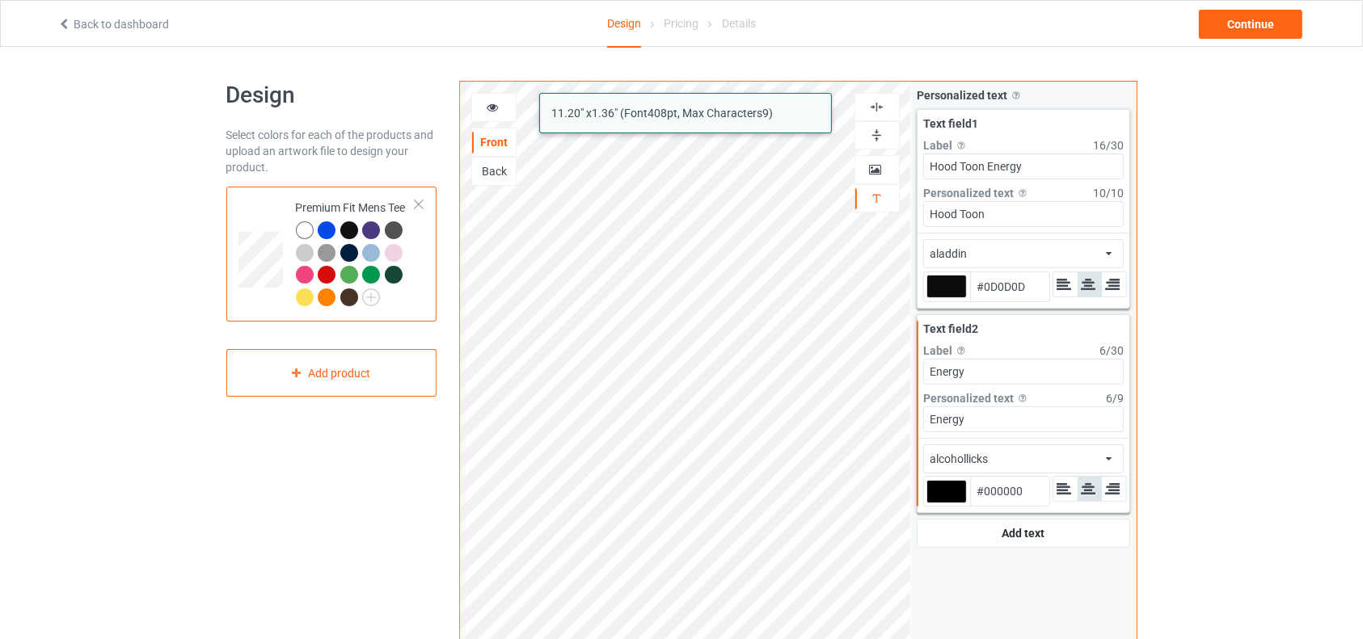
type input "Energy"
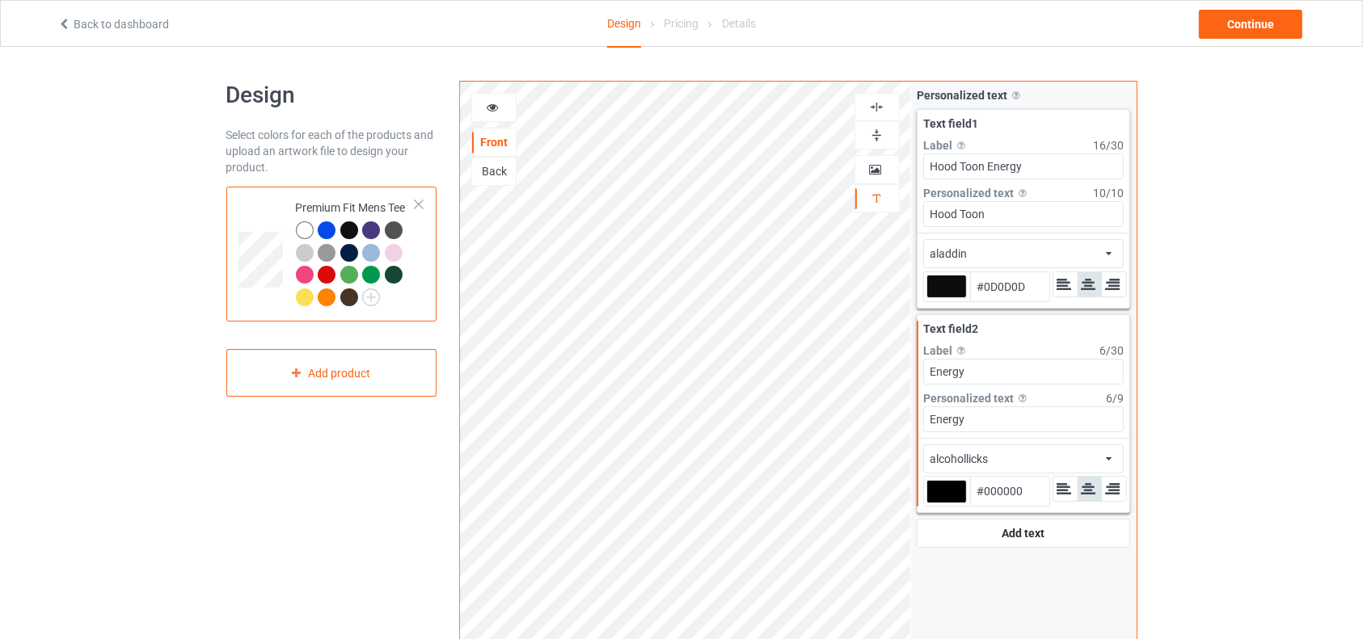
click at [1004, 460] on div "alcohollicks african airstream aladdin alcohollicks aldo algerian almontesnow a…" at bounding box center [1023, 459] width 201 height 29
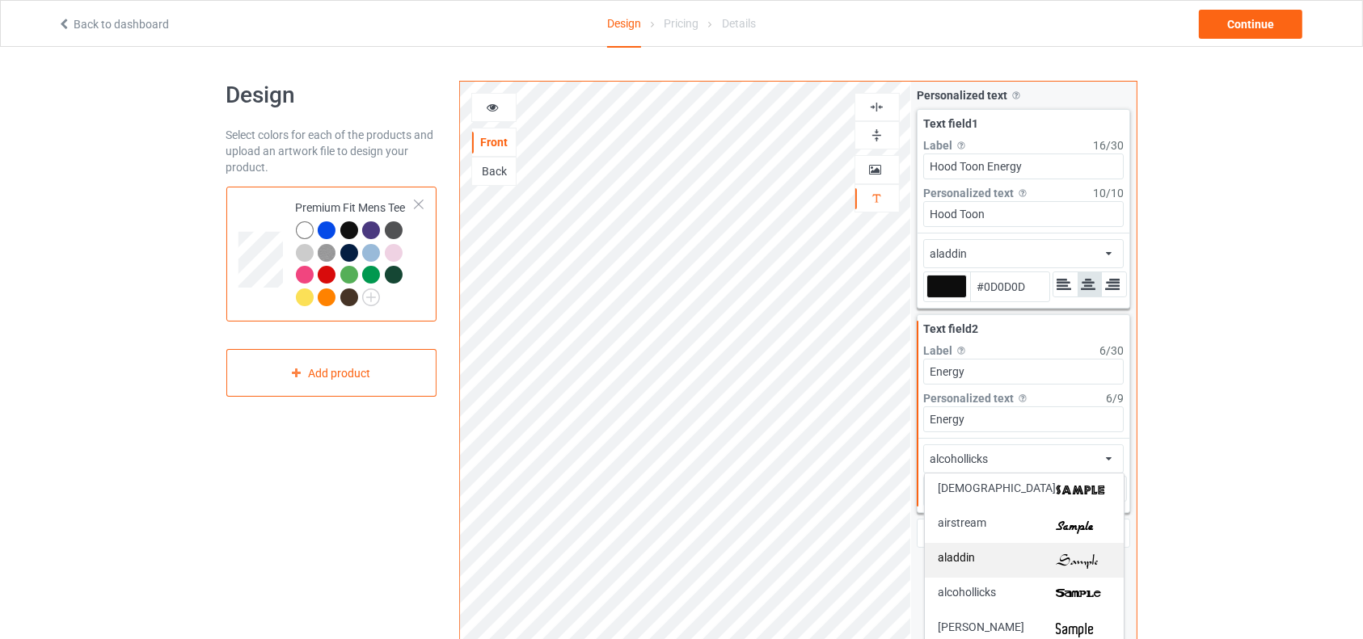
click at [985, 553] on div "aladdin" at bounding box center [1024, 560] width 173 height 17
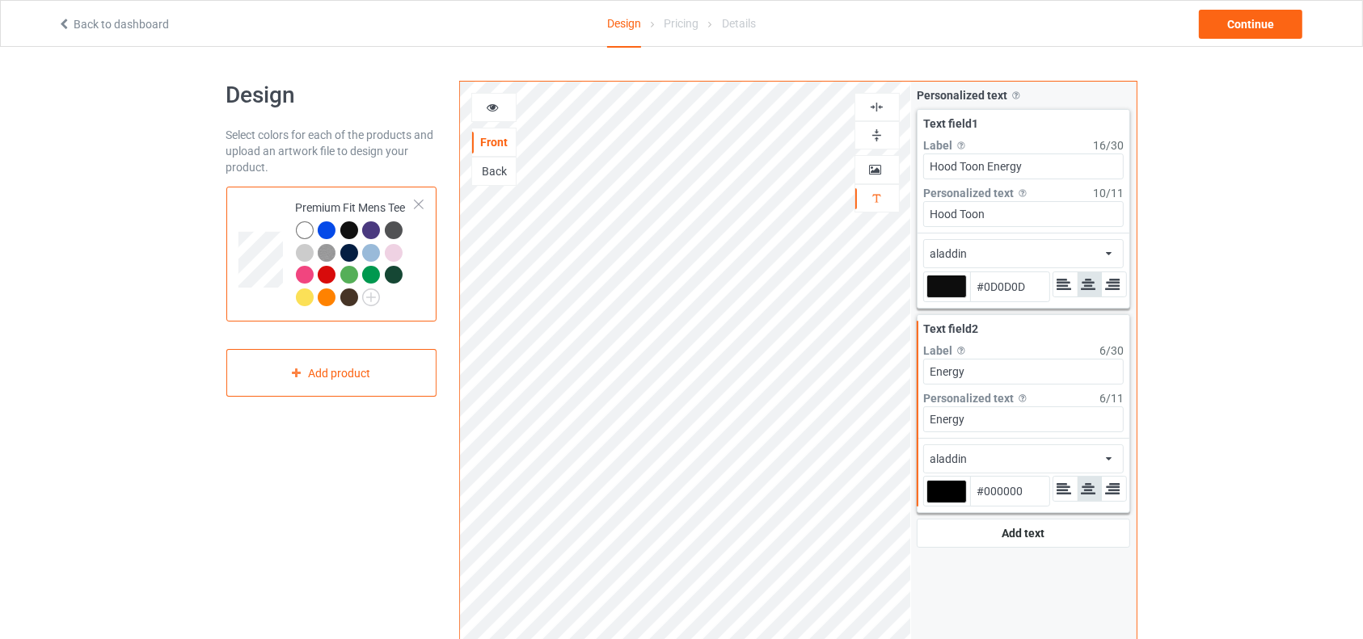
type input "#0d0d0d"
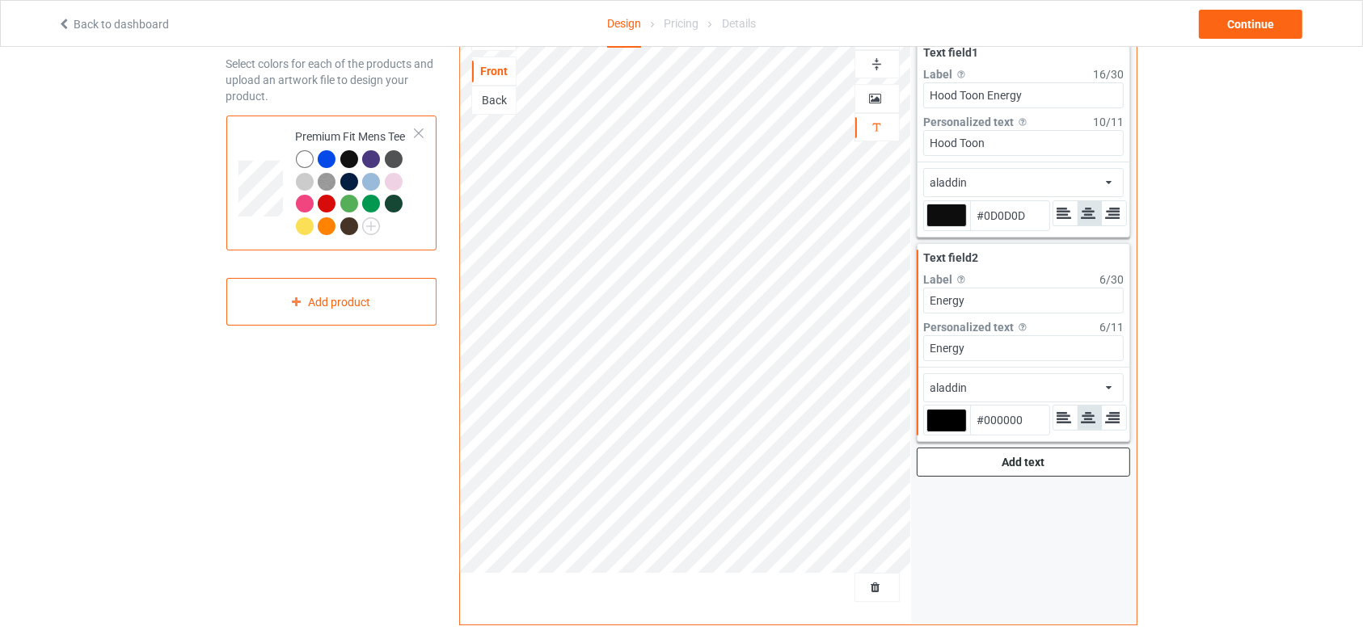
scroll to position [53, 0]
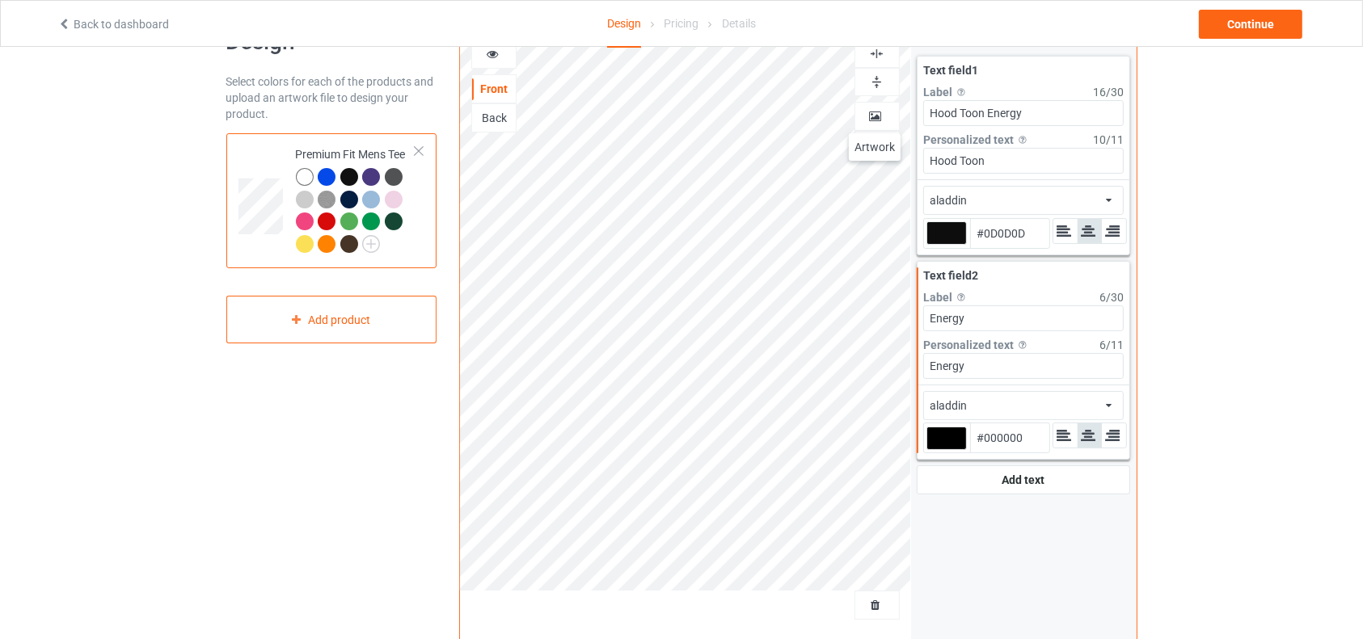
click at [874, 117] on icon at bounding box center [876, 113] width 14 height 11
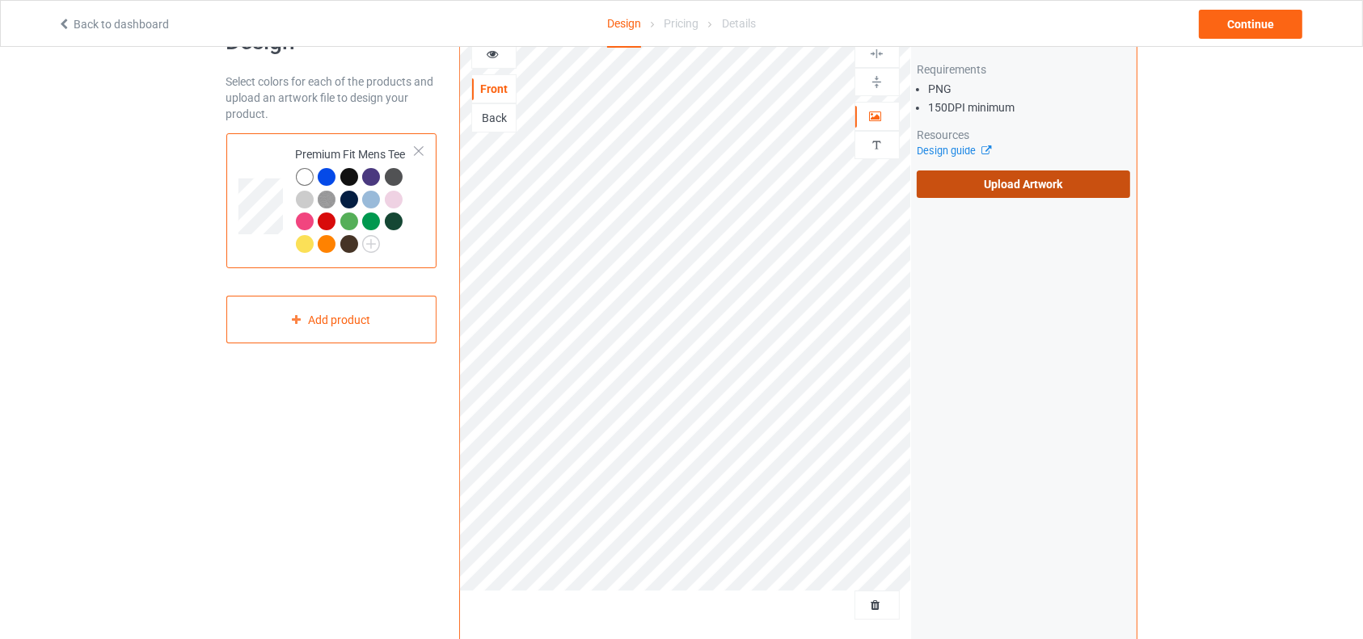
click at [959, 179] on label "Upload Artwork" at bounding box center [1024, 184] width 214 height 27
click at [0, 0] on input "Upload Artwork" at bounding box center [0, 0] width 0 height 0
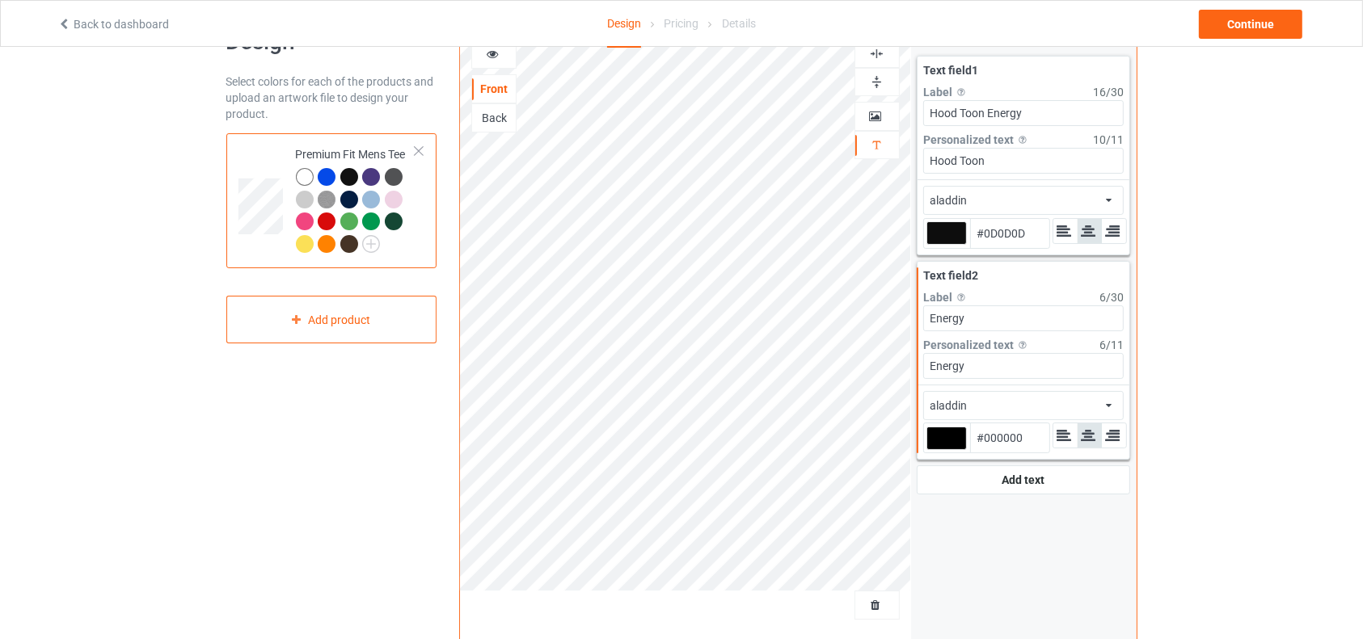
type input "#0d0d0d"
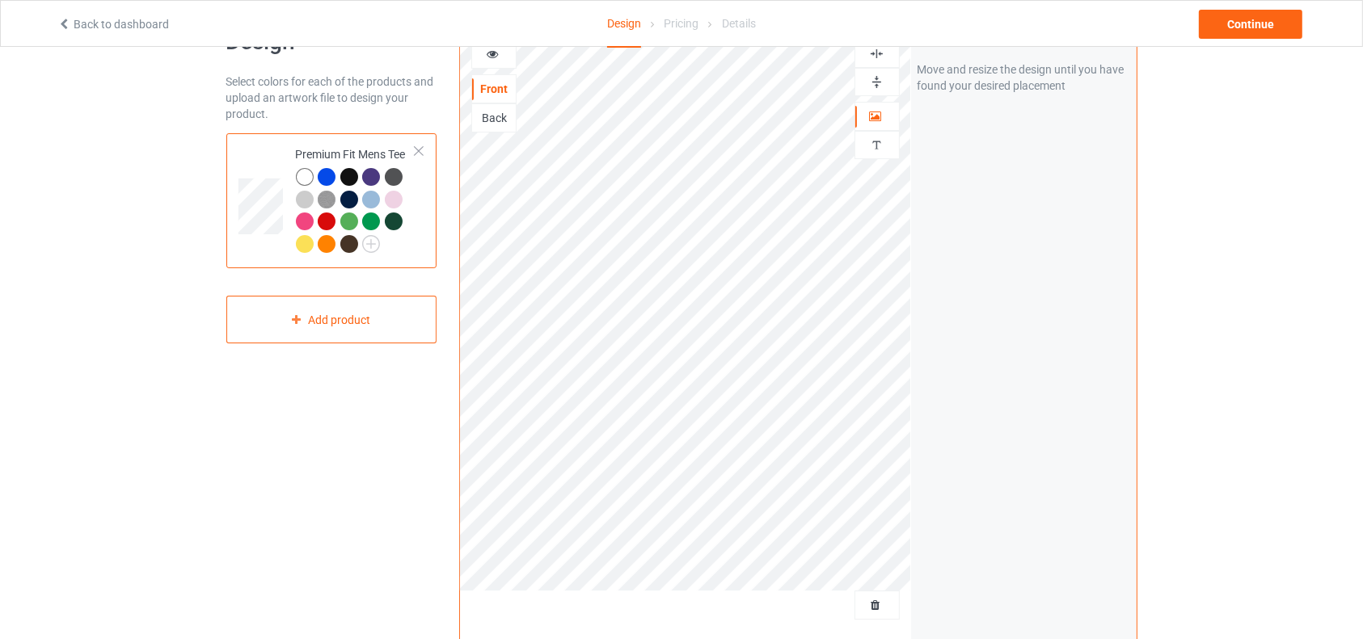
click at [489, 55] on icon at bounding box center [493, 51] width 14 height 11
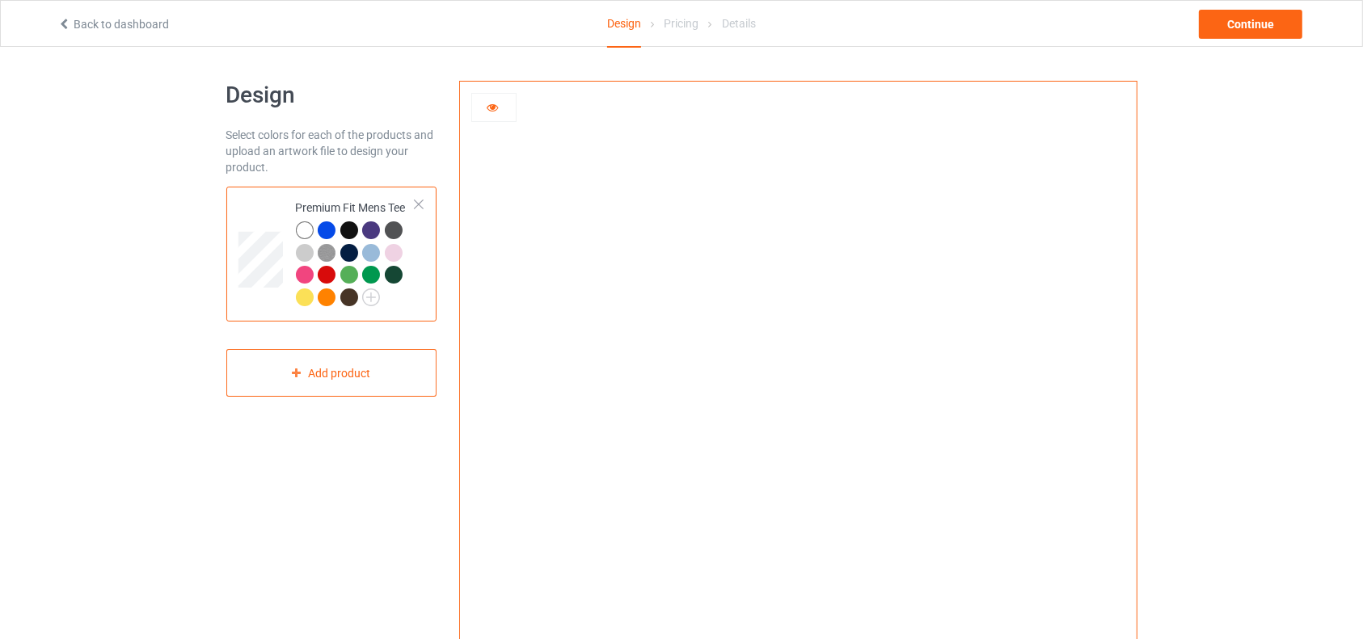
click at [328, 230] on div at bounding box center [327, 230] width 18 height 18
click at [354, 227] on div at bounding box center [349, 230] width 18 height 18
click at [368, 229] on div at bounding box center [371, 230] width 18 height 18
click at [347, 230] on div at bounding box center [349, 230] width 18 height 18
click at [495, 94] on div at bounding box center [493, 107] width 45 height 29
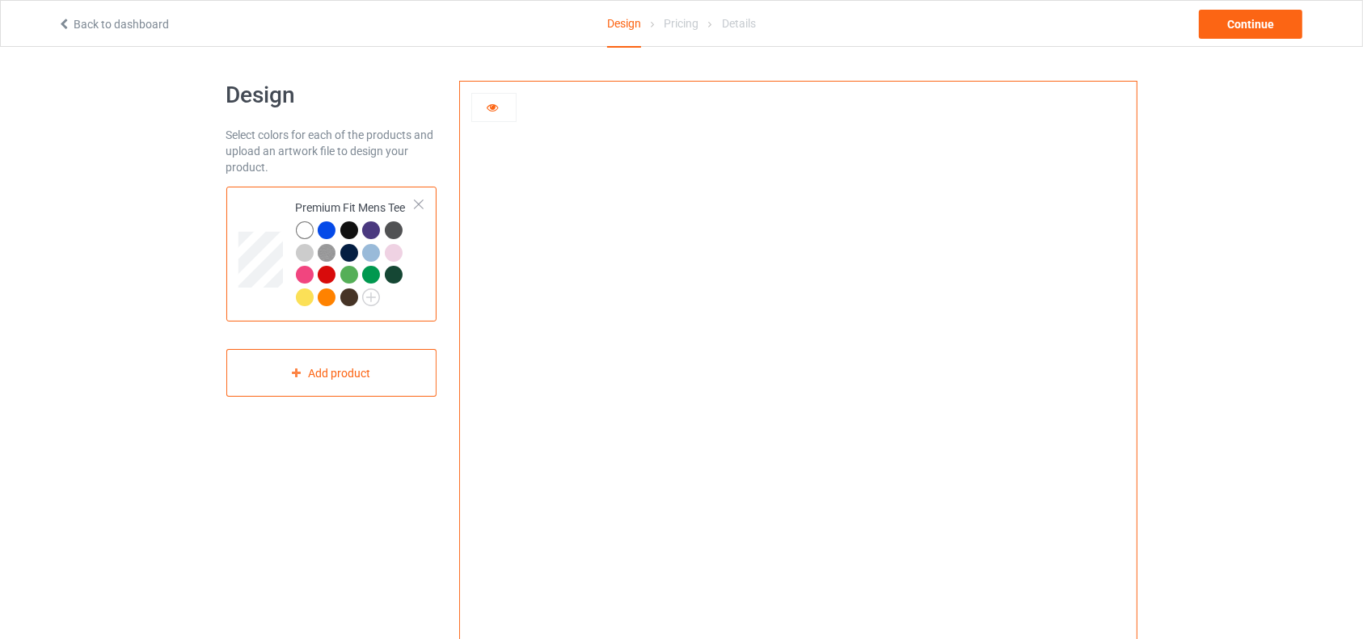
click at [494, 107] on icon at bounding box center [493, 104] width 14 height 11
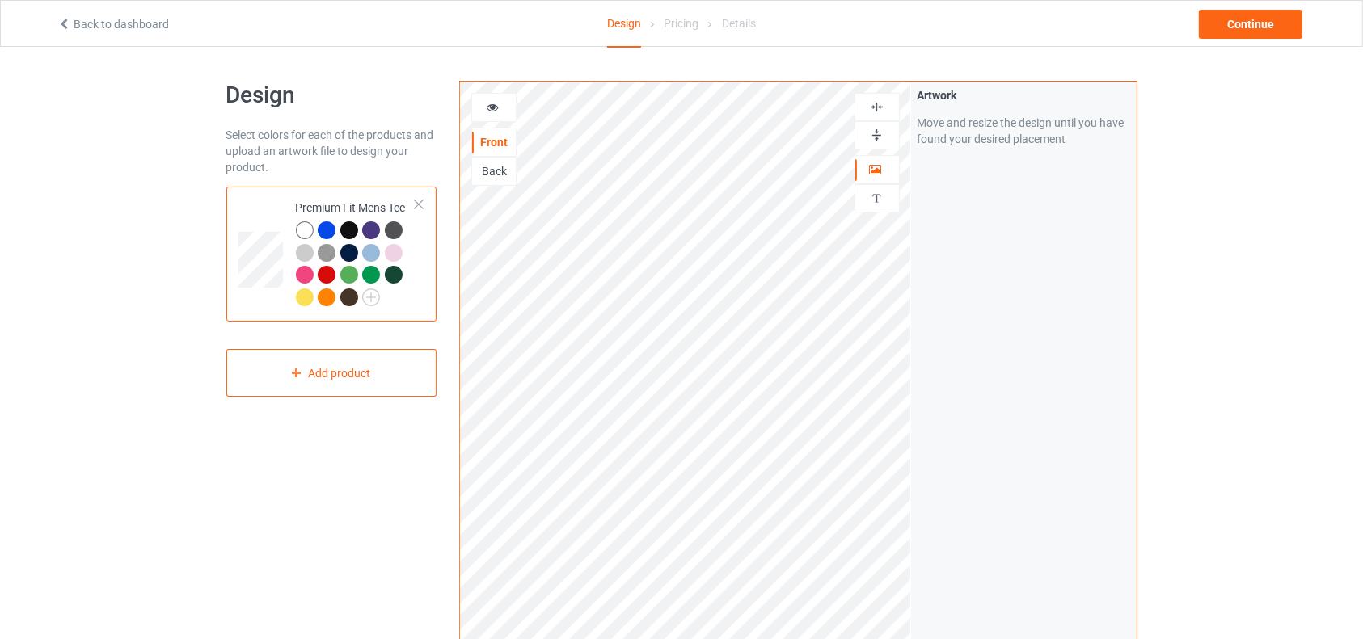
click at [497, 170] on div "Back" at bounding box center [494, 171] width 44 height 16
click at [488, 99] on icon at bounding box center [493, 104] width 14 height 11
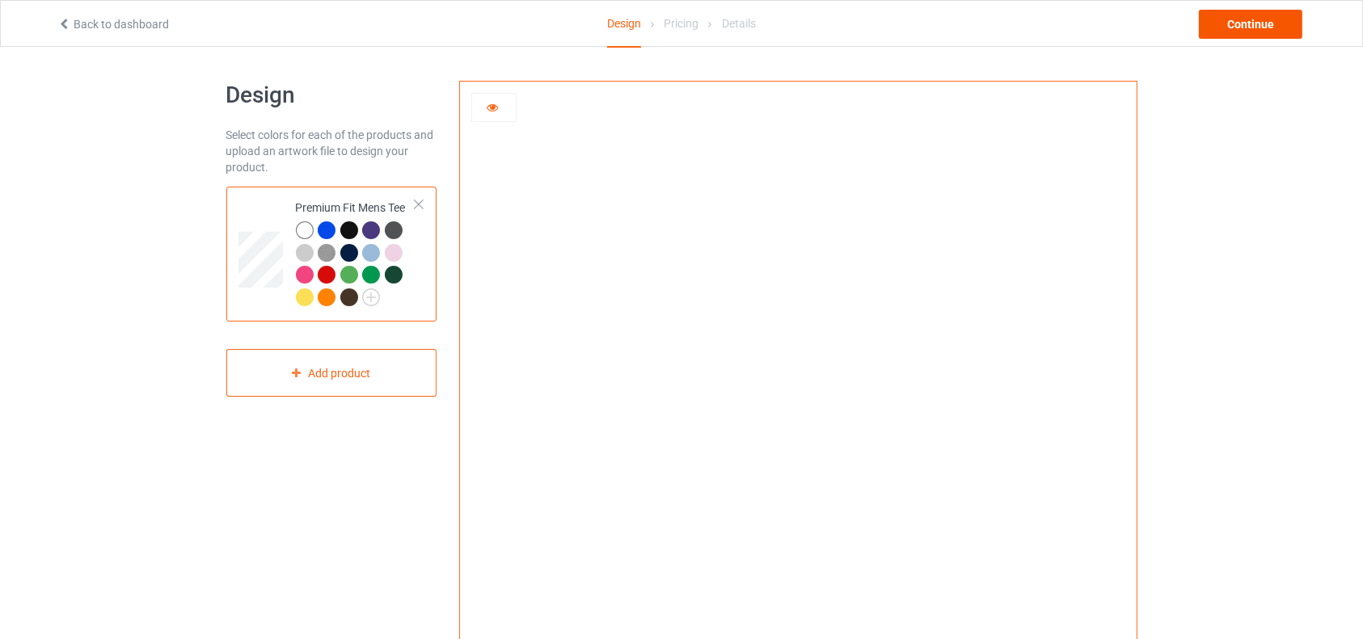
click at [1240, 23] on div "Continue" at bounding box center [1250, 24] width 103 height 29
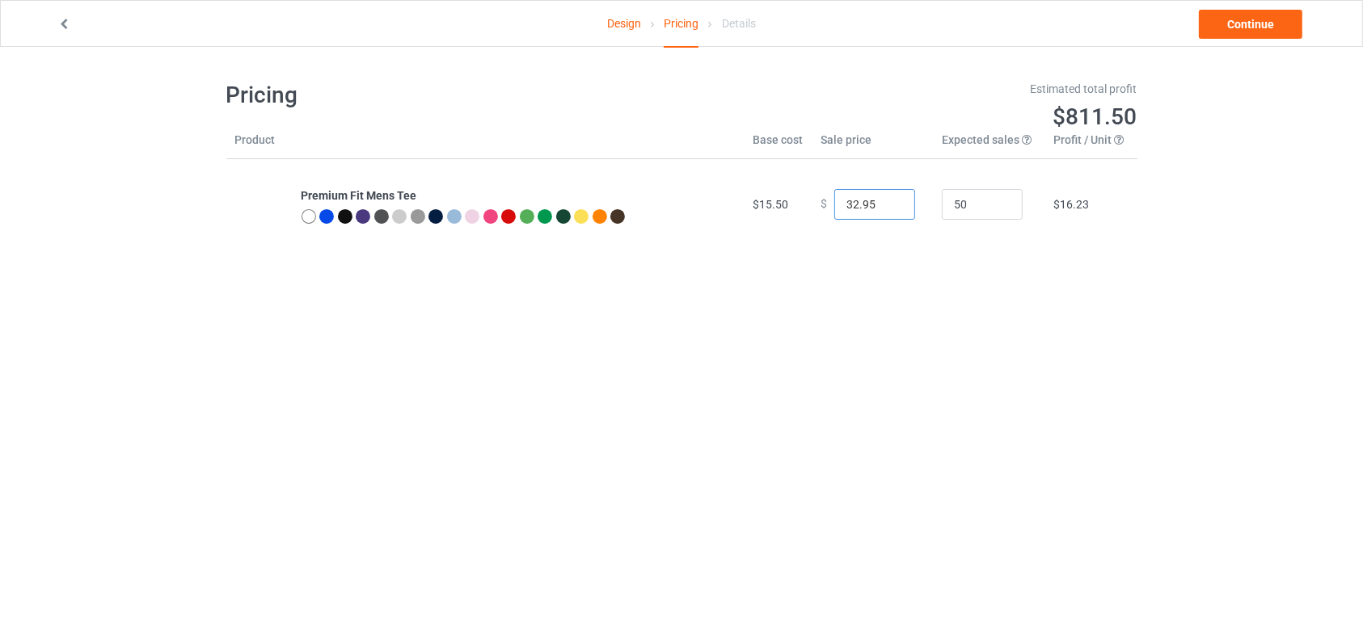
click at [879, 196] on input "32.95" at bounding box center [874, 204] width 81 height 31
click at [886, 209] on input "31.95" at bounding box center [874, 204] width 81 height 31
drag, startPoint x: 875, startPoint y: 208, endPoint x: 830, endPoint y: 209, distance: 45.3
click at [834, 209] on input "31.95" at bounding box center [874, 204] width 81 height 31
type input "18"
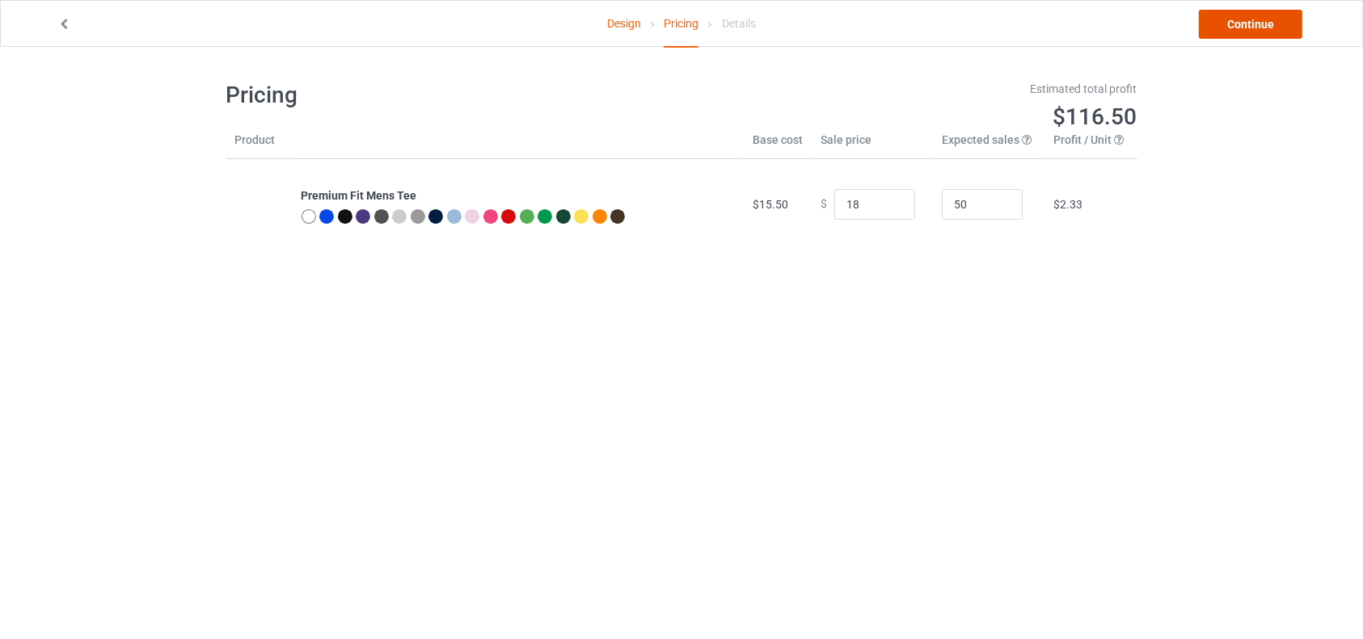
click at [1266, 27] on link "Continue" at bounding box center [1250, 24] width 103 height 29
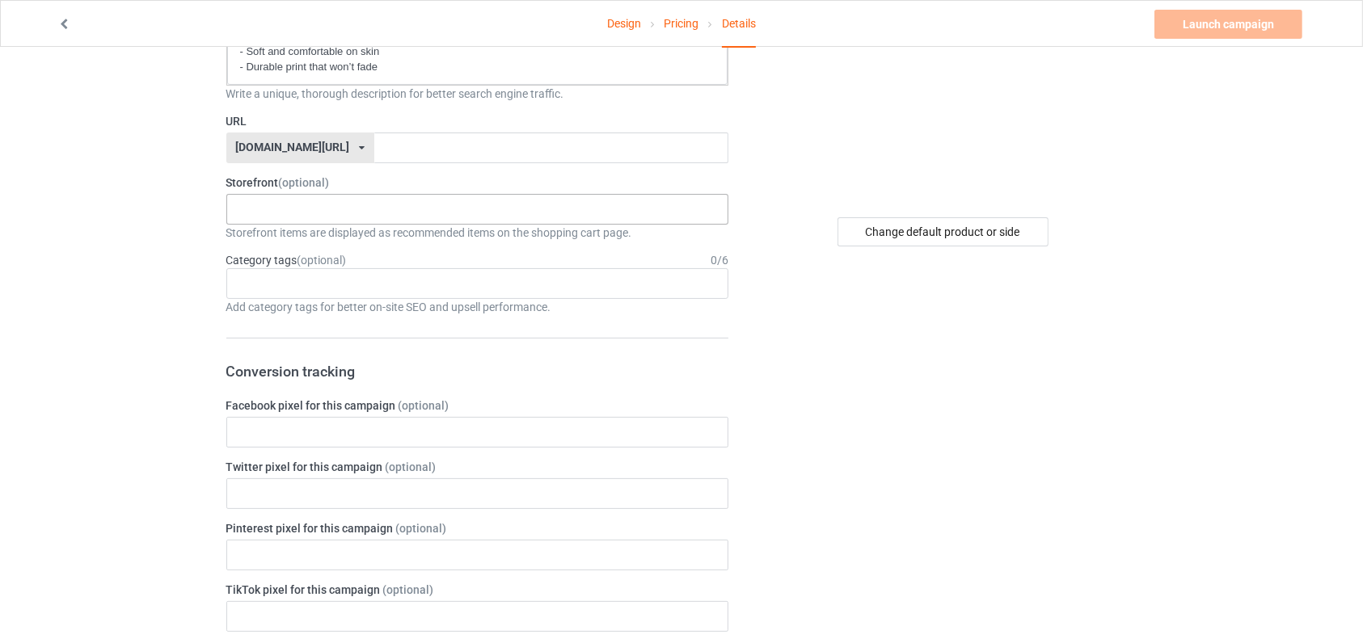
scroll to position [36, 0]
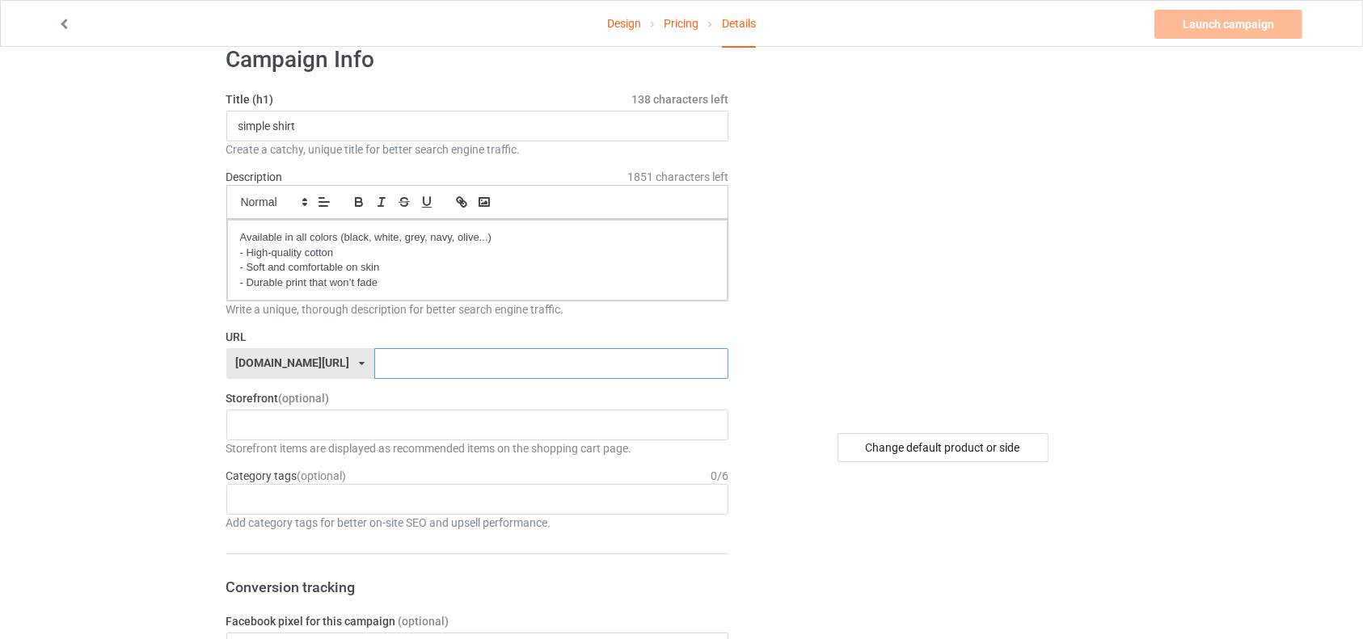
click at [568, 366] on input "text" at bounding box center [551, 363] width 354 height 31
paste input "Energy"
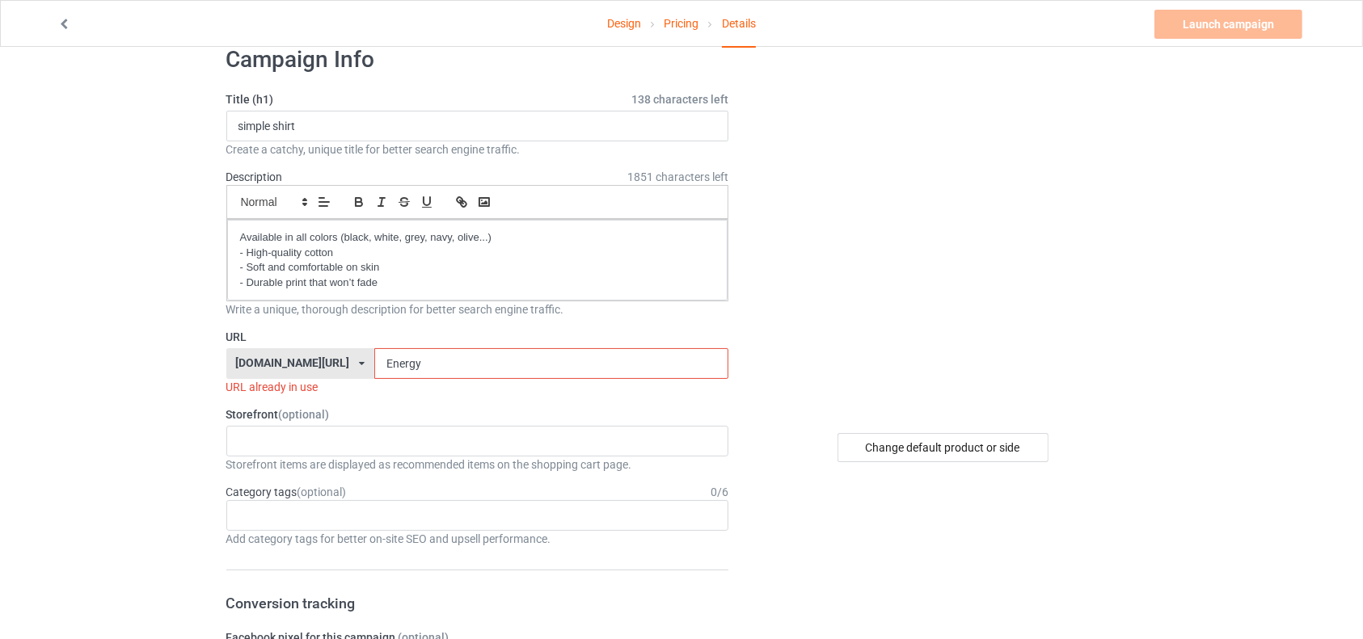
drag, startPoint x: 379, startPoint y: 369, endPoint x: 339, endPoint y: 365, distance: 40.6
click at [374, 365] on input "Energy" at bounding box center [551, 363] width 354 height 31
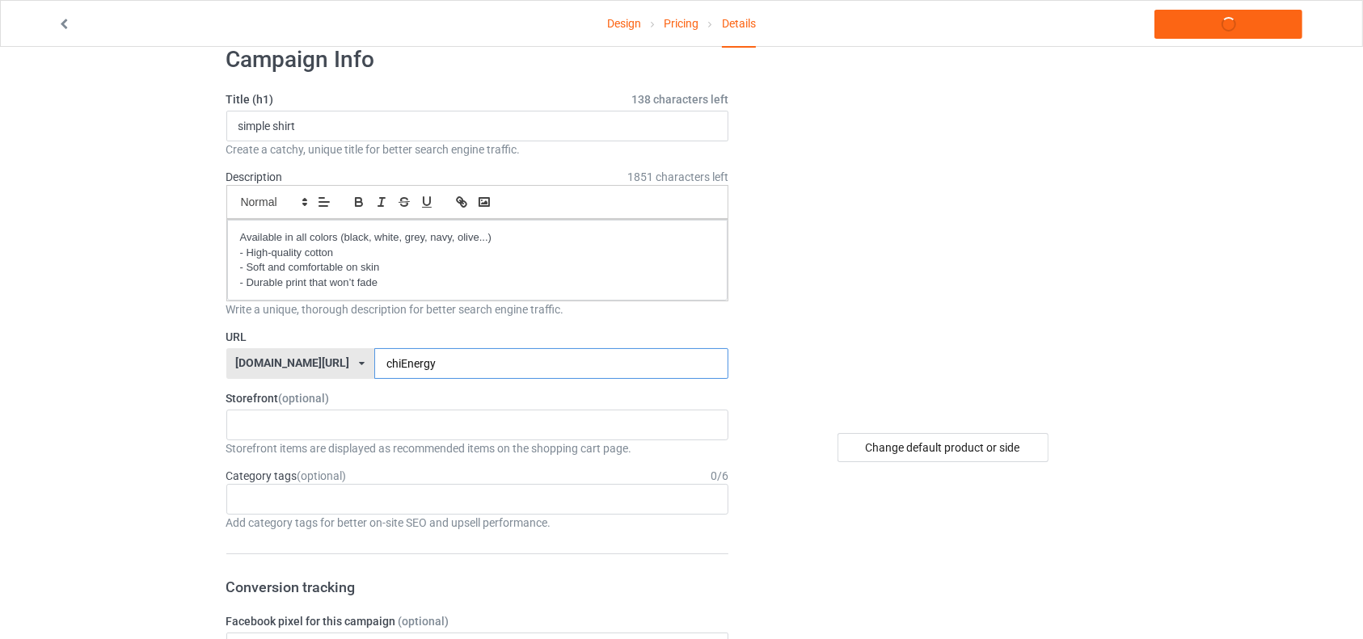
type input "chipEnergy"
click at [1249, 27] on link "Launch campaign" at bounding box center [1228, 24] width 148 height 29
